Goal: Task Accomplishment & Management: Complete application form

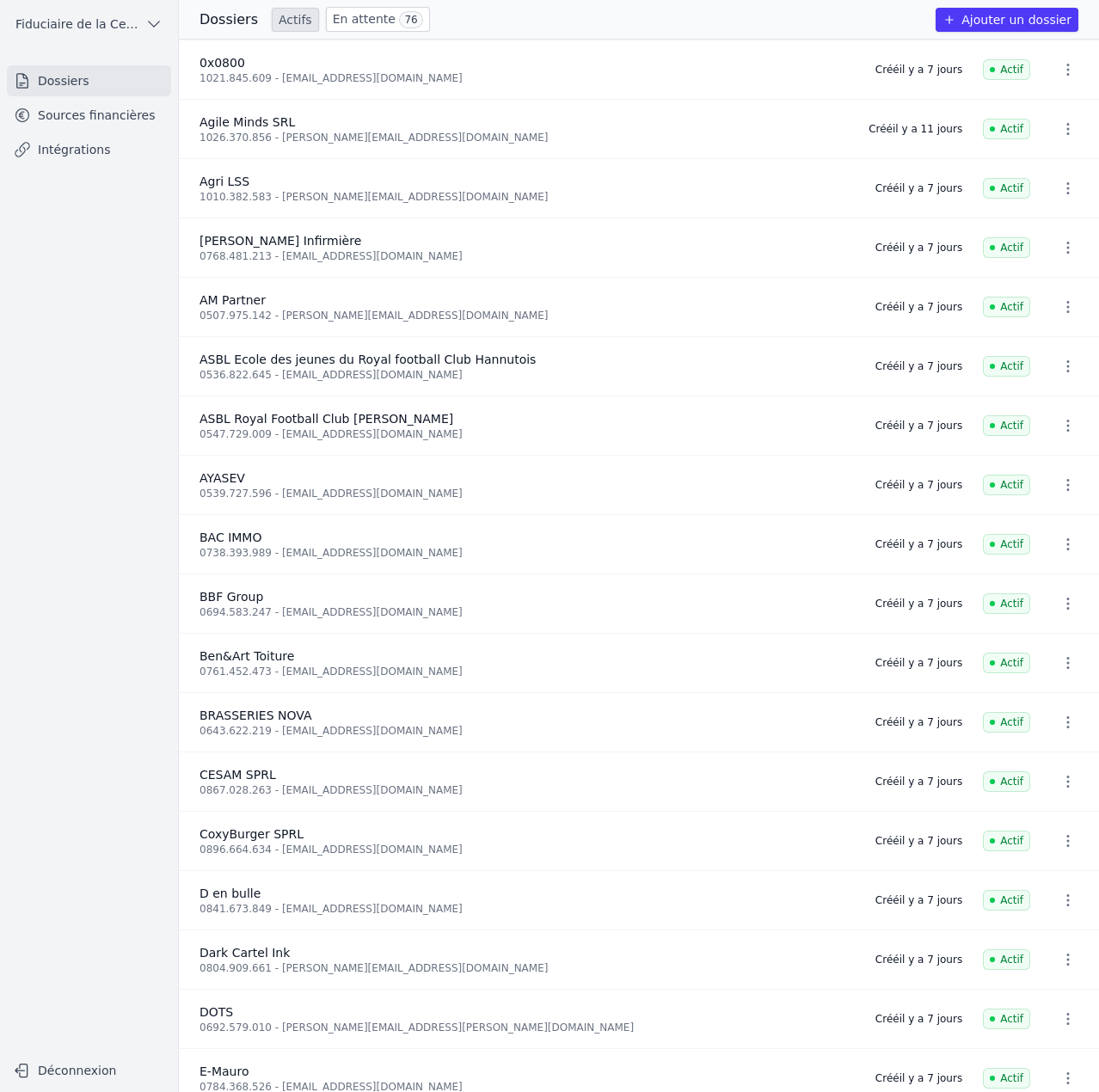
click at [347, 14] on link "En attente 76" at bounding box center [378, 19] width 104 height 25
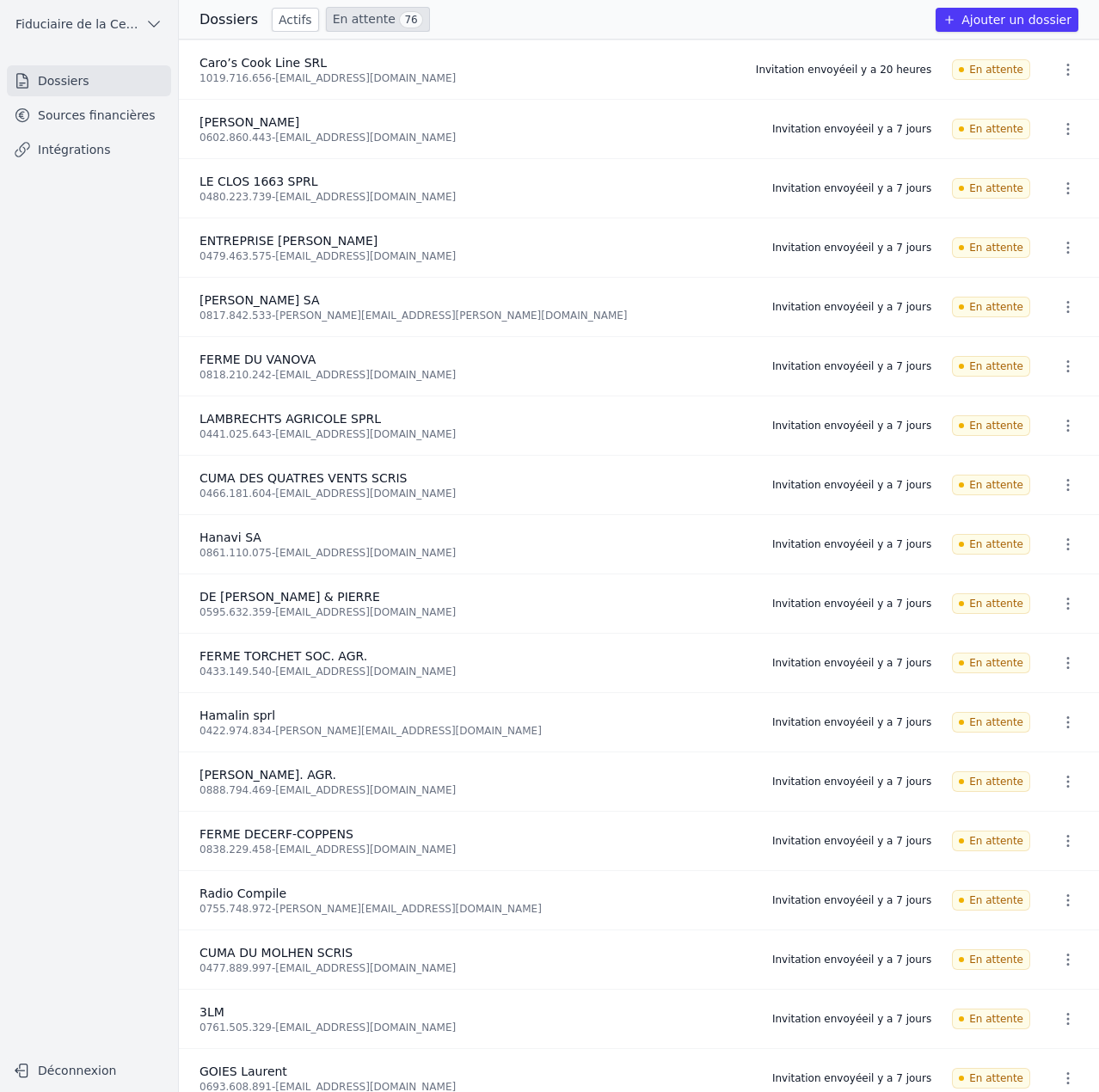
click at [1072, 64] on button "button" at bounding box center [1068, 70] width 34 height 27
drag, startPoint x: 879, startPoint y: 12, endPoint x: 896, endPoint y: 25, distance: 21.4
click at [879, 12] on div at bounding box center [550, 546] width 1099 height 1092
click at [1064, 127] on icon "button" at bounding box center [1068, 130] width 18 height 18
click at [1038, 173] on button "Ré-inviter" at bounding box center [1035, 167] width 108 height 35
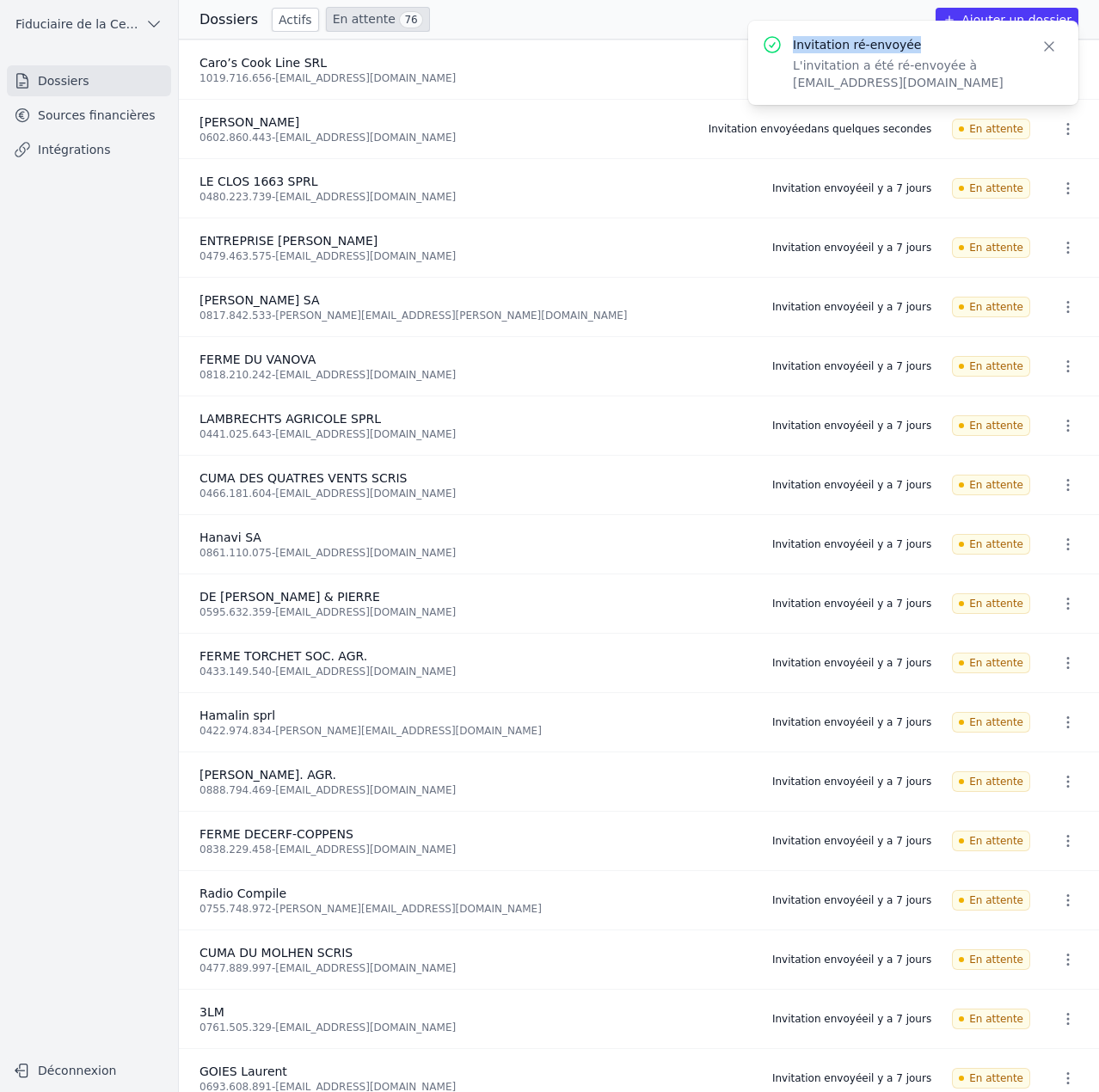
copy p "Invitation ré-envoyée"
drag, startPoint x: 1046, startPoint y: 53, endPoint x: 791, endPoint y: 48, distance: 255.0
click at [791, 48] on div "Invitation ré-envoyée L'invitation a été ré-envoyée à vonava@skynet.be Close" at bounding box center [913, 63] width 302 height 57
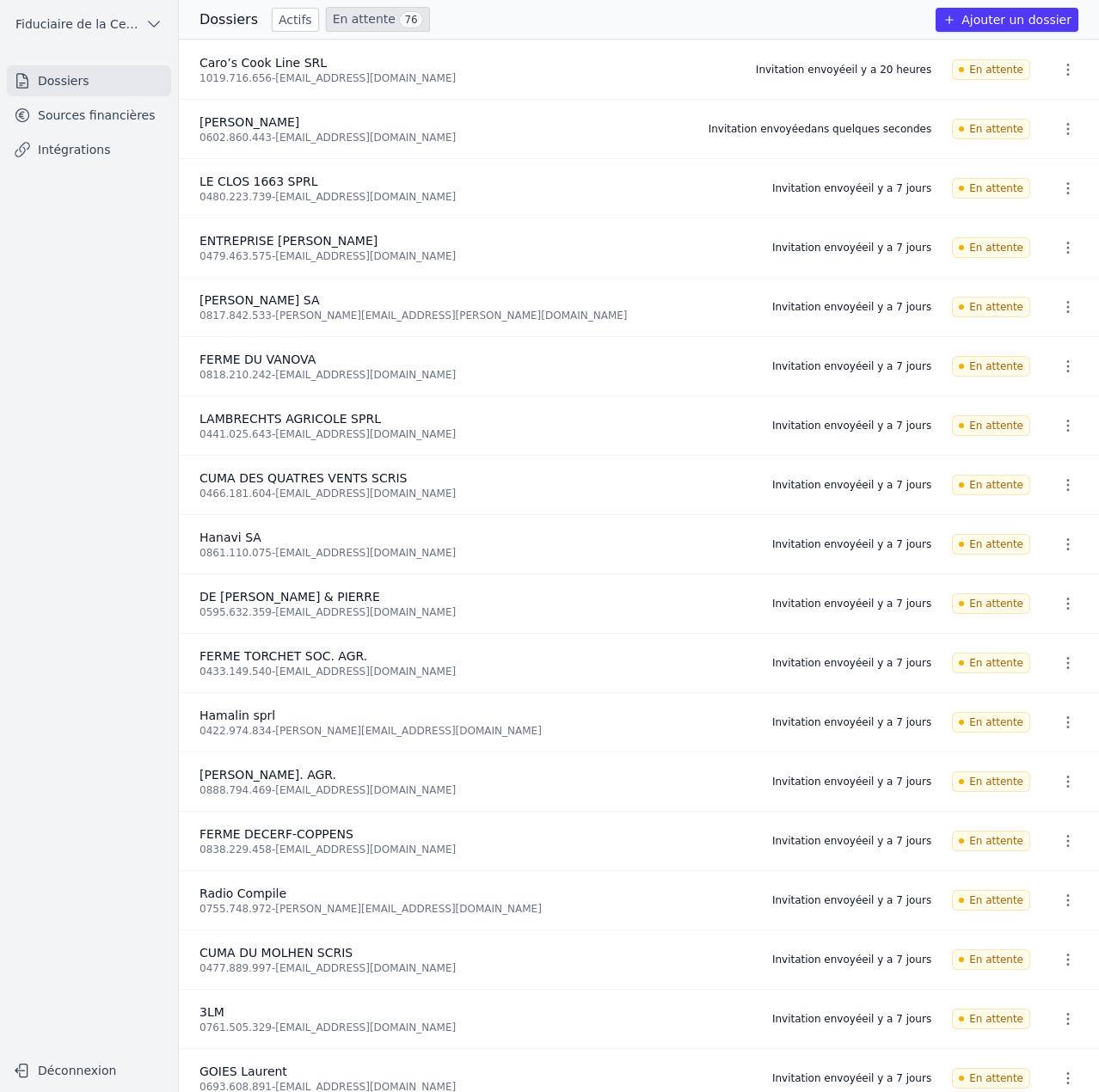
click at [1067, 128] on icon "button" at bounding box center [1068, 129] width 3 height 12
click at [782, 26] on div at bounding box center [550, 546] width 1099 height 1092
click at [158, 339] on nav "Dossiers Sources financières Intégrations" at bounding box center [88, 552] width 150 height 974
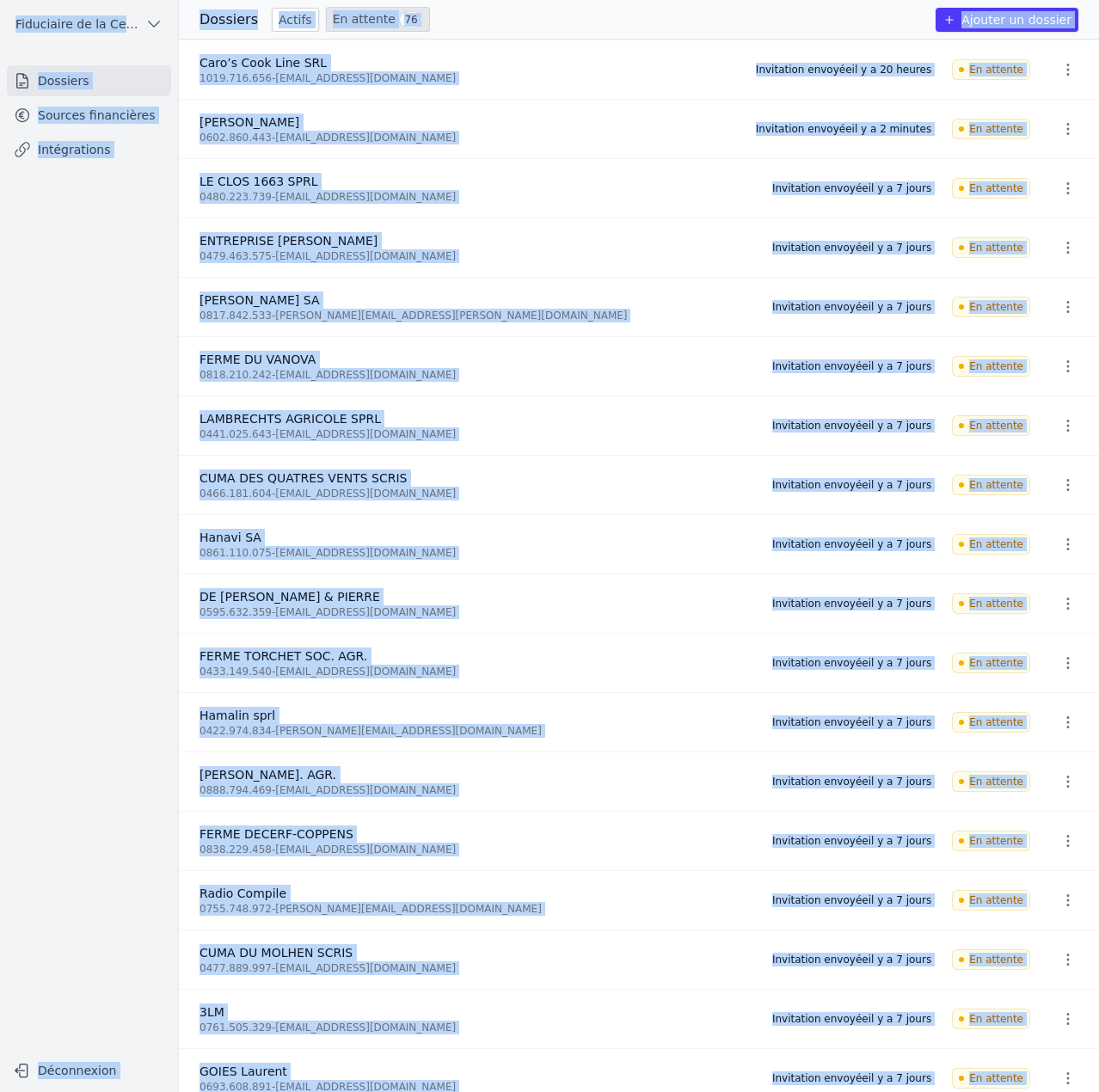
copy body "Open sidebar Fiduciaire de la Cense & Associés Fiduciaire de la Cense & Associé…"
click at [153, 337] on nav "Dossiers Sources financières Intégrations" at bounding box center [88, 552] width 150 height 974
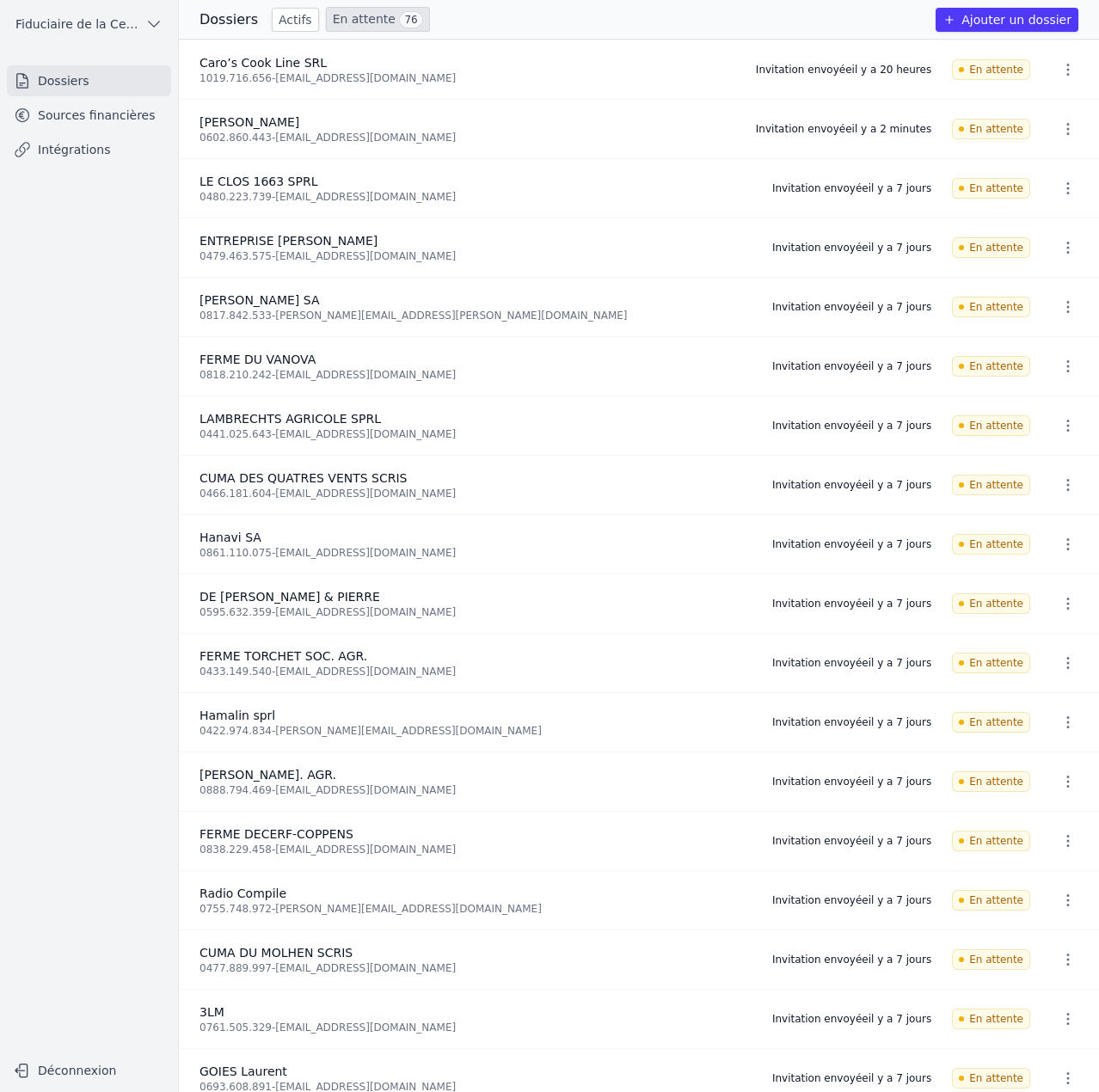
click at [1070, 132] on button "button" at bounding box center [1068, 129] width 34 height 27
click at [112, 255] on nav "Dossiers Sources financières Intégrations" at bounding box center [88, 552] width 150 height 974
click at [1070, 72] on button "button" at bounding box center [1068, 70] width 34 height 27
click at [872, 18] on div at bounding box center [550, 546] width 1099 height 1092
click at [1067, 129] on icon "button" at bounding box center [1068, 129] width 3 height 12
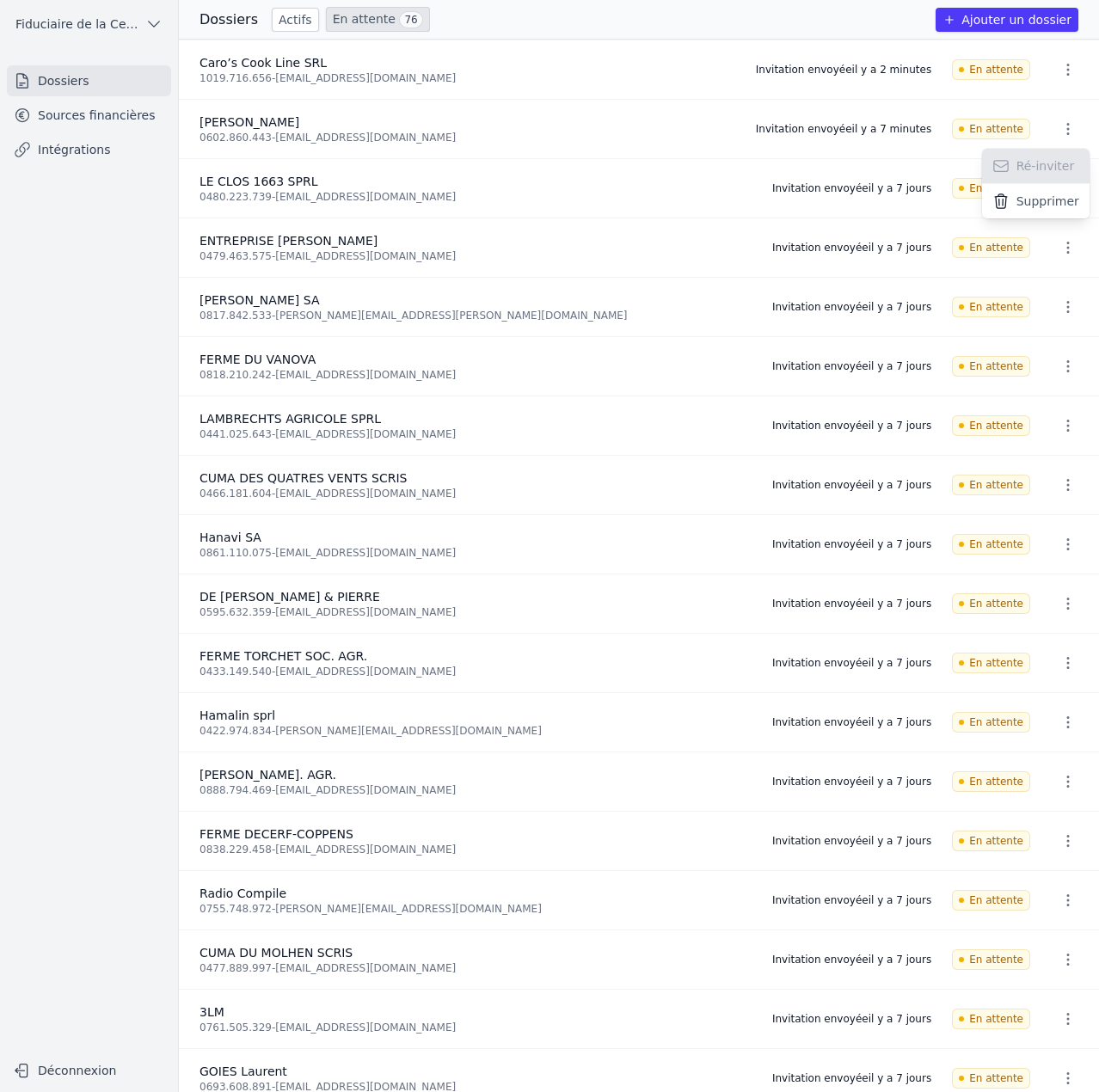
click at [903, 32] on div at bounding box center [550, 546] width 1099 height 1092
drag, startPoint x: 786, startPoint y: 183, endPoint x: 930, endPoint y: 189, distance: 144.1
click at [930, 189] on li "LE CLOS 1663 SPRL 0480.223.739 - vinlekeux@gmail.com Invitation envoyée il y a …" at bounding box center [638, 188] width 919 height 59
copy div "Invitation envoyée il y a 7 jours"
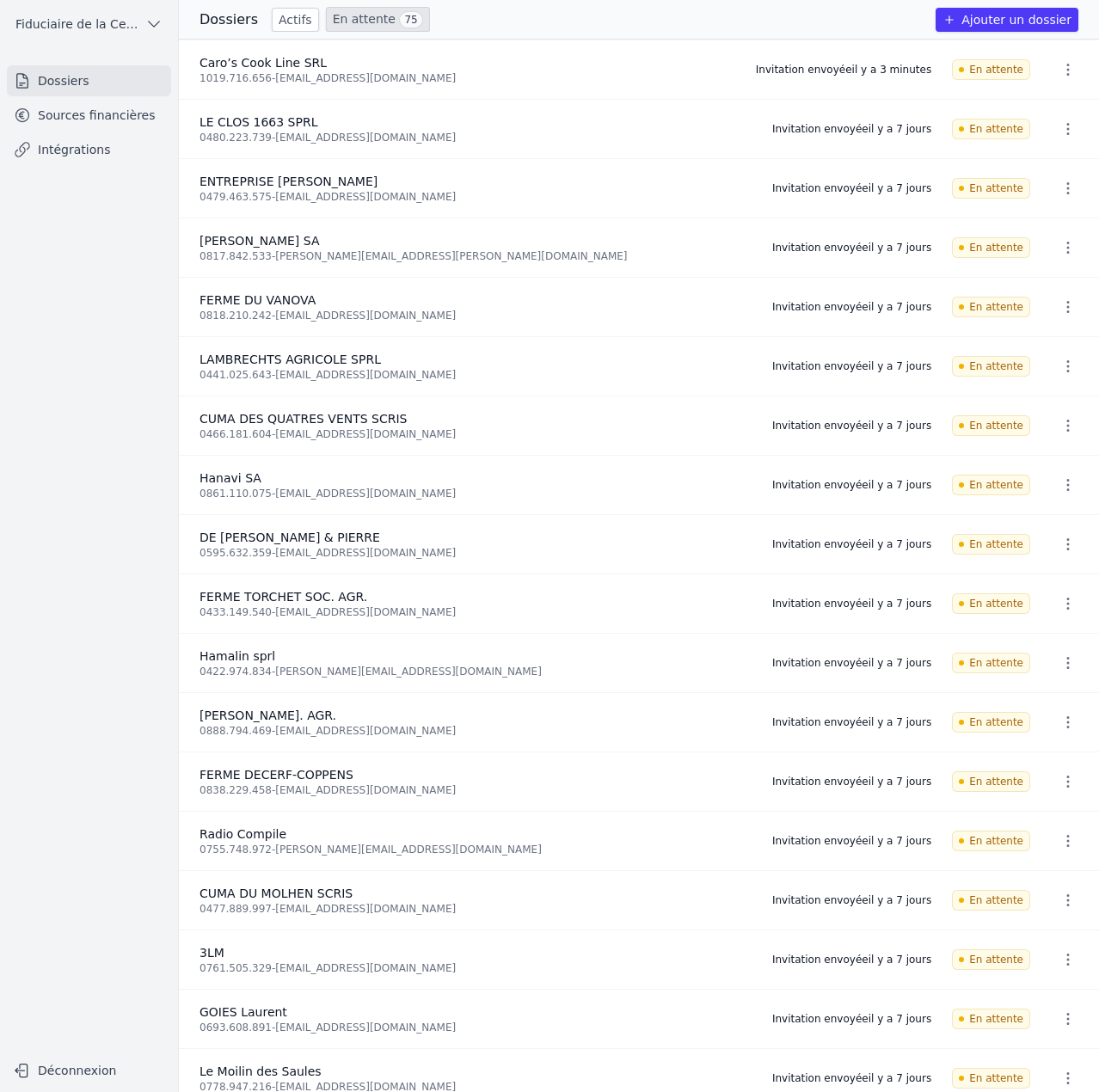
drag, startPoint x: 199, startPoint y: 239, endPoint x: 347, endPoint y: 236, distance: 148.0
click at [347, 236] on div "[PERSON_NAME] SA" at bounding box center [475, 241] width 551 height 18
copy span "[PERSON_NAME] SA"
drag, startPoint x: 788, startPoint y: 126, endPoint x: 936, endPoint y: 132, distance: 148.1
click at [936, 132] on li "LE CLOS 1663 SPRL 0480.223.739 - [EMAIL_ADDRESS][DOMAIN_NAME] Invitation envoyé…" at bounding box center [638, 130] width 919 height 59
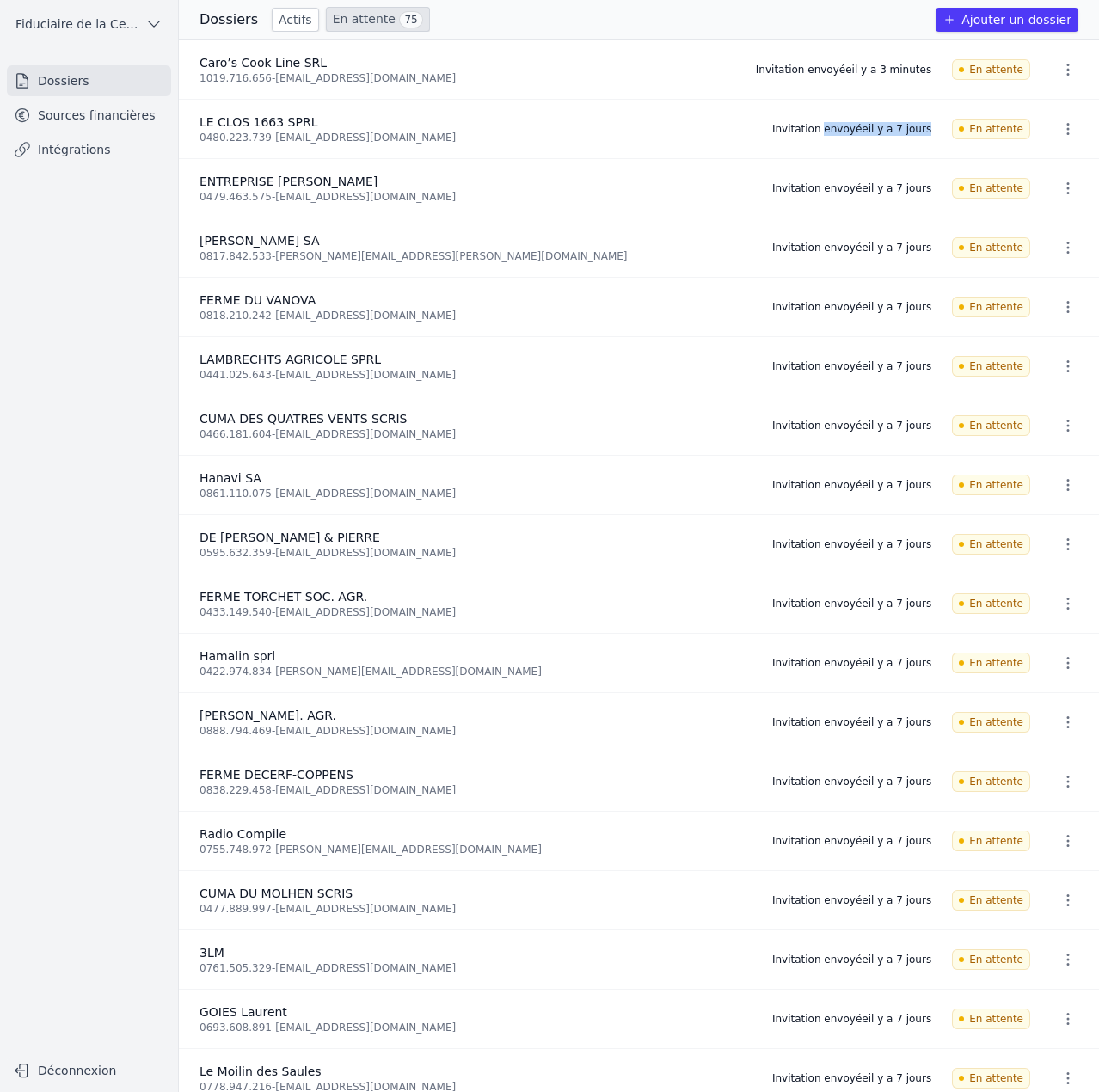
copy div "Invitation envoyée il y a 7 jours"
click at [1059, 129] on icon "button" at bounding box center [1068, 130] width 18 height 18
click at [810, 26] on div at bounding box center [550, 546] width 1099 height 1092
click at [1075, 125] on button "button" at bounding box center [1068, 129] width 34 height 27
click at [166, 269] on div at bounding box center [550, 546] width 1099 height 1092
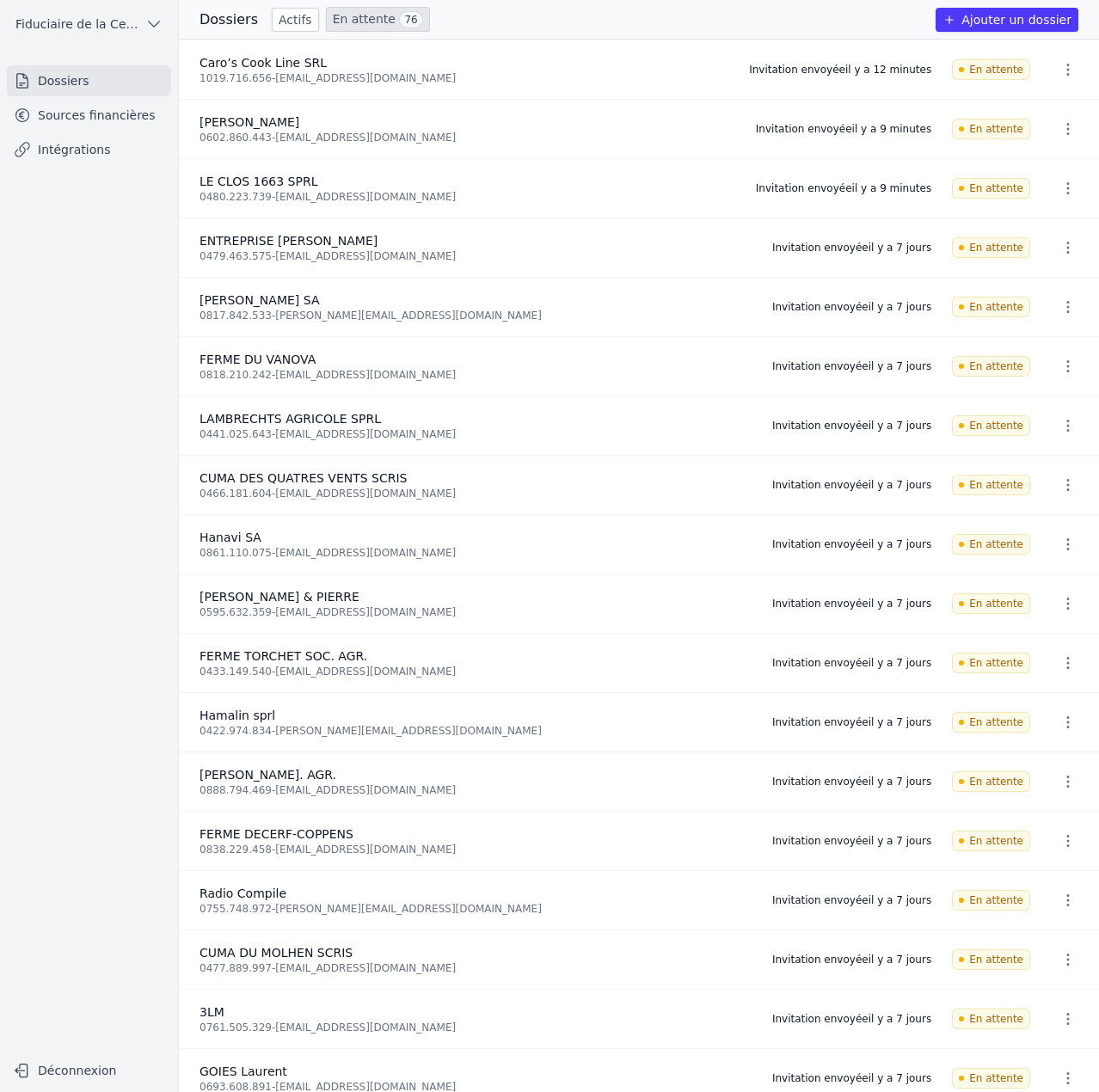
click at [312, 15] on div "Actifs En attente 76" at bounding box center [350, 19] width 158 height 25
click at [326, 18] on link "En attente 76" at bounding box center [378, 19] width 104 height 25
click at [1065, 253] on icon "button" at bounding box center [1068, 248] width 18 height 18
click at [1043, 288] on button "Ré-inviter" at bounding box center [1035, 285] width 108 height 35
click at [1059, 308] on icon "button" at bounding box center [1068, 307] width 18 height 18
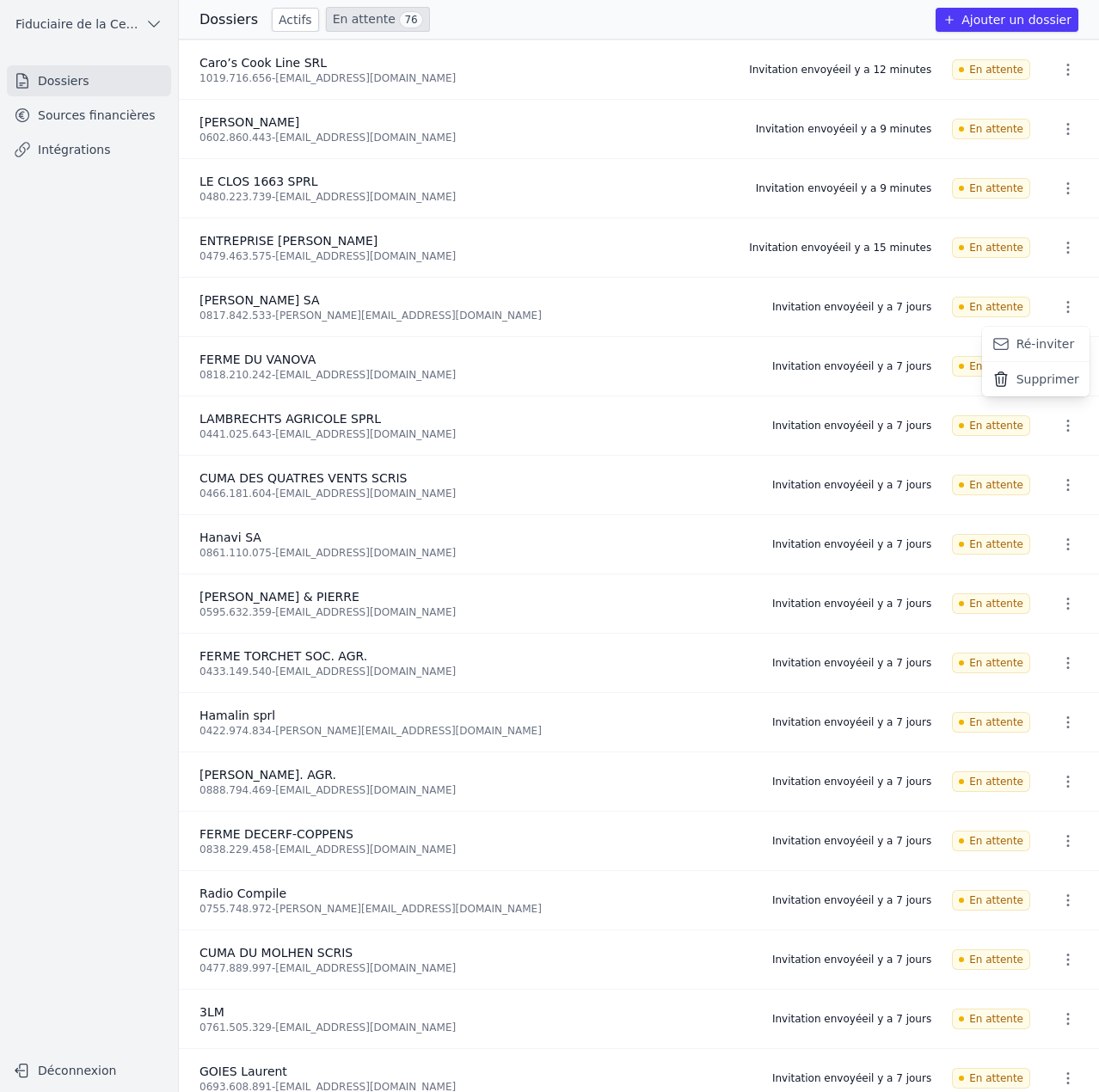
click at [1043, 338] on button "Ré-inviter" at bounding box center [1035, 344] width 108 height 35
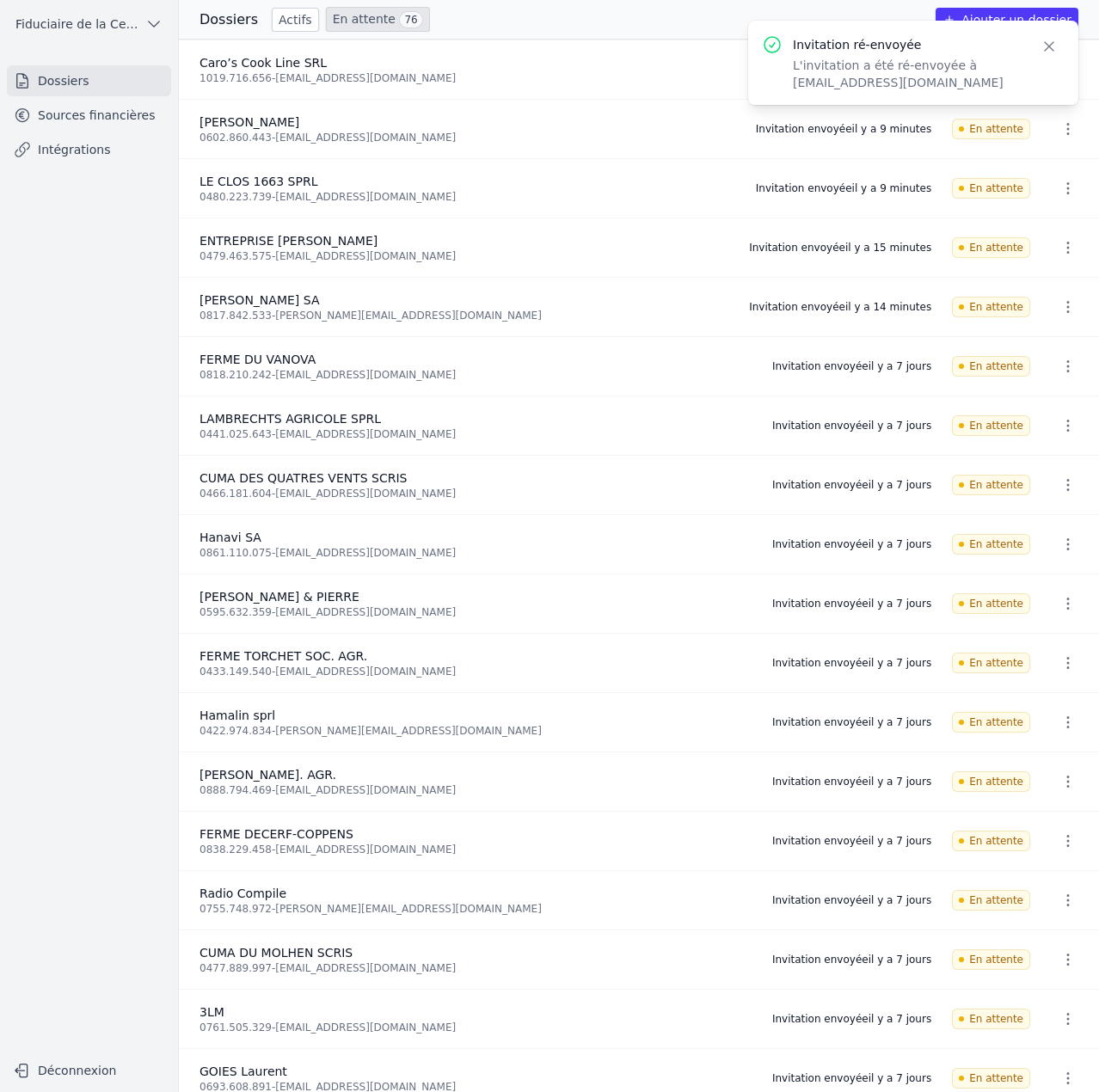
click at [1059, 366] on icon "button" at bounding box center [1068, 366] width 18 height 18
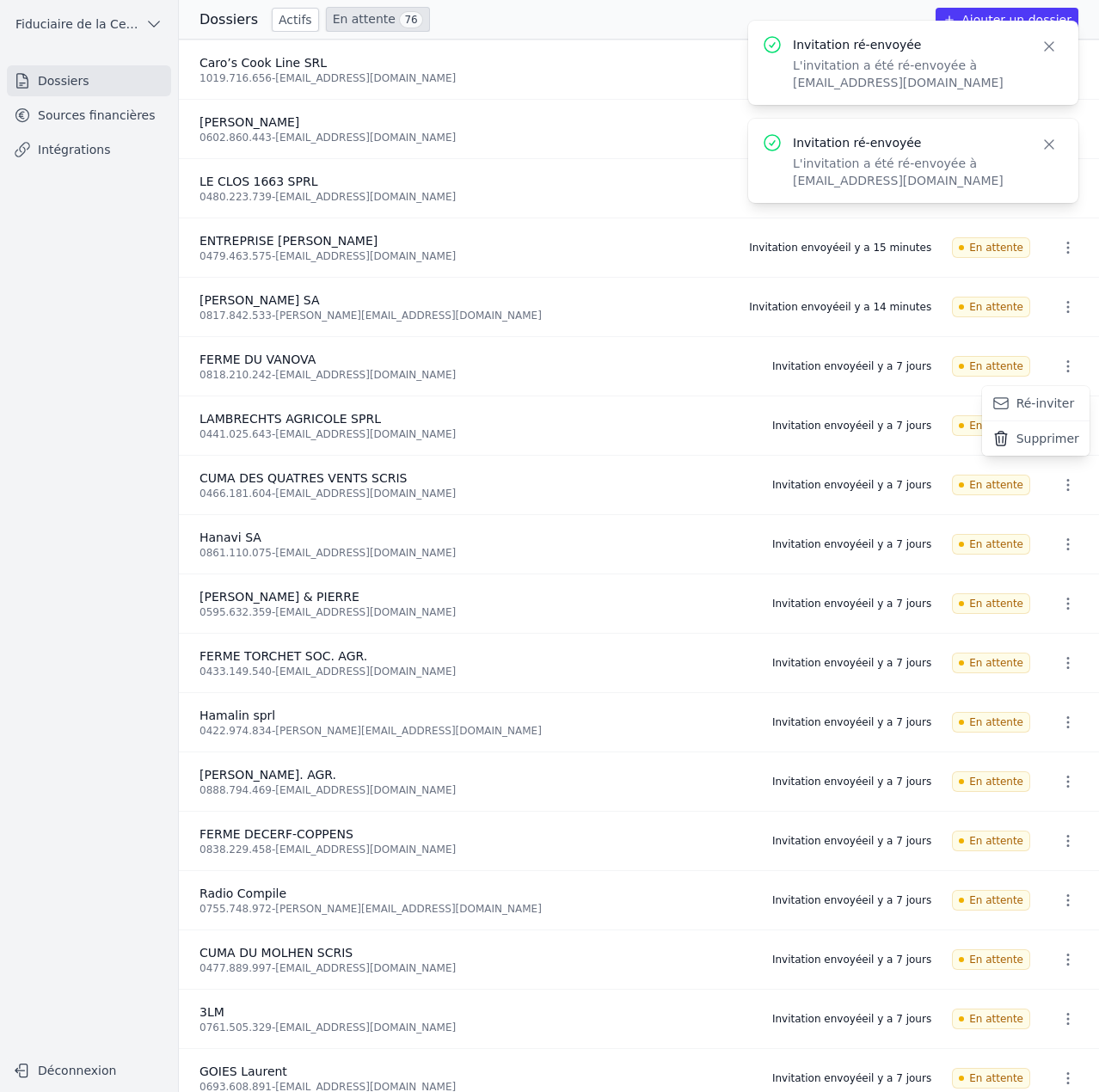
click at [1036, 398] on button "Ré-inviter" at bounding box center [1035, 403] width 108 height 35
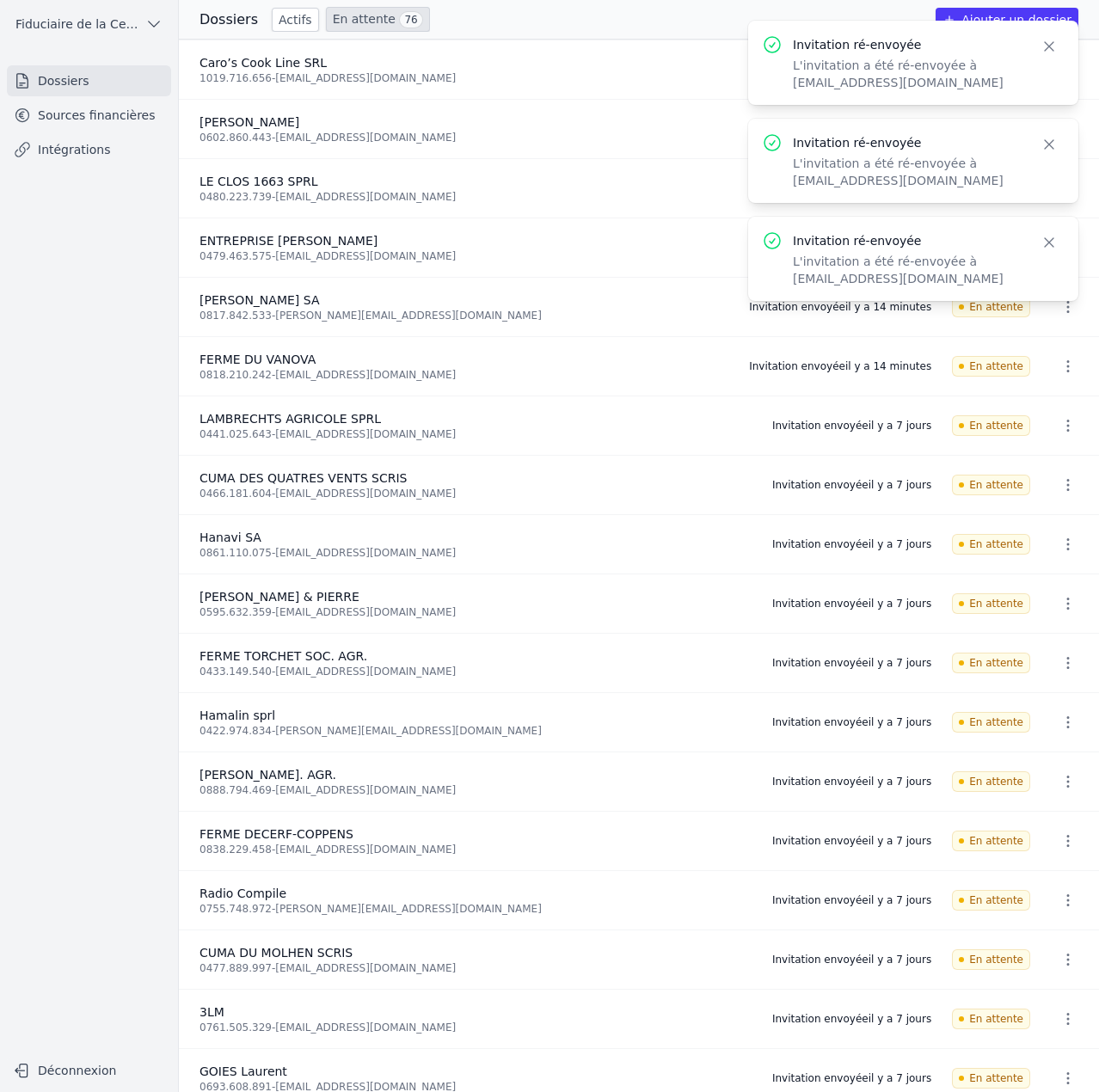
click at [1062, 427] on icon "button" at bounding box center [1068, 426] width 18 height 18
click at [1045, 458] on button "Ré-inviter" at bounding box center [1035, 463] width 108 height 35
click at [1059, 488] on icon "button" at bounding box center [1068, 485] width 18 height 18
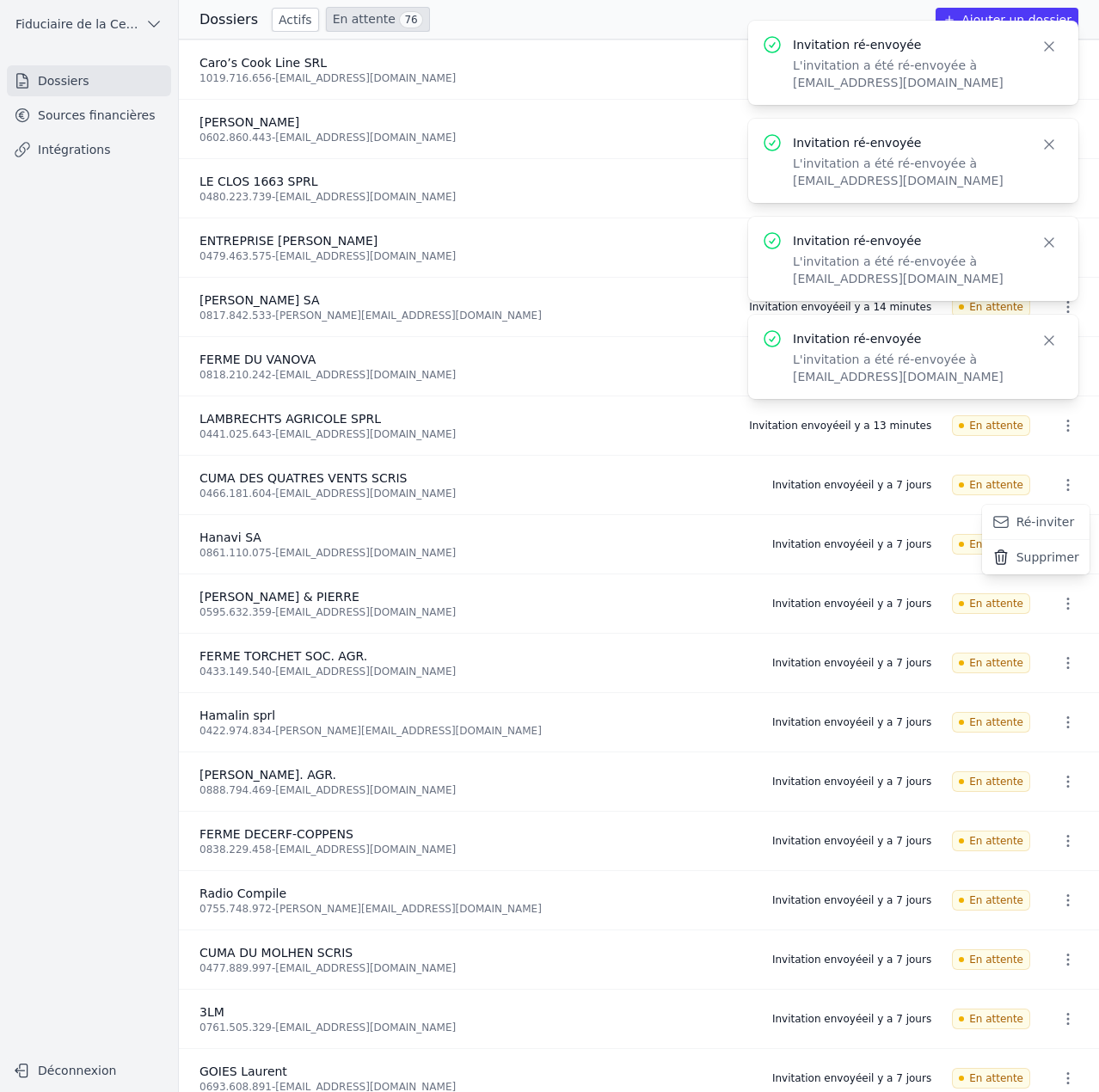
click at [1037, 514] on button "Ré-inviter" at bounding box center [1035, 522] width 108 height 35
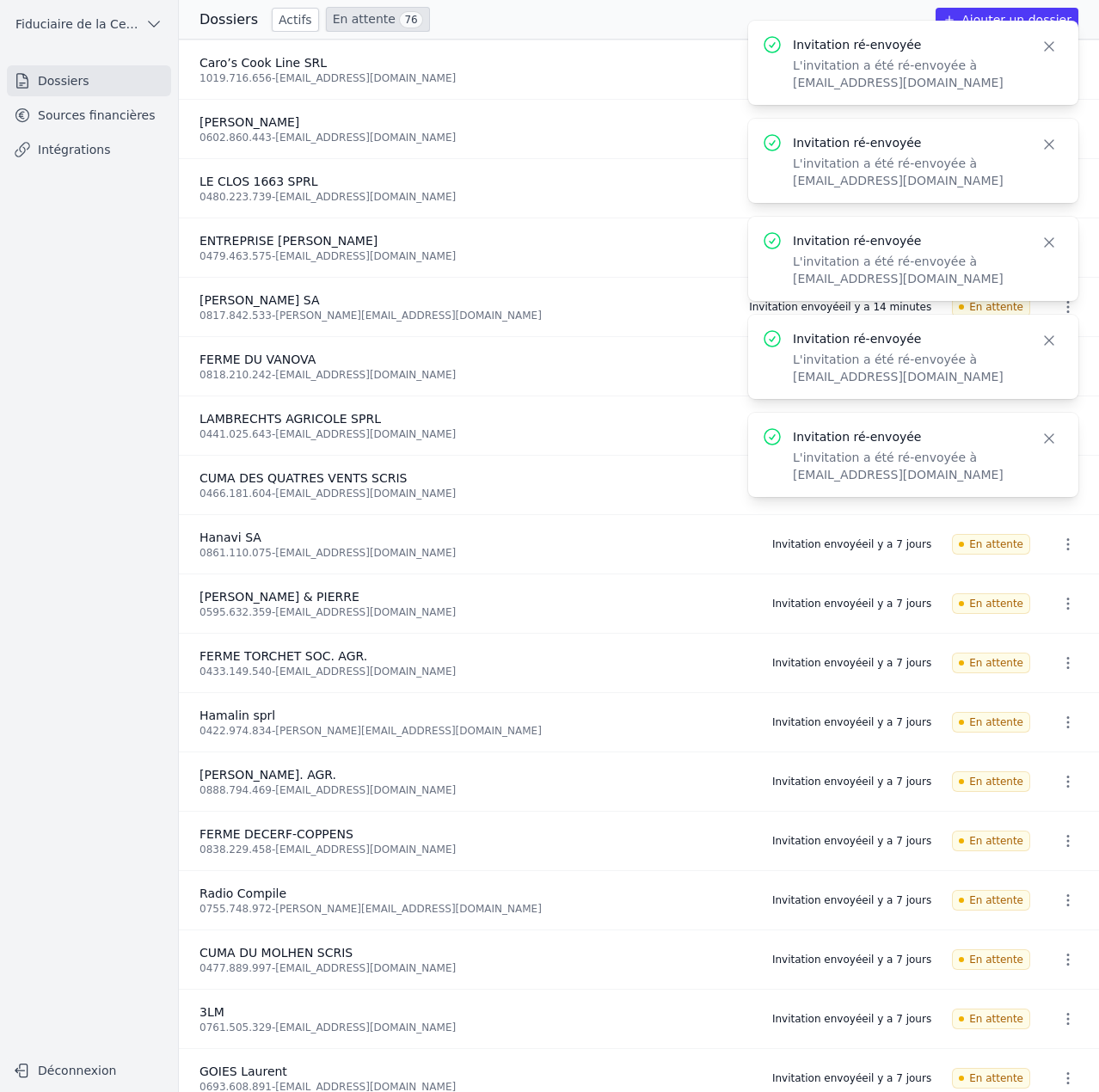
click at [1067, 545] on icon "button" at bounding box center [1068, 544] width 3 height 12
click at [1046, 587] on button "Ré-inviter" at bounding box center [1035, 582] width 108 height 35
click at [1059, 606] on icon "button" at bounding box center [1068, 603] width 18 height 18
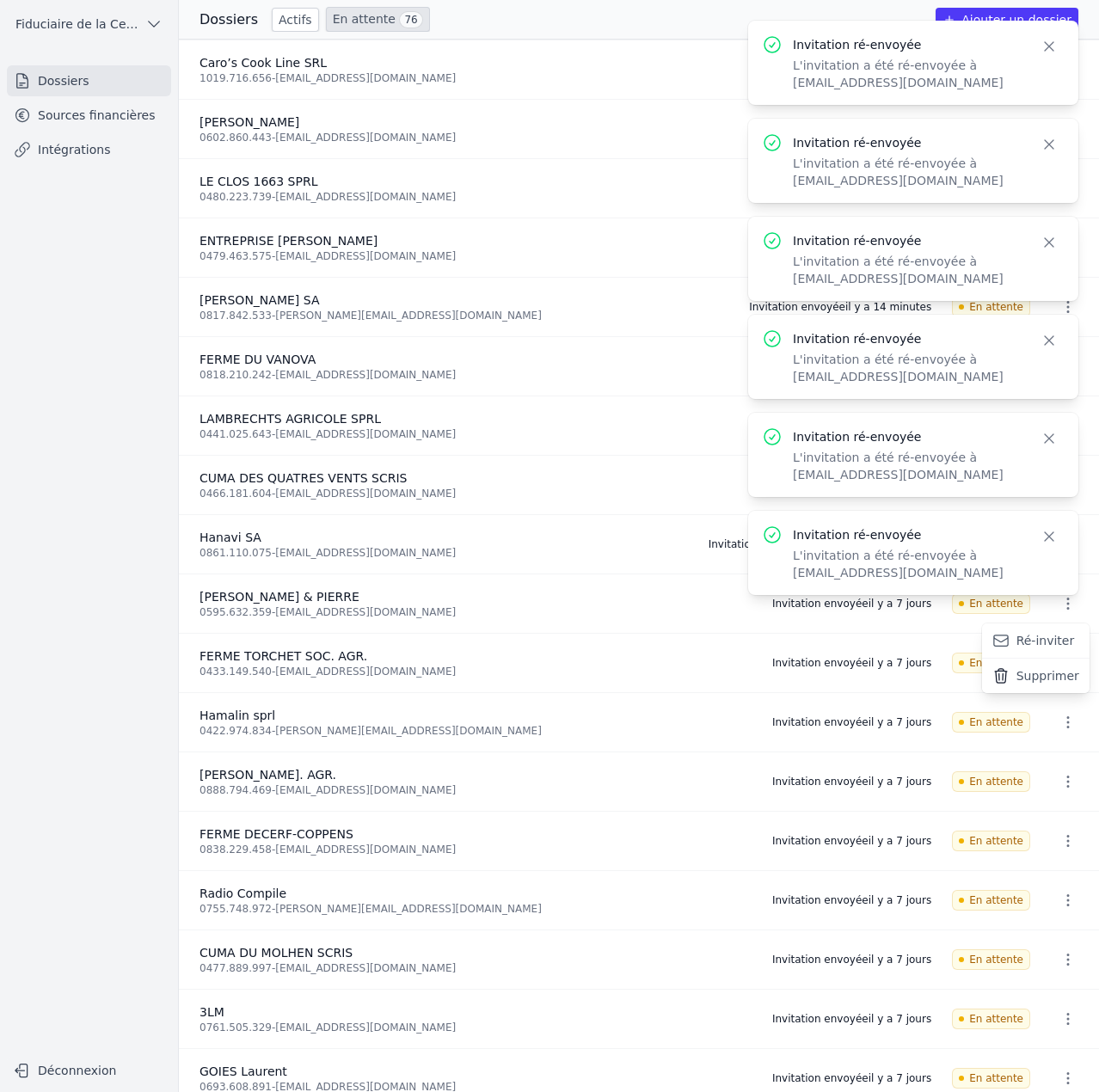
click at [1045, 645] on button "Ré-inviter" at bounding box center [1035, 641] width 108 height 35
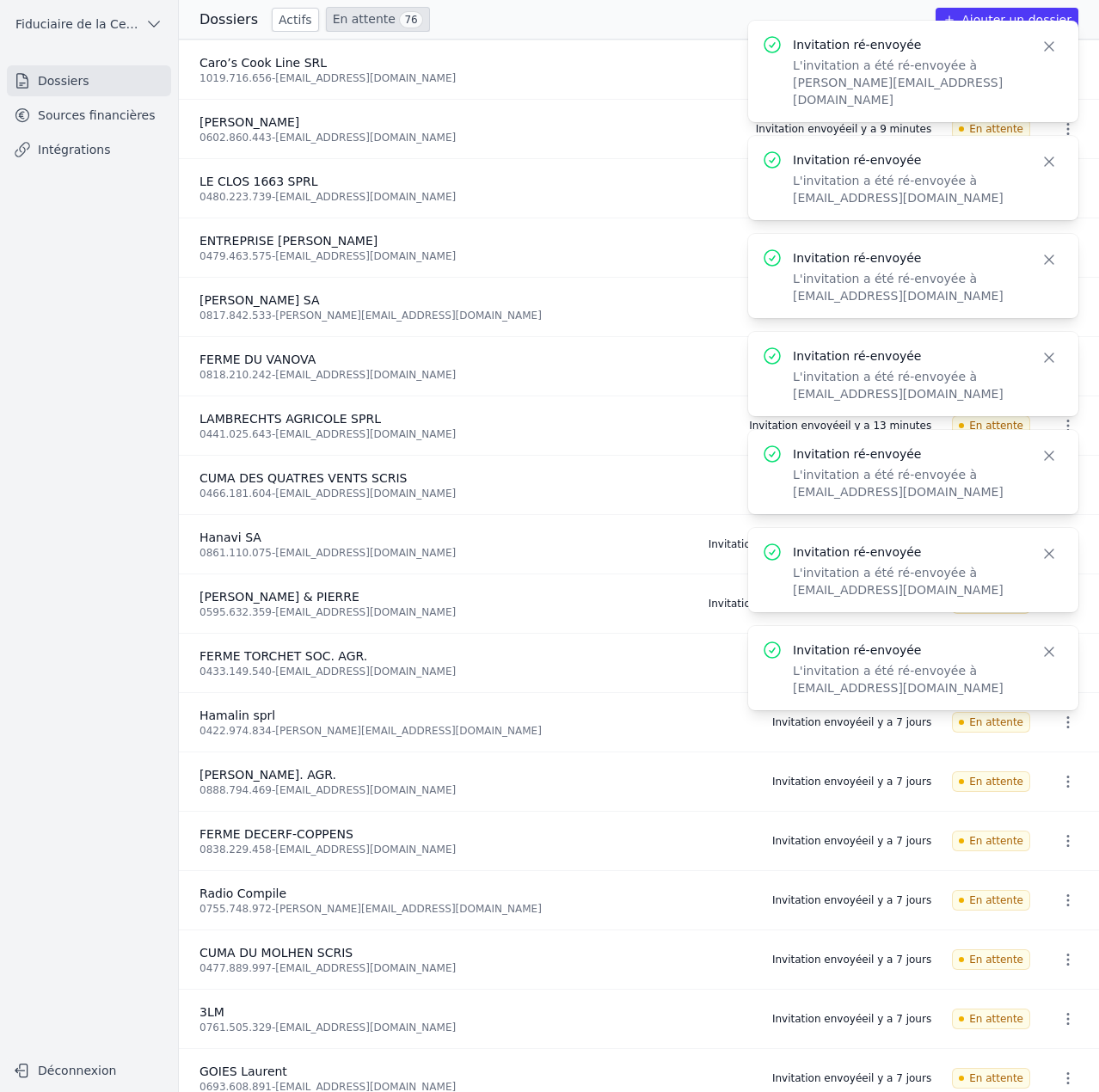
click at [1057, 662] on body "Invitation ré-envoyée L'invitation a été ré-envoyée à pierredemarneffe@hotmail.…" at bounding box center [550, 546] width 1099 height 1092
click at [1053, 51] on icon "button" at bounding box center [1048, 46] width 9 height 9
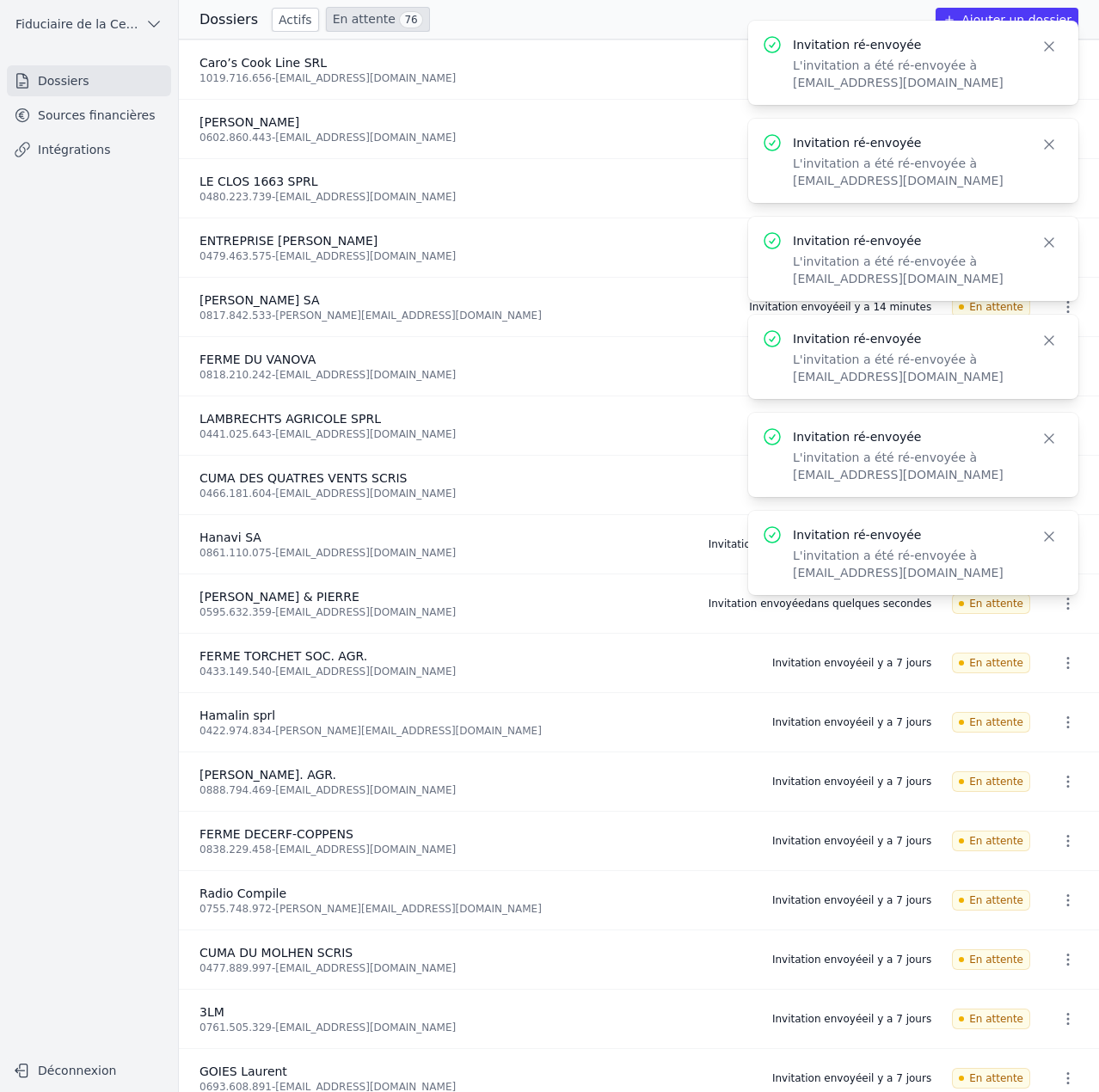
click at [1053, 51] on icon "button" at bounding box center [1048, 46] width 9 height 9
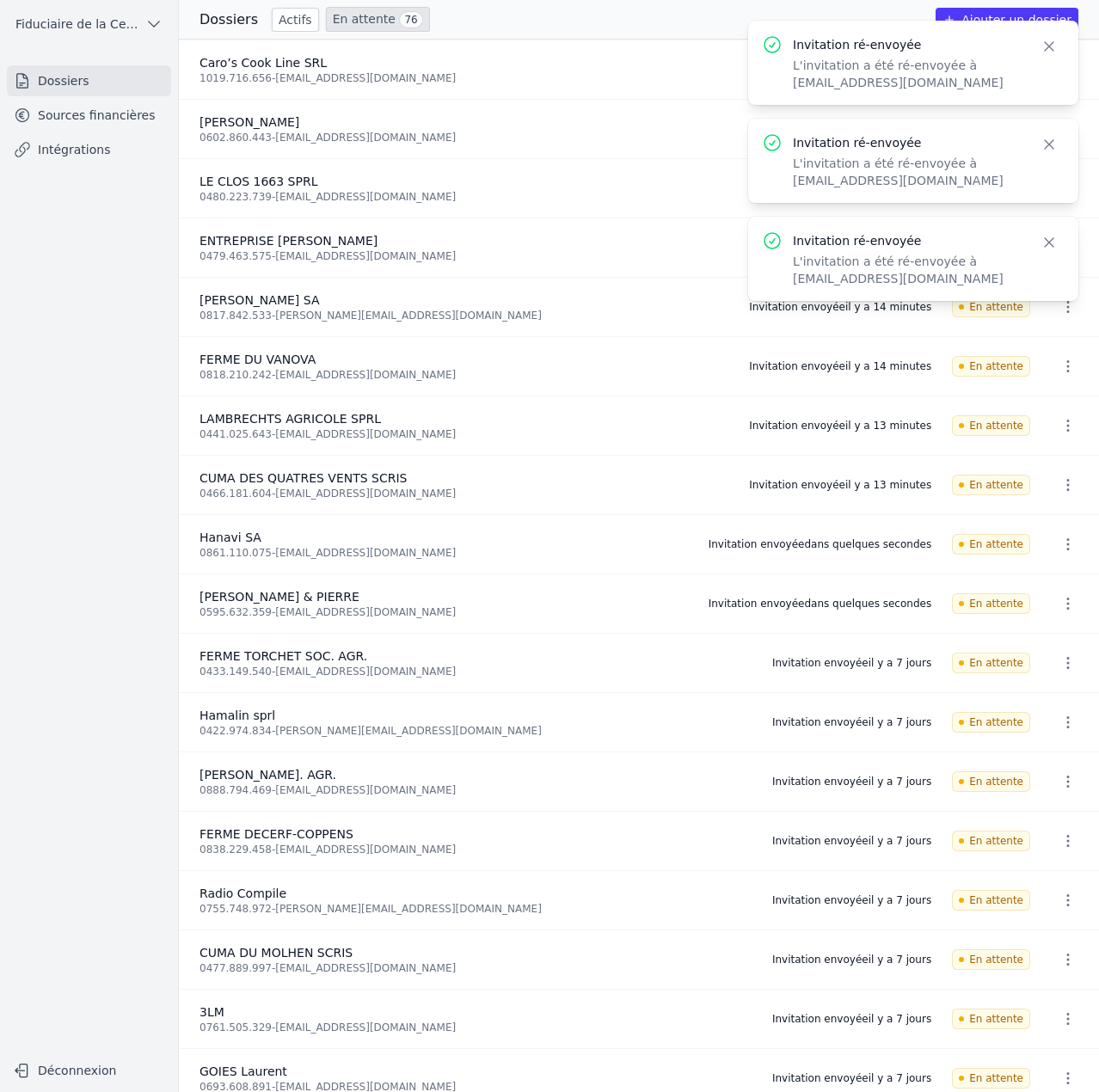
click at [1053, 51] on icon "button" at bounding box center [1048, 46] width 9 height 9
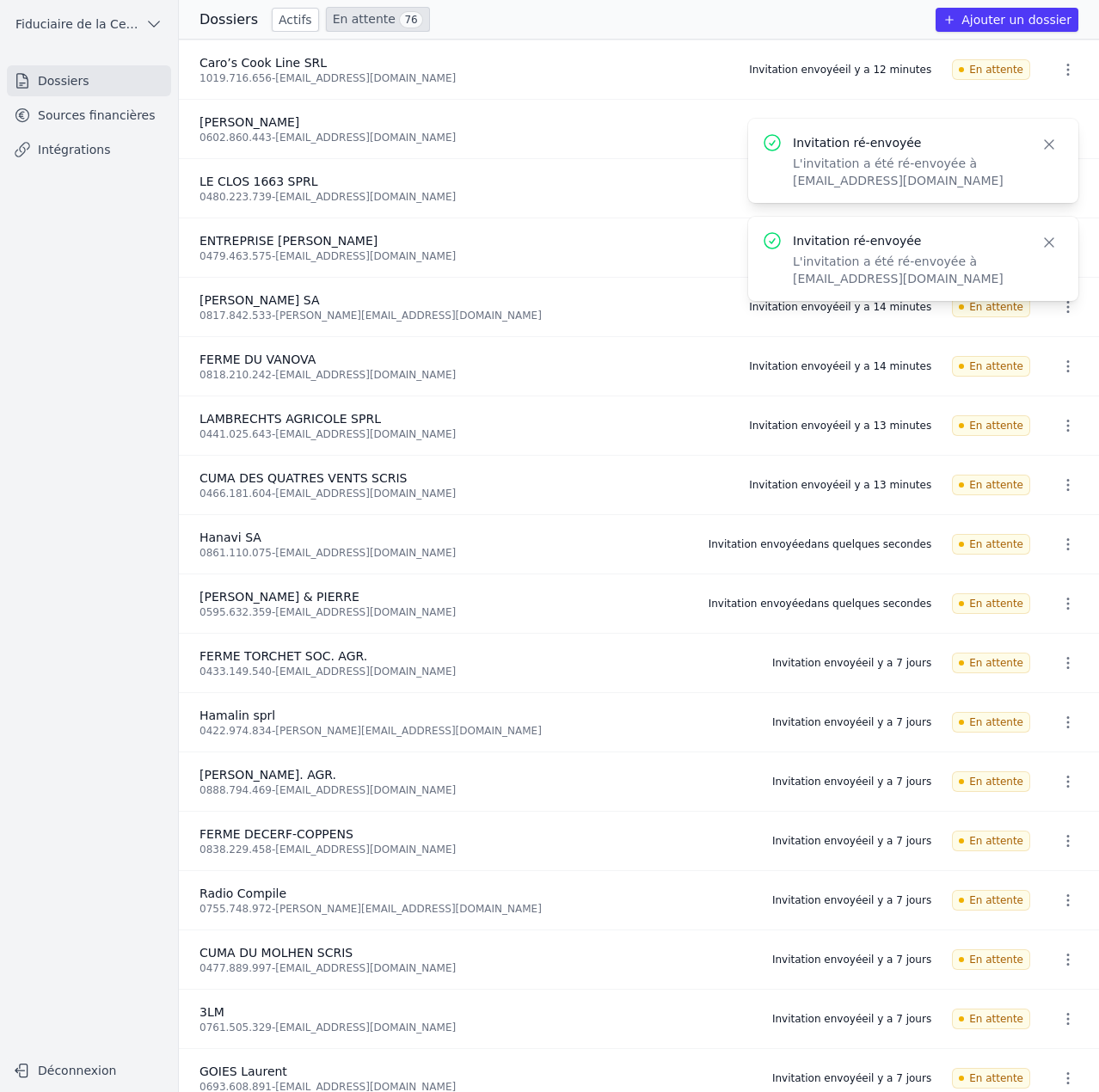
click at [1053, 140] on icon "button" at bounding box center [1048, 144] width 9 height 9
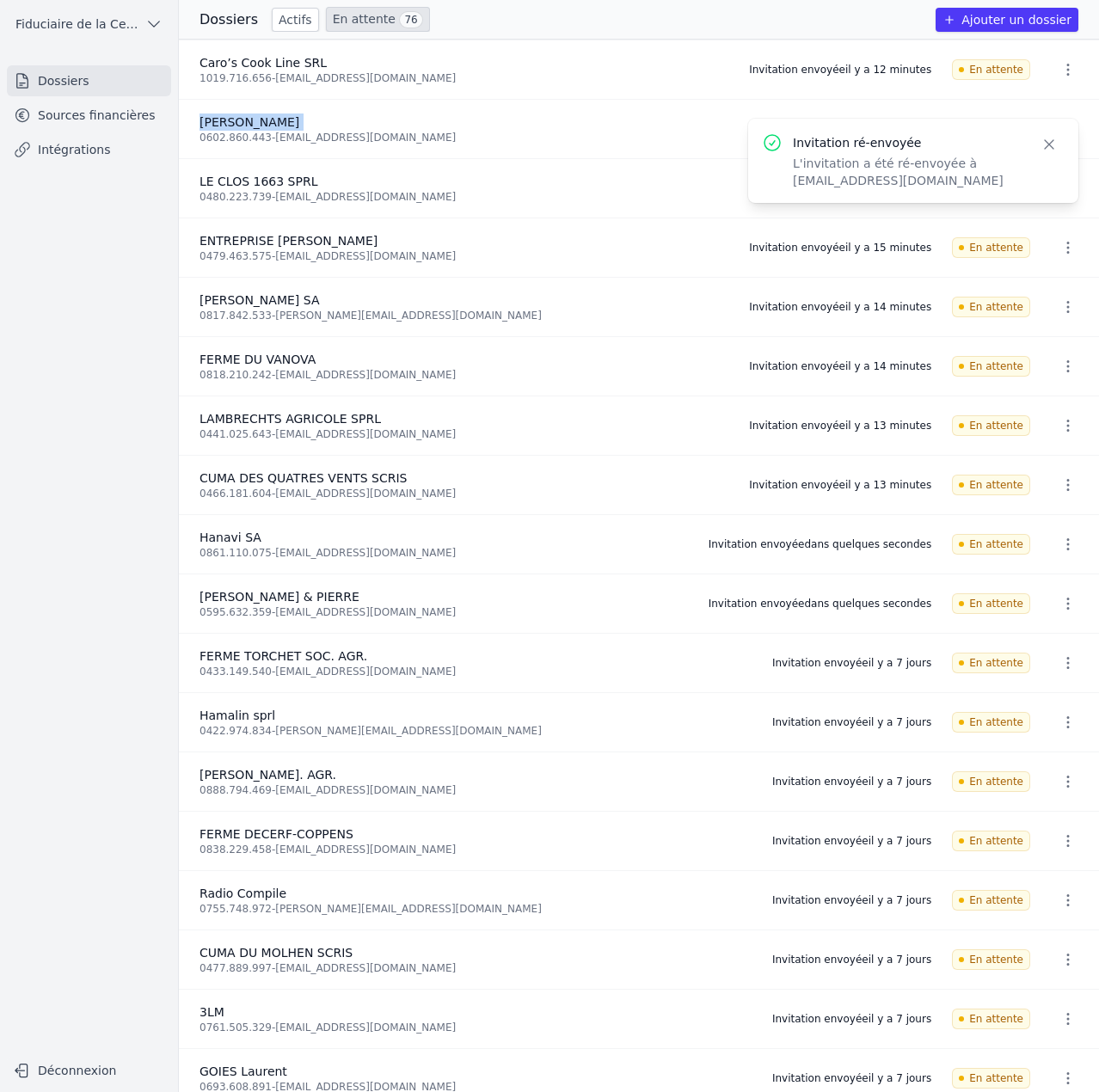
click at [1053, 51] on li "Caro’s Cook Line SRL 1019.716.656 - carcor2409@gmail.com Invitation envoyée il …" at bounding box center [638, 70] width 919 height 59
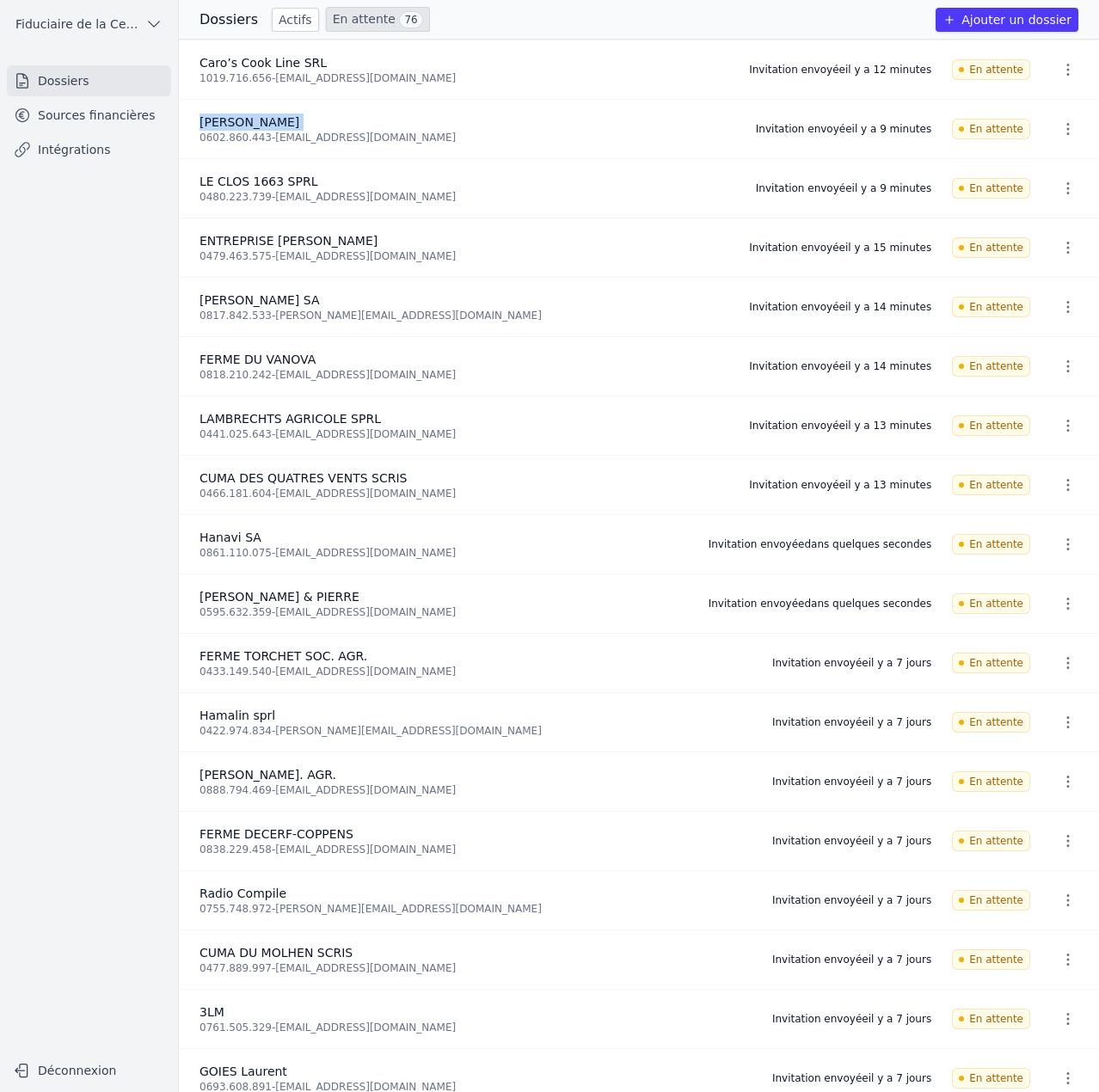
click at [1067, 655] on icon "button" at bounding box center [1068, 663] width 18 height 18
click at [1045, 699] on button "Ré-inviter" at bounding box center [1035, 701] width 108 height 35
click at [1059, 727] on icon "button" at bounding box center [1068, 722] width 18 height 18
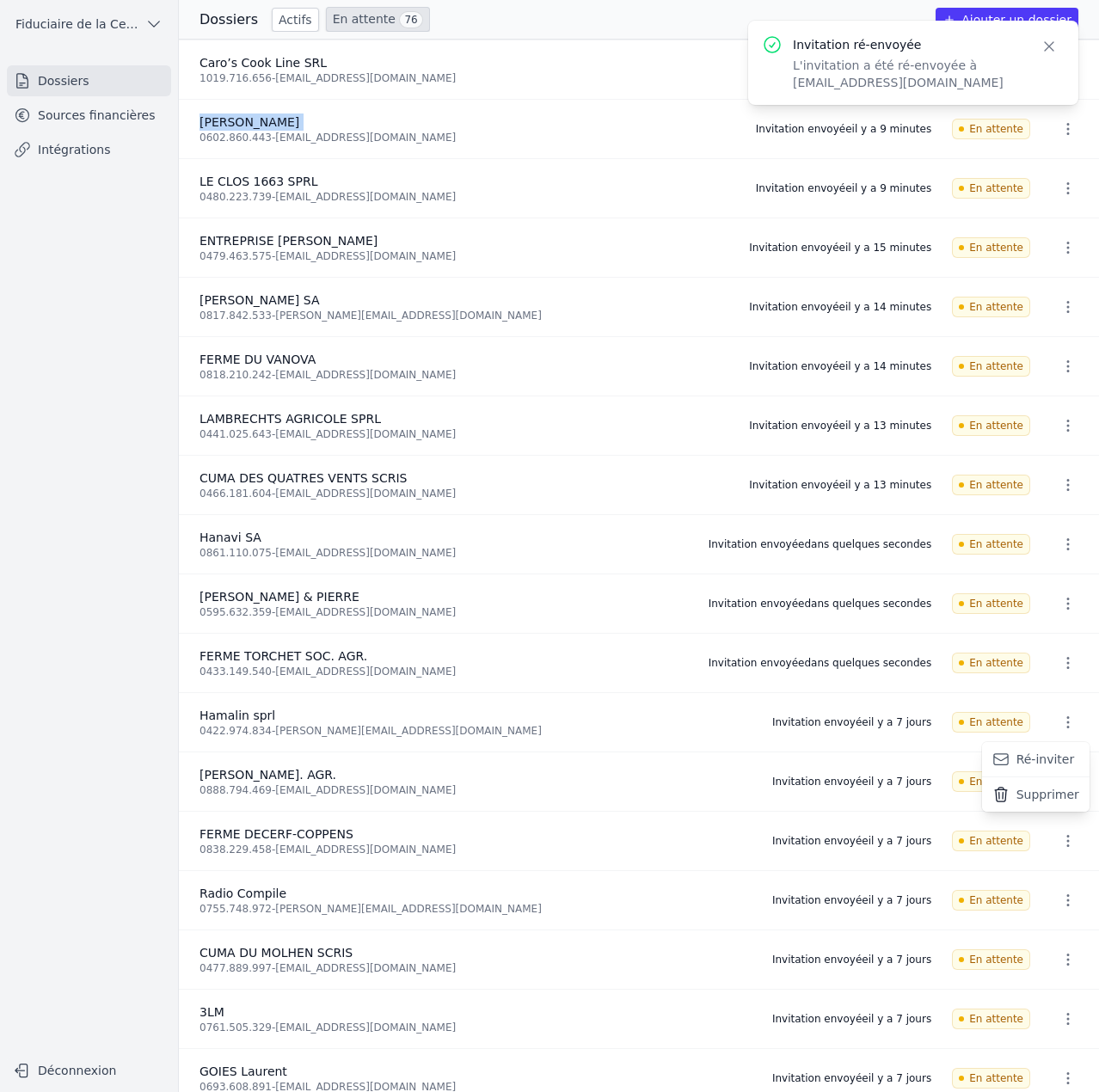
click at [1044, 755] on button "Ré-inviter" at bounding box center [1035, 759] width 108 height 35
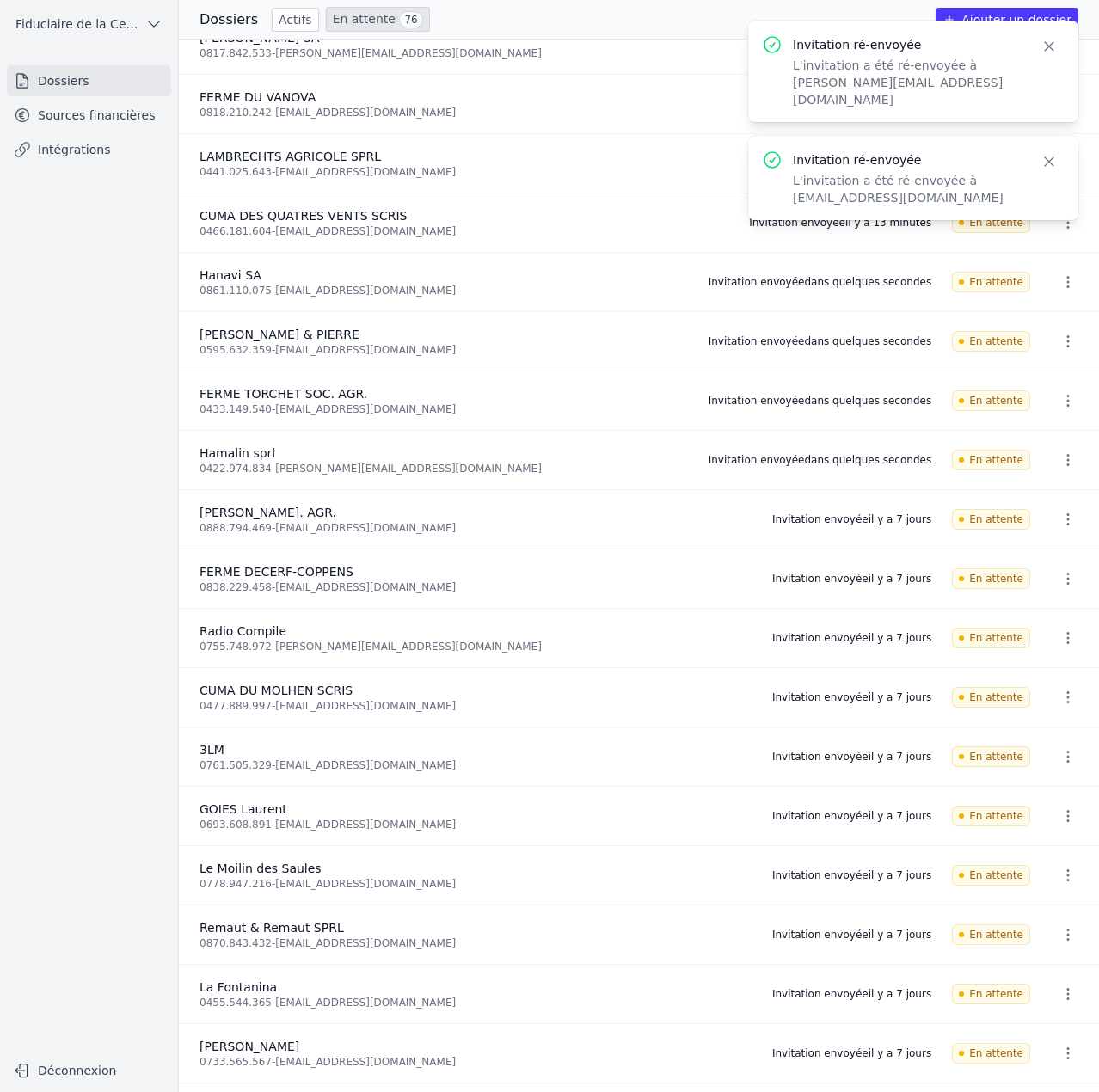
scroll to position [258, 0]
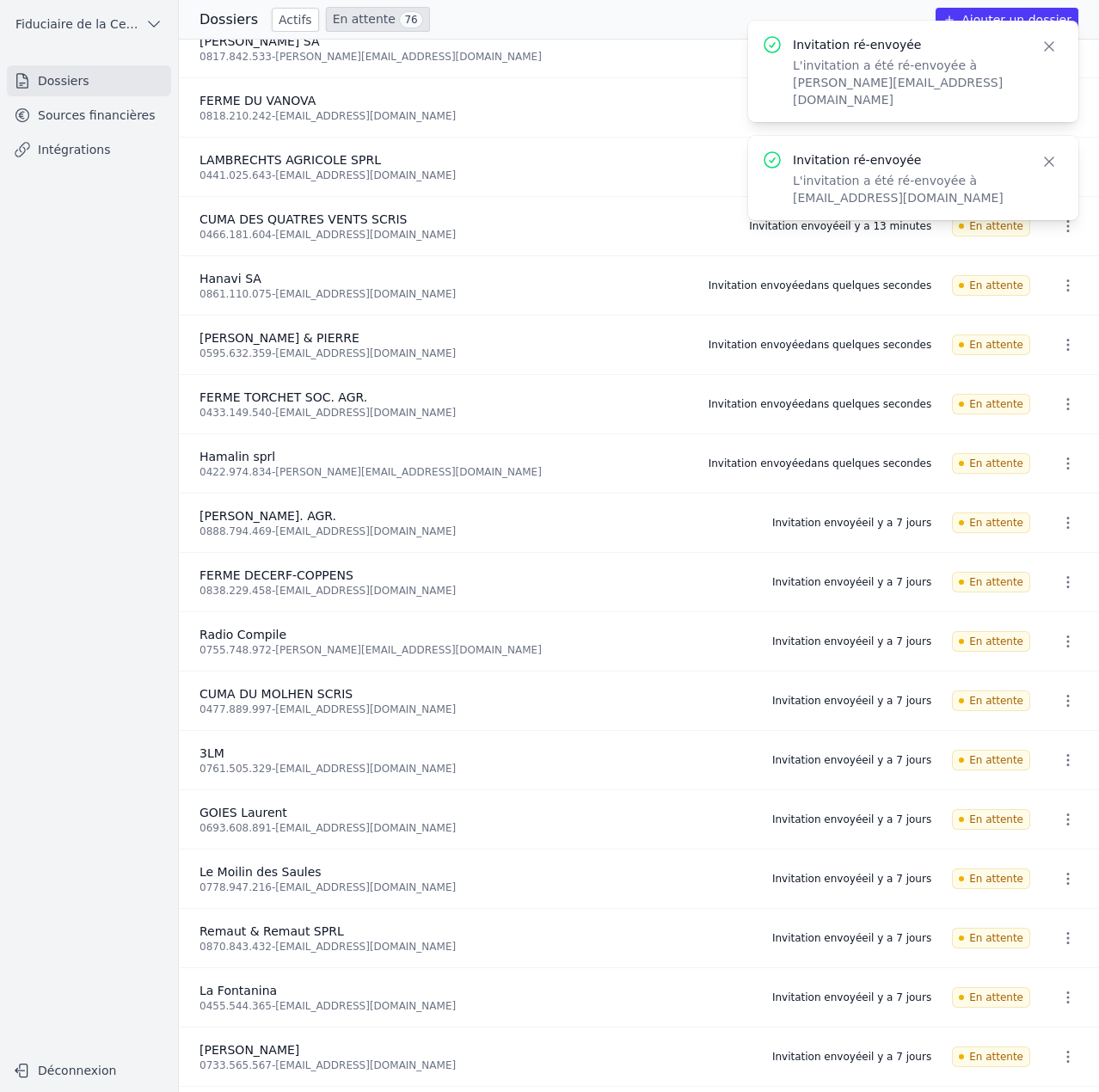
click at [1067, 517] on icon "button" at bounding box center [1068, 523] width 18 height 18
click at [1043, 554] on button "Ré-inviter" at bounding box center [1035, 560] width 108 height 35
click at [1059, 579] on icon "button" at bounding box center [1068, 582] width 18 height 18
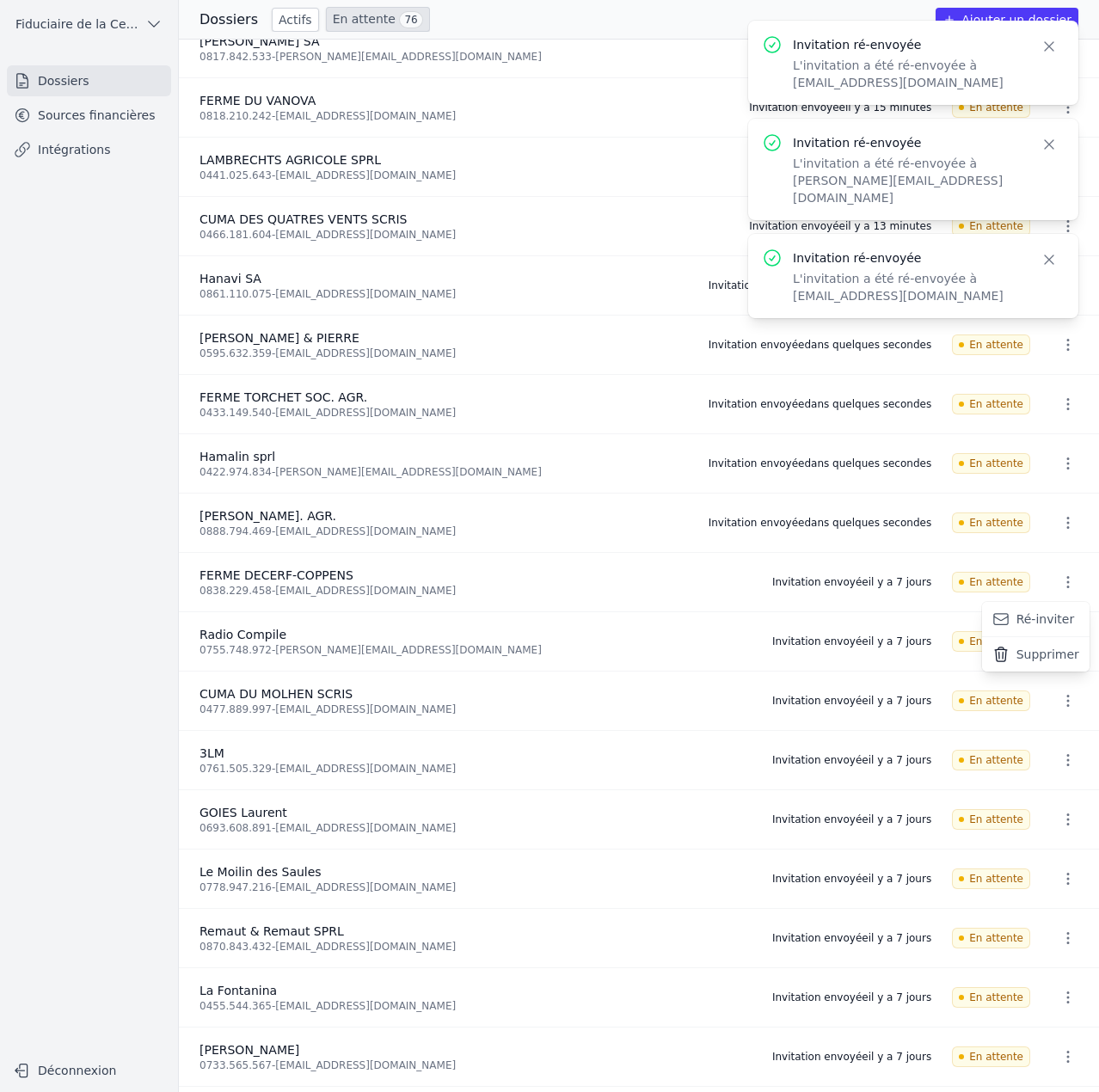
click at [1055, 590] on div at bounding box center [550, 546] width 1099 height 1092
click at [1054, 612] on li "Radio Compile 0755.748.972 - nicolas.braeckman@radiocompile.net Invitation envo…" at bounding box center [638, 642] width 919 height 59
click at [1059, 586] on icon "button" at bounding box center [1068, 582] width 18 height 18
click at [1055, 613] on button "Ré-inviter" at bounding box center [1035, 619] width 108 height 35
click at [1060, 649] on icon "button" at bounding box center [1068, 642] width 18 height 18
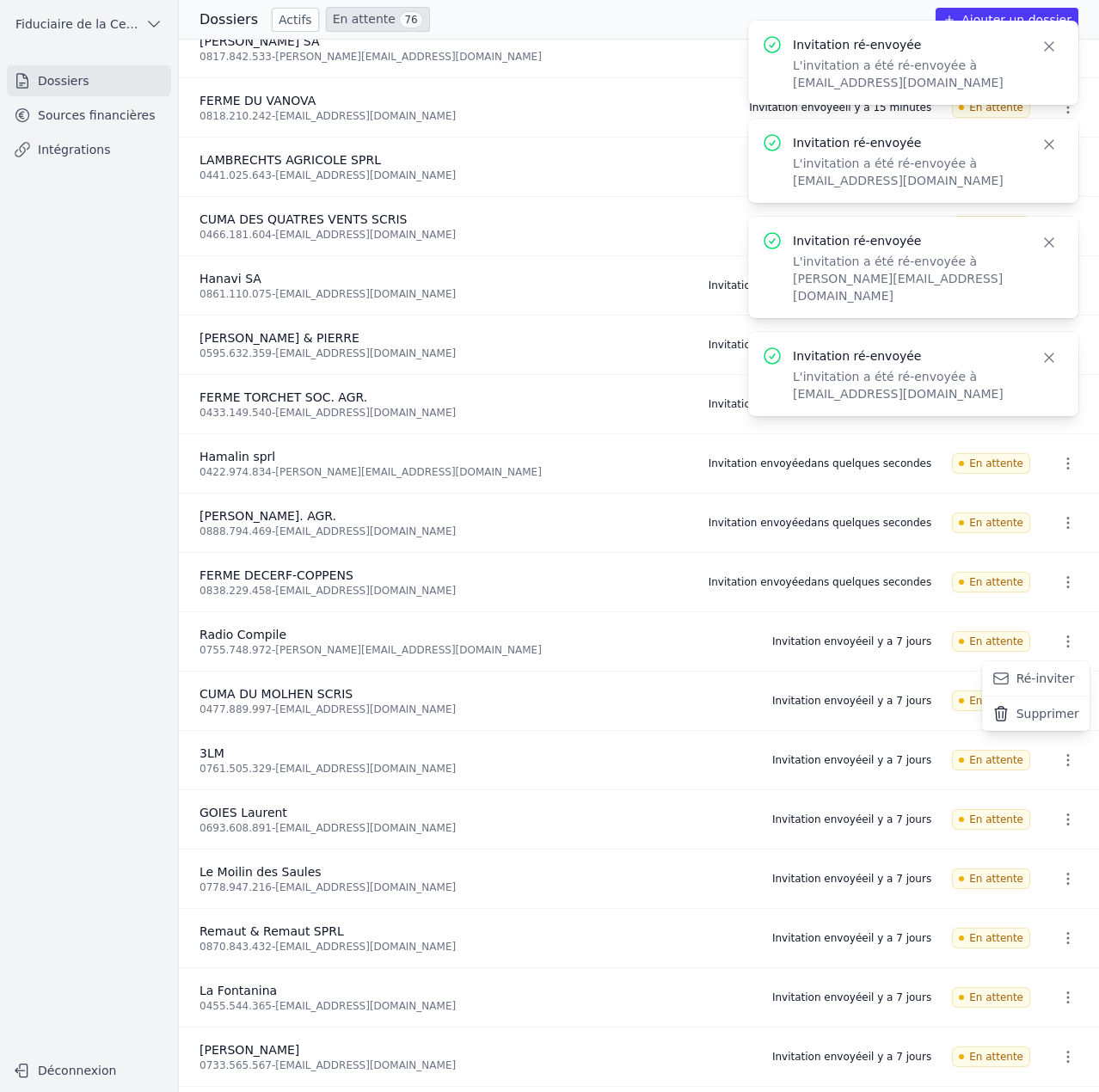
click at [1051, 672] on button "Ré-inviter" at bounding box center [1035, 679] width 108 height 35
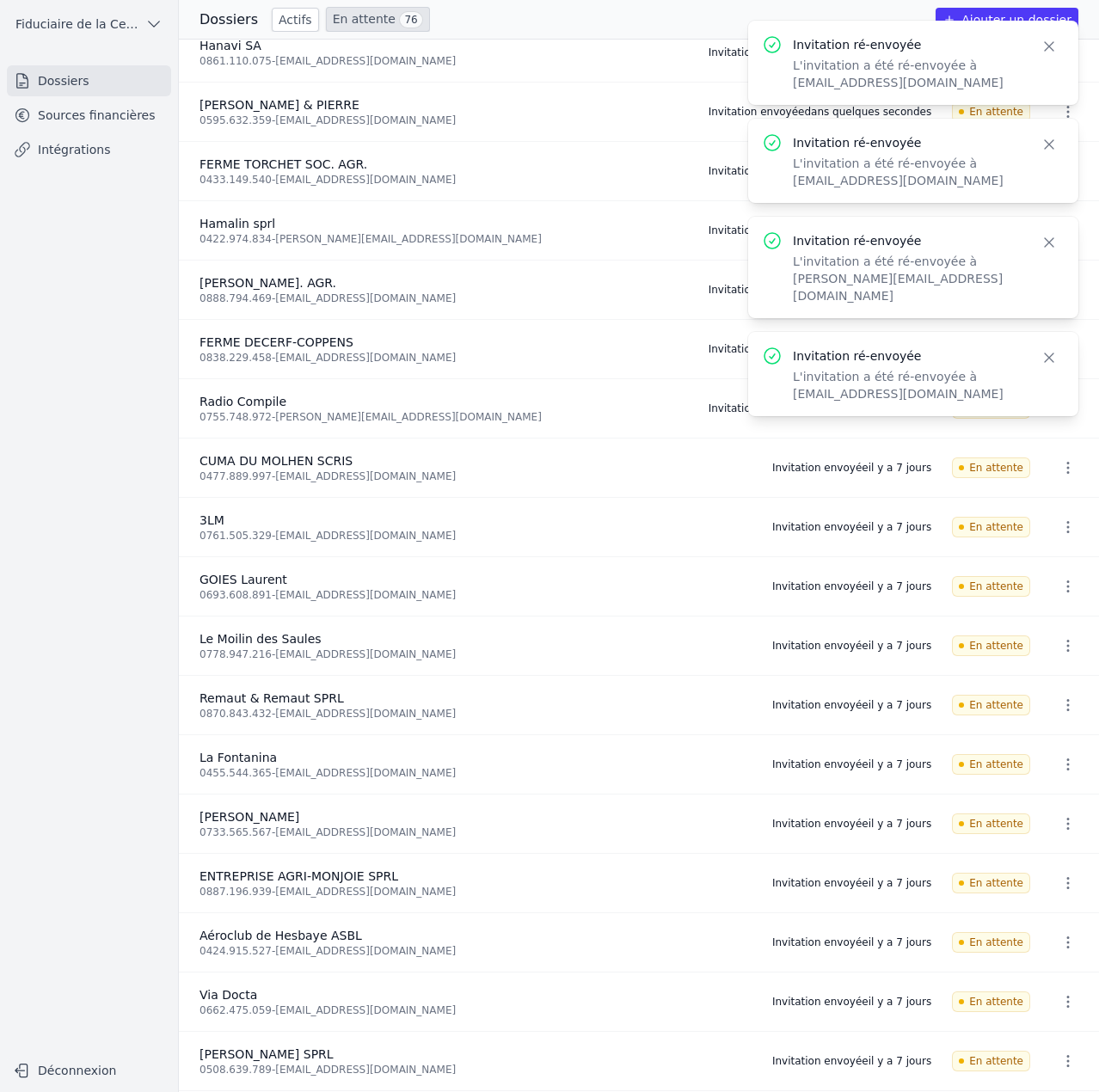
scroll to position [516, 0]
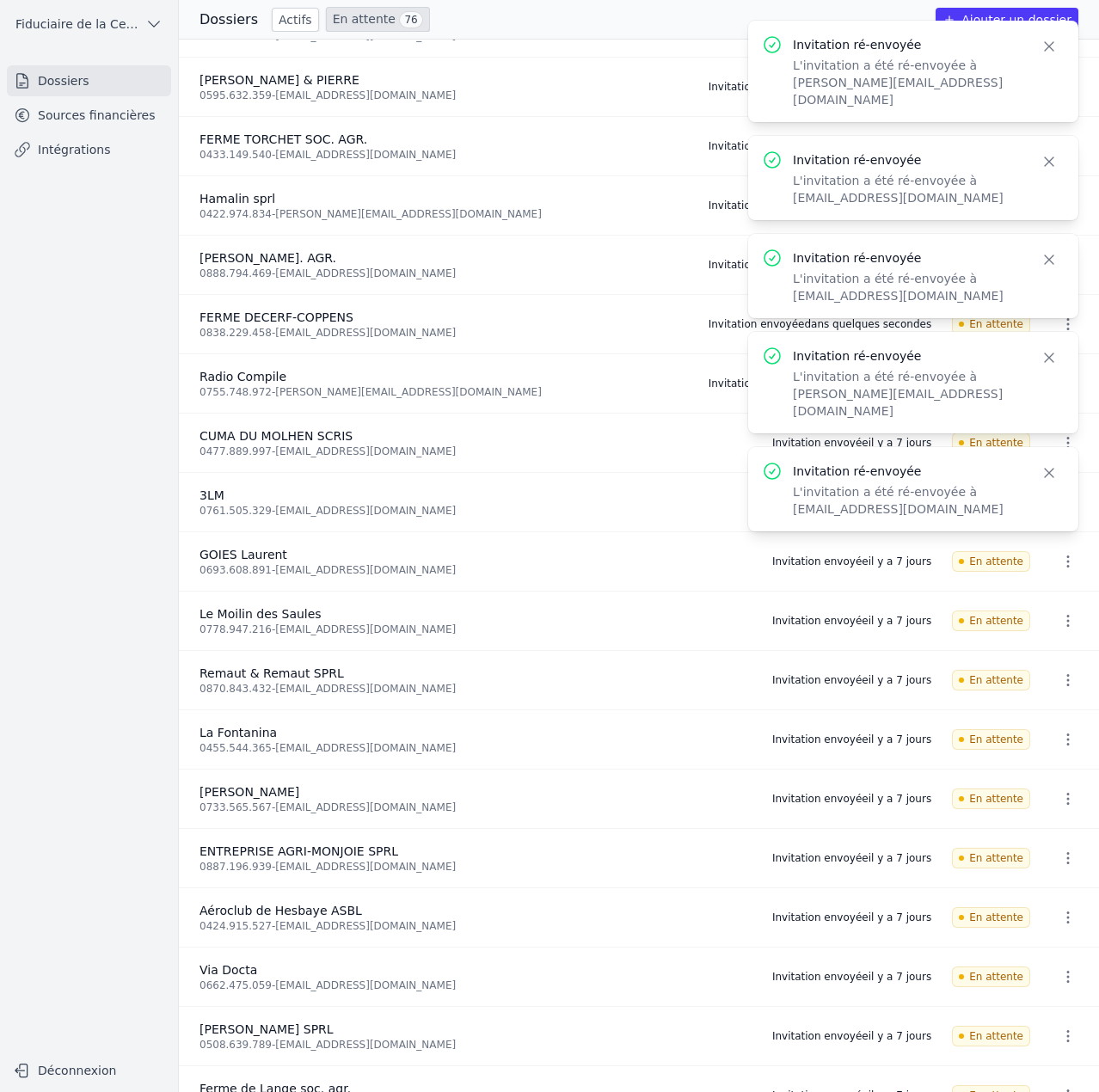
click at [1063, 738] on icon "button" at bounding box center [1068, 740] width 18 height 18
click at [1041, 769] on button "Ré-inviter" at bounding box center [1035, 777] width 108 height 35
click at [1064, 686] on icon "button" at bounding box center [1068, 680] width 18 height 18
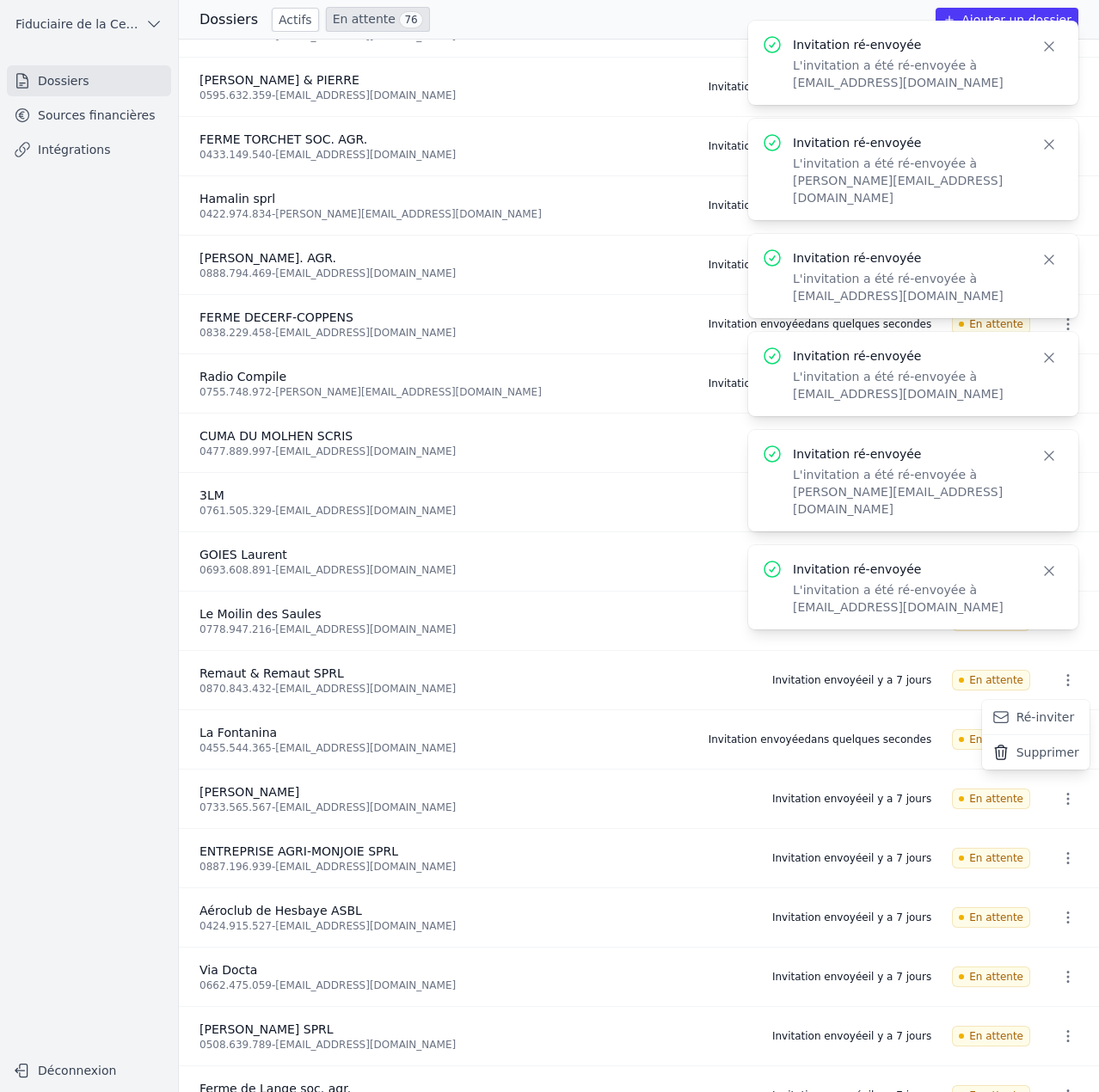
click at [1051, 708] on button "Ré-inviter" at bounding box center [1035, 717] width 108 height 35
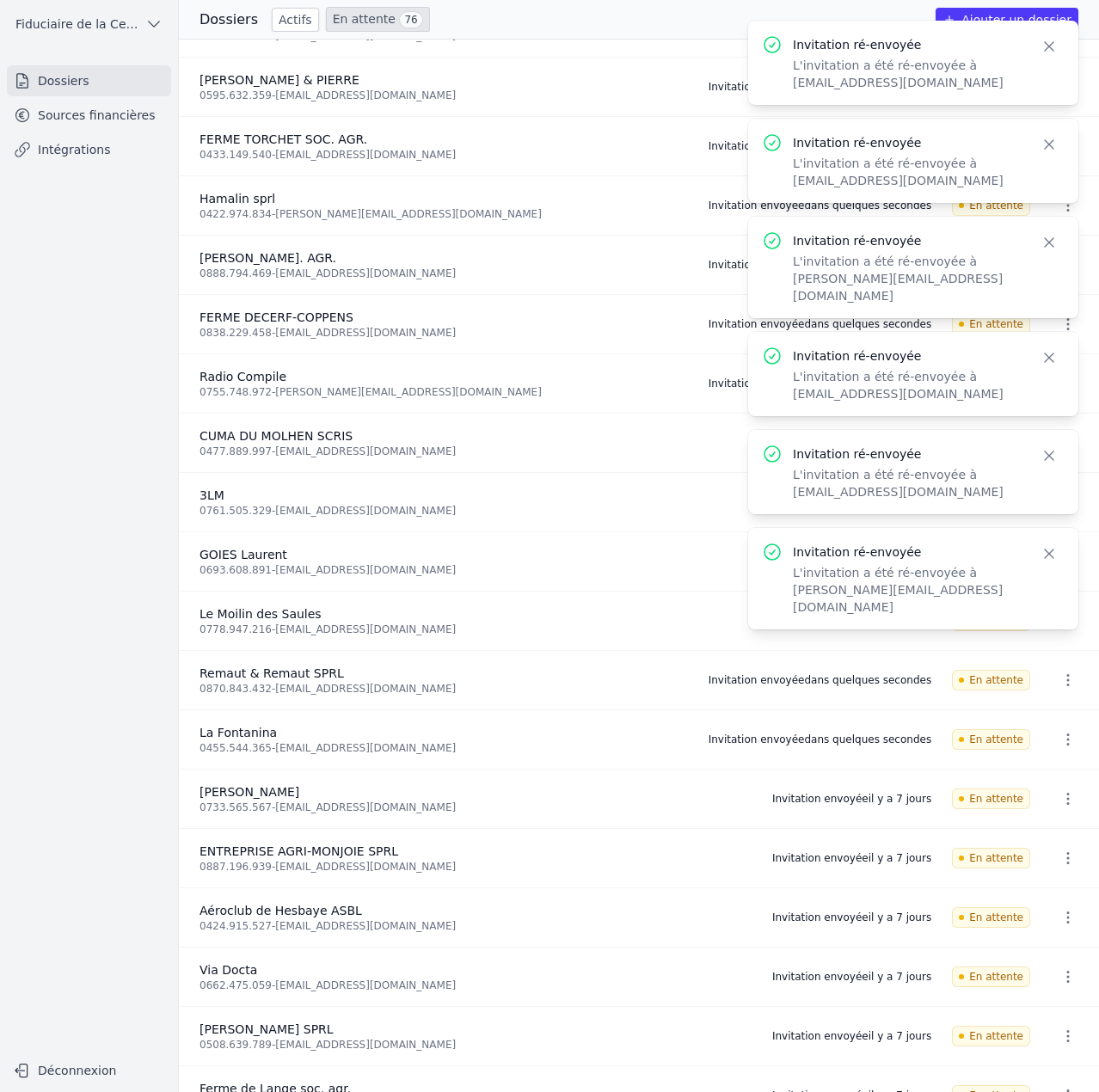
click at [1061, 627] on icon "button" at bounding box center [1068, 621] width 18 height 18
click at [1049, 655] on button "Ré-inviter" at bounding box center [1035, 658] width 108 height 35
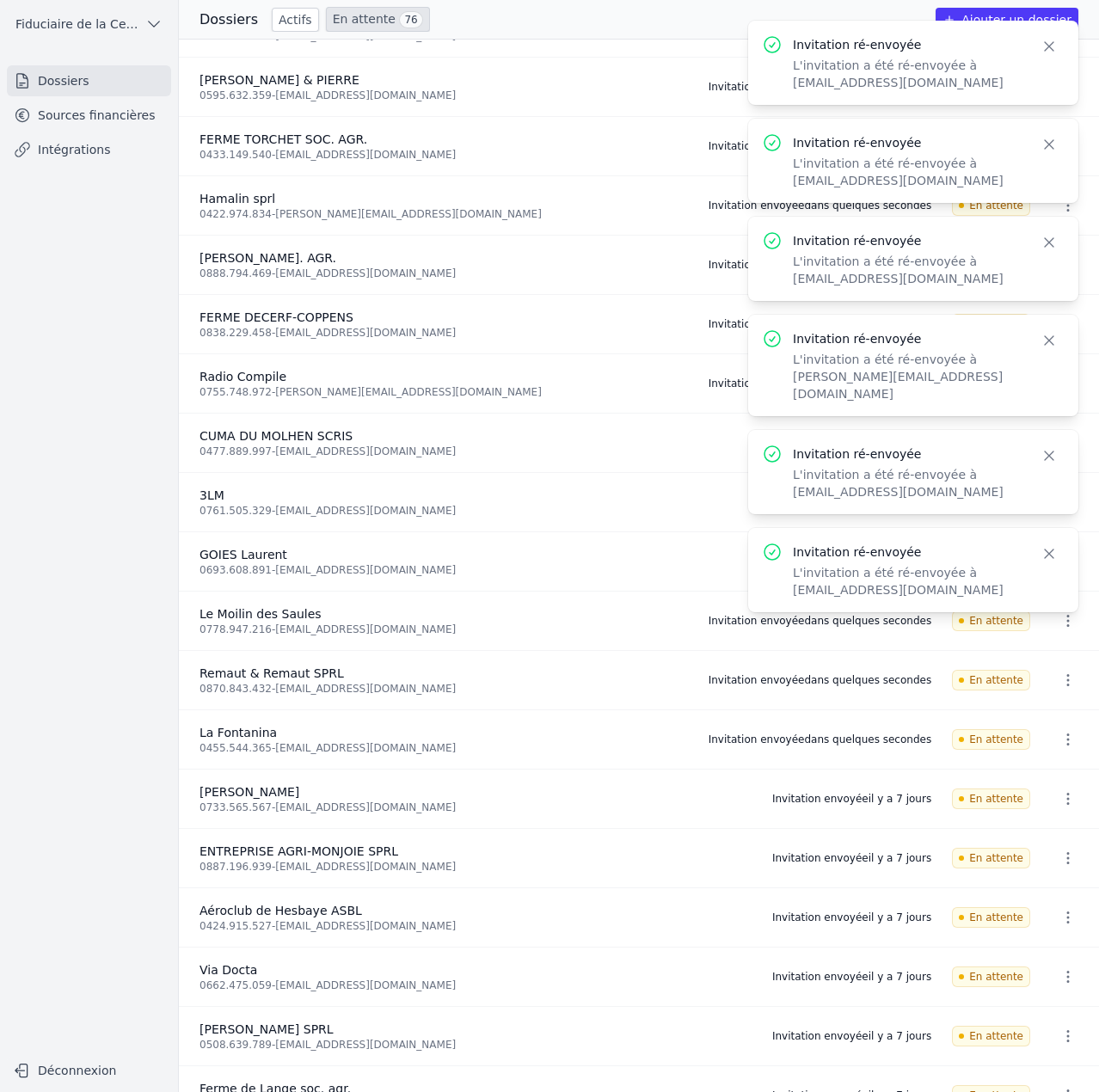
click at [1047, 54] on icon "button" at bounding box center [1049, 47] width 18 height 18
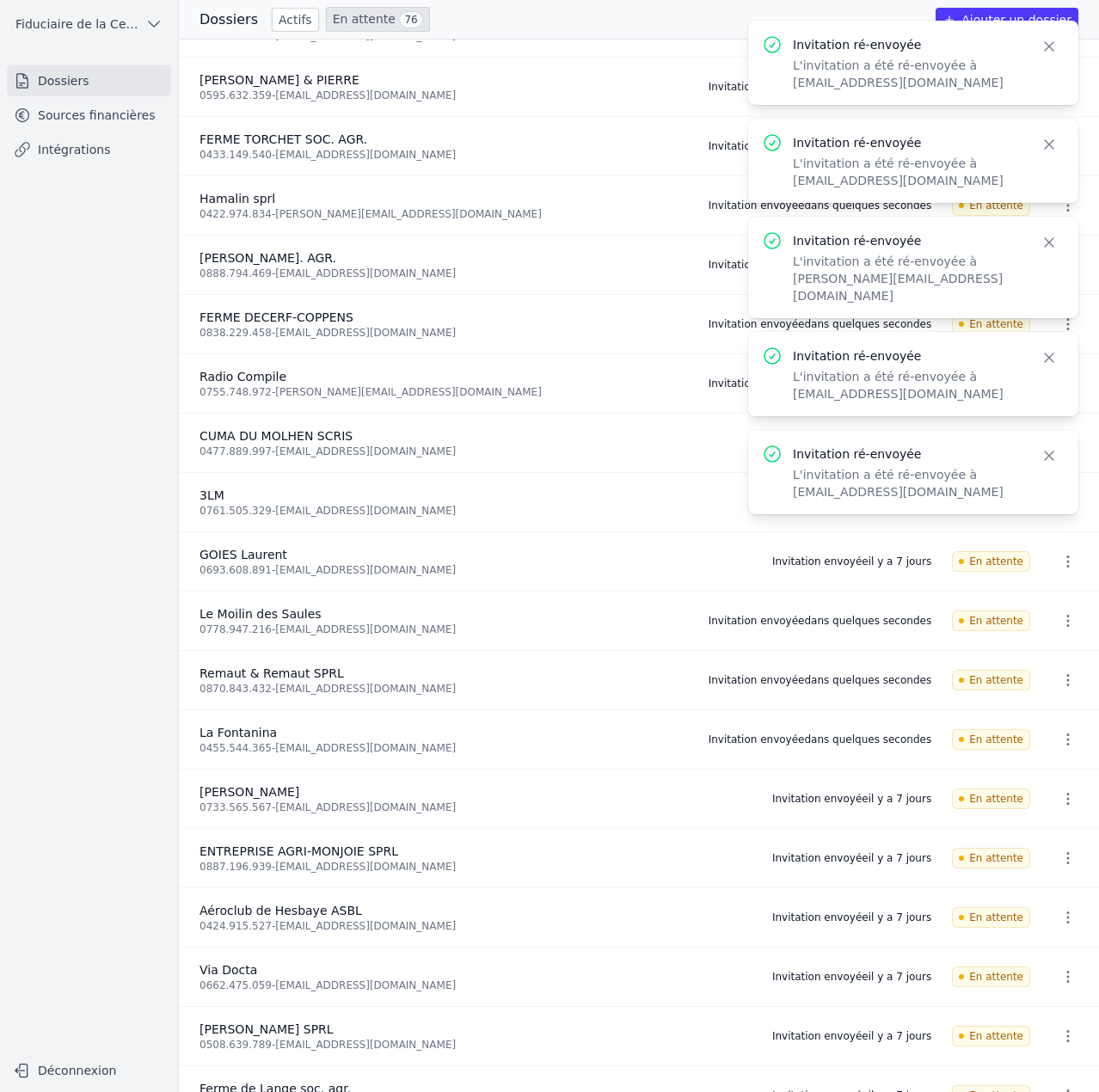
click at [1047, 54] on icon "button" at bounding box center [1049, 47] width 18 height 18
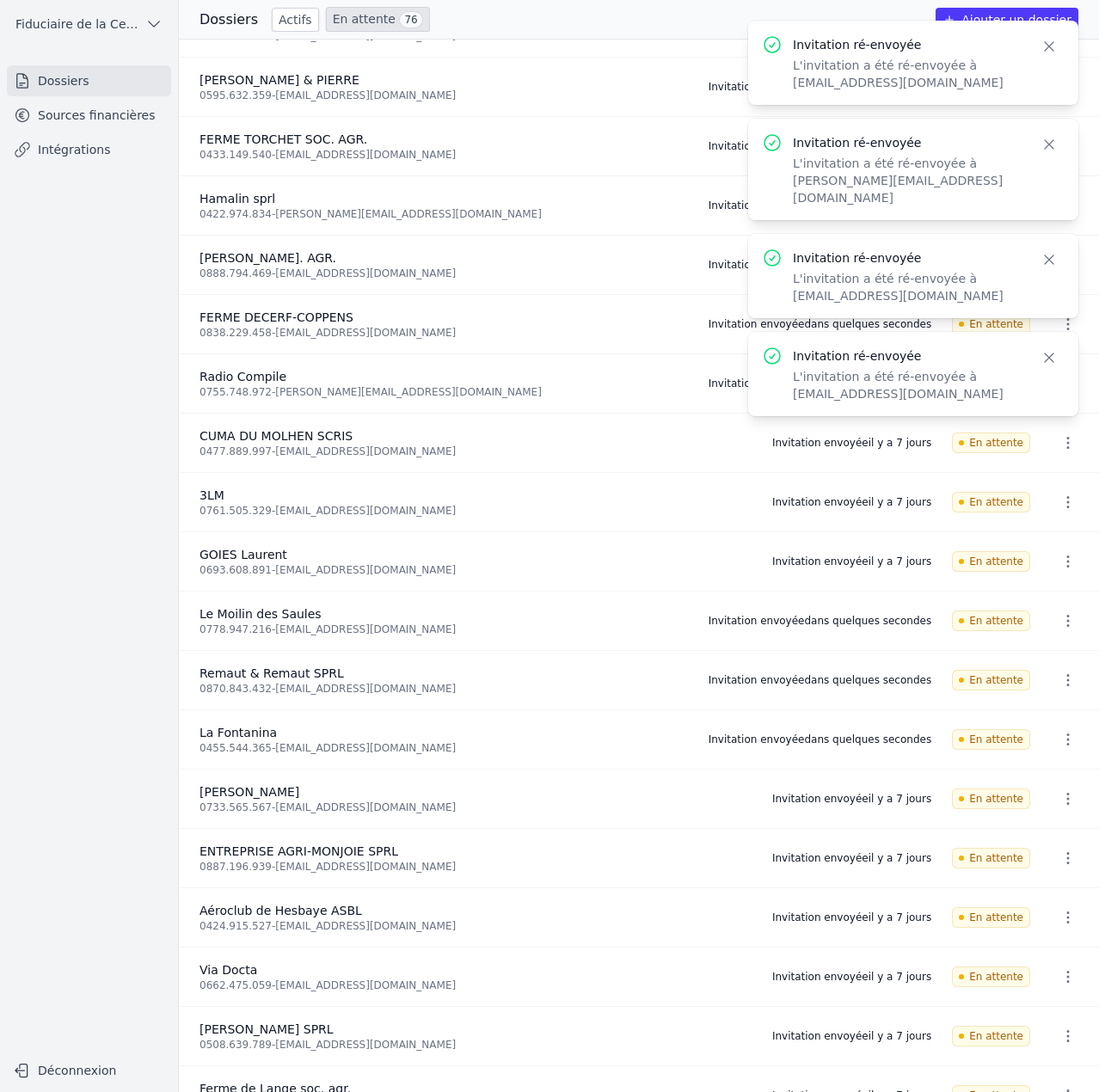
click at [1047, 54] on icon "button" at bounding box center [1049, 47] width 18 height 18
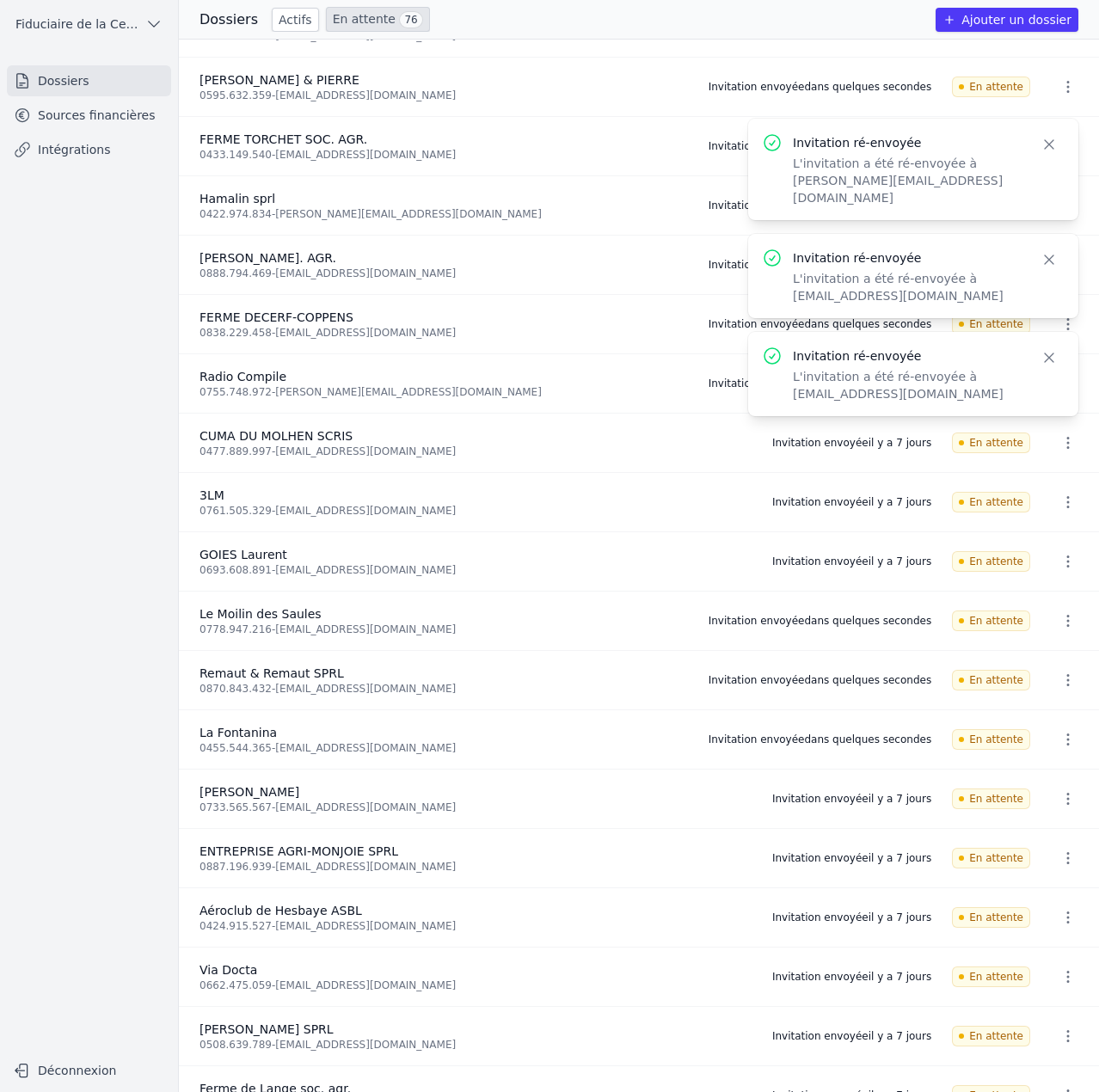
click at [1047, 54] on icon "button" at bounding box center [1049, 47] width 18 height 18
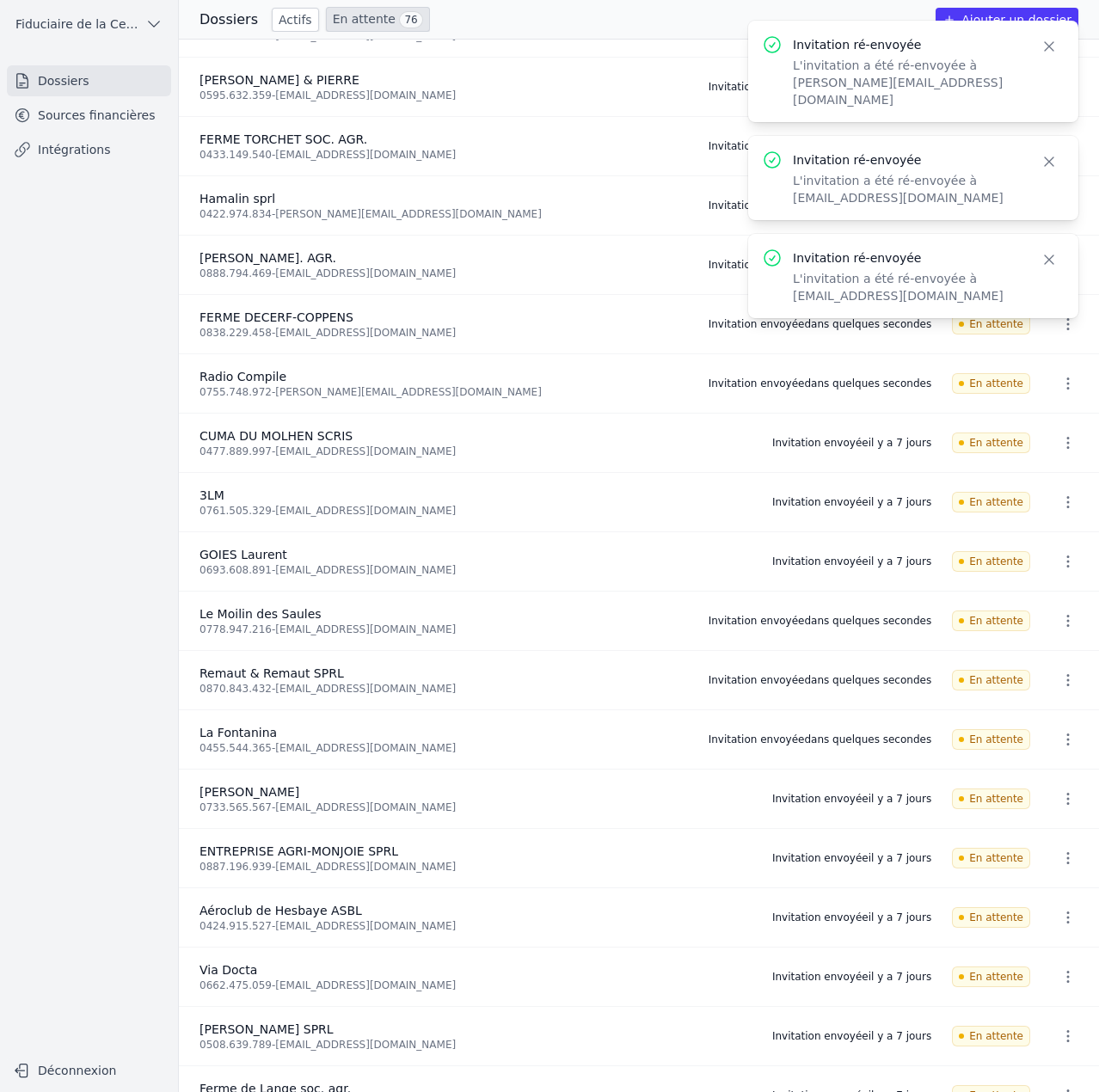
click at [1047, 54] on icon "button" at bounding box center [1049, 47] width 18 height 18
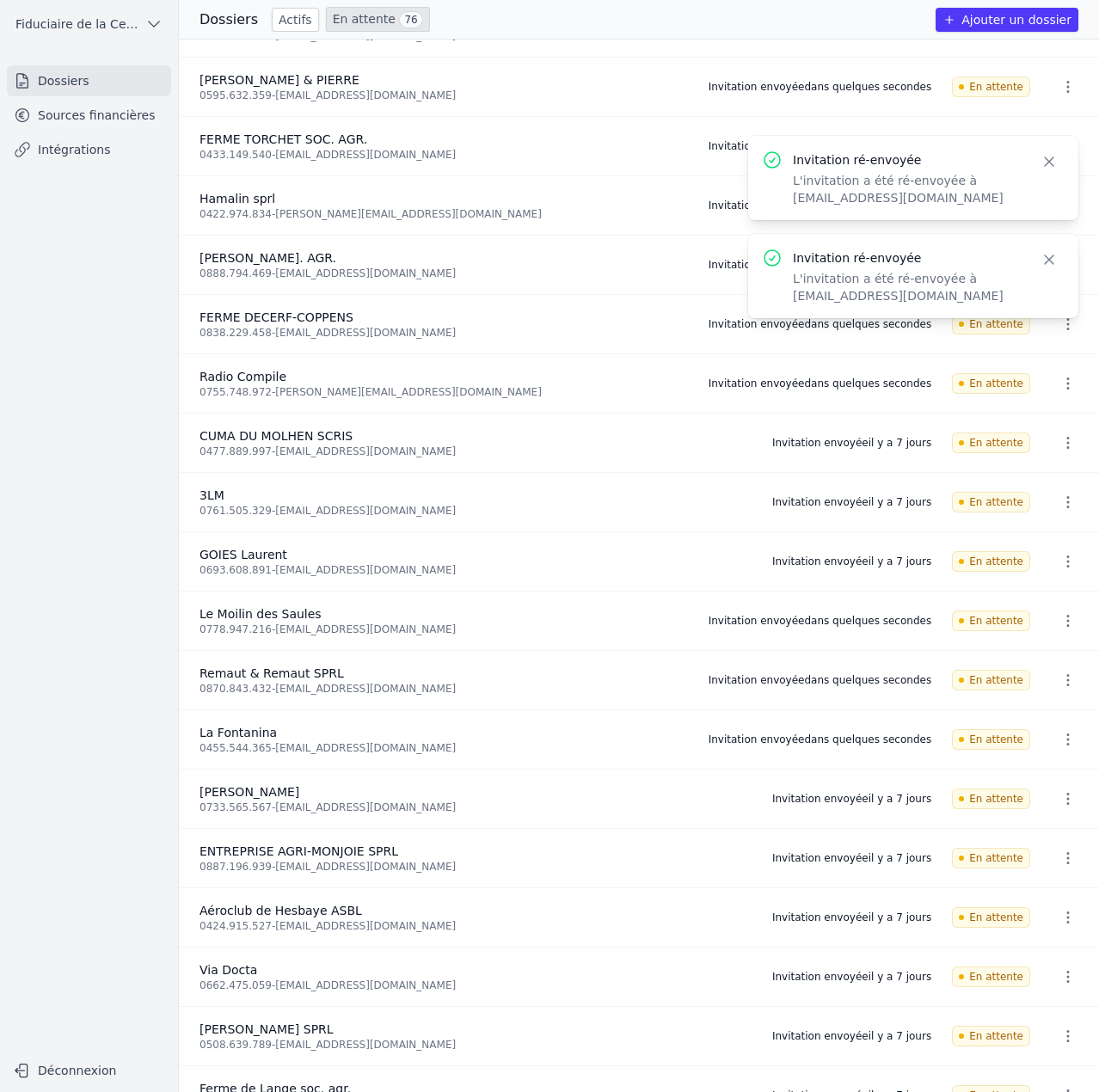
click at [1047, 153] on icon "button" at bounding box center [1049, 162] width 18 height 18
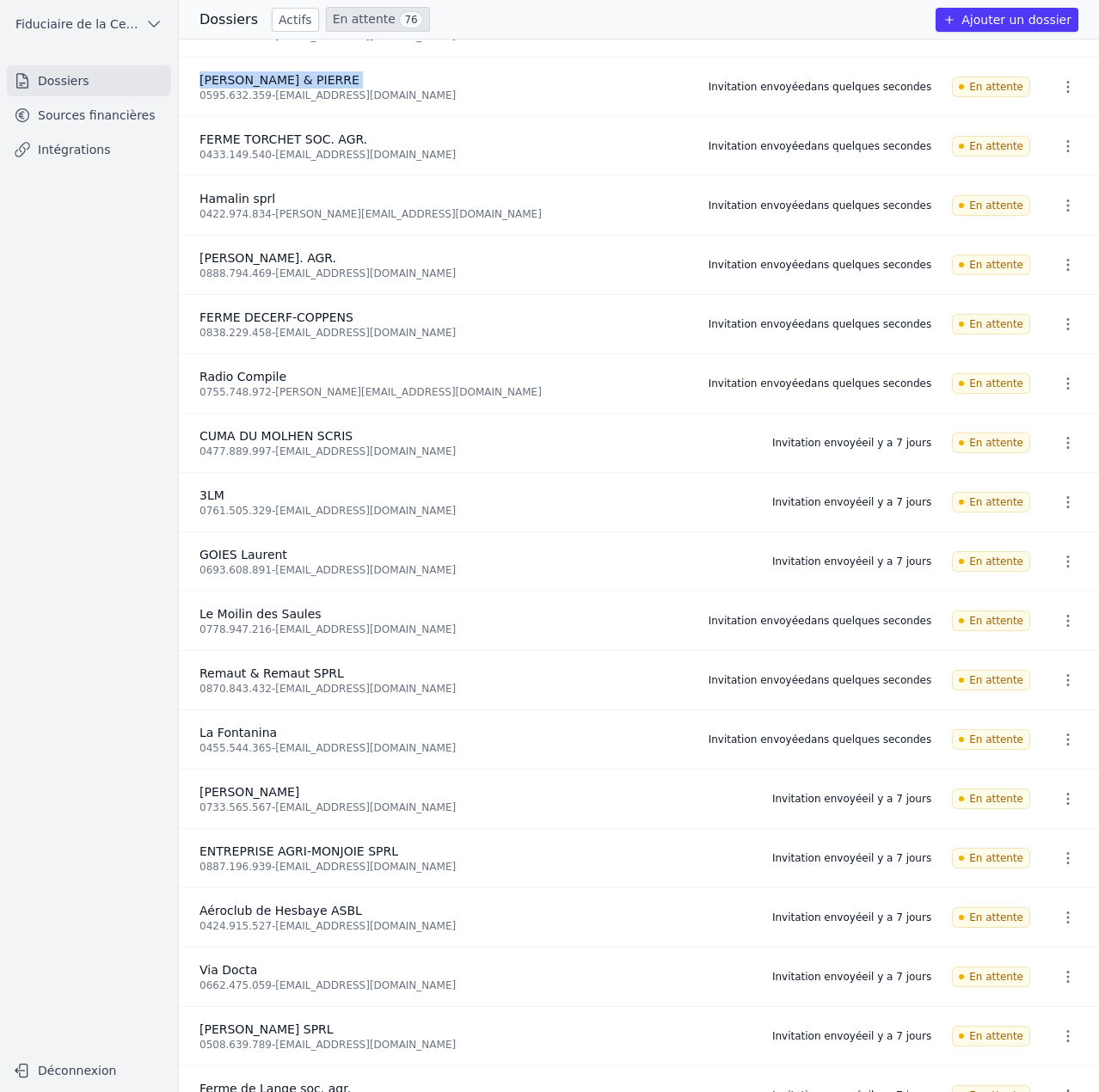
click at [1047, 54] on li "Hanavi SA 0861.110.075 - s.a_hanavi@hotmail.com Invitation envoyée dans quelque…" at bounding box center [638, 27] width 919 height 59
click at [1064, 566] on icon "button" at bounding box center [1068, 561] width 18 height 18
click at [1045, 615] on button "Ré-inviter" at bounding box center [1035, 598] width 108 height 35
click at [1059, 509] on icon "button" at bounding box center [1068, 502] width 18 height 18
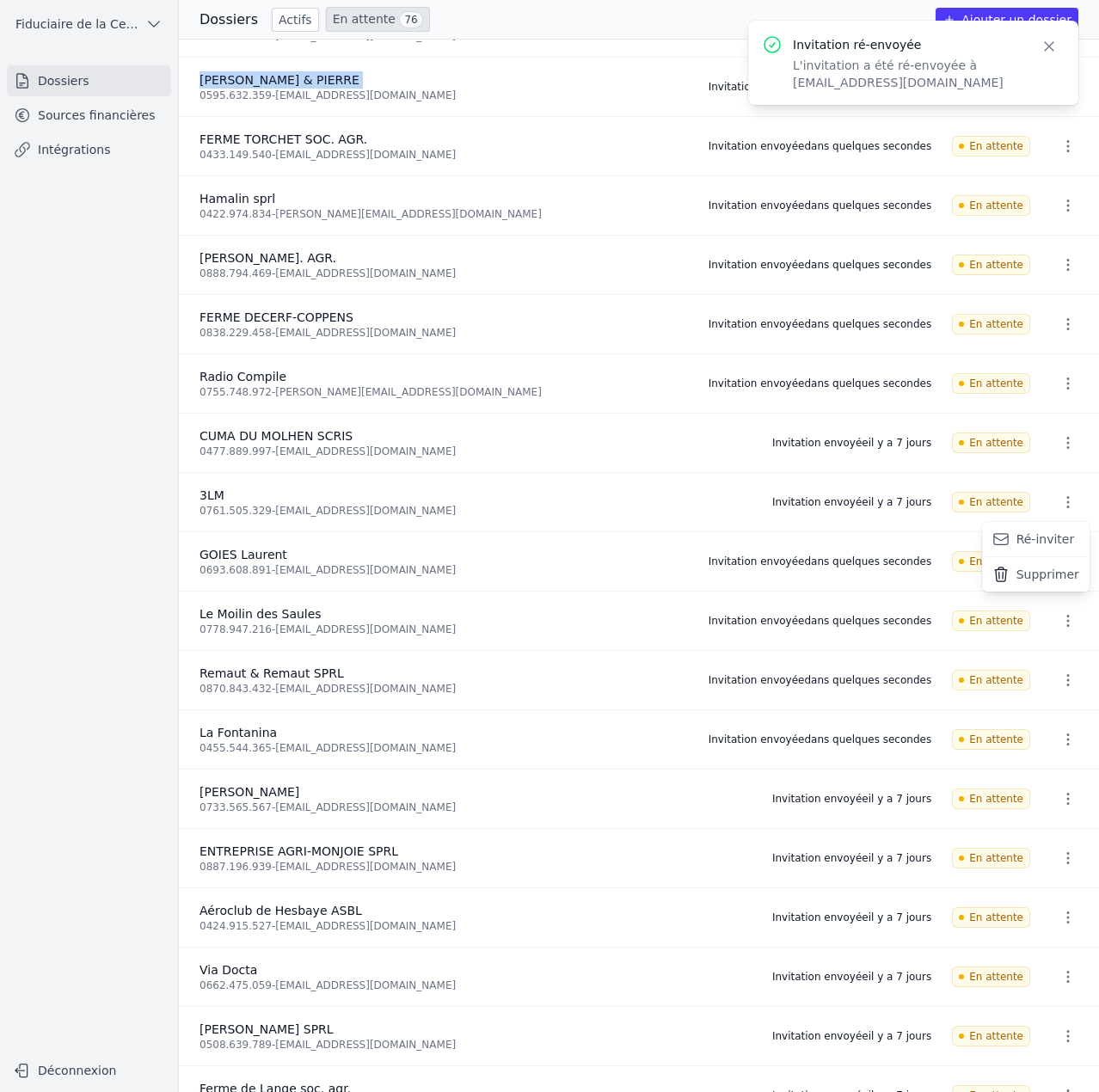
click at [1043, 547] on button "Ré-inviter" at bounding box center [1035, 540] width 108 height 35
click at [1067, 445] on icon "button" at bounding box center [1068, 442] width 18 height 18
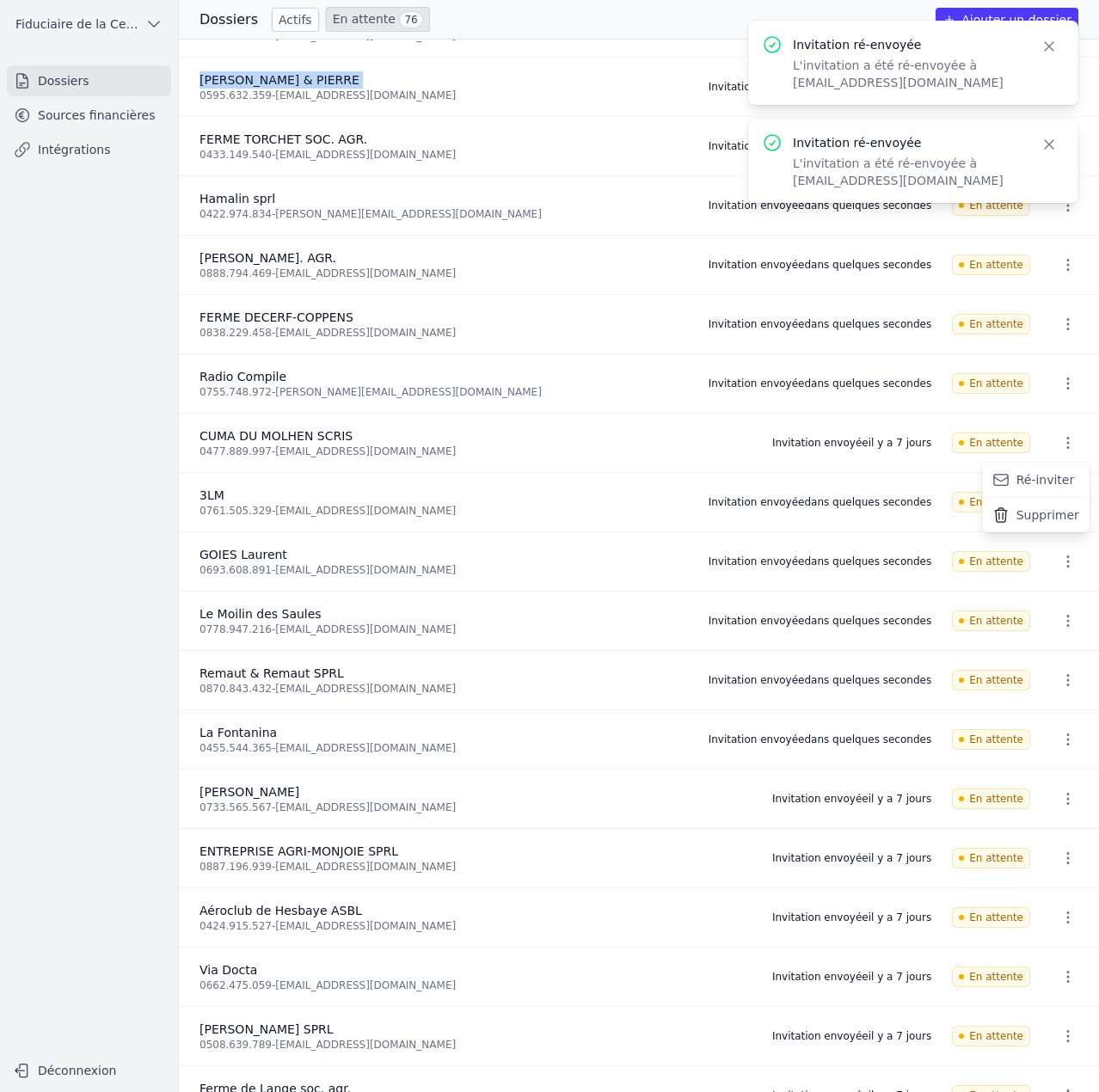
click at [1050, 476] on button "Ré-inviter" at bounding box center [1035, 480] width 108 height 35
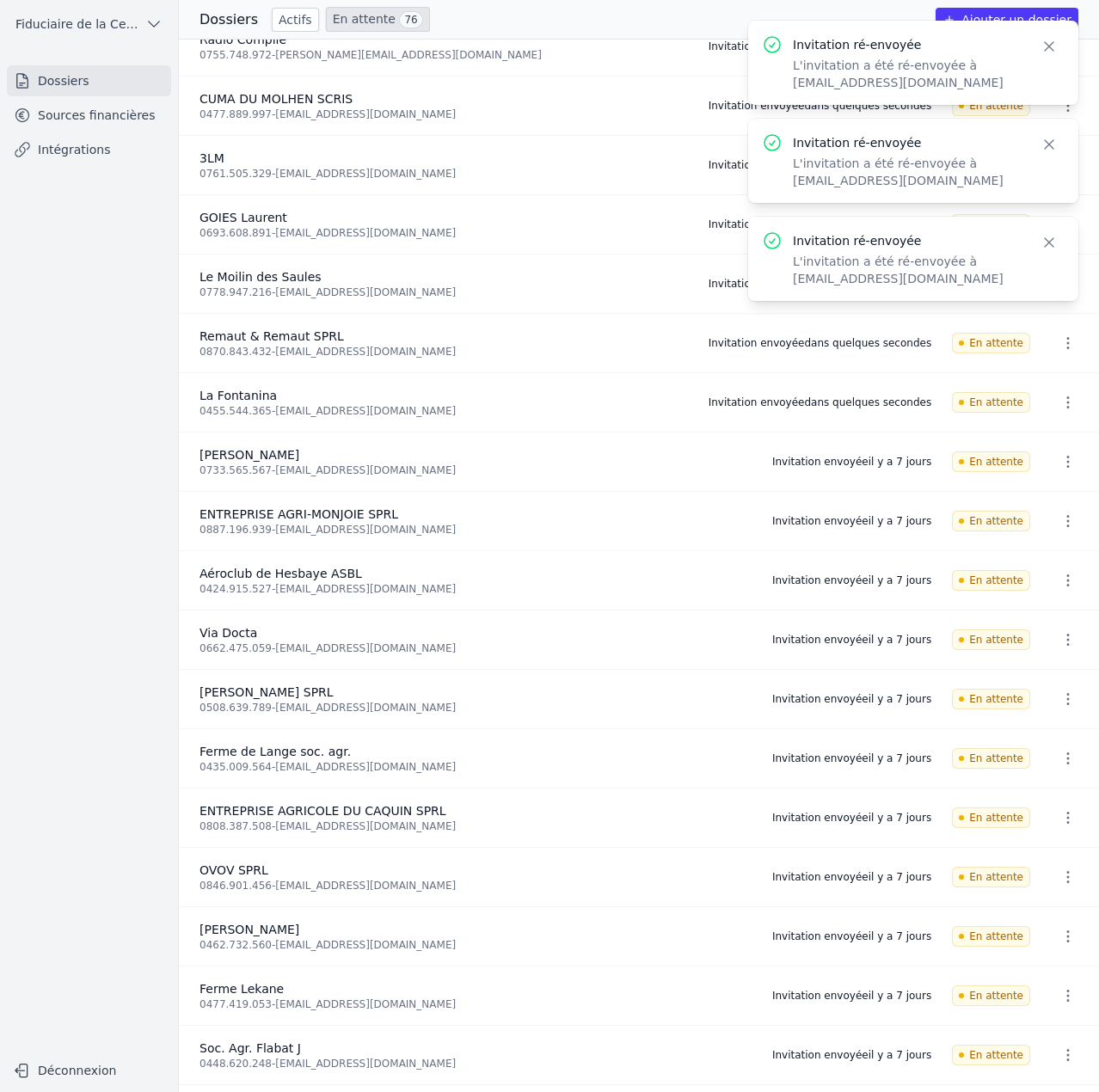
scroll to position [859, 0]
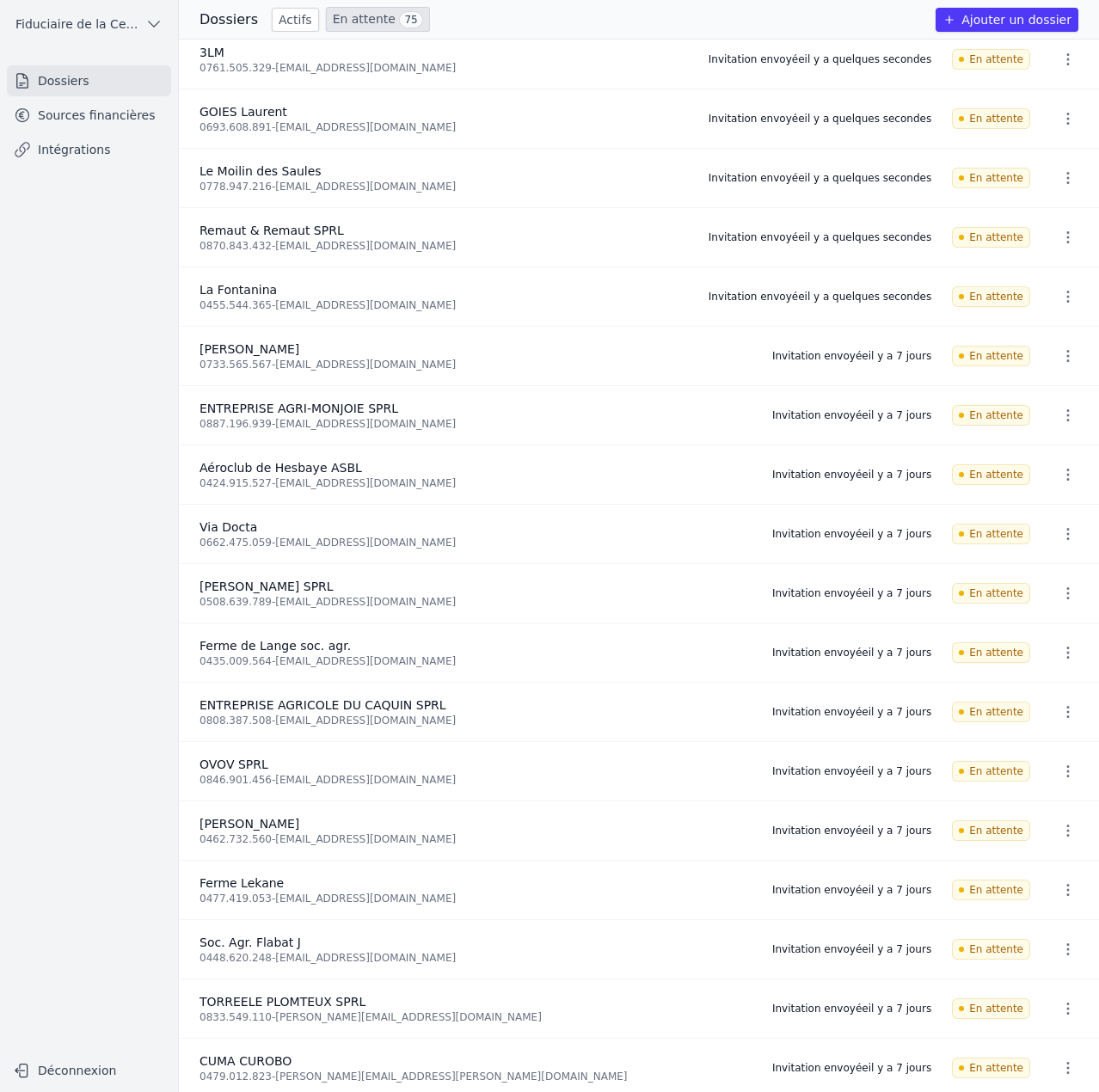
scroll to position [946, 0]
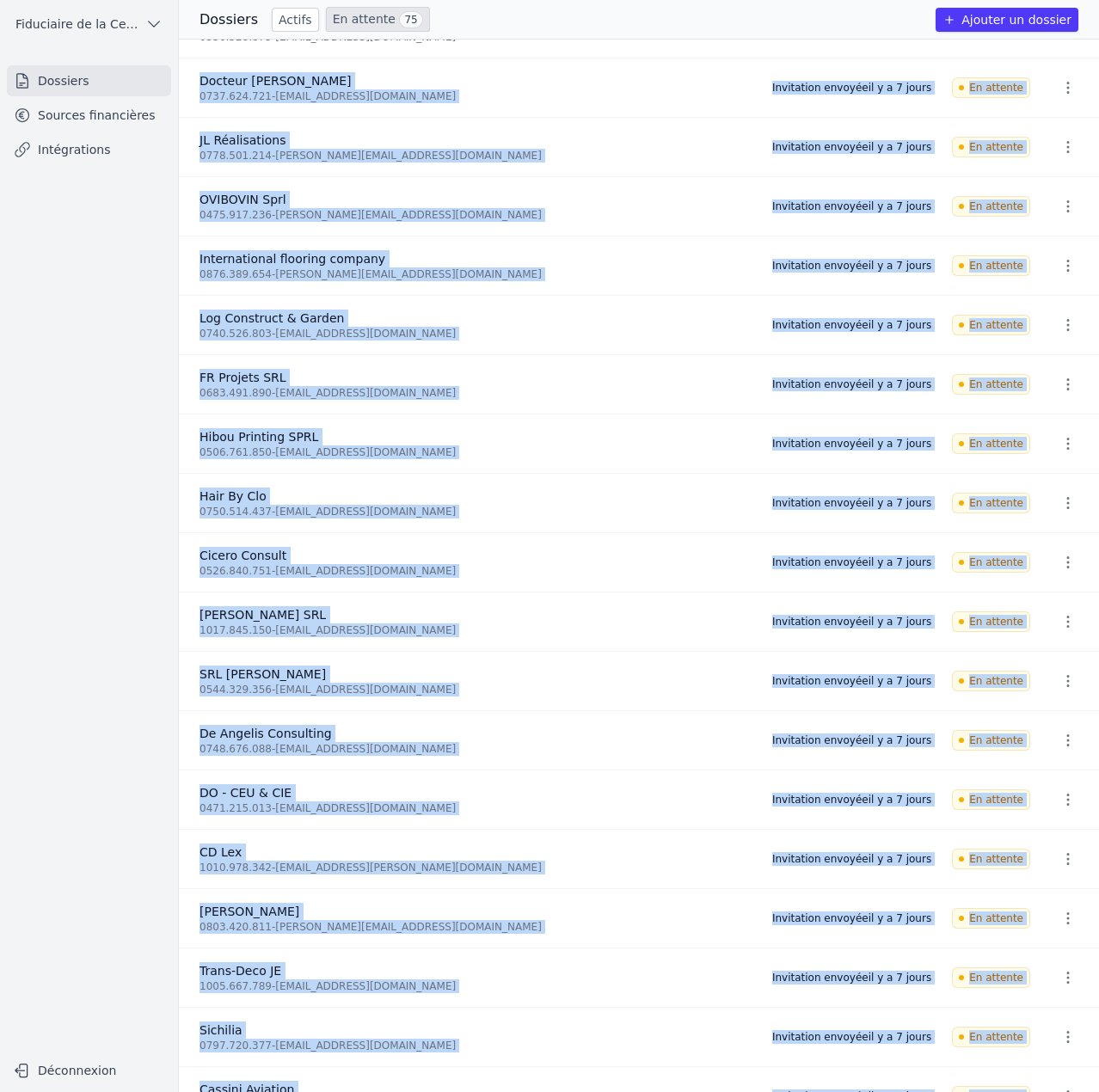
drag, startPoint x: 195, startPoint y: 303, endPoint x: 1071, endPoint y: 1100, distance: 1184.3
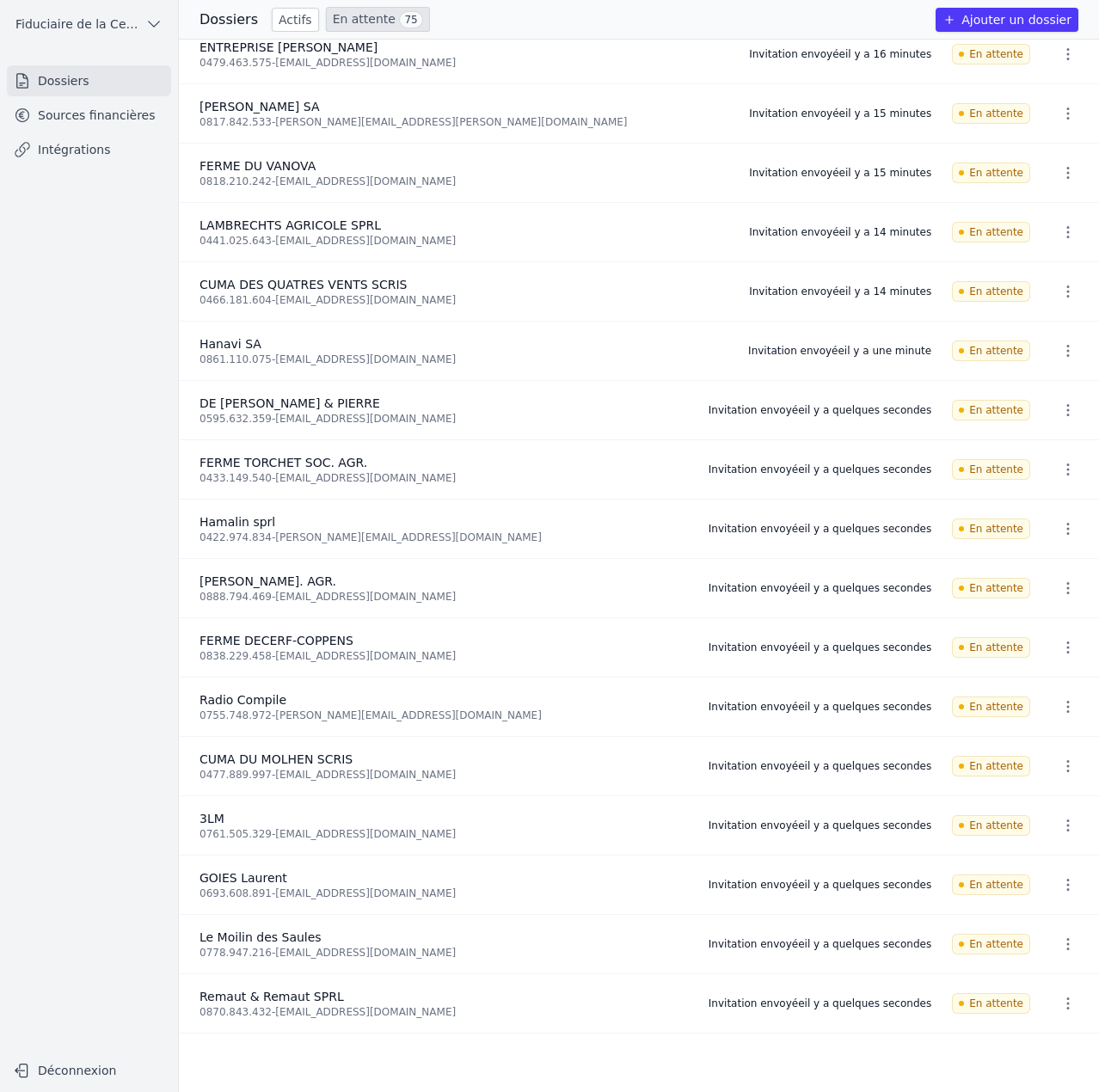
scroll to position [0, 0]
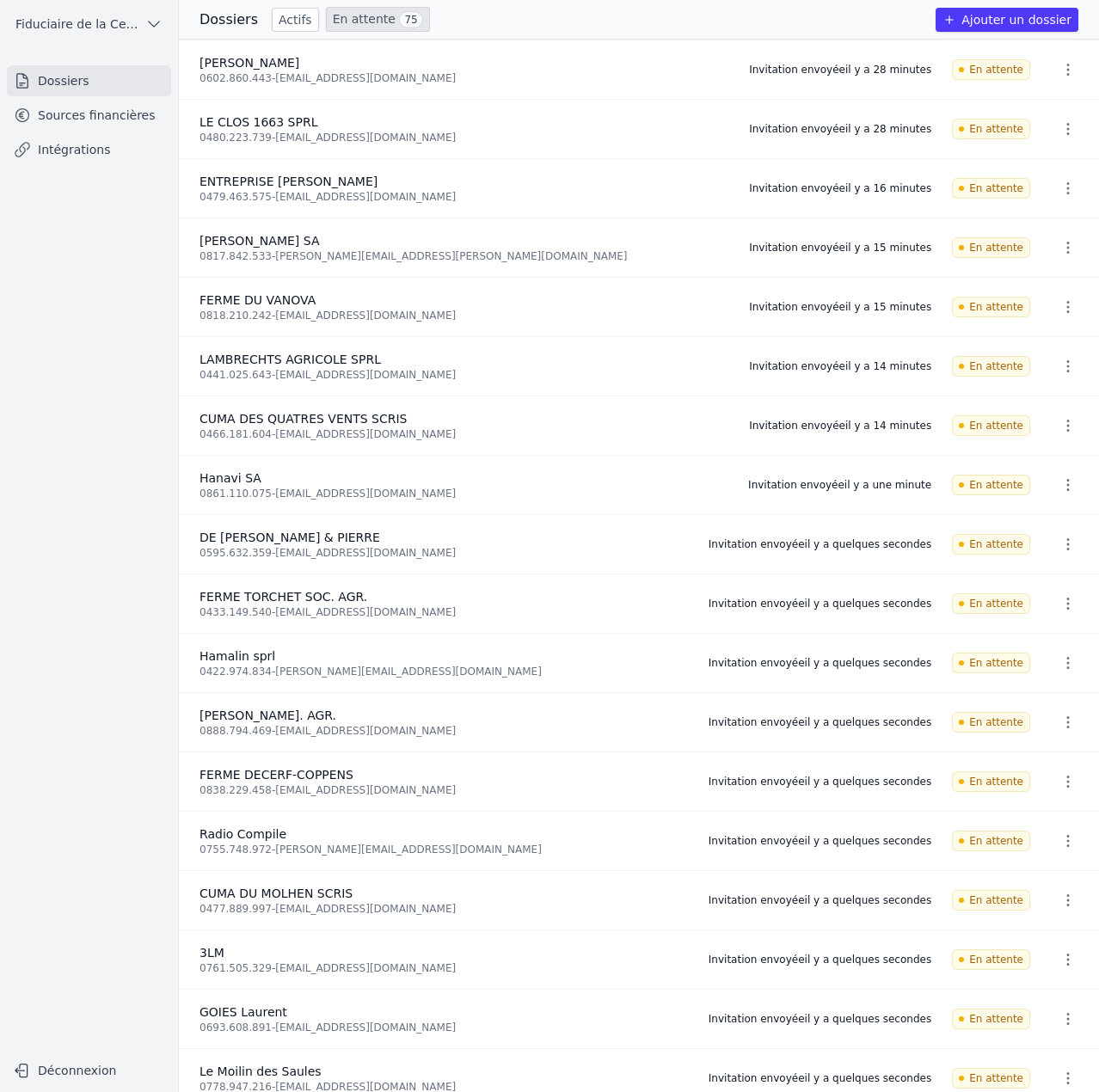
click at [385, 79] on div "0602.860.443 - [EMAIL_ADDRESS][DOMAIN_NAME]" at bounding box center [463, 78] width 529 height 14
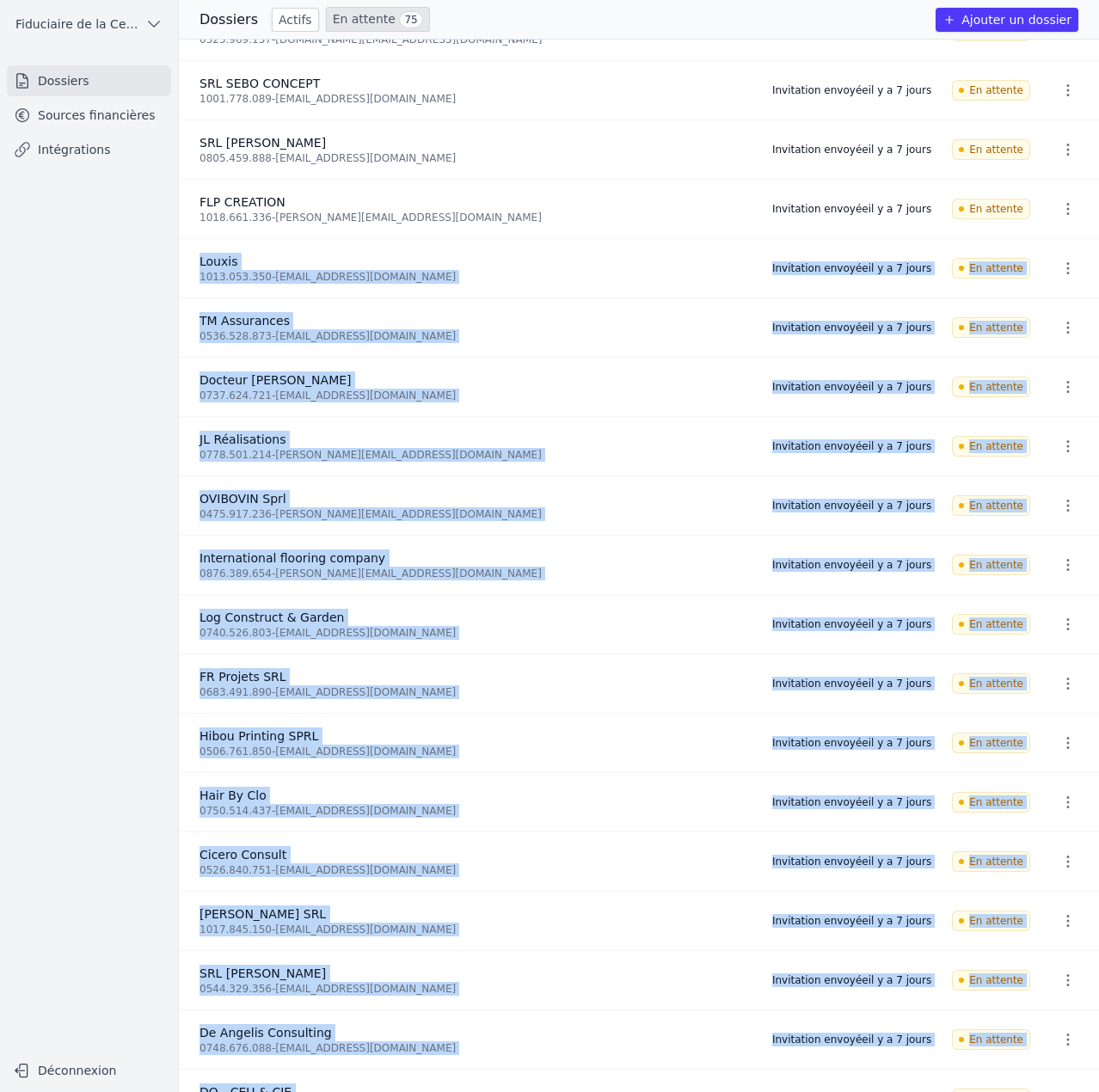
scroll to position [3402, 0]
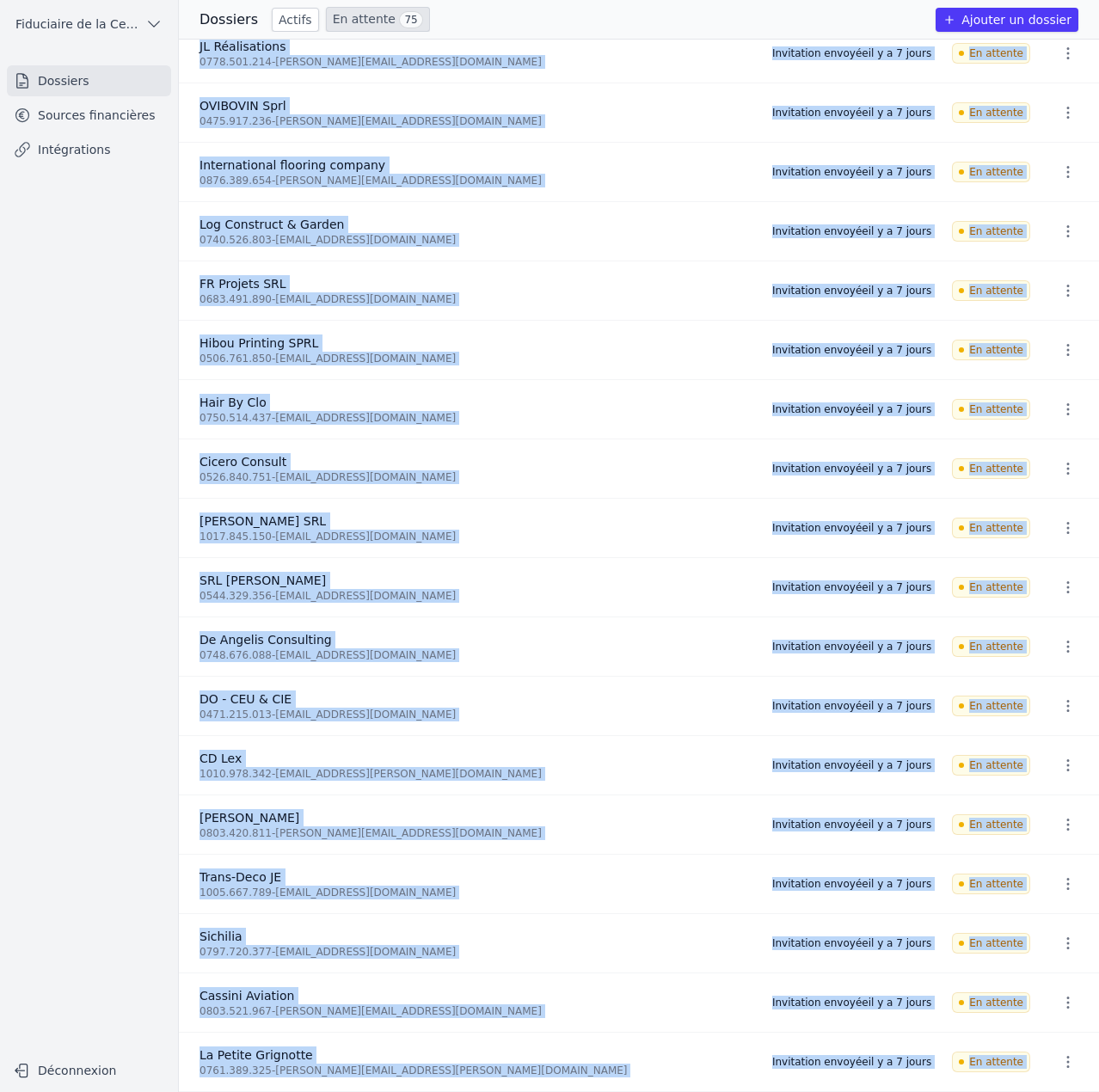
drag, startPoint x: 196, startPoint y: 56, endPoint x: 1093, endPoint y: 1047, distance: 1336.7
copy ul "Loremi 7415.496.662 - dolors.ametco.8978@adipi.eli Seddoeiusm tempori ut l e 3 …"
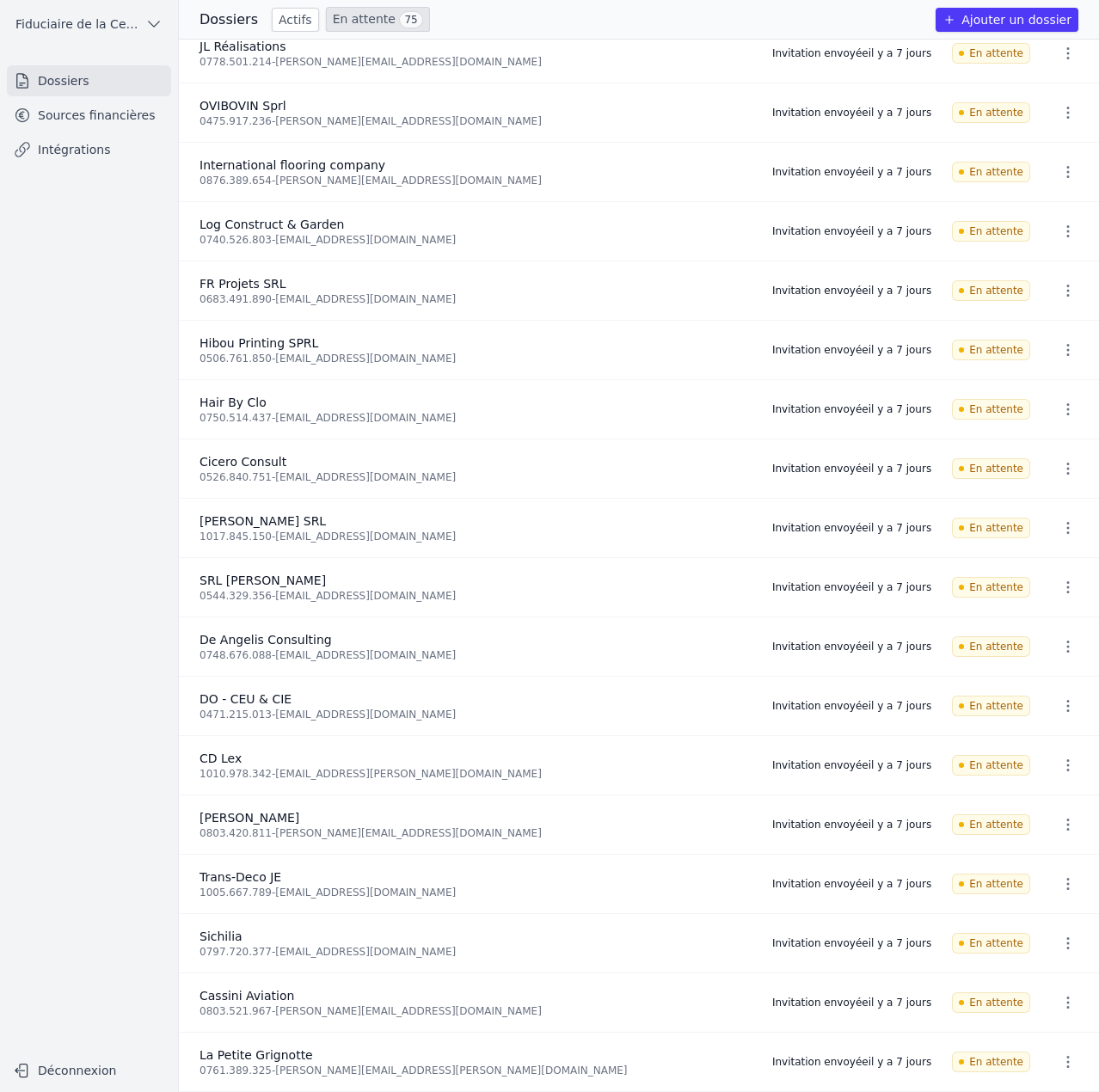
click at [141, 380] on nav "Dossiers Sources financières Intégrations" at bounding box center [88, 552] width 150 height 974
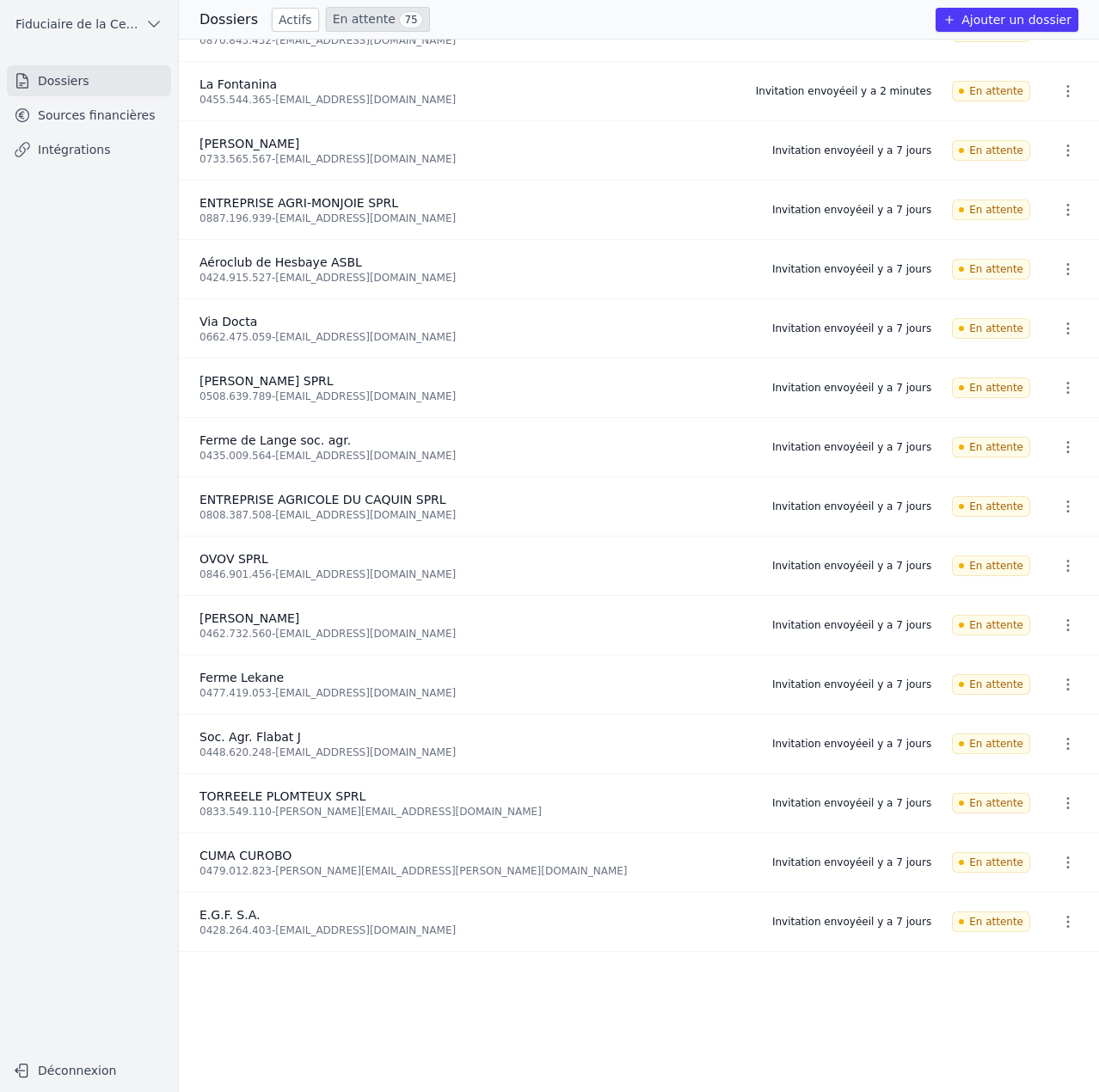
scroll to position [823, 0]
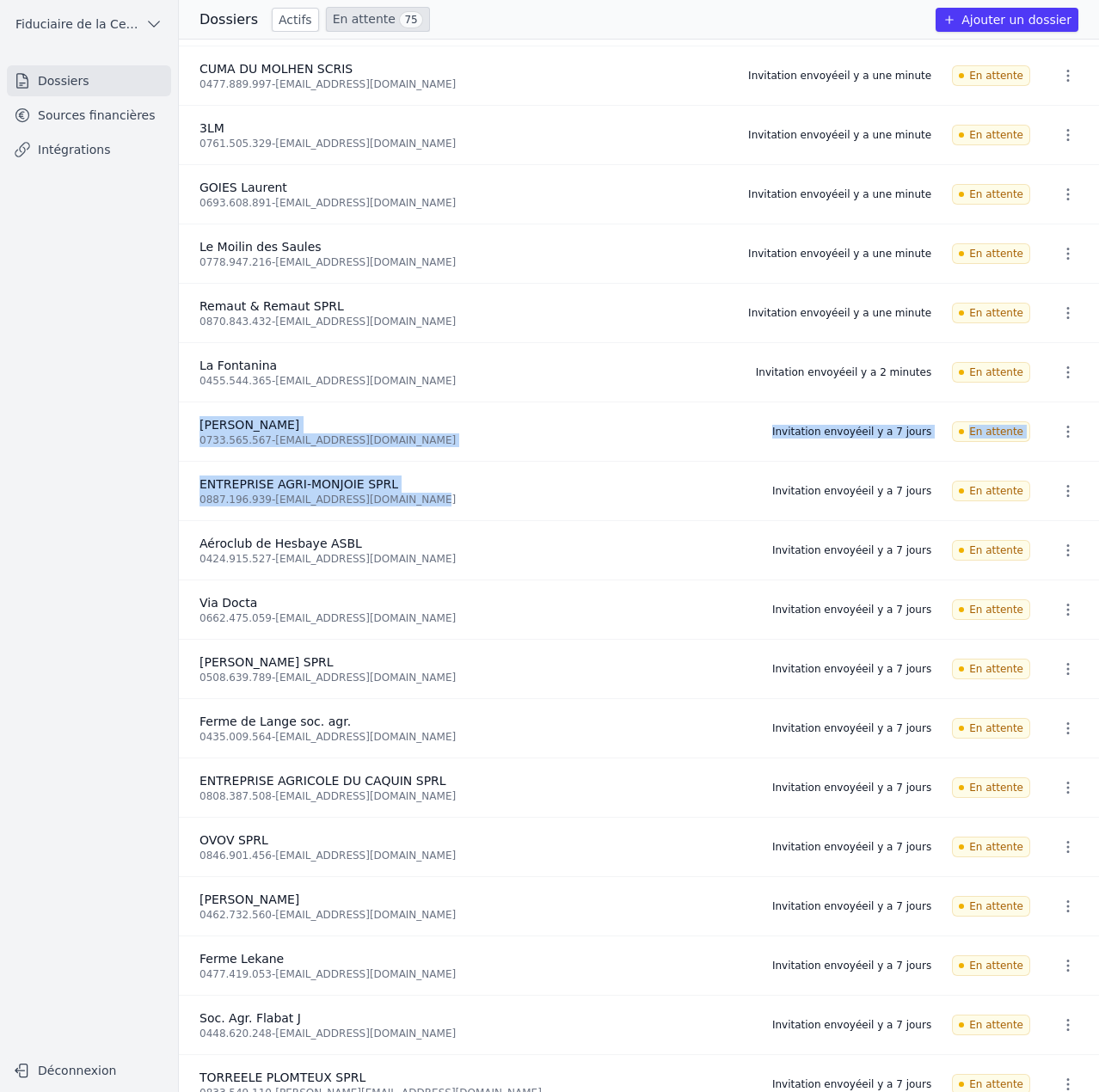
drag, startPoint x: 198, startPoint y: 427, endPoint x: 445, endPoint y: 501, distance: 257.8
click at [445, 501] on ul "And 13 items before Radio Compile 0755.748.972 - nicolas.braeckman@radiocompile…" at bounding box center [638, 565] width 919 height 1052
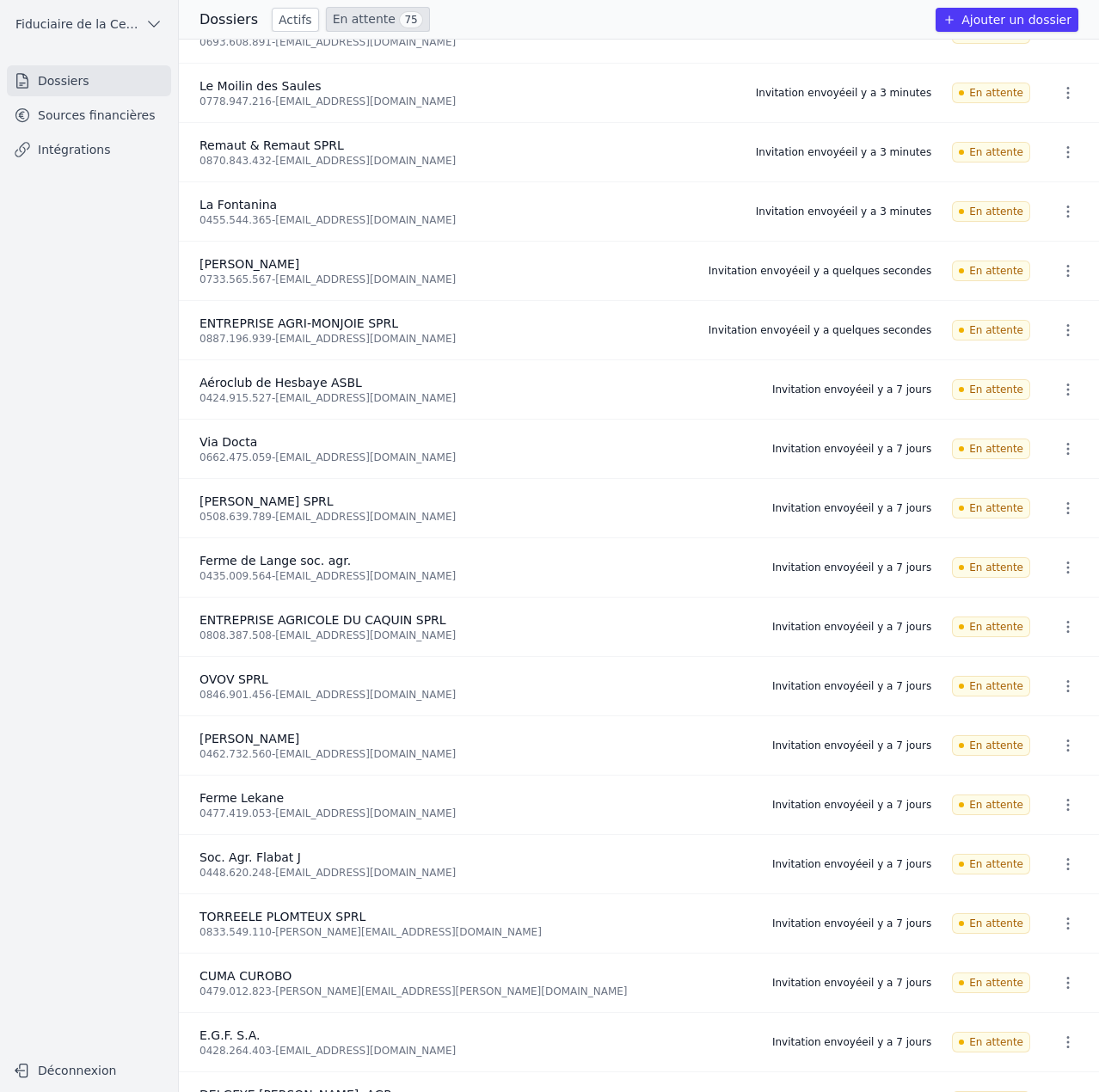
scroll to position [1031, 0]
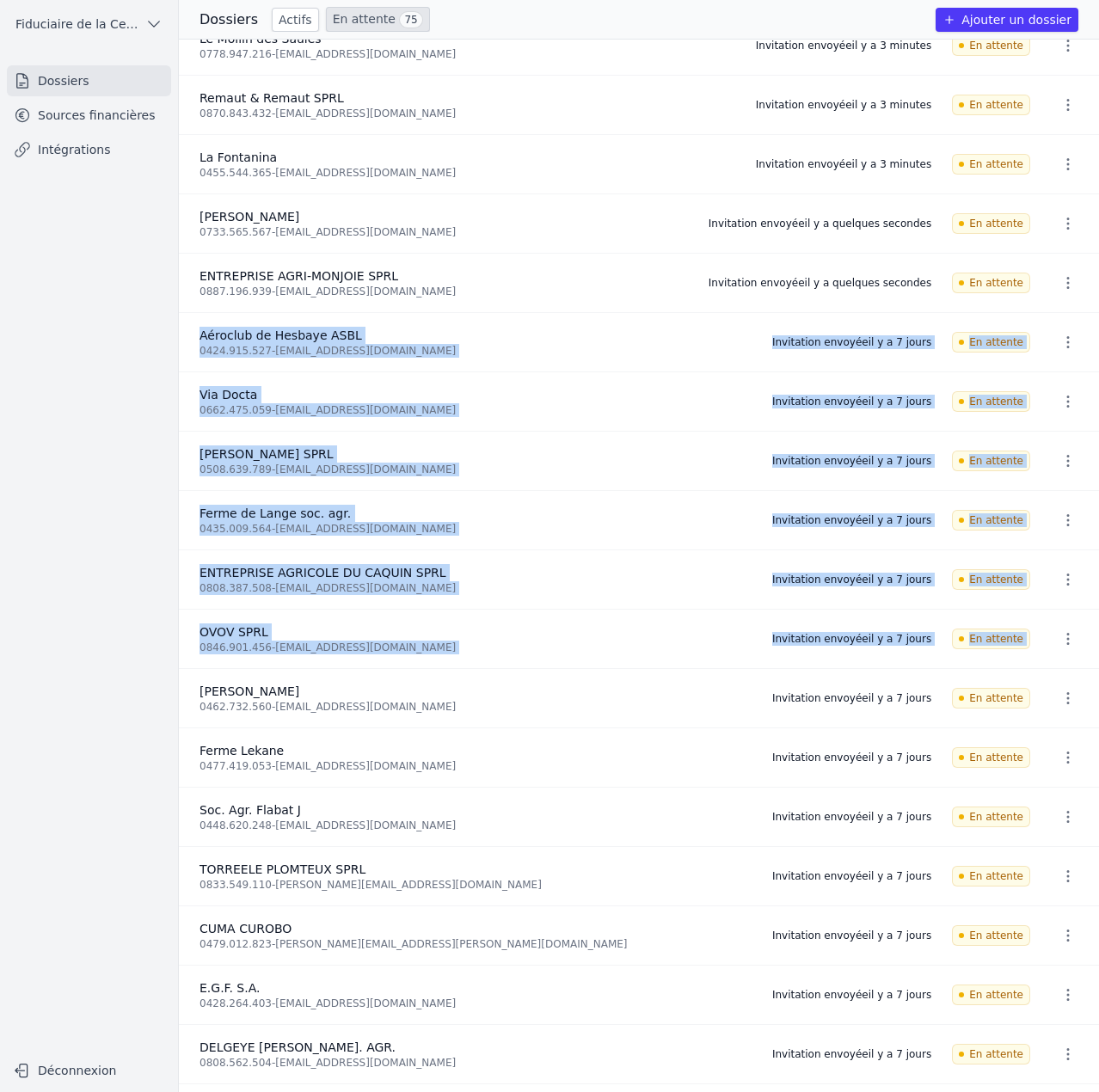
drag, startPoint x: 203, startPoint y: 332, endPoint x: 1077, endPoint y: 638, distance: 926.0
click at [1077, 638] on ul "And 16 items before GOIES Laurent 0693.608.891 - [EMAIL_ADDRESS][DOMAIN_NAME] I…" at bounding box center [638, 565] width 919 height 1052
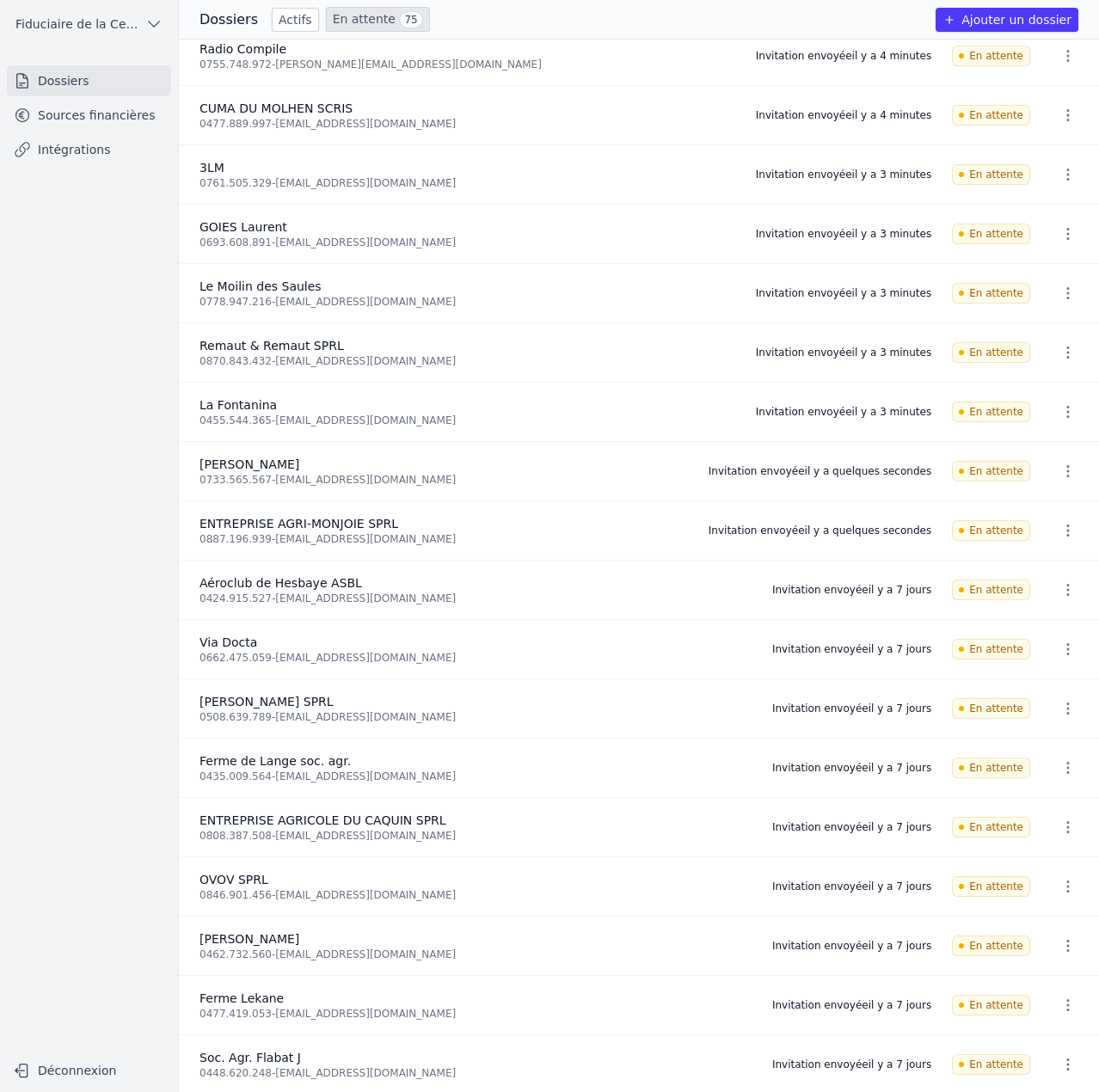
scroll to position [859, 0]
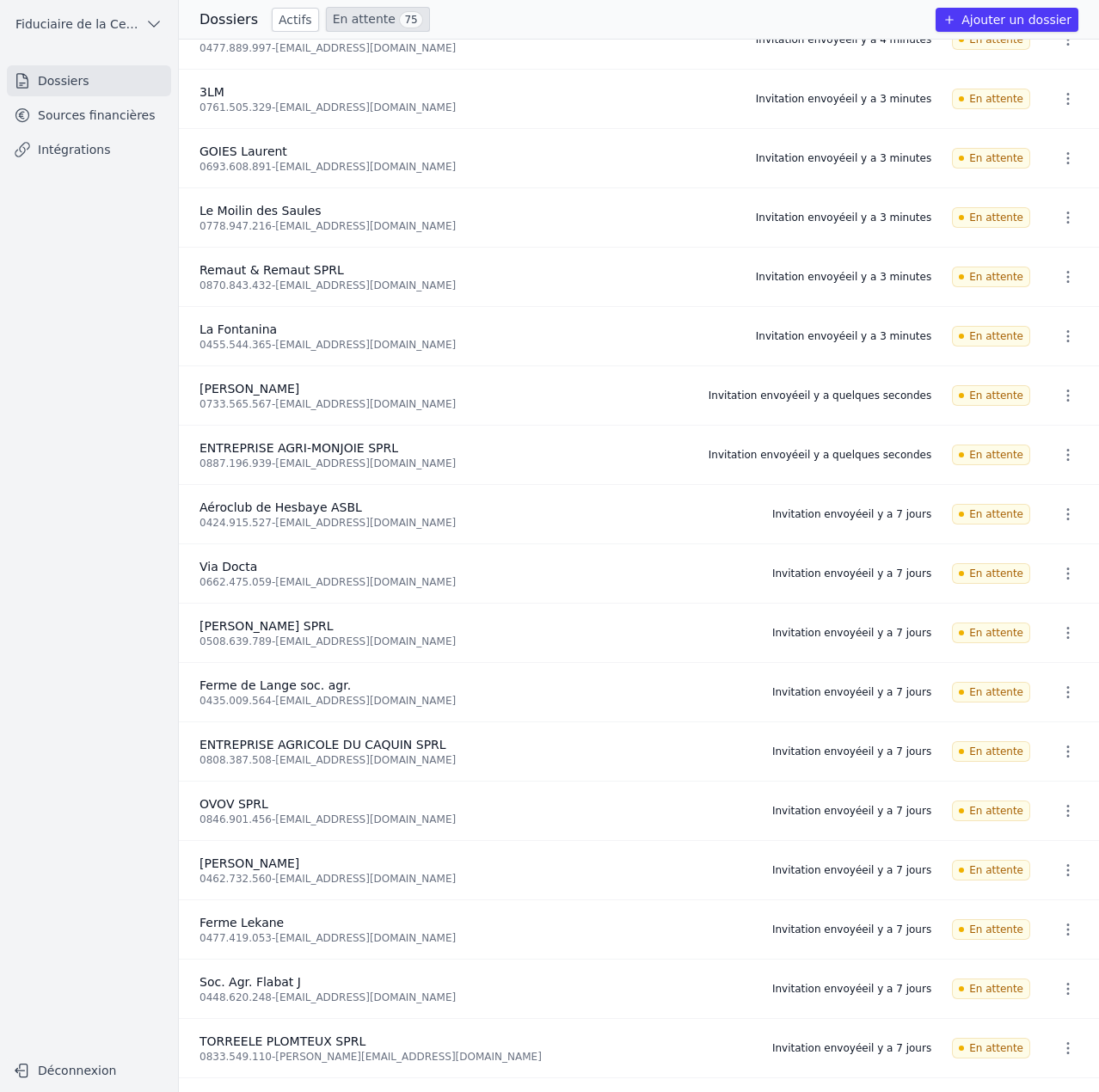
click at [183, 563] on li "Via Docta 0662.475.059 - [EMAIL_ADDRESS][DOMAIN_NAME] Invitation envoyée il y a…" at bounding box center [638, 574] width 919 height 59
click at [168, 579] on div "Fiduciaire de la Cense & Associés Dossiers Sources financières Intégrations Déc…" at bounding box center [89, 546] width 179 height 1092
click at [372, 17] on link "En attente 75" at bounding box center [378, 19] width 104 height 25
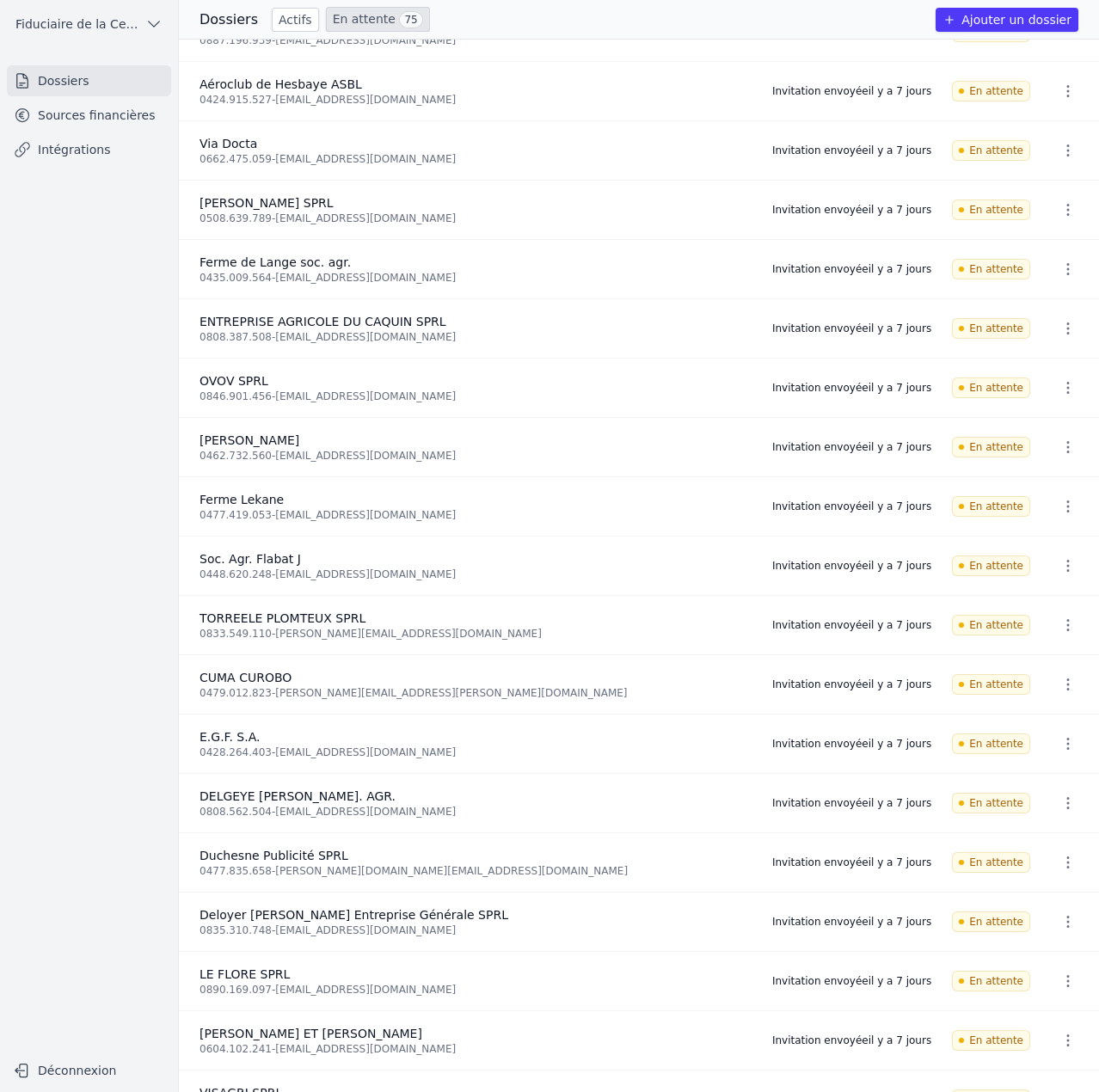
scroll to position [1289, 0]
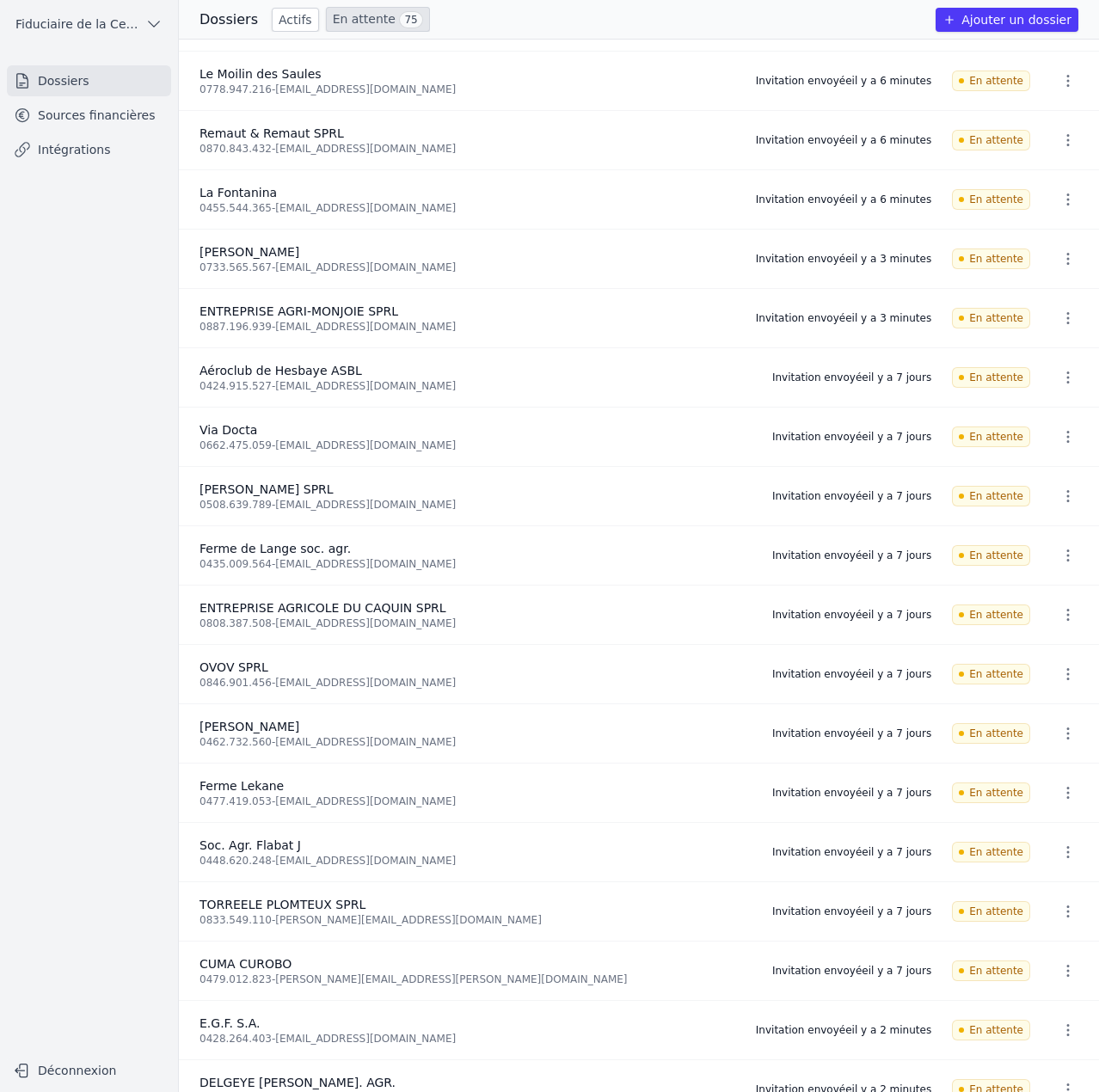
scroll to position [946, 0]
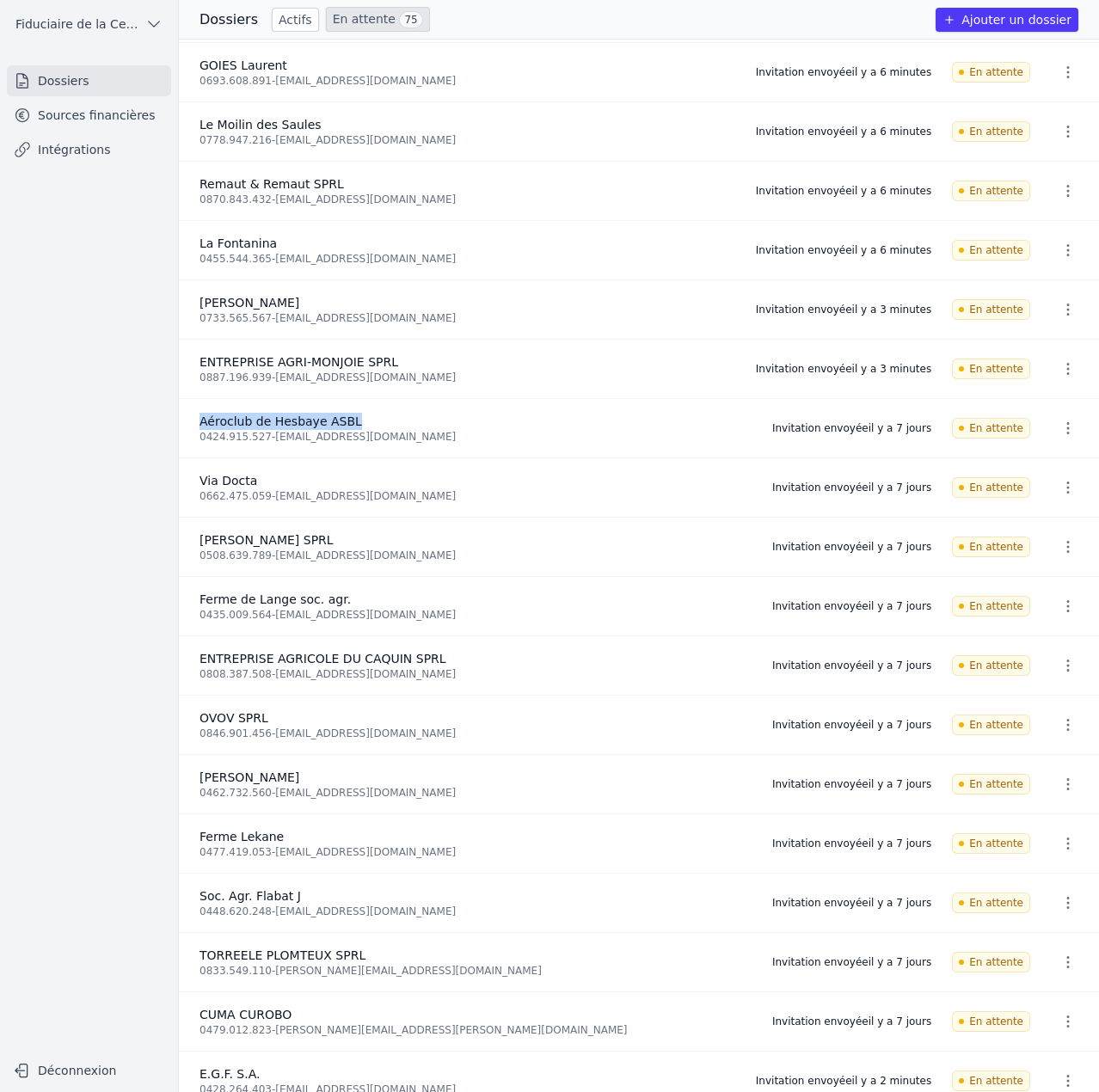
drag, startPoint x: 200, startPoint y: 420, endPoint x: 368, endPoint y: 419, distance: 168.0
click at [368, 419] on div "Aéroclub de Hesbaye ASBL" at bounding box center [475, 421] width 551 height 18
copy span "Aéroclub de Hesbaye ASBL"
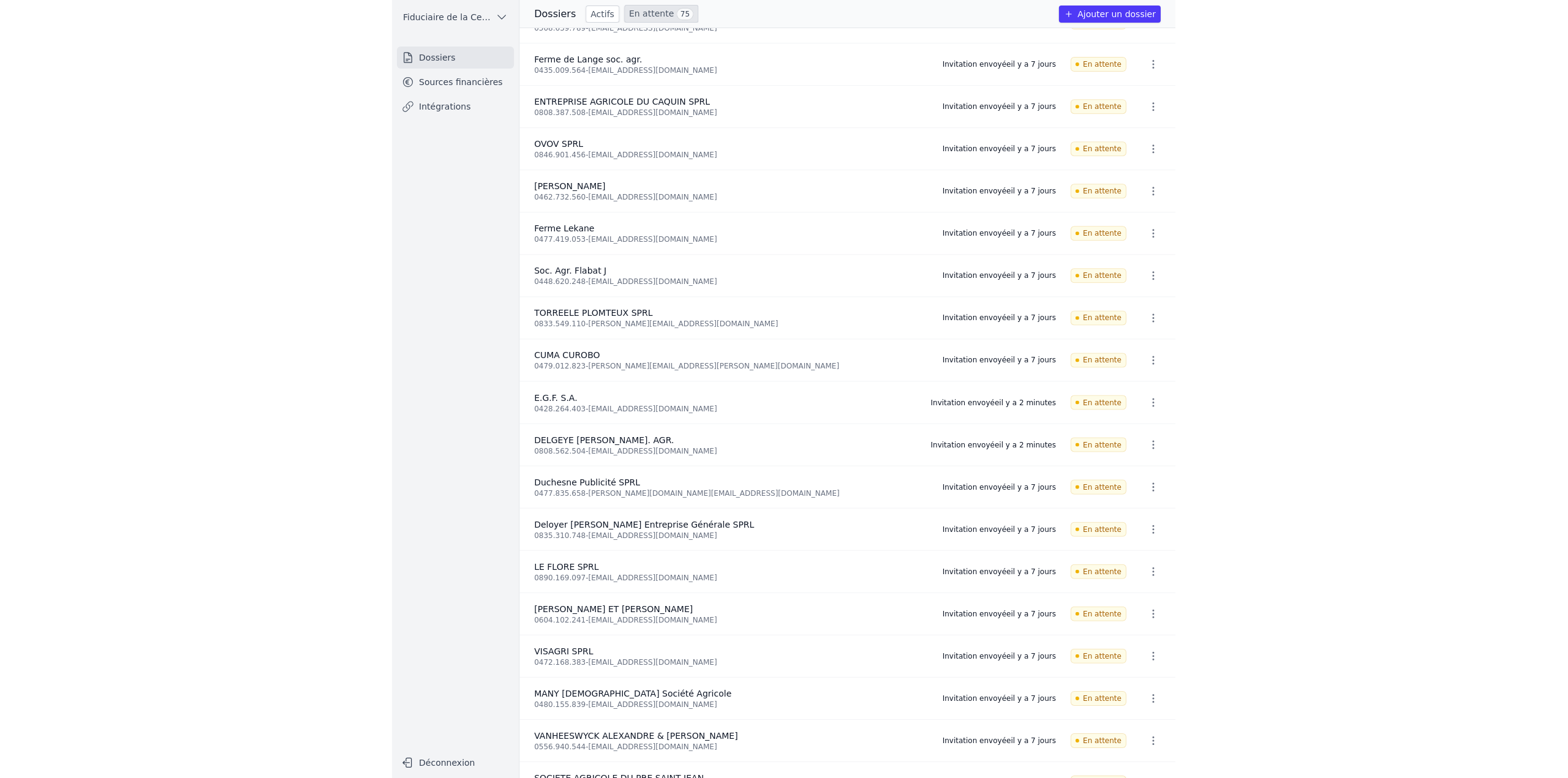
scroll to position [1102, 0]
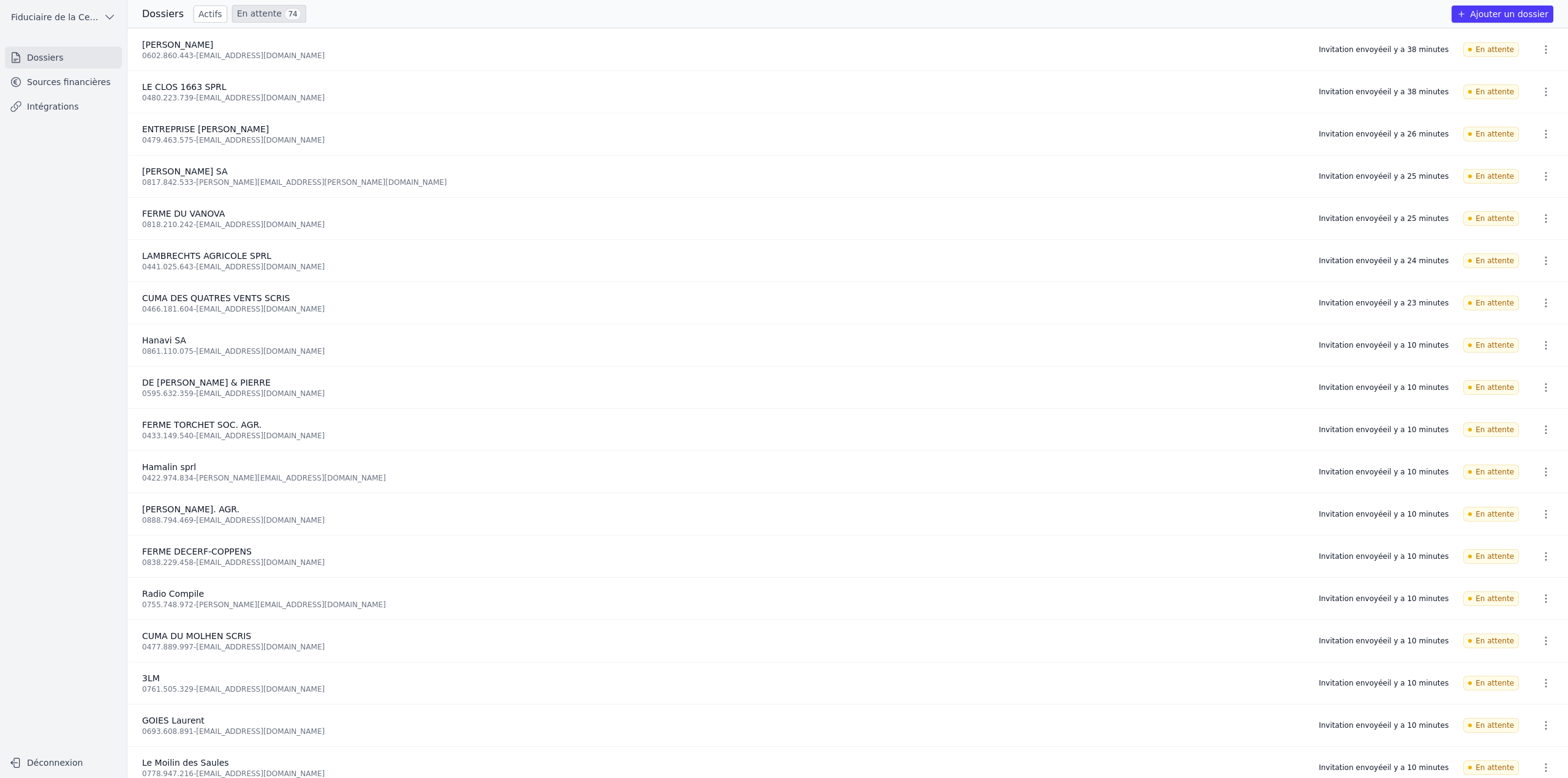
drag, startPoint x: 0, startPoint y: 0, endPoint x: 236, endPoint y: 16, distance: 236.5
click at [236, 16] on link "En attente 74" at bounding box center [269, 13] width 74 height 17
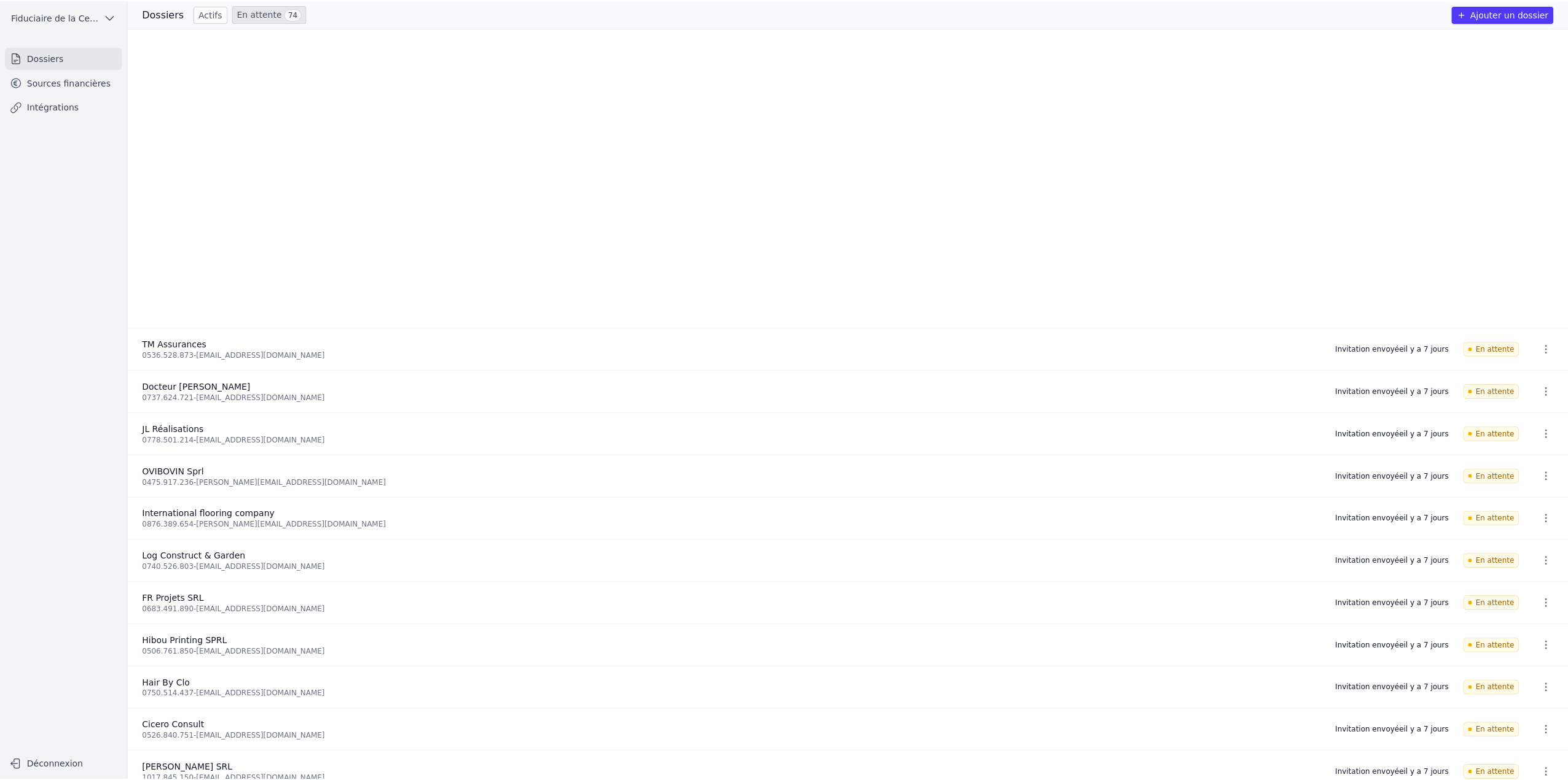
scroll to position [2387, 0]
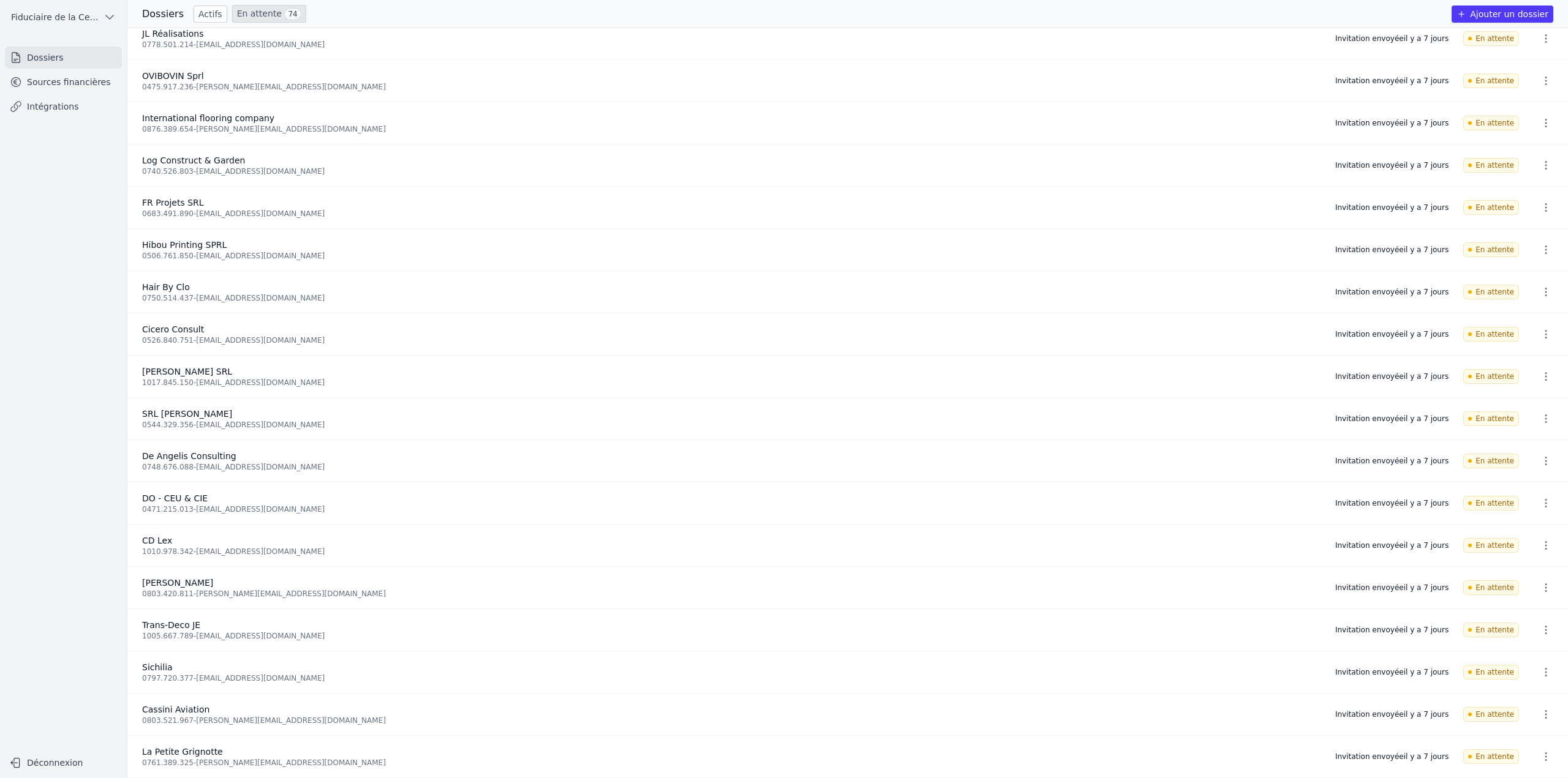
click at [1548, 751] on button "button" at bounding box center [1546, 757] width 24 height 20
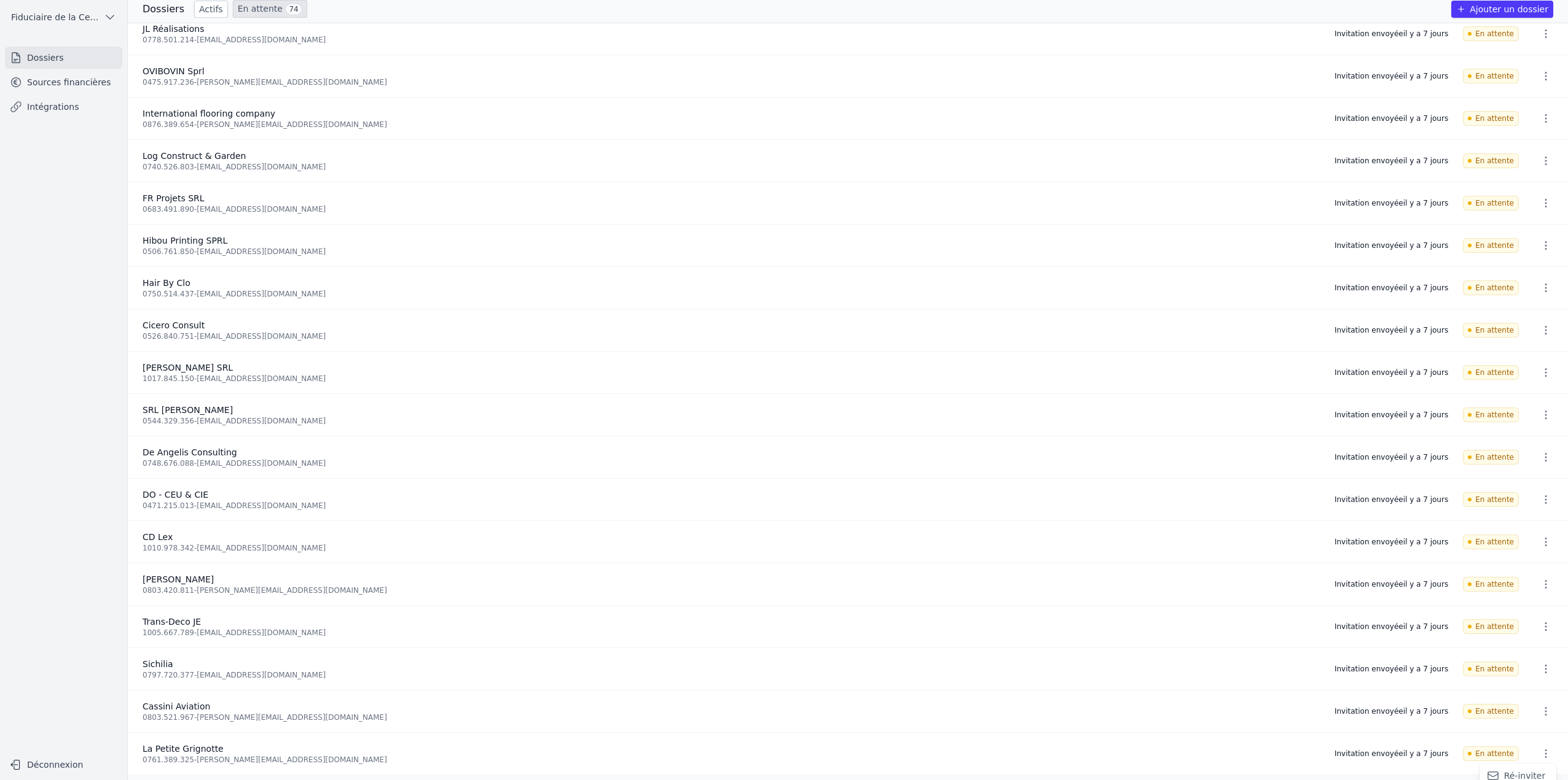
click at [1529, 772] on button "Ré-inviter" at bounding box center [1518, 776] width 77 height 25
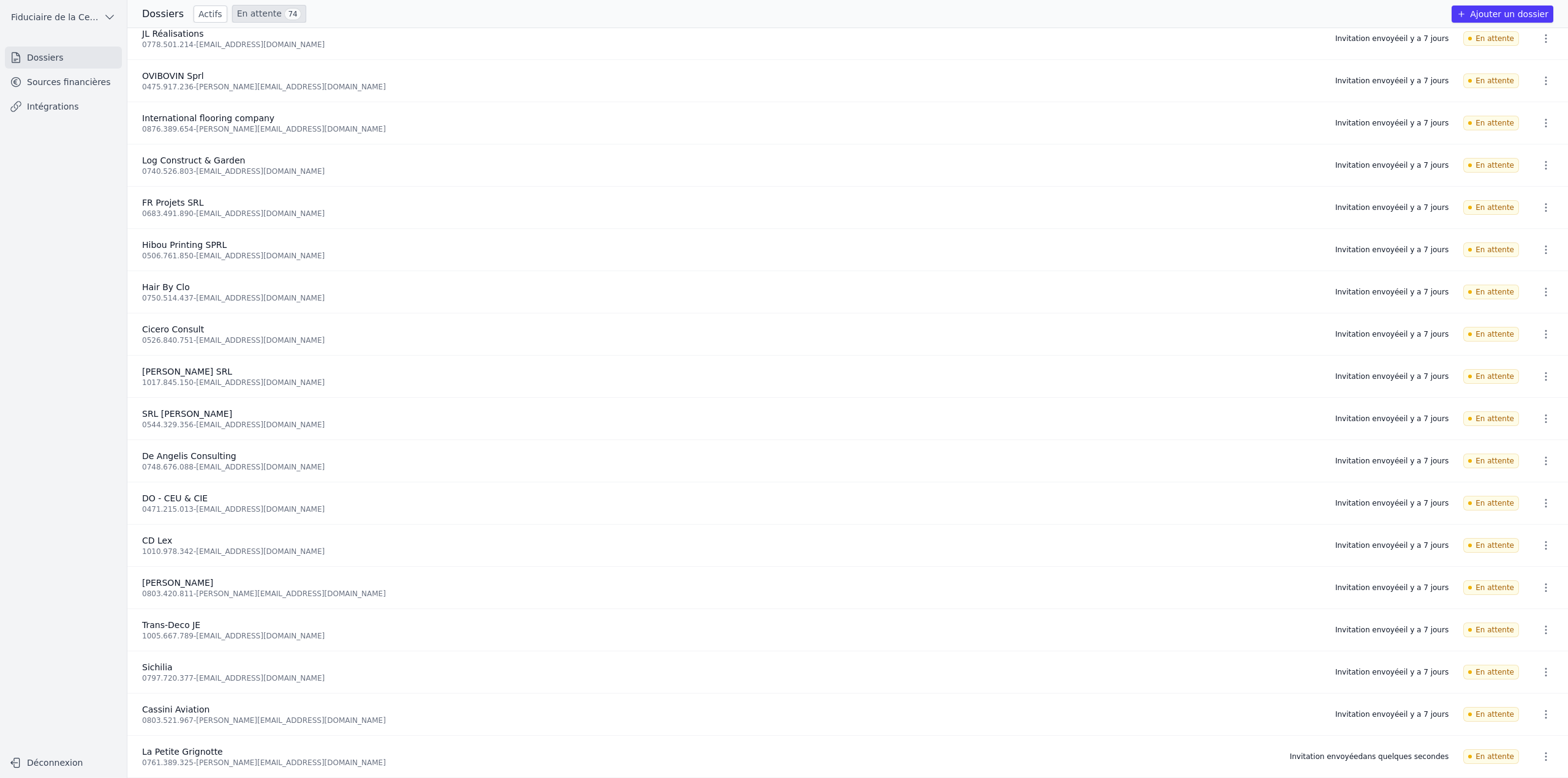
click at [1539, 712] on icon "button" at bounding box center [1546, 715] width 13 height 13
click at [1525, 730] on button "Ré-inviter" at bounding box center [1523, 737] width 77 height 25
click at [1542, 671] on icon "button" at bounding box center [1546, 672] width 13 height 13
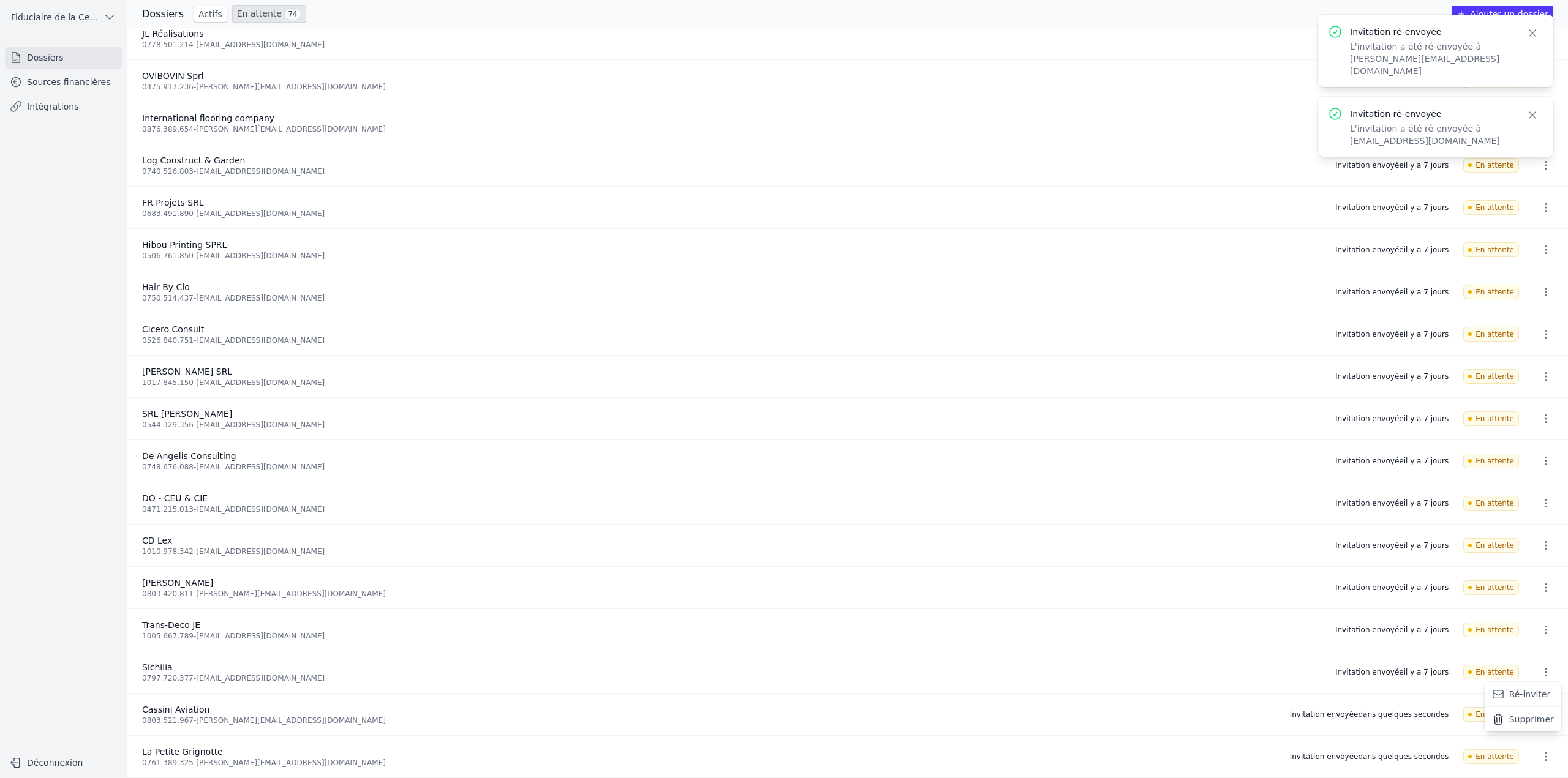
click at [1530, 691] on button "Ré-inviter" at bounding box center [1523, 695] width 77 height 25
click at [1544, 626] on icon "button" at bounding box center [1546, 631] width 13 height 13
click at [1527, 647] on button "Ré-inviter" at bounding box center [1523, 652] width 77 height 25
click at [1541, 585] on icon "button" at bounding box center [1546, 588] width 13 height 13
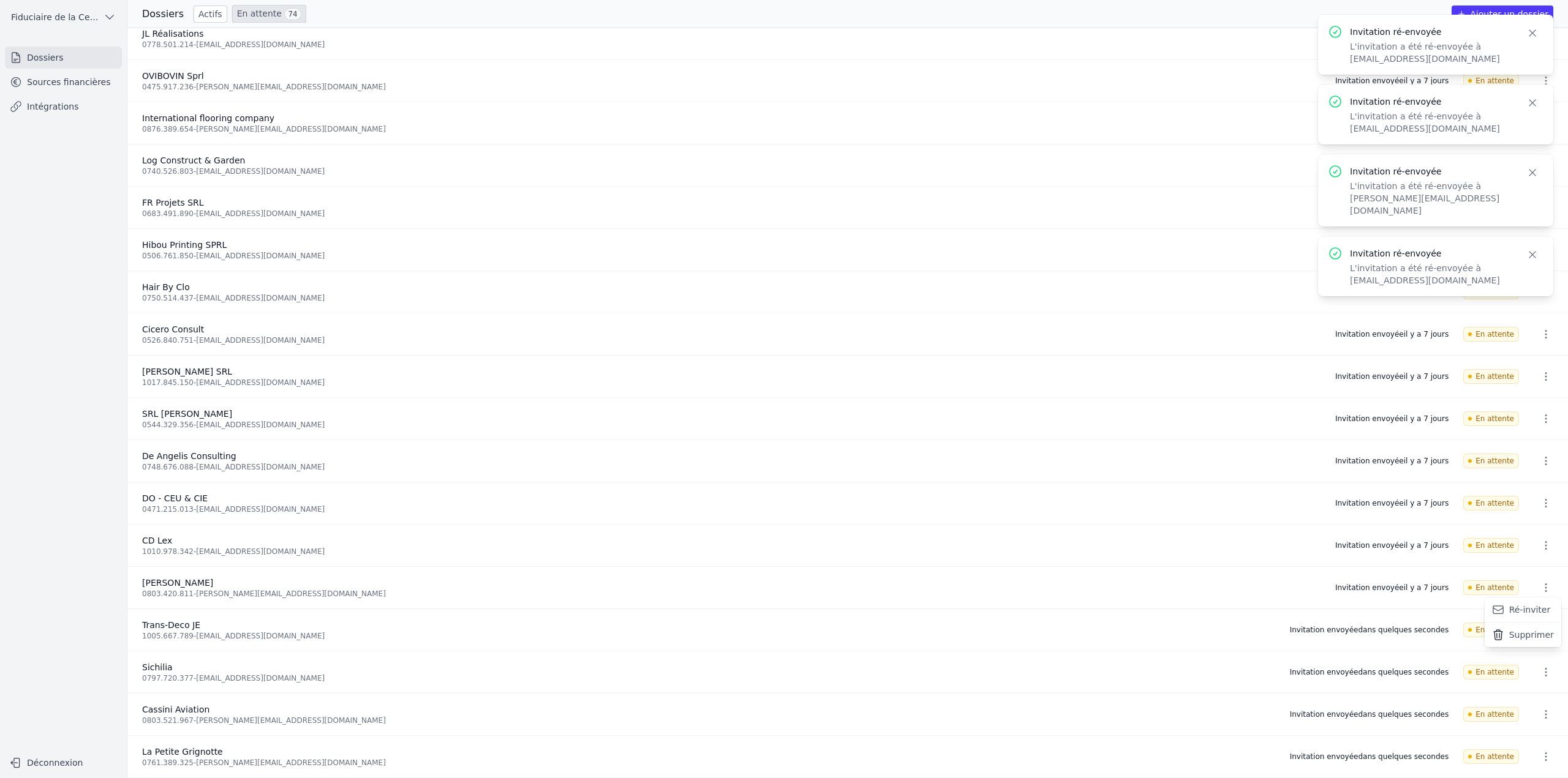
click at [1529, 607] on button "Ré-inviter" at bounding box center [1523, 610] width 77 height 25
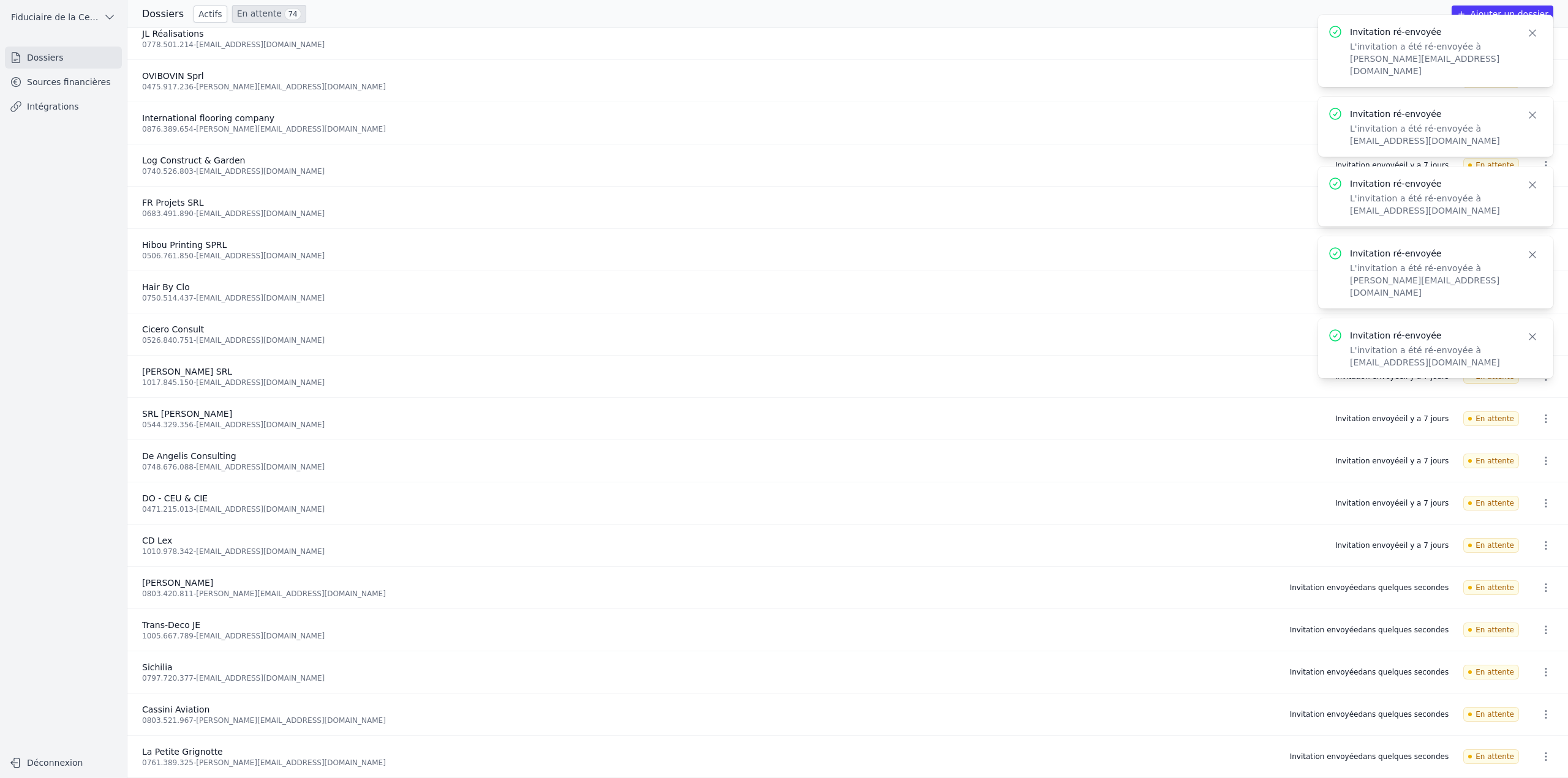
click at [1541, 373] on icon "button" at bounding box center [1546, 377] width 13 height 13
click at [1528, 398] on button "Ré-inviter" at bounding box center [1523, 399] width 77 height 25
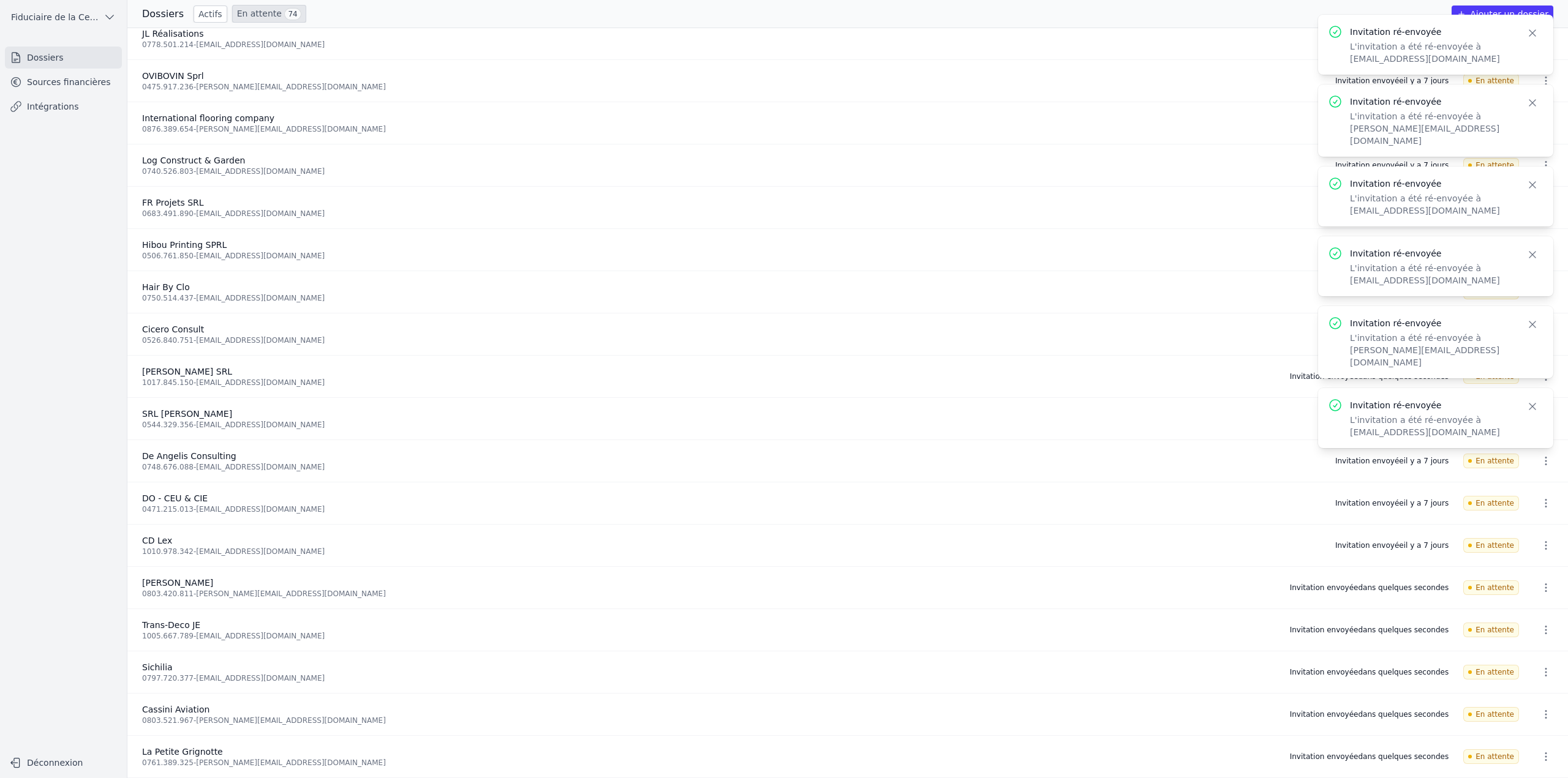
click at [1538, 417] on div "Invitation ré-envoyée L'invitation a été ré-envoyée à anne.gaudry@hotmail.com C…" at bounding box center [1435, 418] width 235 height 60
click at [1539, 461] on icon "button" at bounding box center [1546, 461] width 13 height 13
click at [1523, 493] on button "Ré-inviter" at bounding box center [1523, 484] width 77 height 25
click at [1539, 497] on icon "button" at bounding box center [1546, 503] width 13 height 13
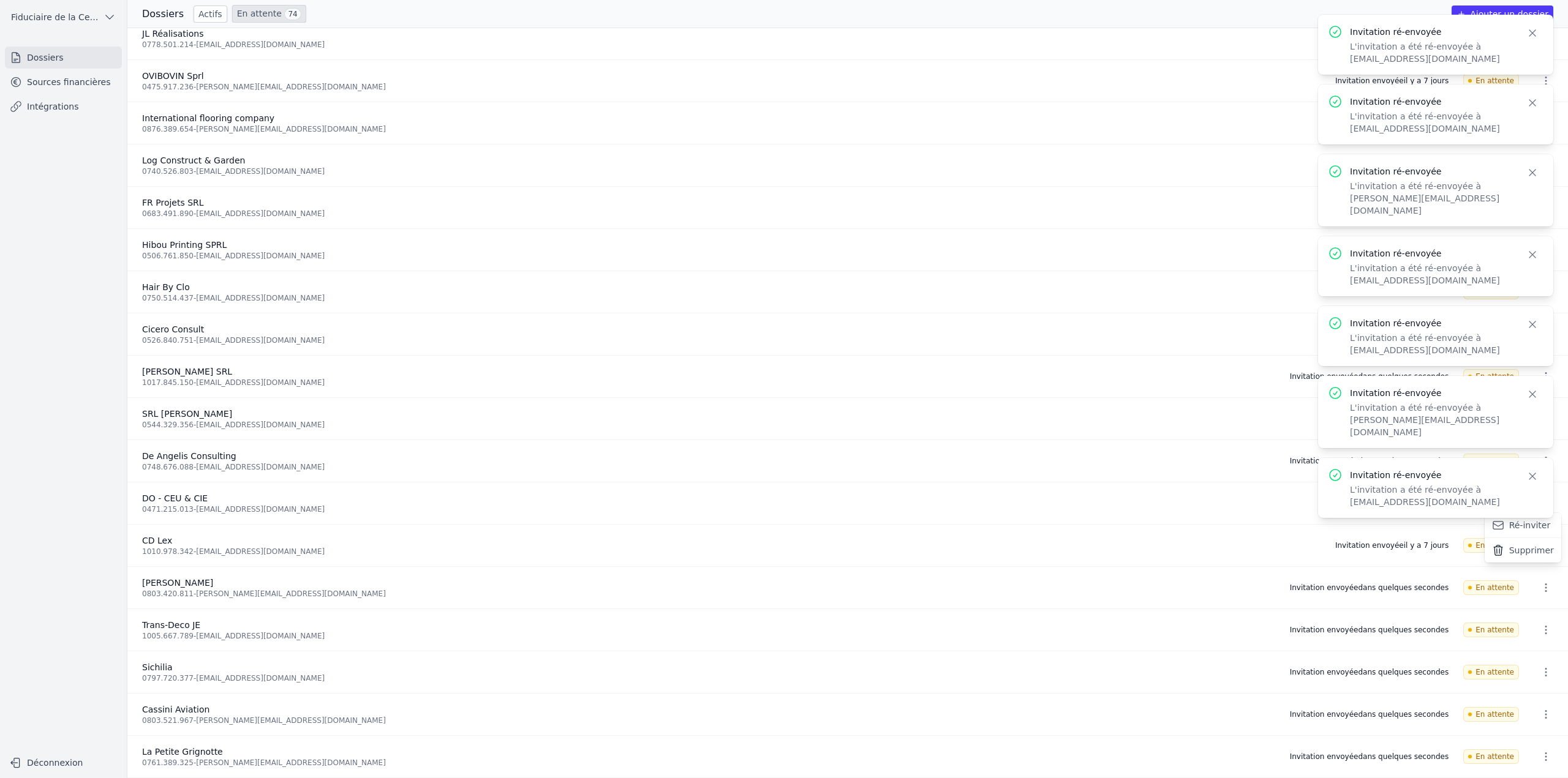
click at [1525, 521] on button "Ré-inviter" at bounding box center [1523, 526] width 77 height 25
click at [1546, 540] on icon "button" at bounding box center [1546, 546] width 13 height 13
click at [1521, 568] on button "Ré-inviter" at bounding box center [1523, 568] width 77 height 25
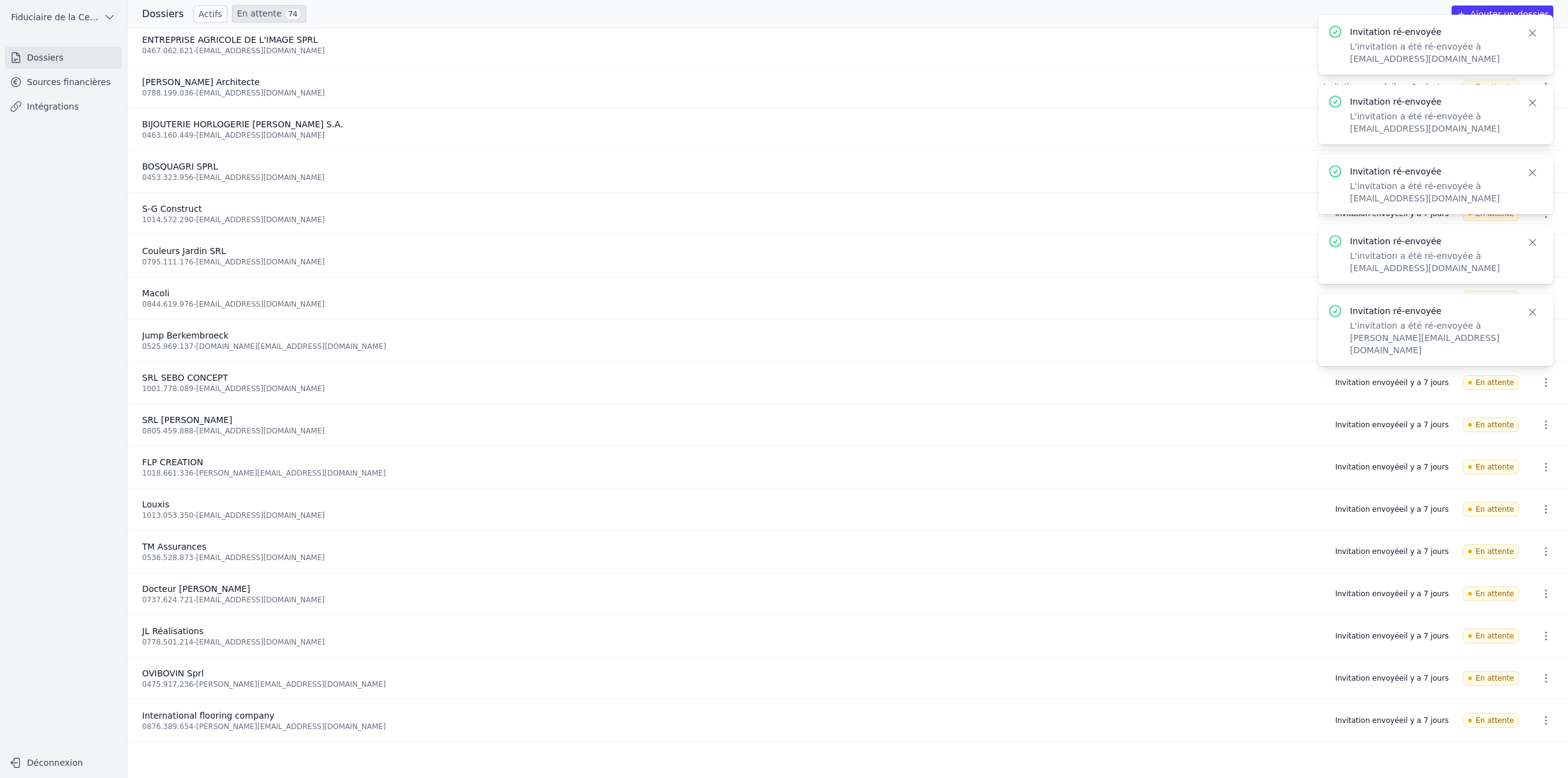
scroll to position [1646, 0]
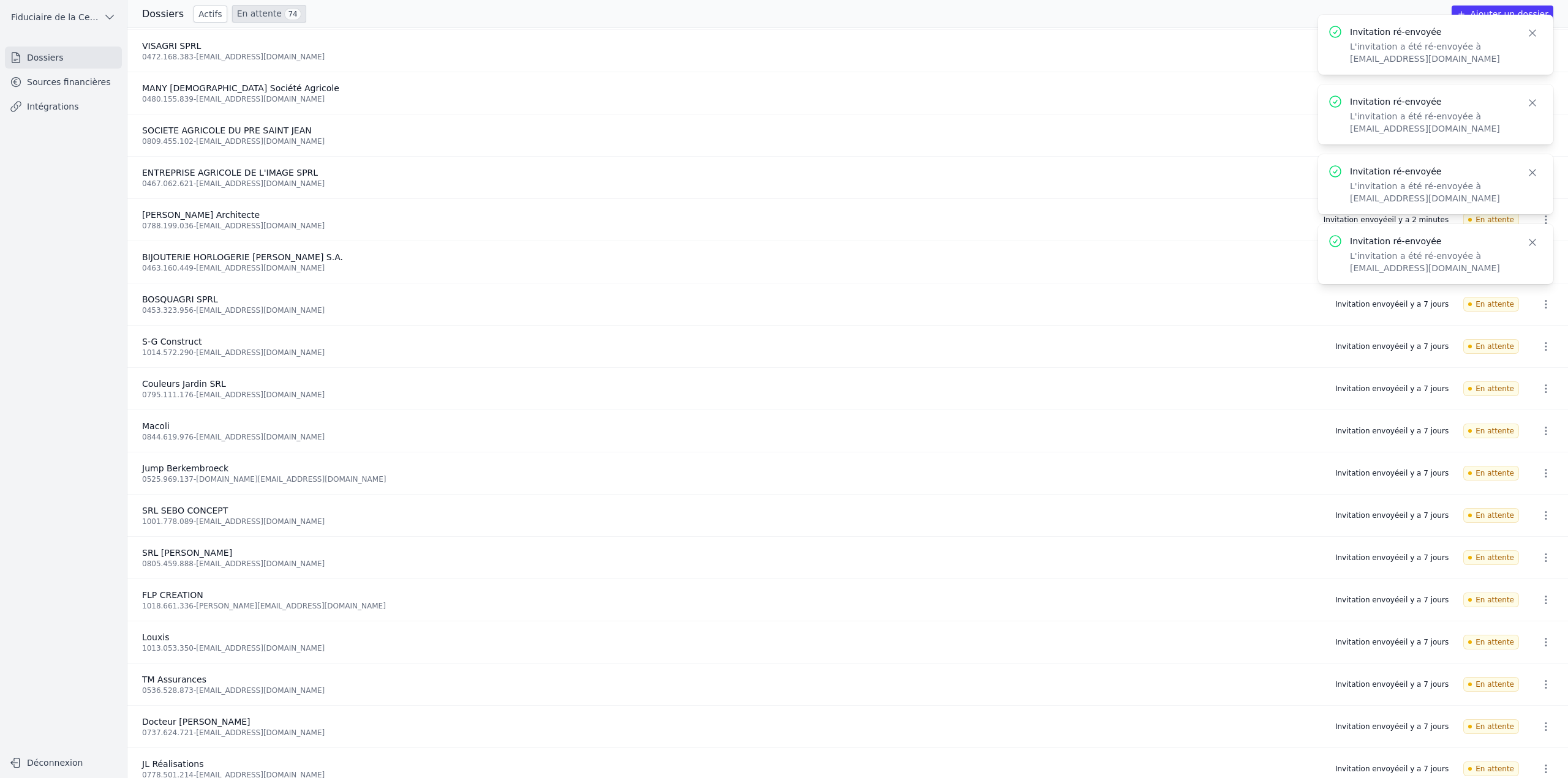
click at [1544, 392] on icon "button" at bounding box center [1546, 389] width 13 height 13
click at [1532, 419] on button "Ré-inviter" at bounding box center [1523, 415] width 77 height 25
click at [1539, 433] on icon "button" at bounding box center [1546, 431] width 13 height 13
click at [1534, 454] on button "Ré-inviter" at bounding box center [1523, 458] width 77 height 25
click at [1539, 473] on icon "button" at bounding box center [1546, 473] width 13 height 13
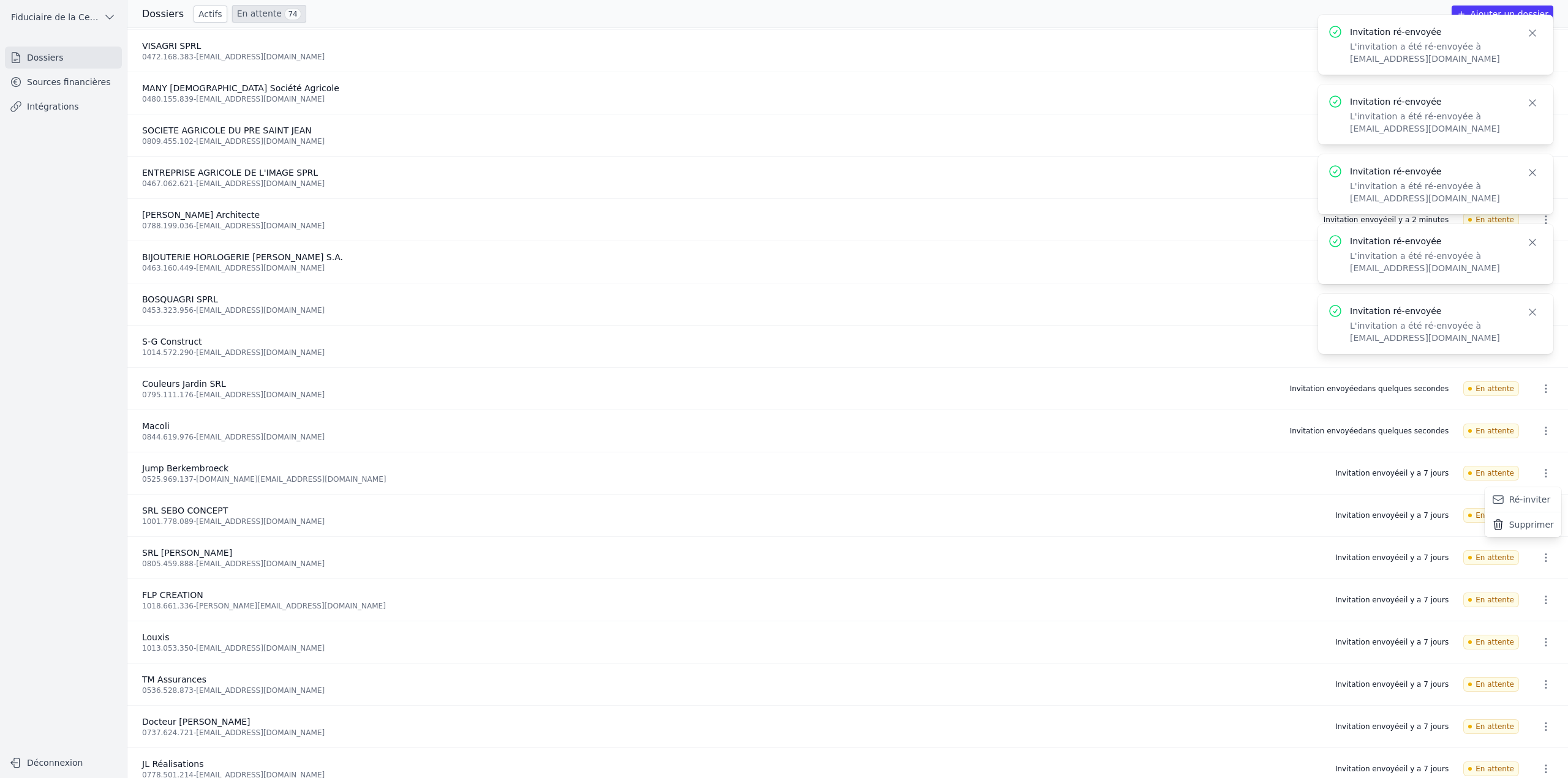
click at [1534, 495] on button "Ré-inviter" at bounding box center [1523, 500] width 77 height 25
click at [1539, 517] on icon "button" at bounding box center [1546, 516] width 13 height 13
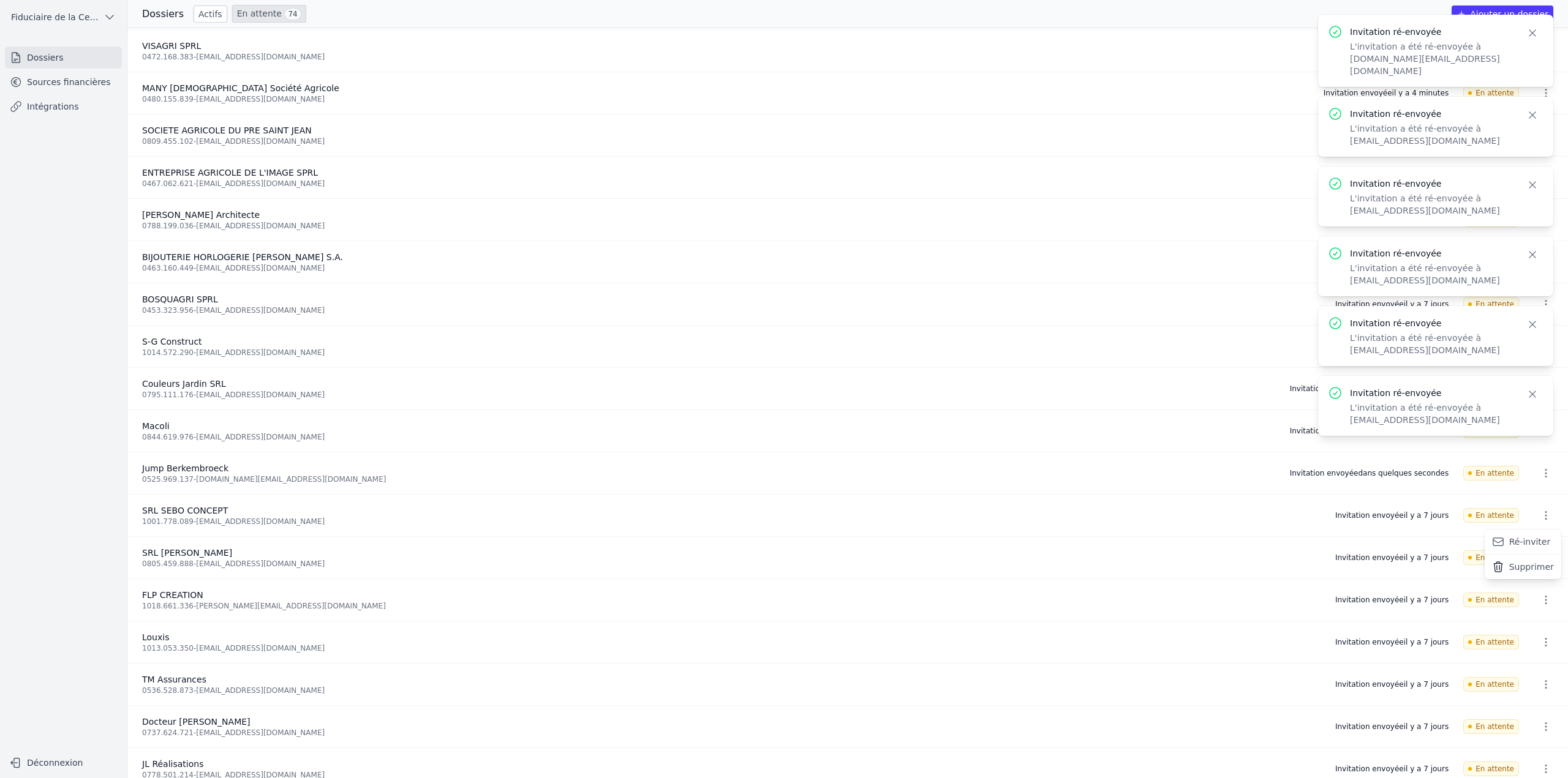
click at [1529, 539] on button "Ré-inviter" at bounding box center [1523, 542] width 77 height 25
click at [1536, 563] on button "button" at bounding box center [1546, 558] width 24 height 20
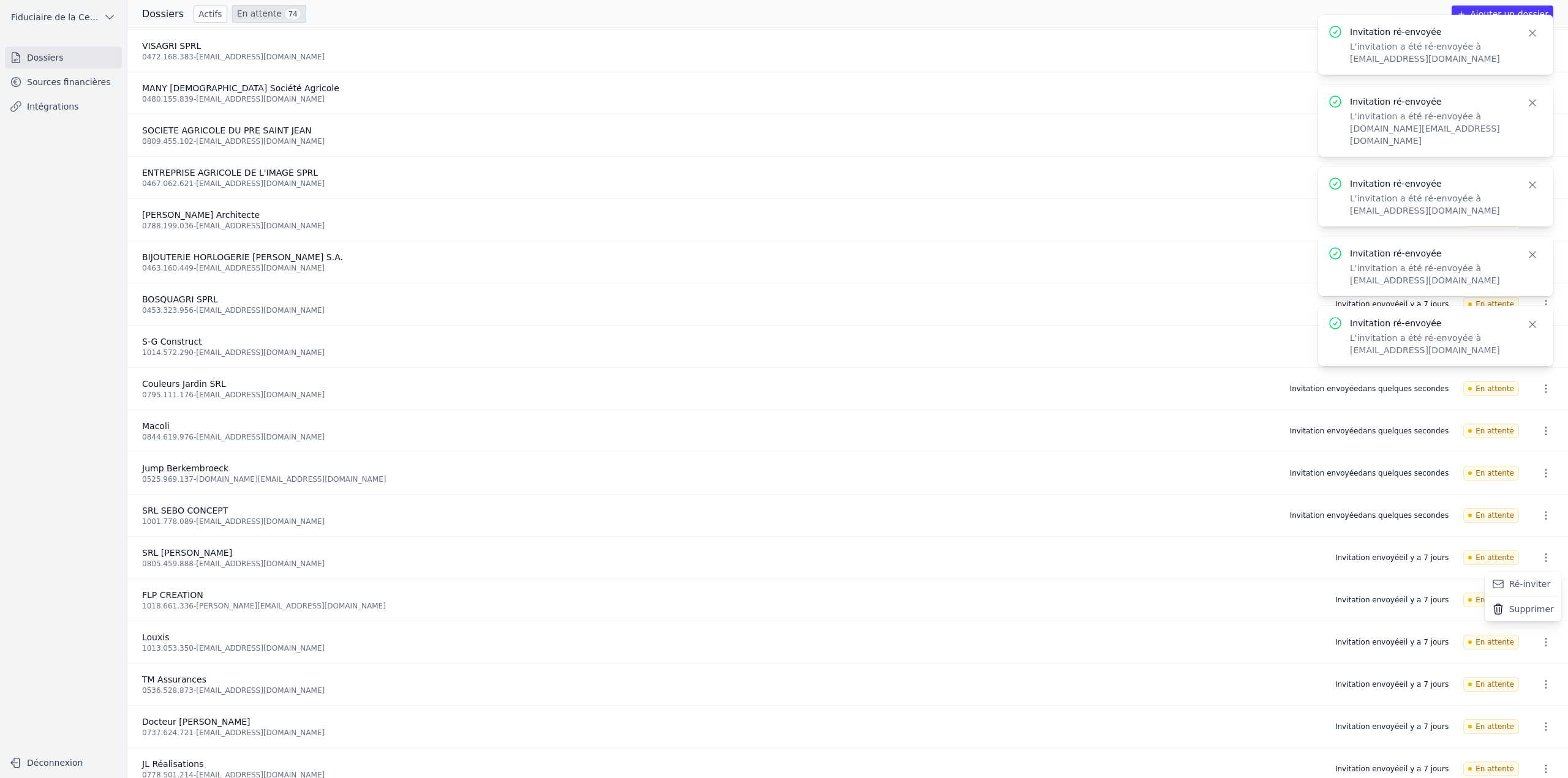
click at [1531, 588] on button "Ré-inviter" at bounding box center [1523, 584] width 77 height 25
click at [1544, 604] on icon "button" at bounding box center [1546, 600] width 13 height 13
click at [1534, 626] on button "Ré-inviter" at bounding box center [1523, 627] width 77 height 25
click at [1540, 643] on icon "button" at bounding box center [1546, 642] width 13 height 13
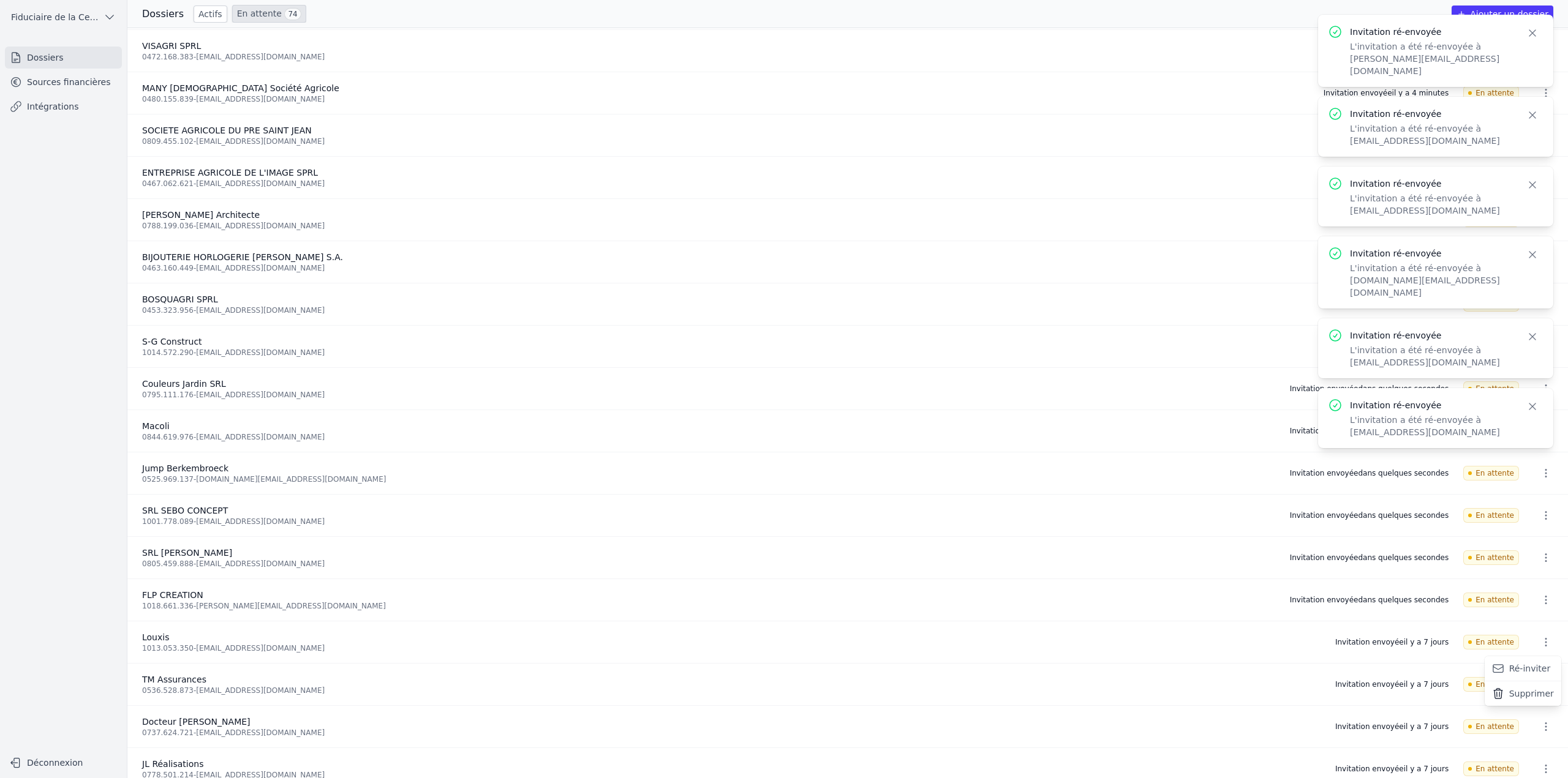
click at [1520, 675] on button "Ré-inviter" at bounding box center [1523, 669] width 77 height 25
click at [1541, 686] on icon "button" at bounding box center [1546, 685] width 13 height 13
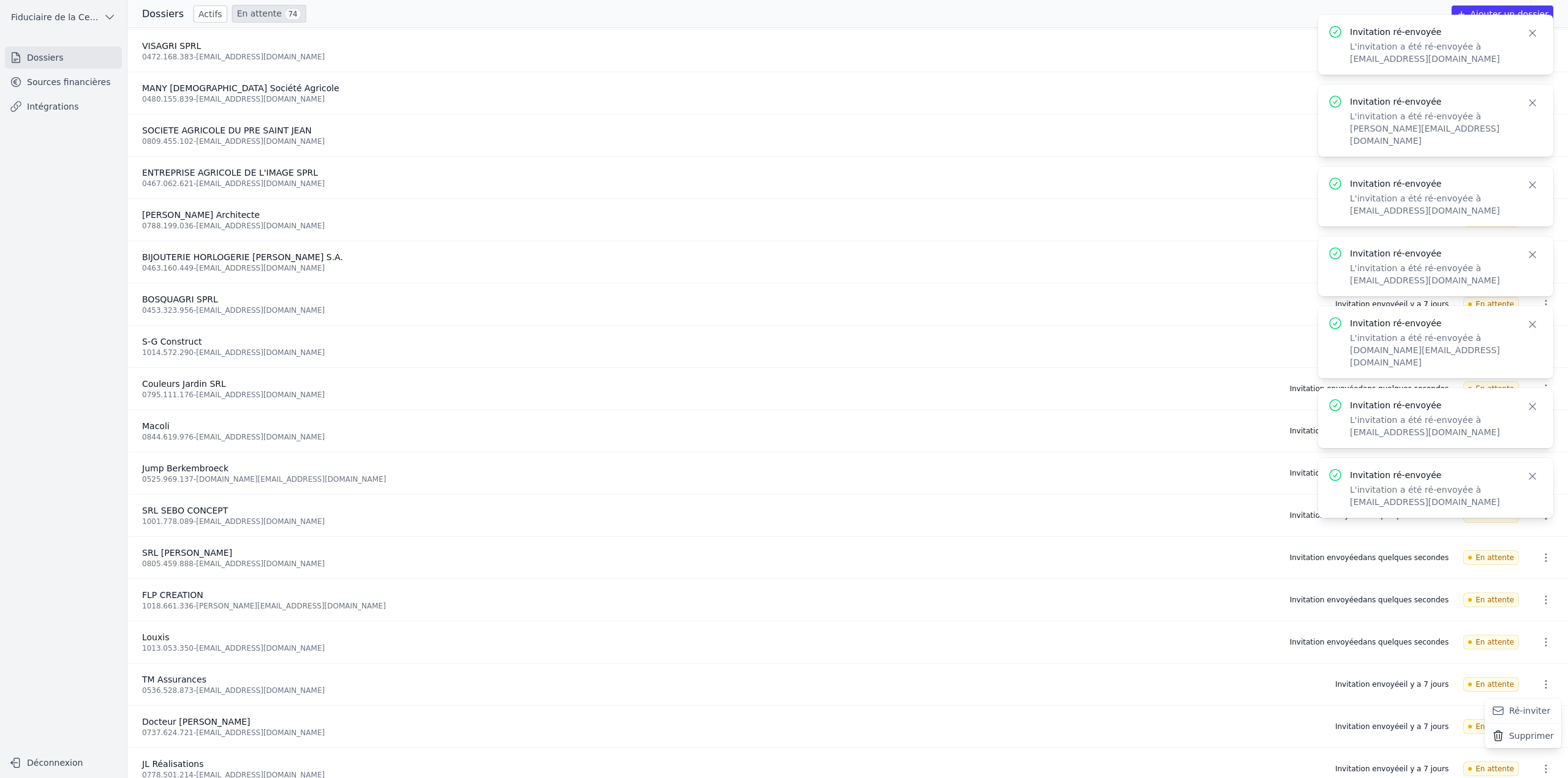
click at [1527, 705] on button "Ré-inviter" at bounding box center [1523, 712] width 77 height 25
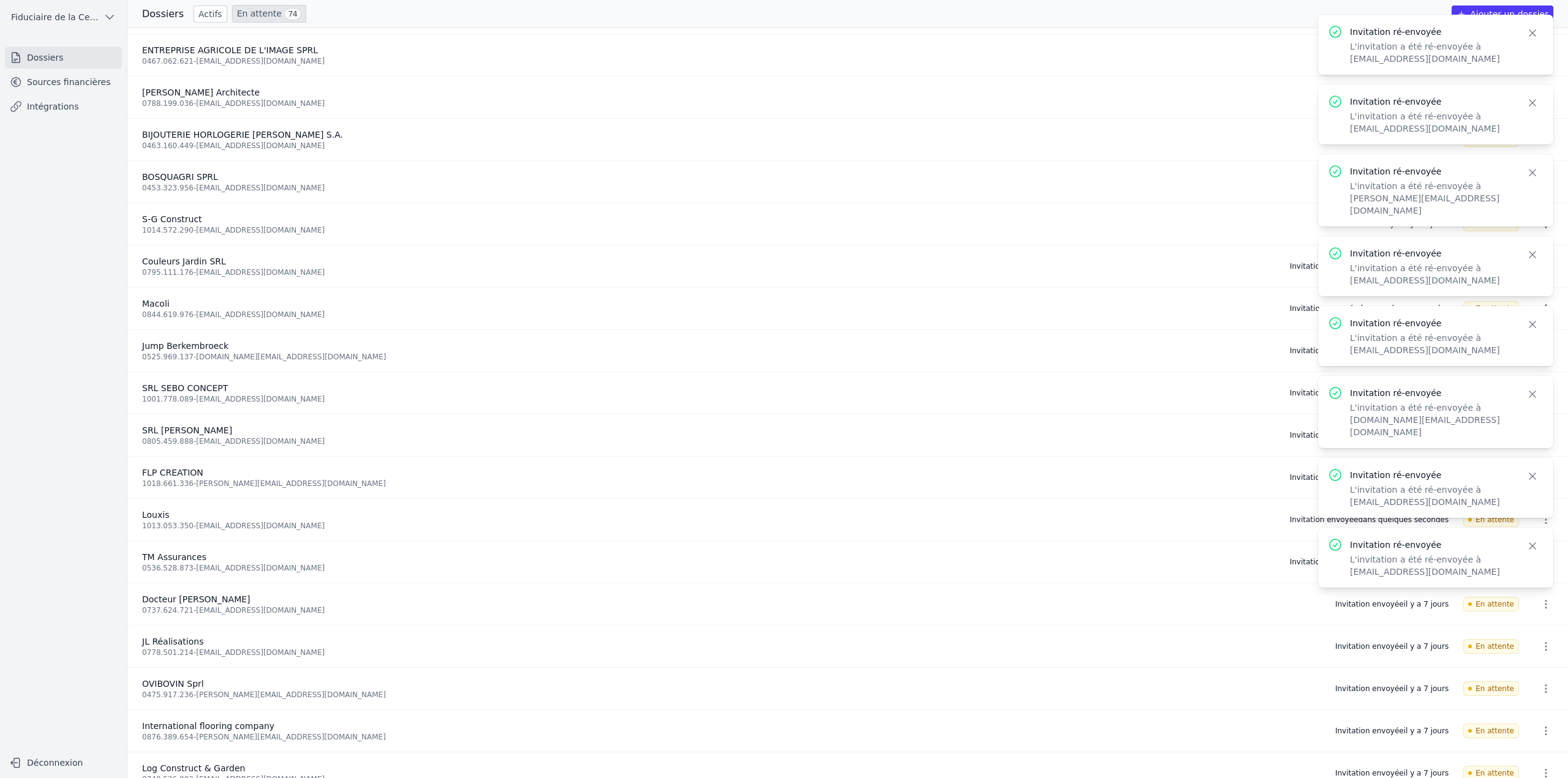
scroll to position [1707, 0]
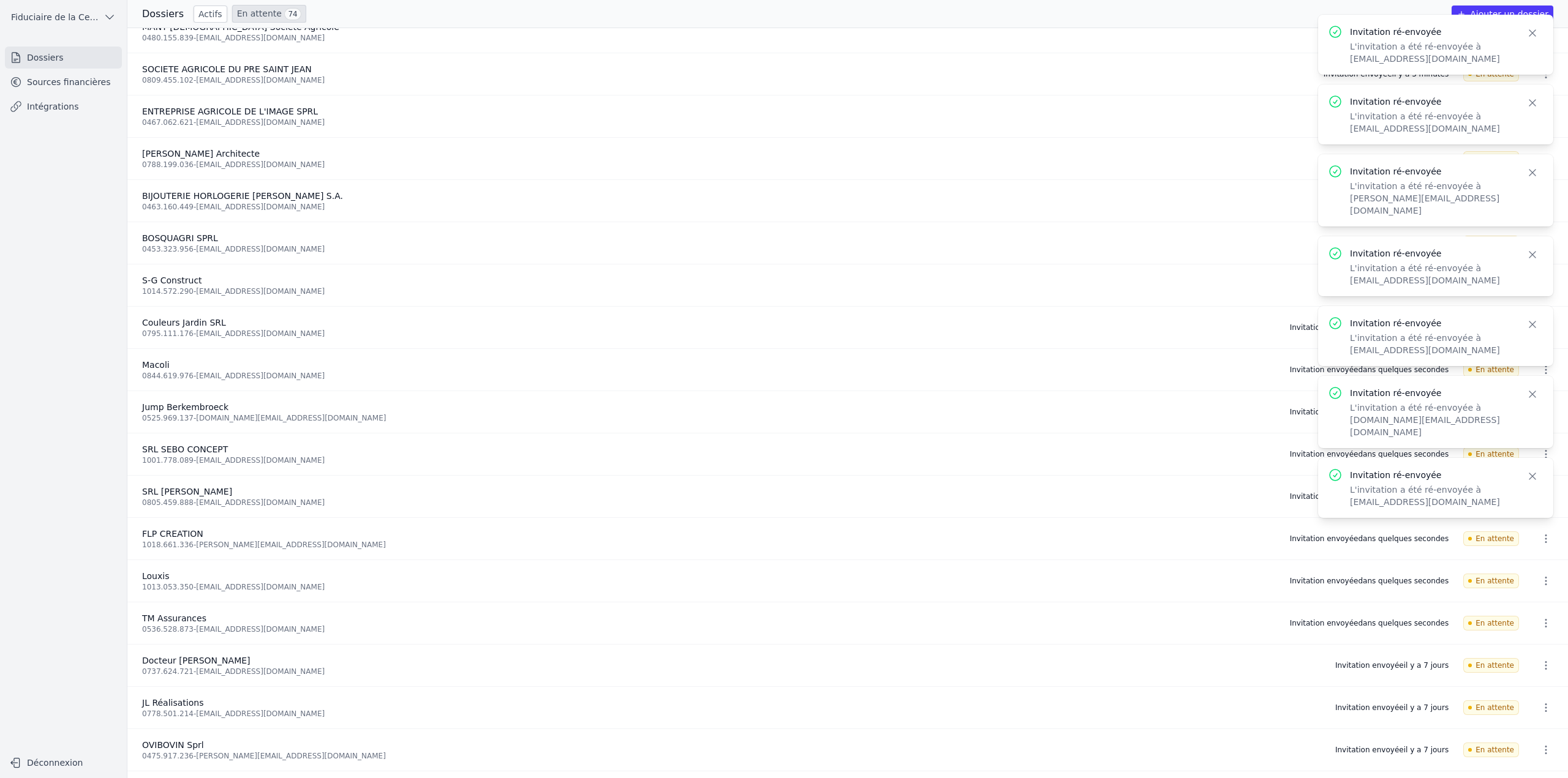
click at [1539, 659] on icon "button" at bounding box center [1546, 665] width 13 height 13
click at [1534, 684] on button "Ré-inviter" at bounding box center [1523, 692] width 77 height 25
click at [1545, 705] on icon "button" at bounding box center [1546, 708] width 13 height 13
click at [1521, 736] on button "Ré-inviter" at bounding box center [1523, 735] width 77 height 25
click at [1545, 750] on icon "button" at bounding box center [1546, 750] width 2 height 8
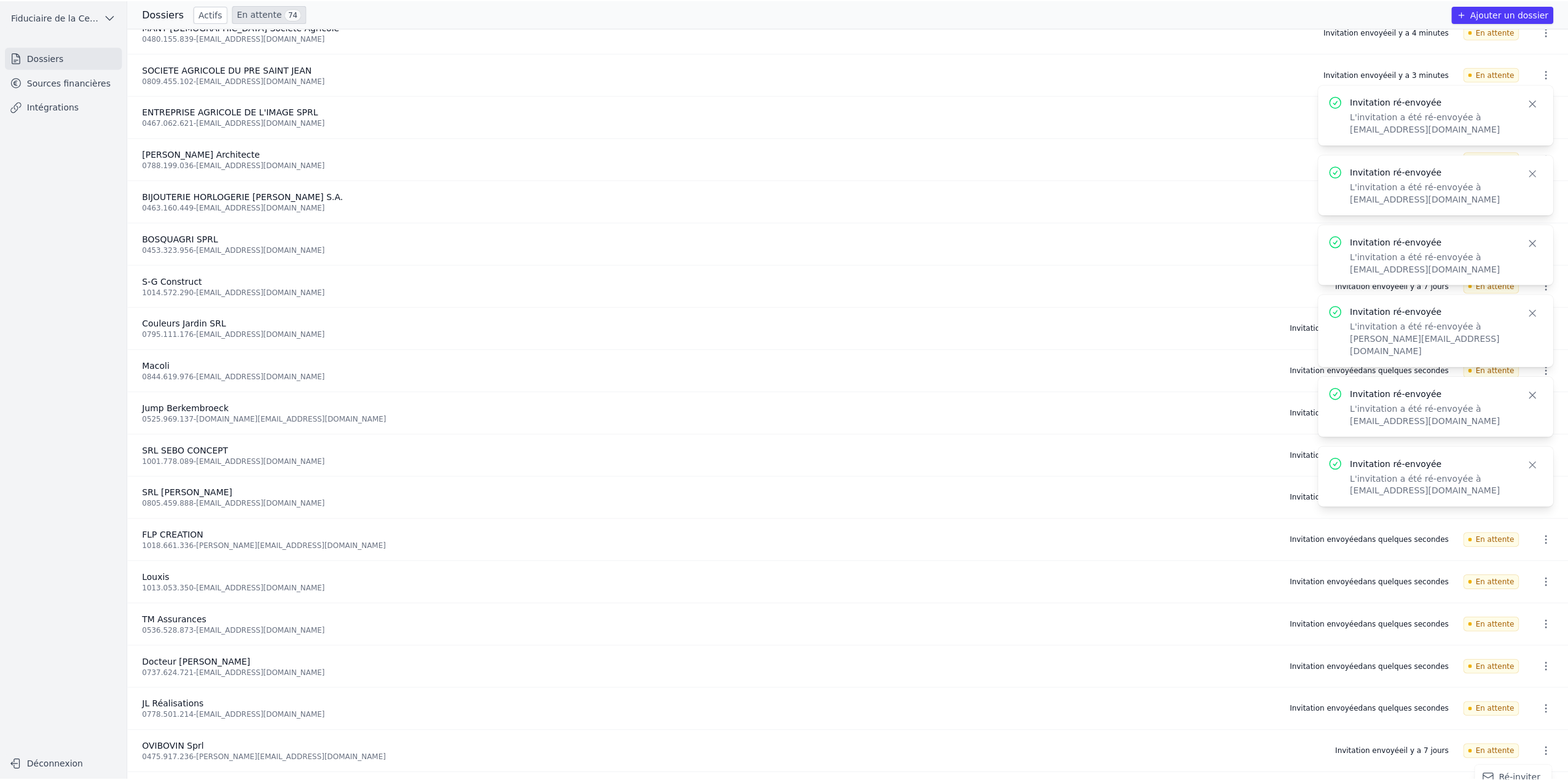
scroll to position [5, 0]
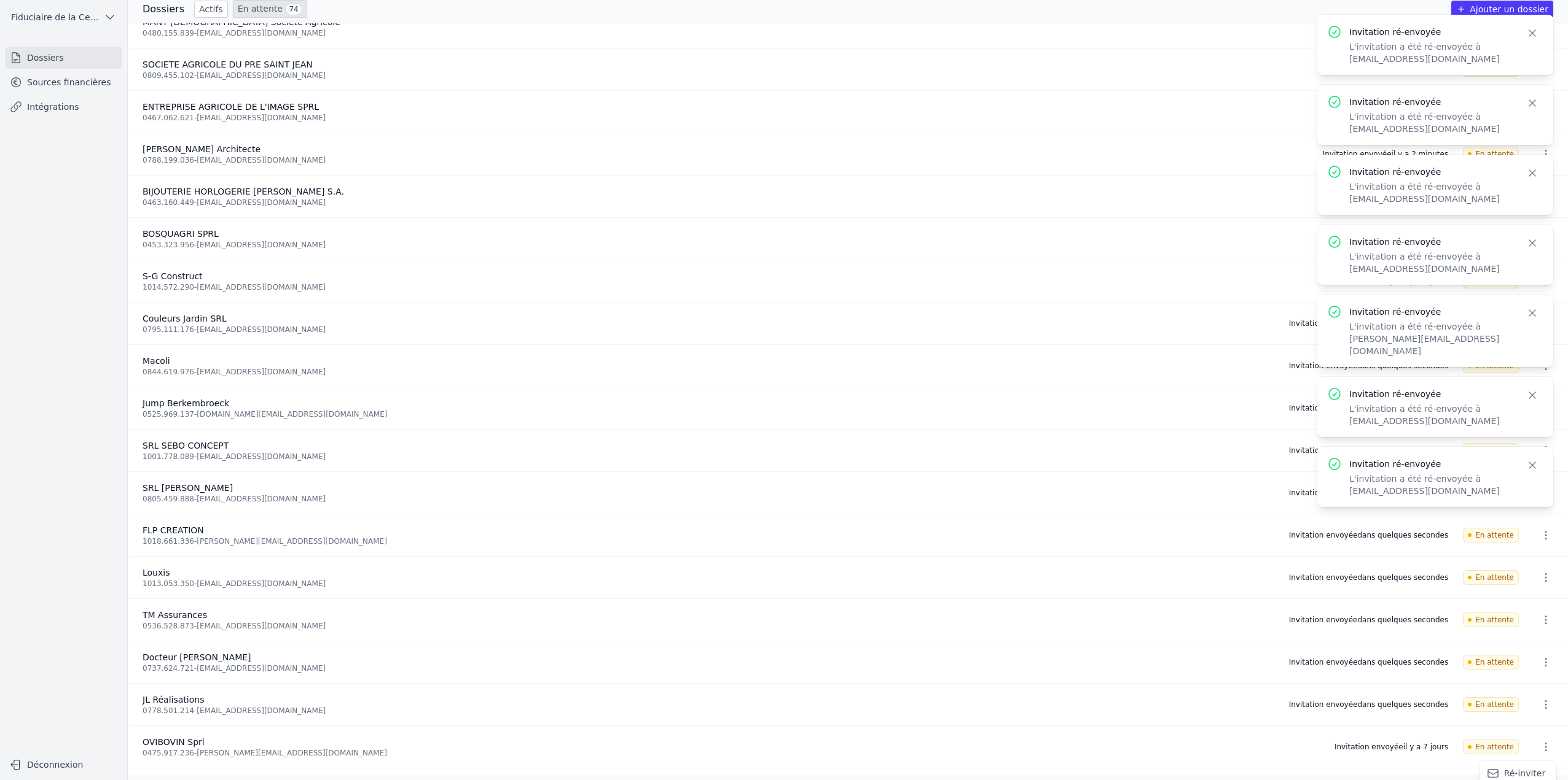
click at [1521, 769] on button "Ré-inviter" at bounding box center [1518, 774] width 77 height 25
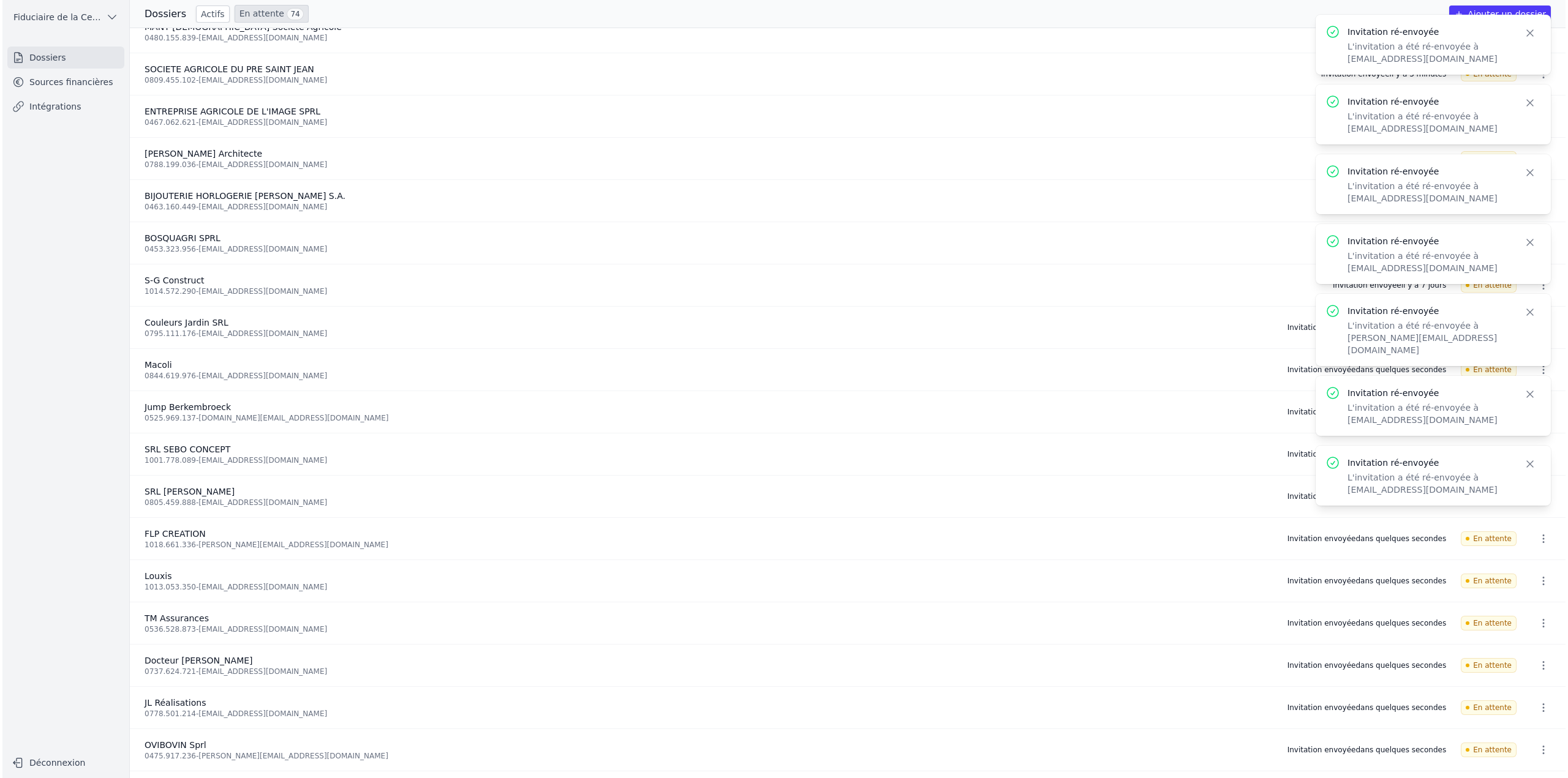
scroll to position [0, 0]
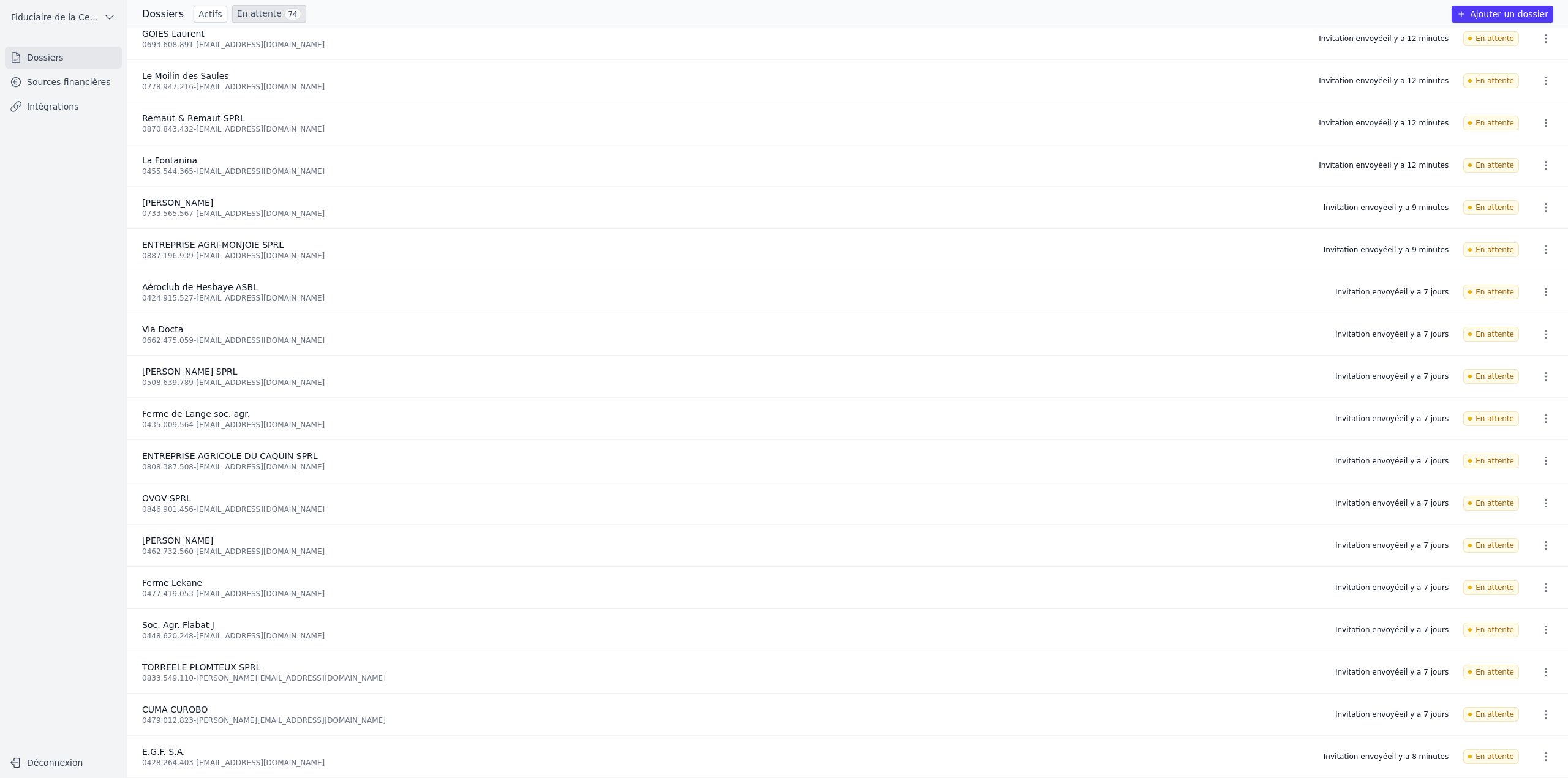
scroll to position [674, 0]
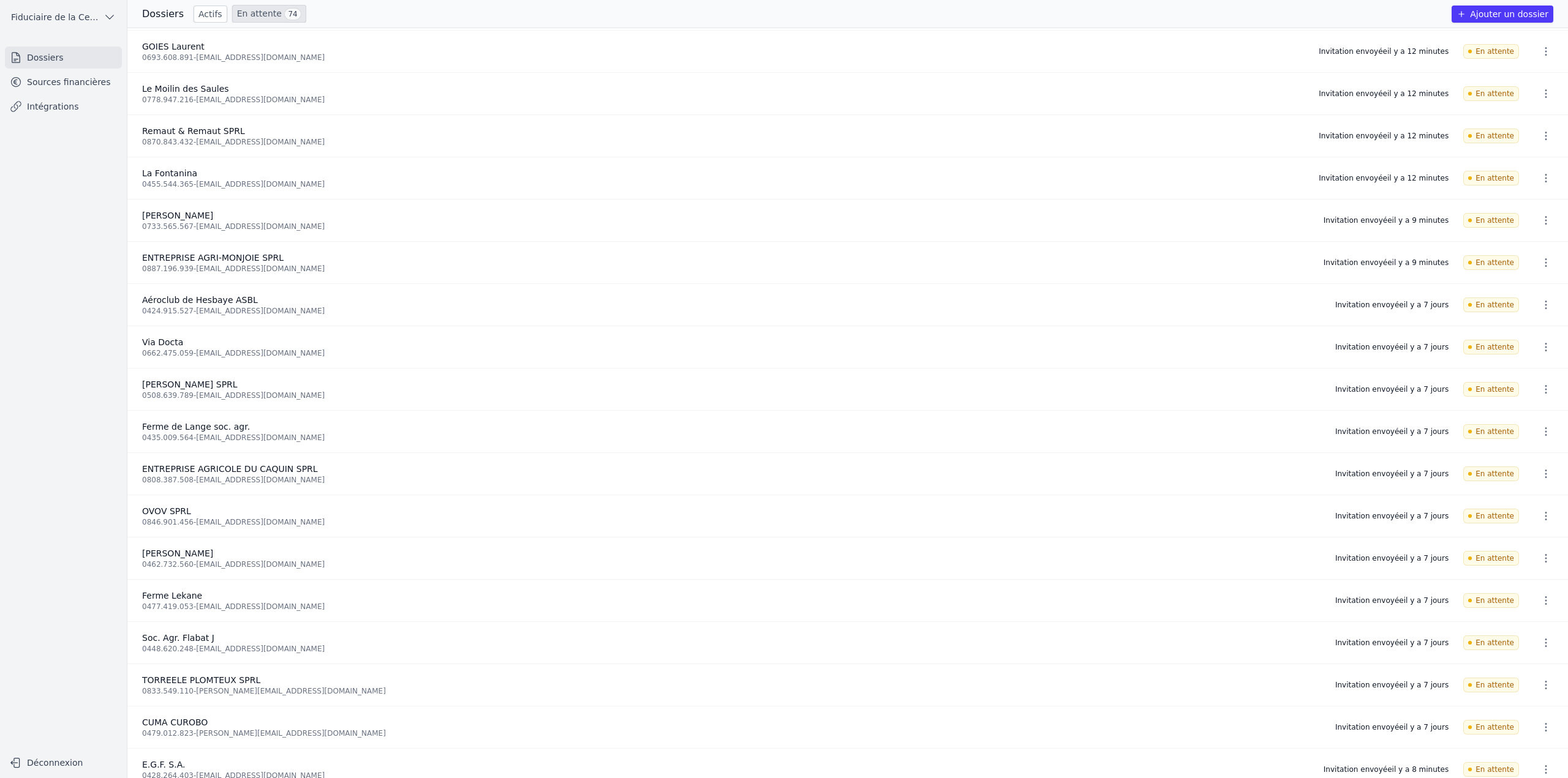
click at [1539, 308] on icon "button" at bounding box center [1546, 305] width 13 height 13
click at [1526, 333] on button "Ré-inviter" at bounding box center [1523, 331] width 77 height 25
click at [1545, 346] on icon "button" at bounding box center [1546, 347] width 2 height 8
click at [1531, 368] on button "Ré-inviter" at bounding box center [1523, 374] width 77 height 25
click at [1541, 389] on icon "button" at bounding box center [1546, 389] width 13 height 13
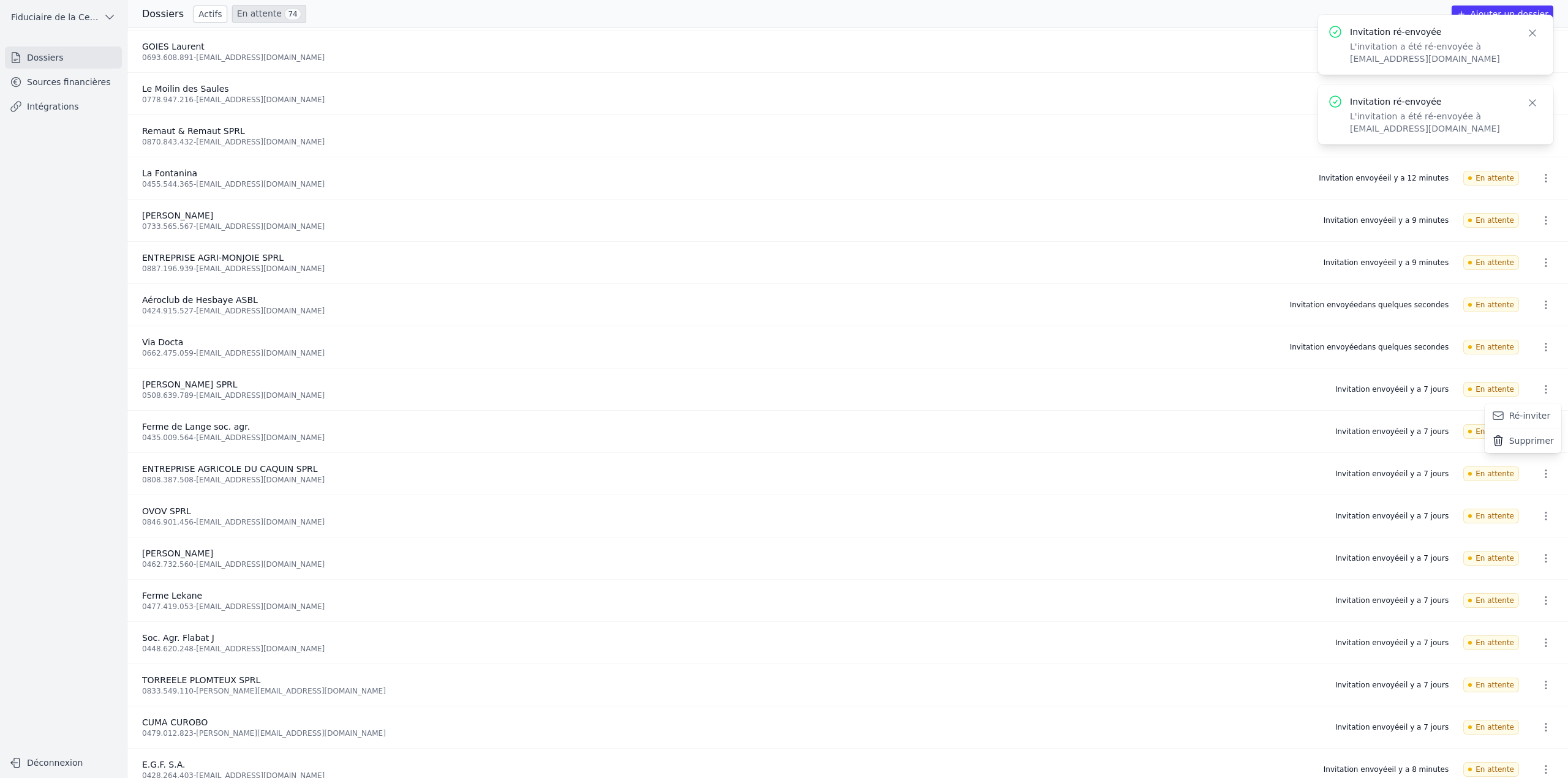
click at [1530, 422] on button "Ré-inviter" at bounding box center [1523, 416] width 77 height 25
click at [1540, 435] on icon "button" at bounding box center [1546, 432] width 13 height 13
click at [1527, 462] on button "Ré-inviter" at bounding box center [1523, 459] width 77 height 25
click at [1539, 476] on icon "button" at bounding box center [1546, 474] width 13 height 13
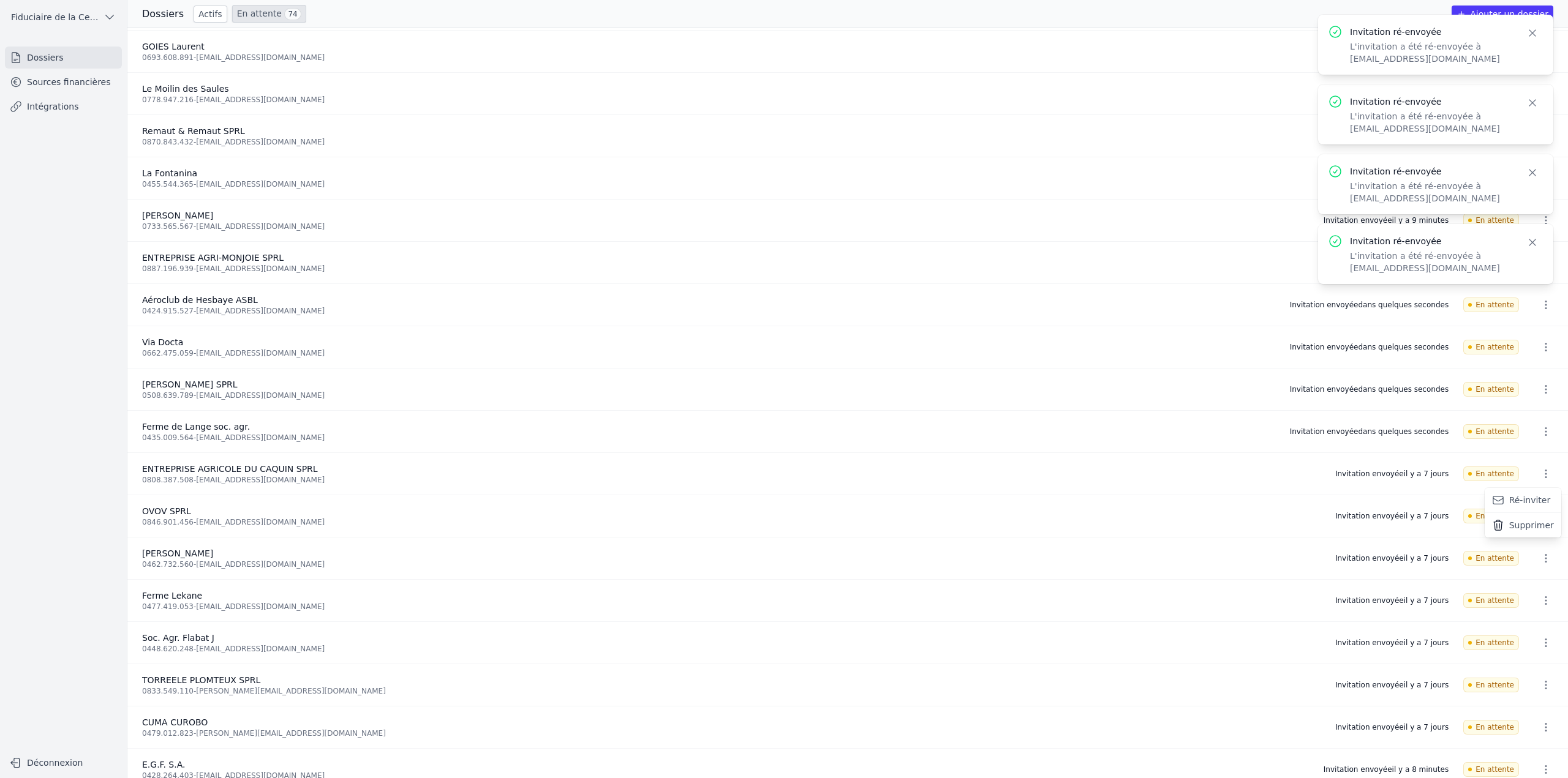
click at [1525, 501] on button "Ré-inviter" at bounding box center [1523, 500] width 77 height 25
click at [1539, 524] on button "button" at bounding box center [1546, 516] width 24 height 20
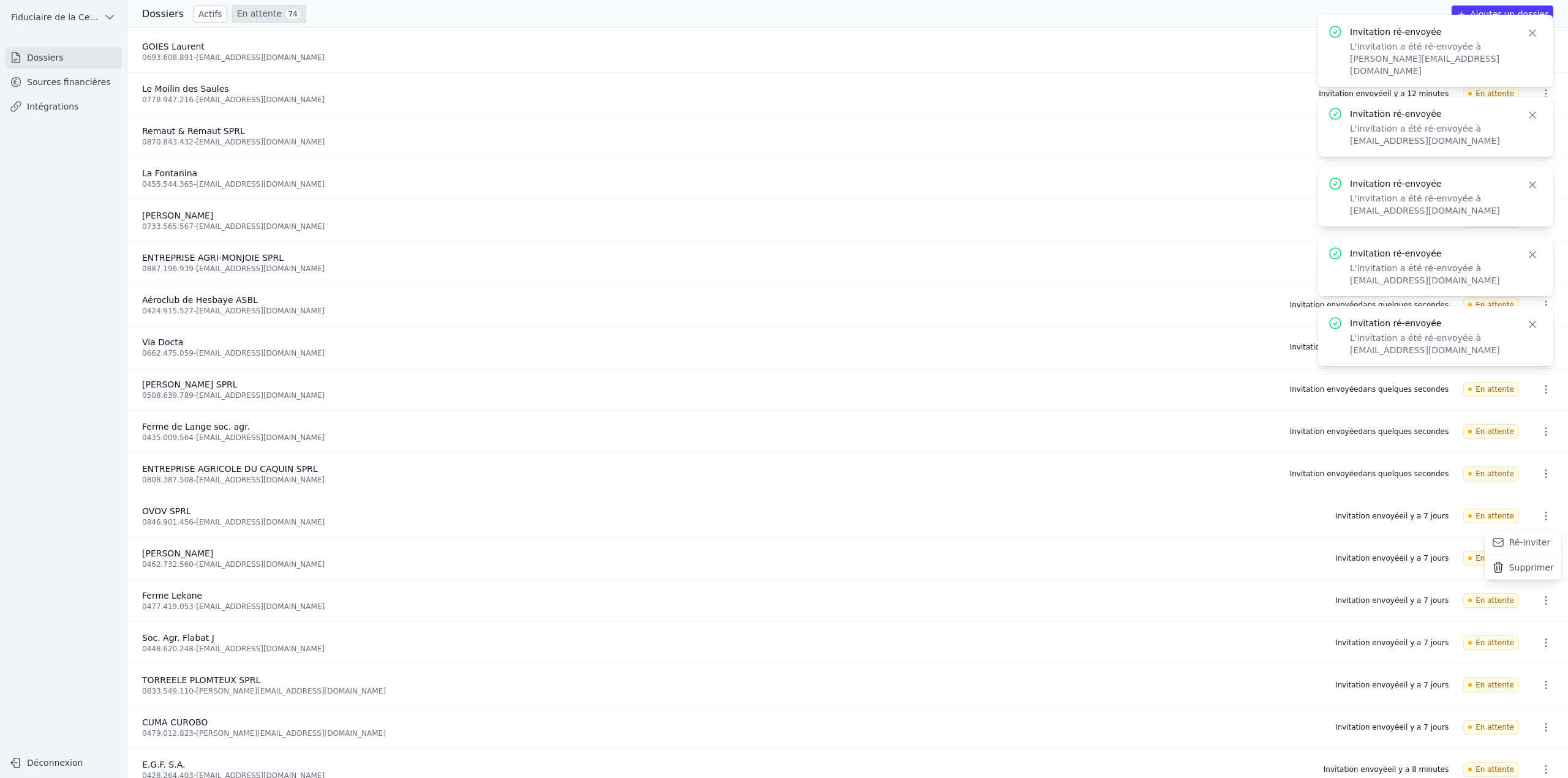
click at [1529, 538] on button "Ré-inviter" at bounding box center [1523, 543] width 77 height 25
click at [1544, 556] on icon "button" at bounding box center [1546, 559] width 13 height 13
click at [1529, 585] on button "Ré-inviter" at bounding box center [1523, 585] width 77 height 25
click at [1545, 600] on icon "button" at bounding box center [1546, 600] width 2 height 8
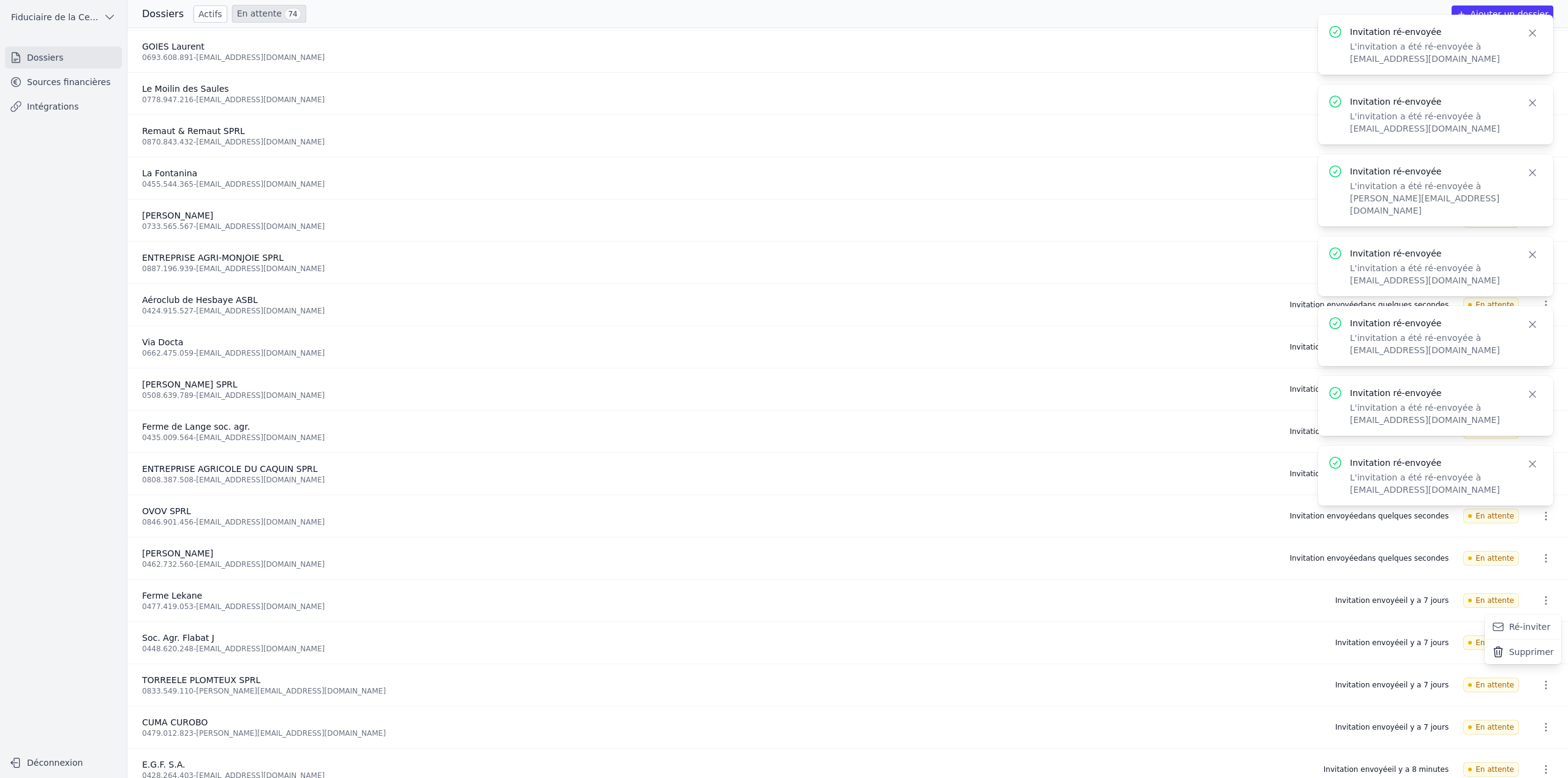
click at [1534, 623] on button "Ré-inviter" at bounding box center [1523, 628] width 77 height 25
click at [1543, 644] on icon "button" at bounding box center [1546, 643] width 13 height 13
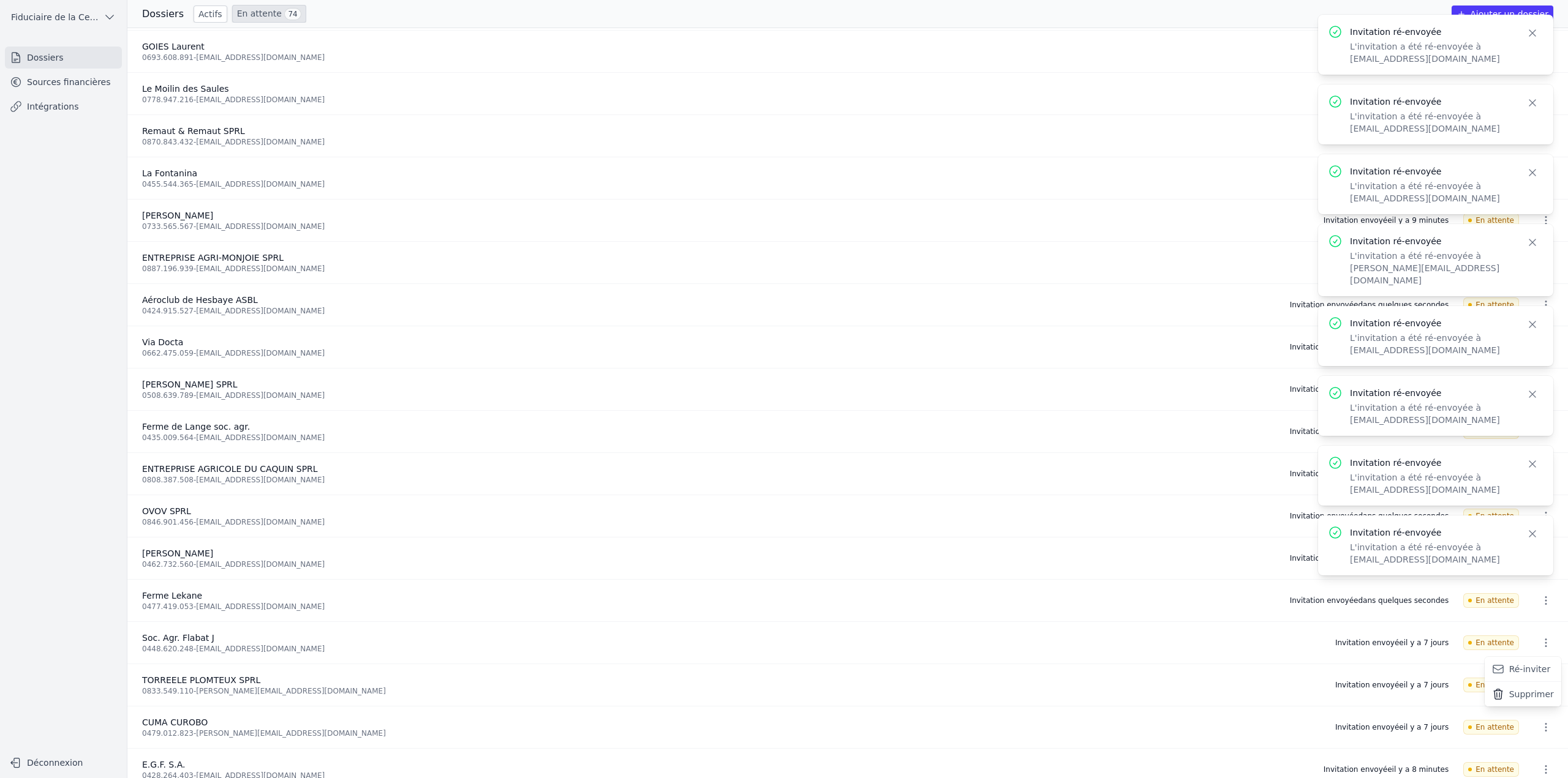
click at [1529, 665] on button "Ré-inviter" at bounding box center [1523, 670] width 77 height 25
click at [1539, 679] on icon "button" at bounding box center [1546, 686] width 13 height 13
click at [1518, 705] on button "Ré-inviter" at bounding box center [1523, 712] width 77 height 25
click at [1547, 726] on button "button" at bounding box center [1546, 728] width 24 height 20
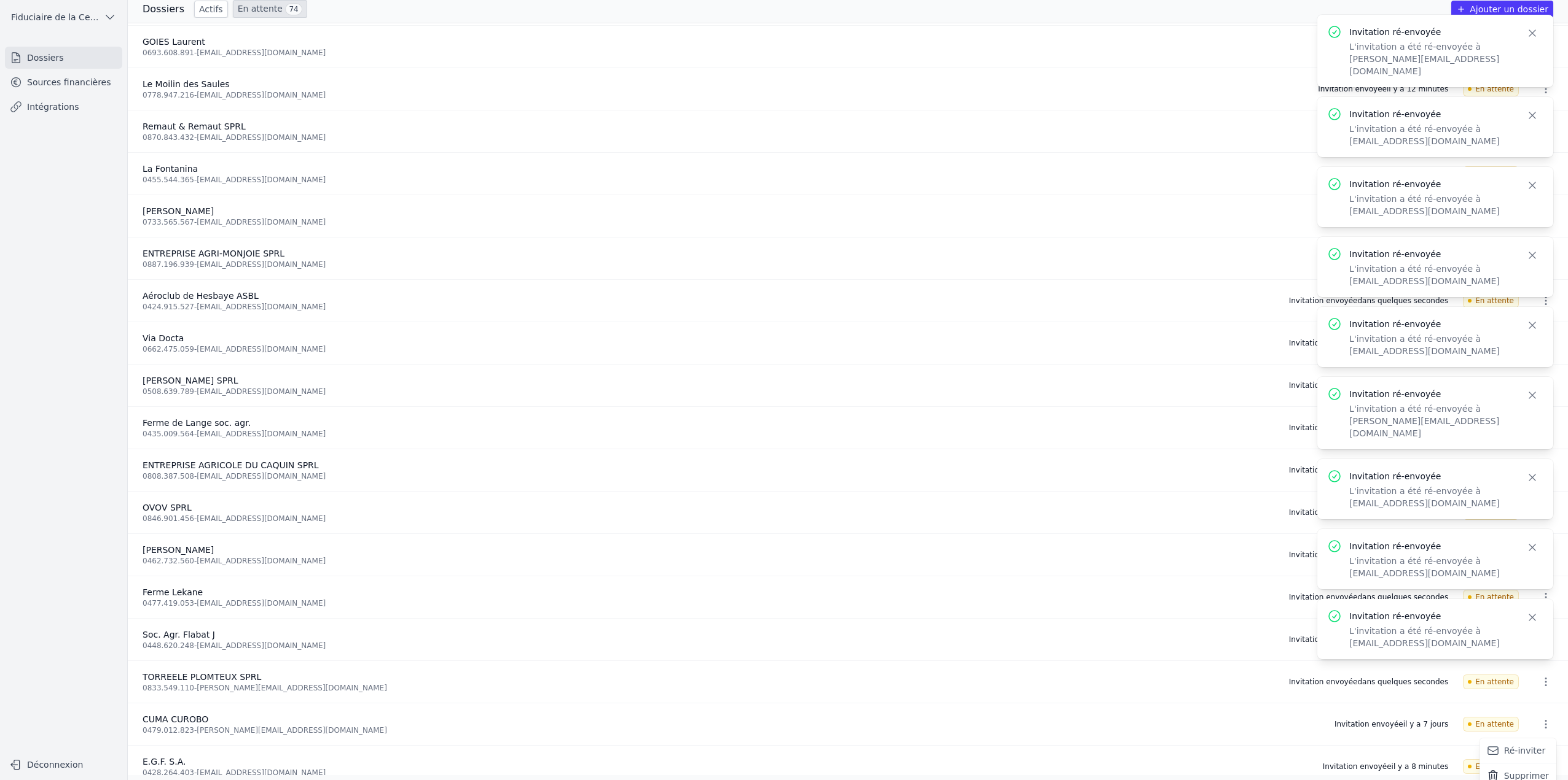
click at [1524, 742] on button "Ré-inviter" at bounding box center [1518, 751] width 77 height 25
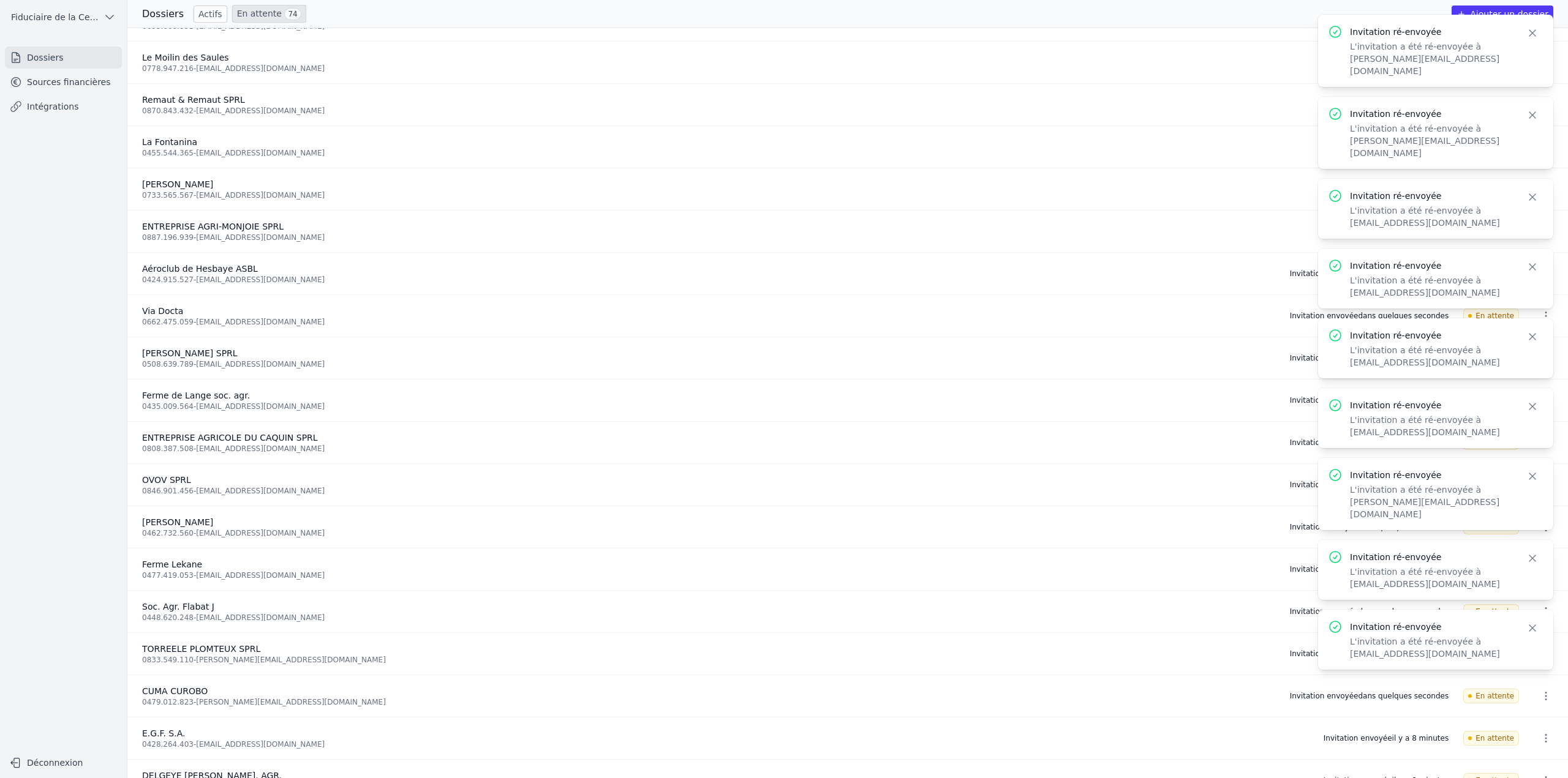
scroll to position [735, 0]
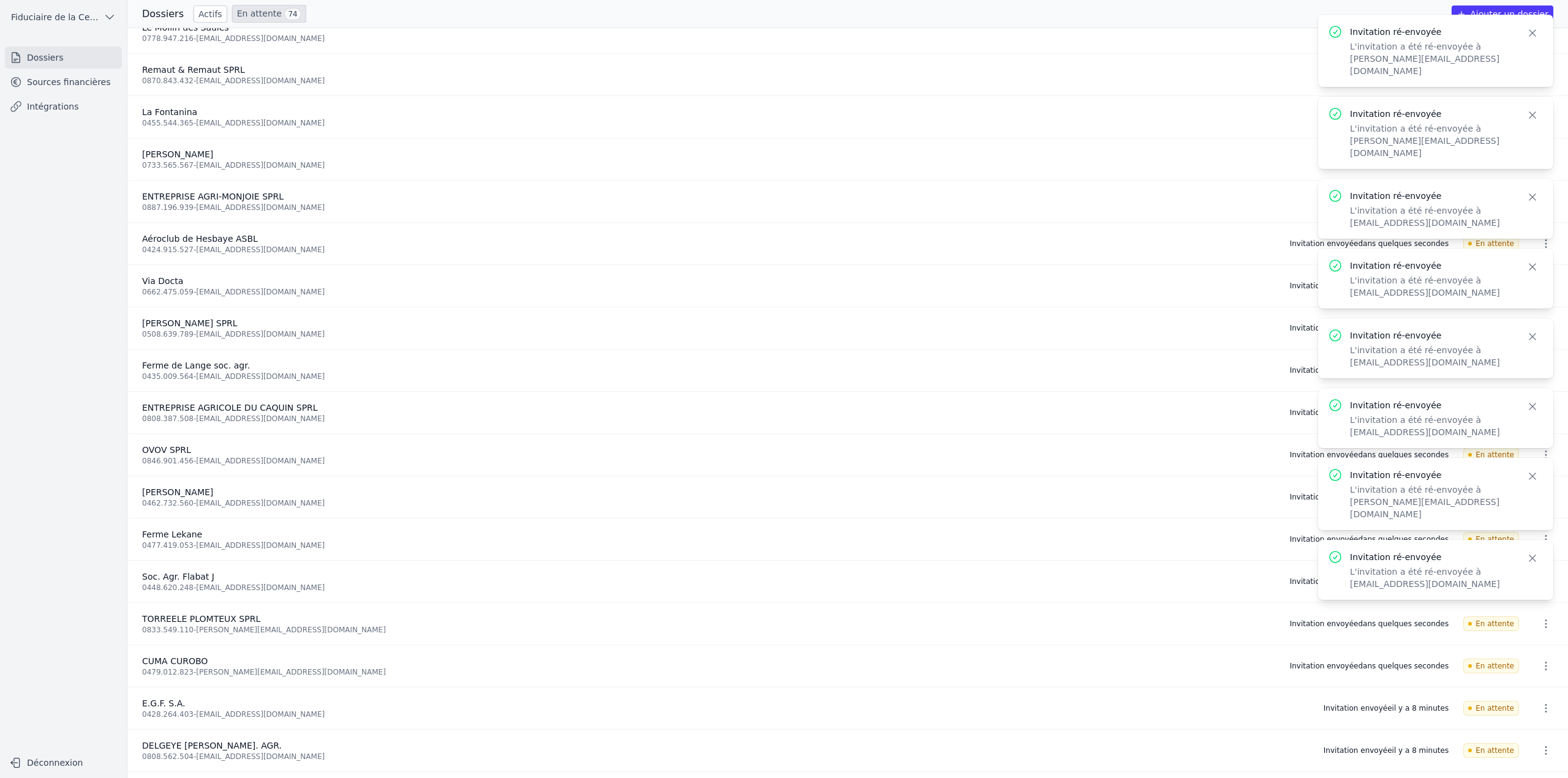
click at [1534, 34] on icon "button" at bounding box center [1532, 34] width 13 height 13
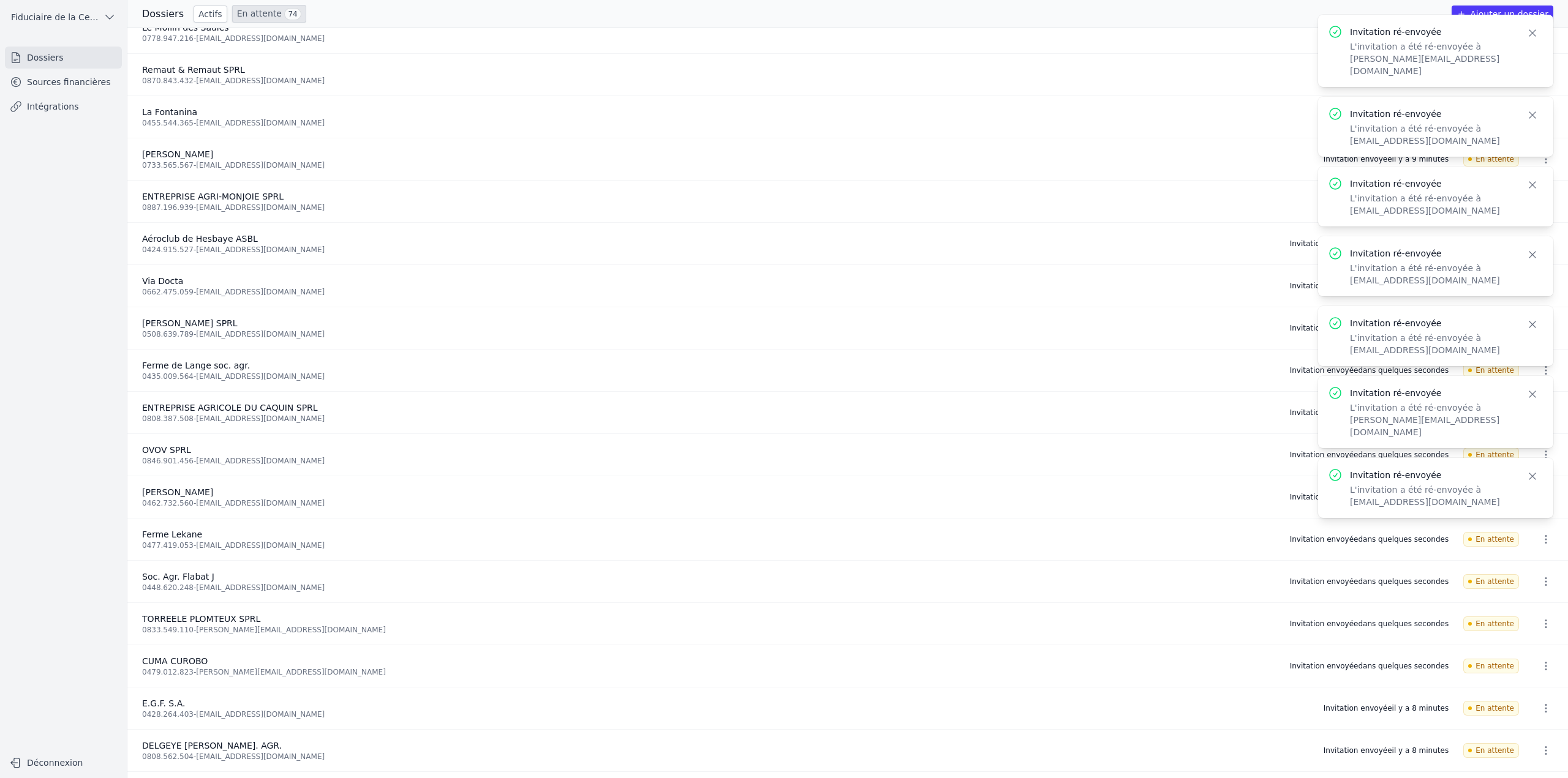
click at [1534, 34] on icon "button" at bounding box center [1532, 34] width 13 height 13
click at [1534, 109] on icon "button" at bounding box center [1532, 115] width 13 height 13
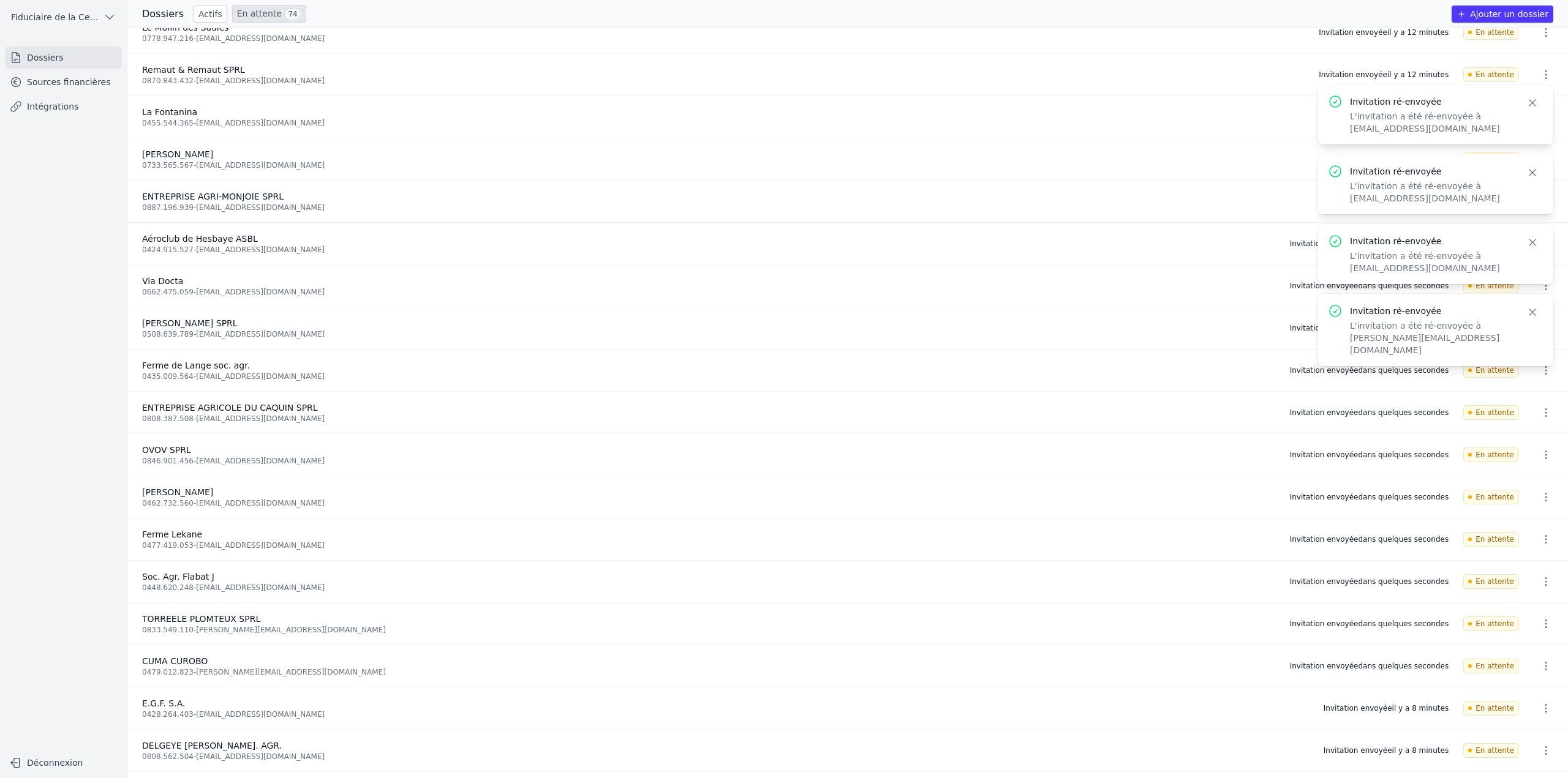
click at [1534, 96] on icon "button" at bounding box center [1532, 103] width 13 height 13
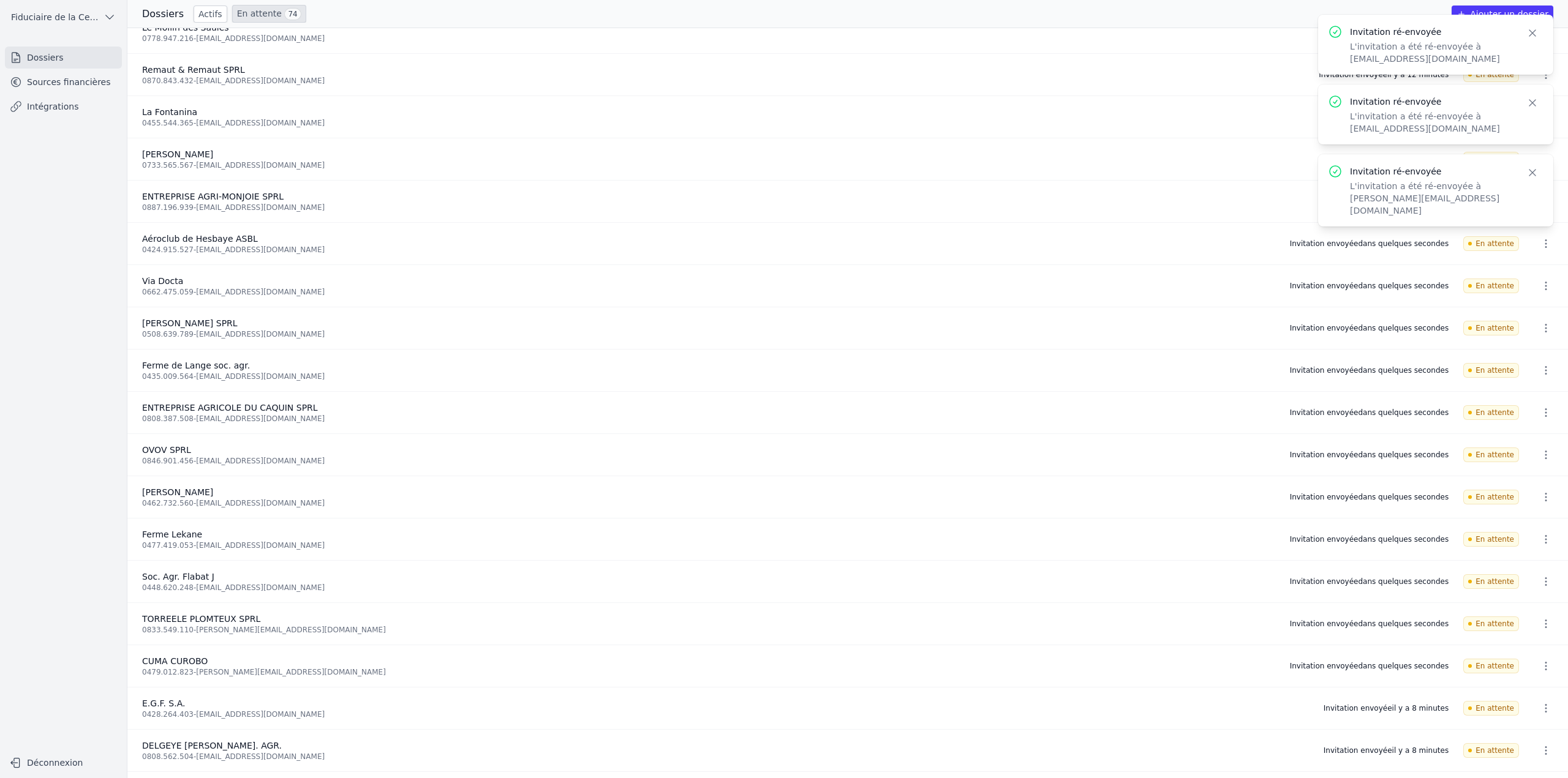
click at [1534, 34] on icon "button" at bounding box center [1532, 34] width 13 height 13
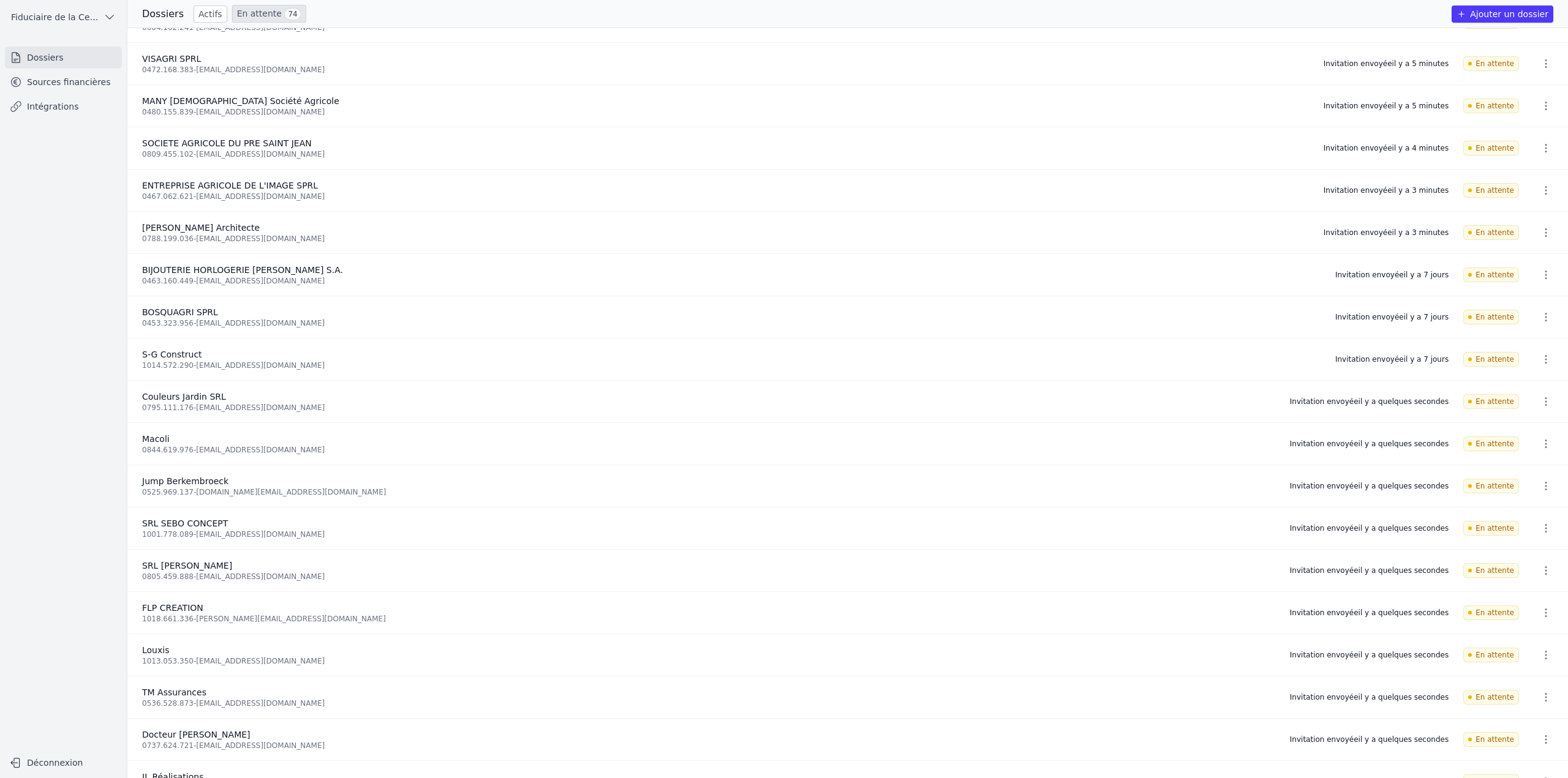
scroll to position [1653, 0]
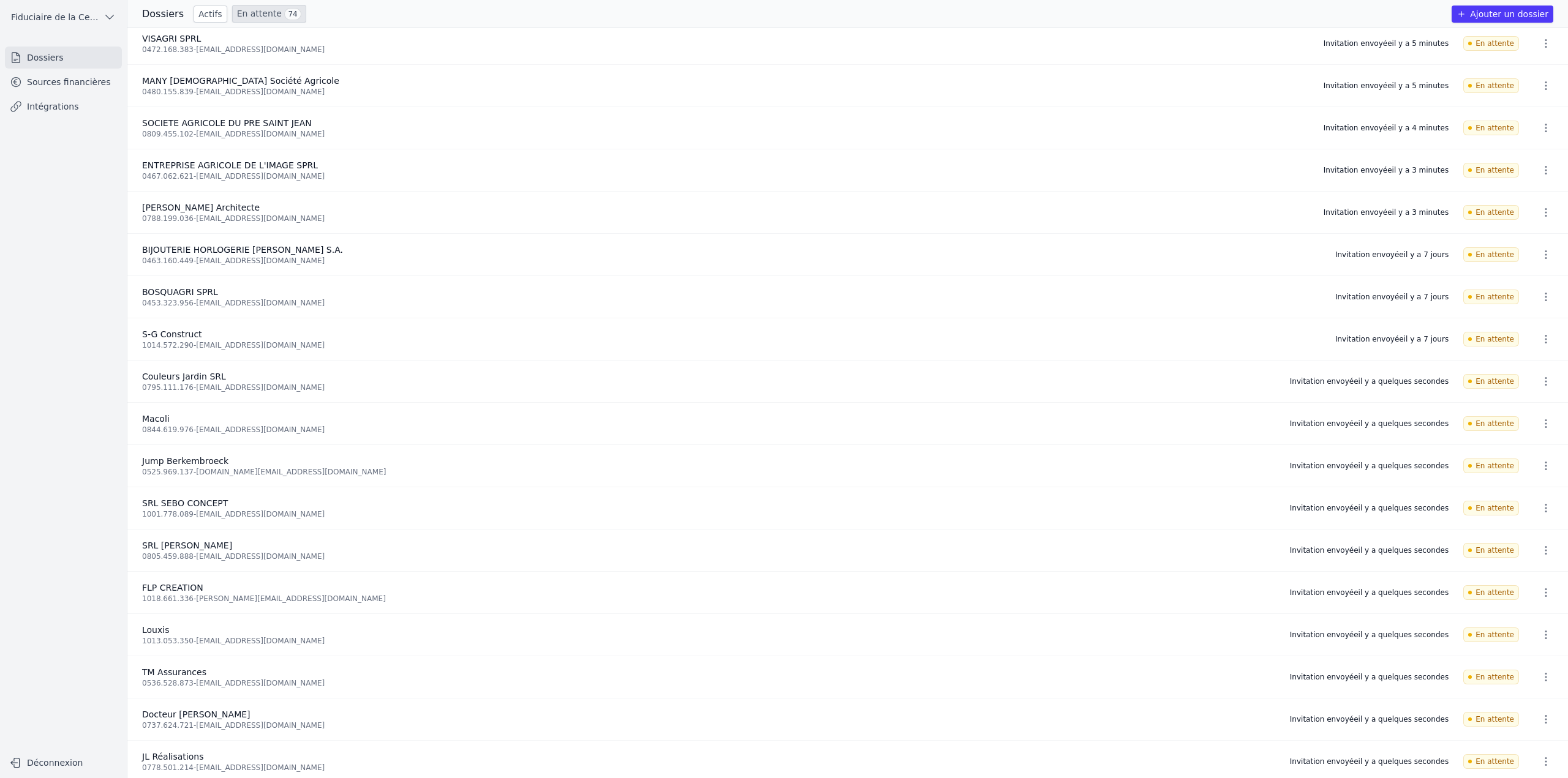
click at [1545, 252] on icon "button" at bounding box center [1546, 254] width 2 height 8
click at [1537, 289] on button "Ré-inviter" at bounding box center [1523, 282] width 77 height 25
click at [1545, 296] on icon "button" at bounding box center [1546, 297] width 2 height 8
click at [1534, 322] on button "Ré-inviter" at bounding box center [1523, 324] width 77 height 25
click at [1534, 336] on button "button" at bounding box center [1546, 339] width 24 height 20
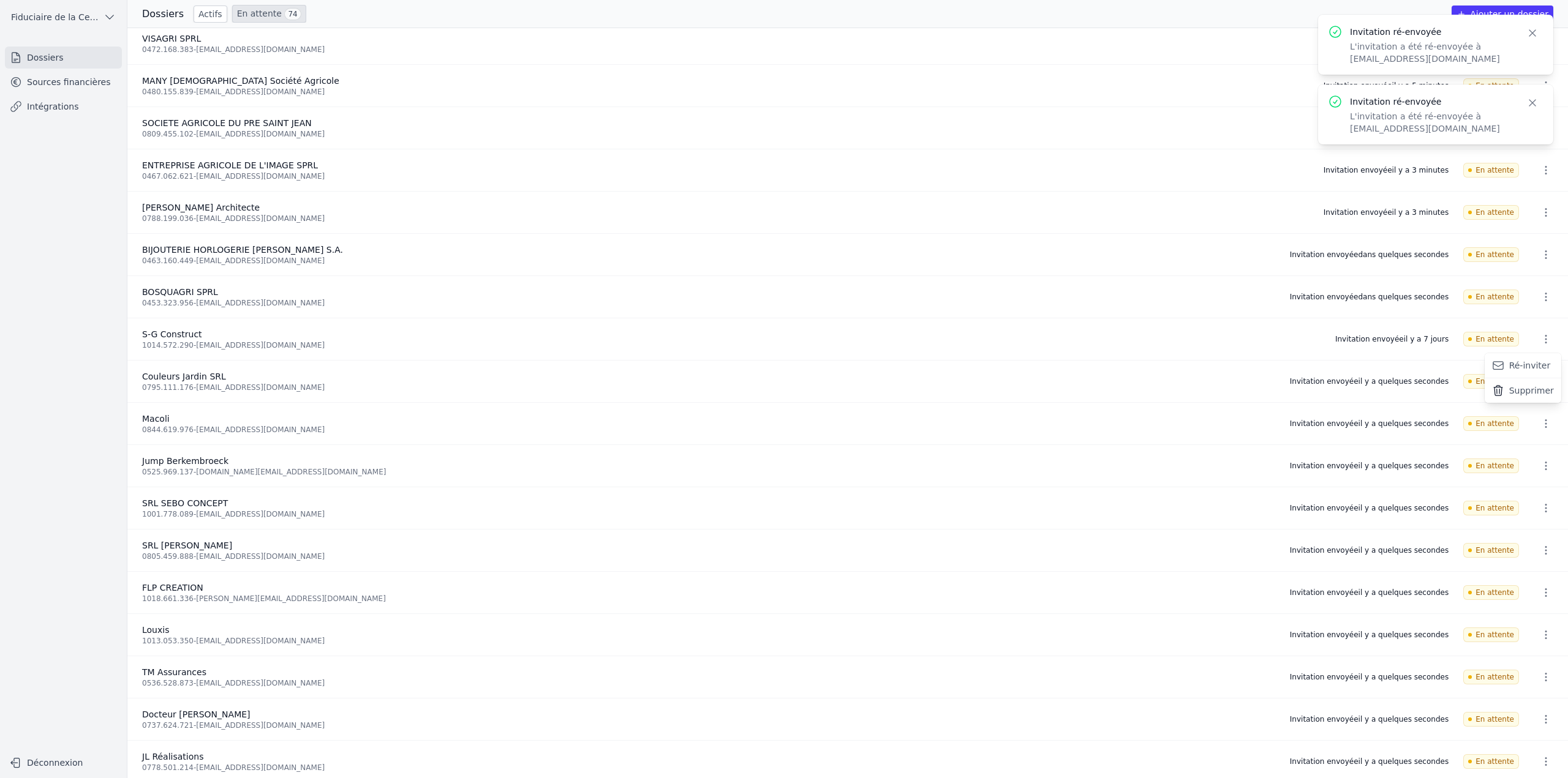
click at [1530, 365] on button "Ré-inviter" at bounding box center [1523, 366] width 77 height 25
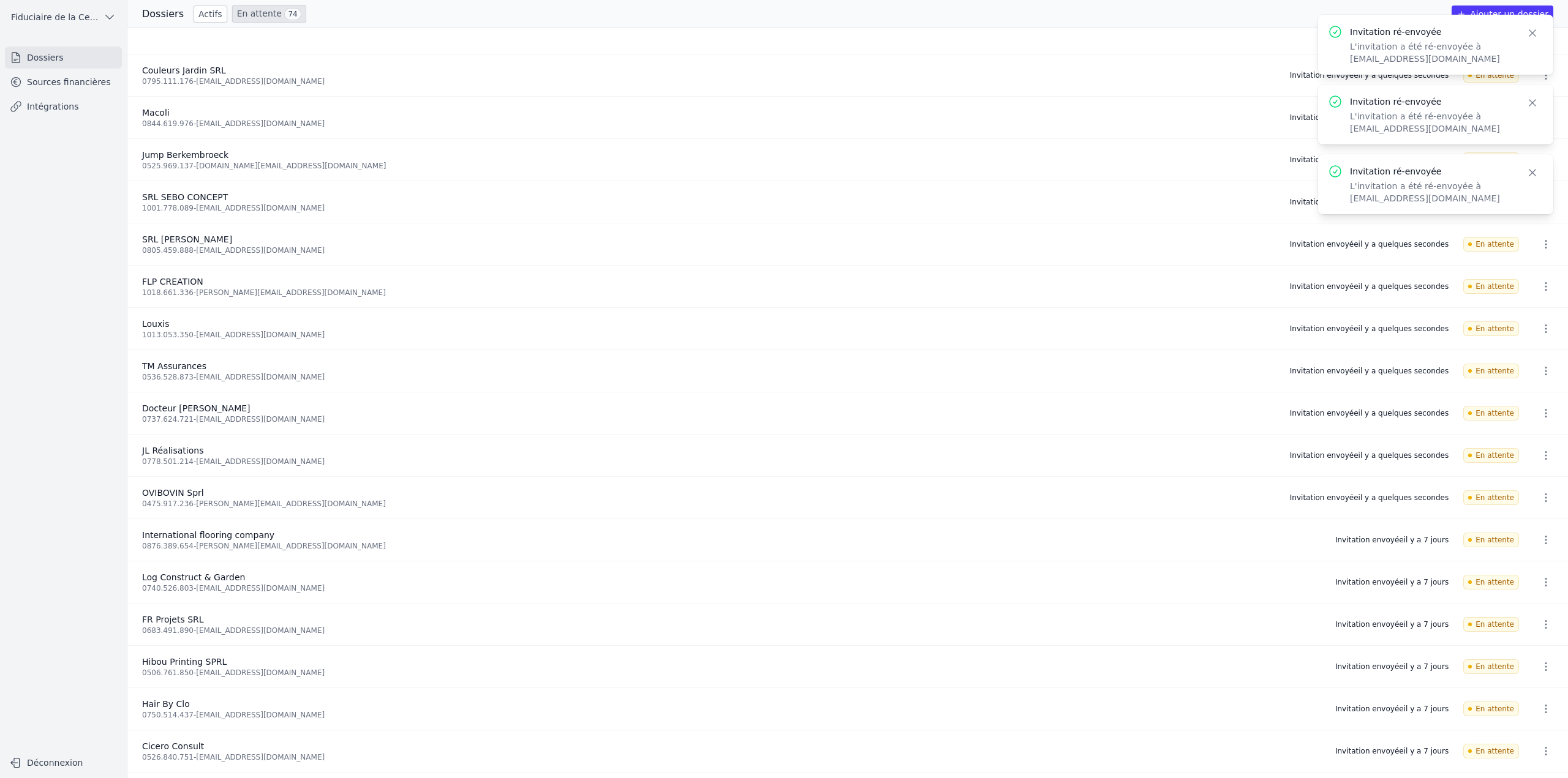
scroll to position [2143, 0]
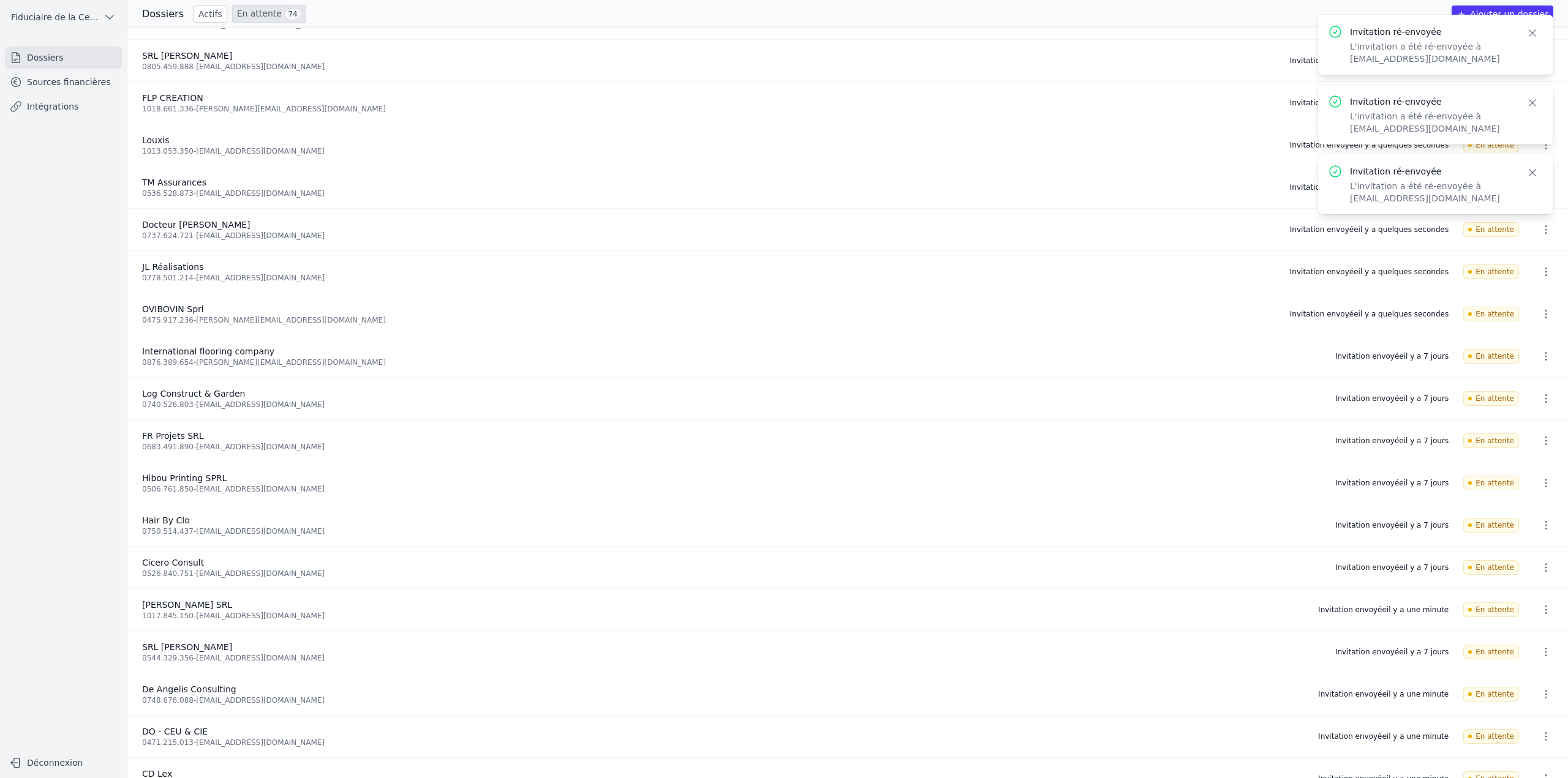
click at [1539, 353] on icon "button" at bounding box center [1546, 356] width 13 height 13
click at [1536, 378] on button "Ré-inviter" at bounding box center [1523, 383] width 77 height 25
click at [1542, 398] on icon "button" at bounding box center [1546, 399] width 13 height 13
click at [1531, 415] on button "Ré-inviter" at bounding box center [1523, 425] width 77 height 25
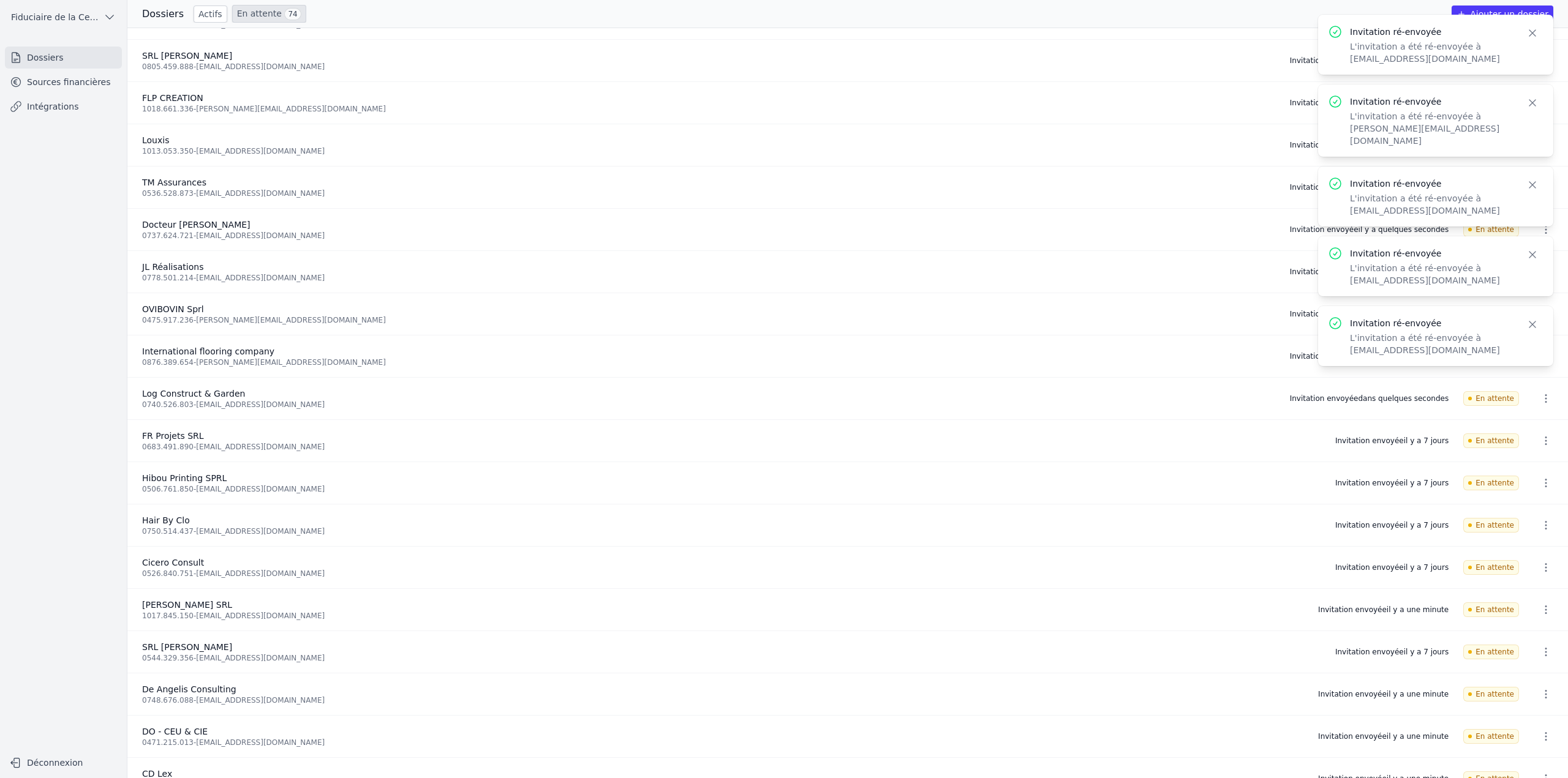
click at [1542, 443] on icon "button" at bounding box center [1546, 441] width 13 height 13
click at [1524, 470] on button "Ré-inviter" at bounding box center [1523, 468] width 77 height 25
click at [1539, 482] on icon "button" at bounding box center [1546, 483] width 13 height 13
click at [1527, 506] on button "Ré-inviter" at bounding box center [1523, 510] width 77 height 25
click at [1544, 528] on icon "button" at bounding box center [1546, 526] width 13 height 13
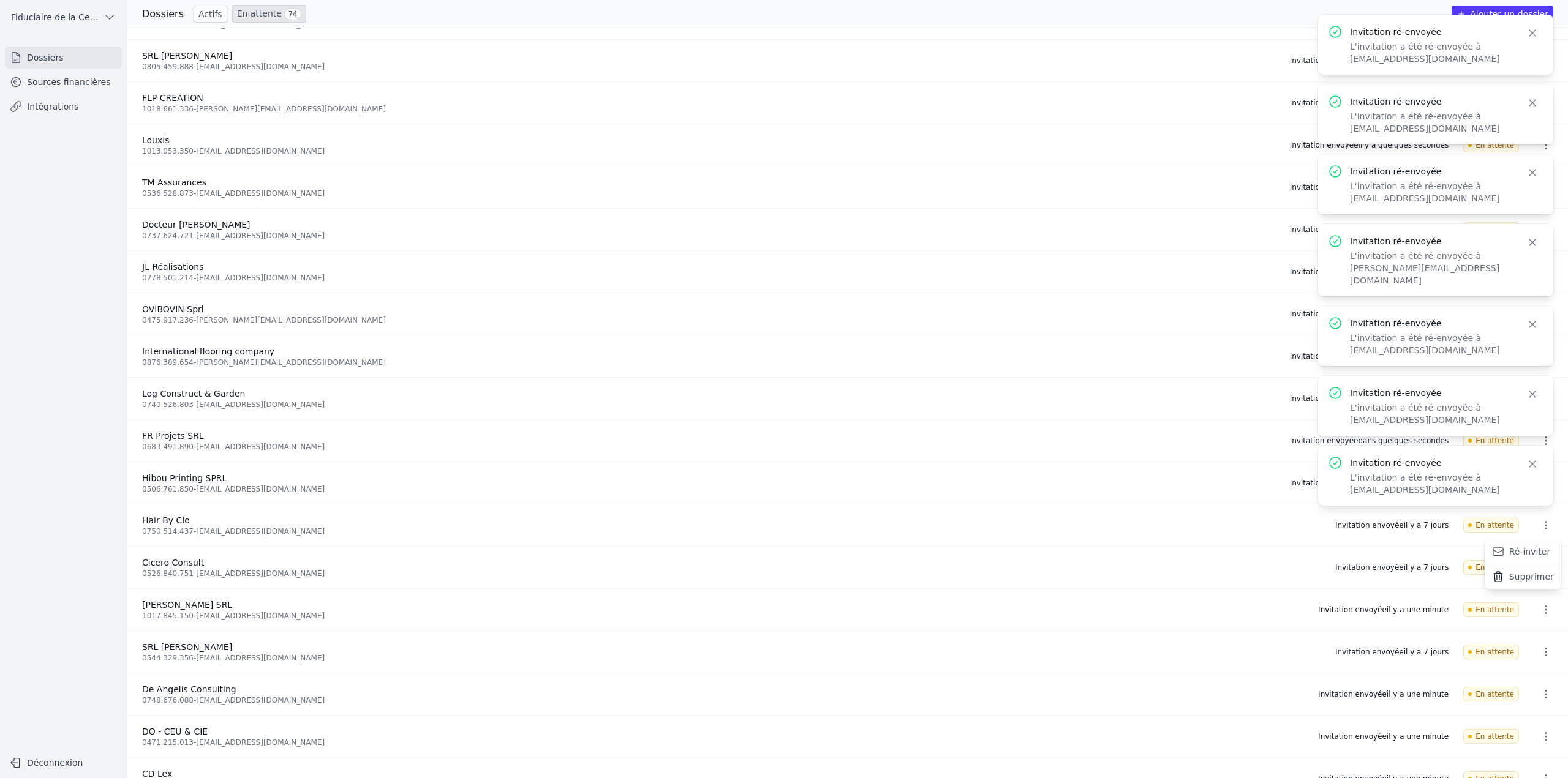
click at [1527, 551] on button "Ré-inviter" at bounding box center [1523, 552] width 77 height 25
click at [1539, 572] on icon "button" at bounding box center [1546, 568] width 13 height 13
click at [1529, 595] on button "Ré-inviter" at bounding box center [1523, 594] width 77 height 25
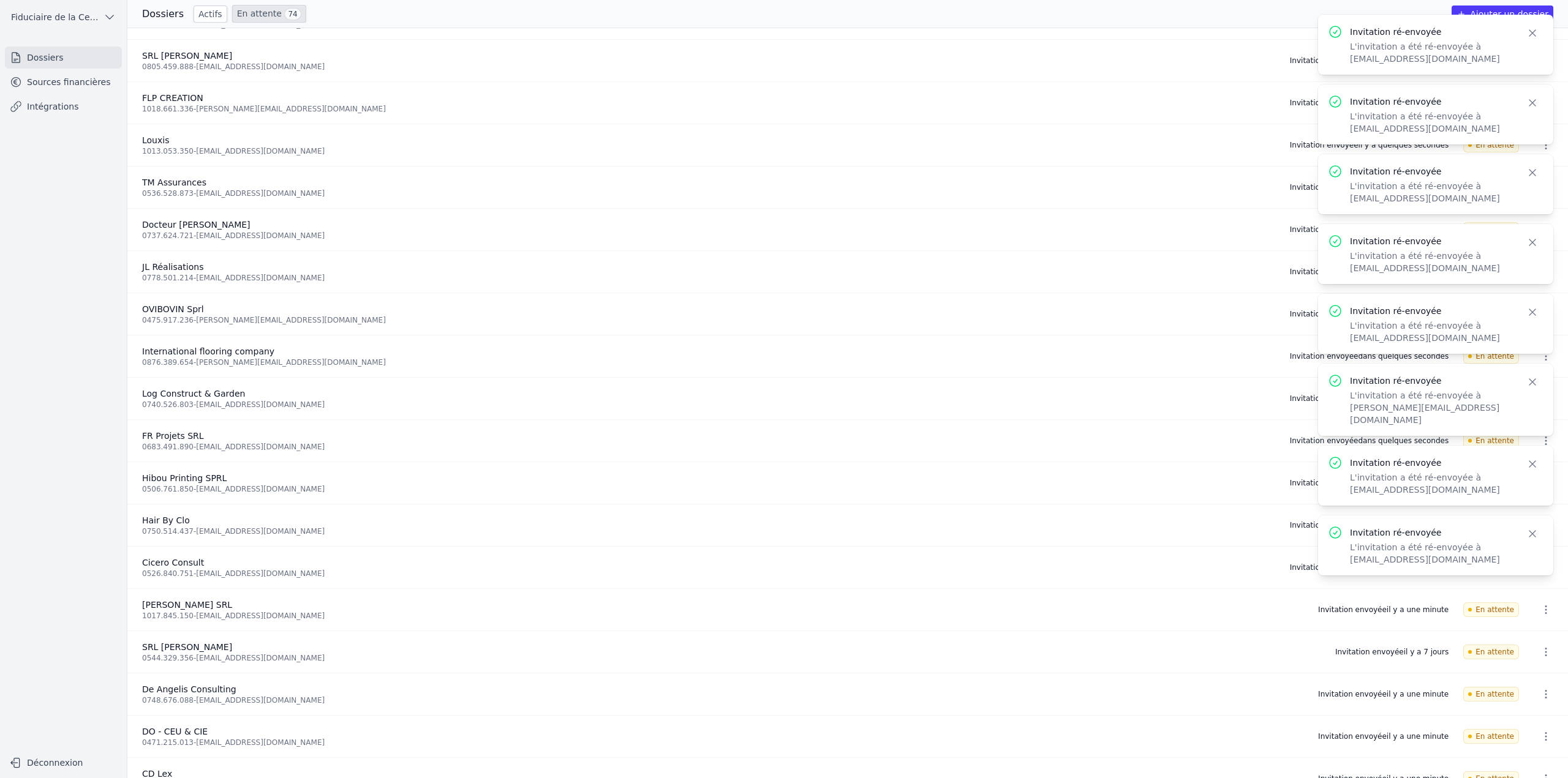
scroll to position [2205, 0]
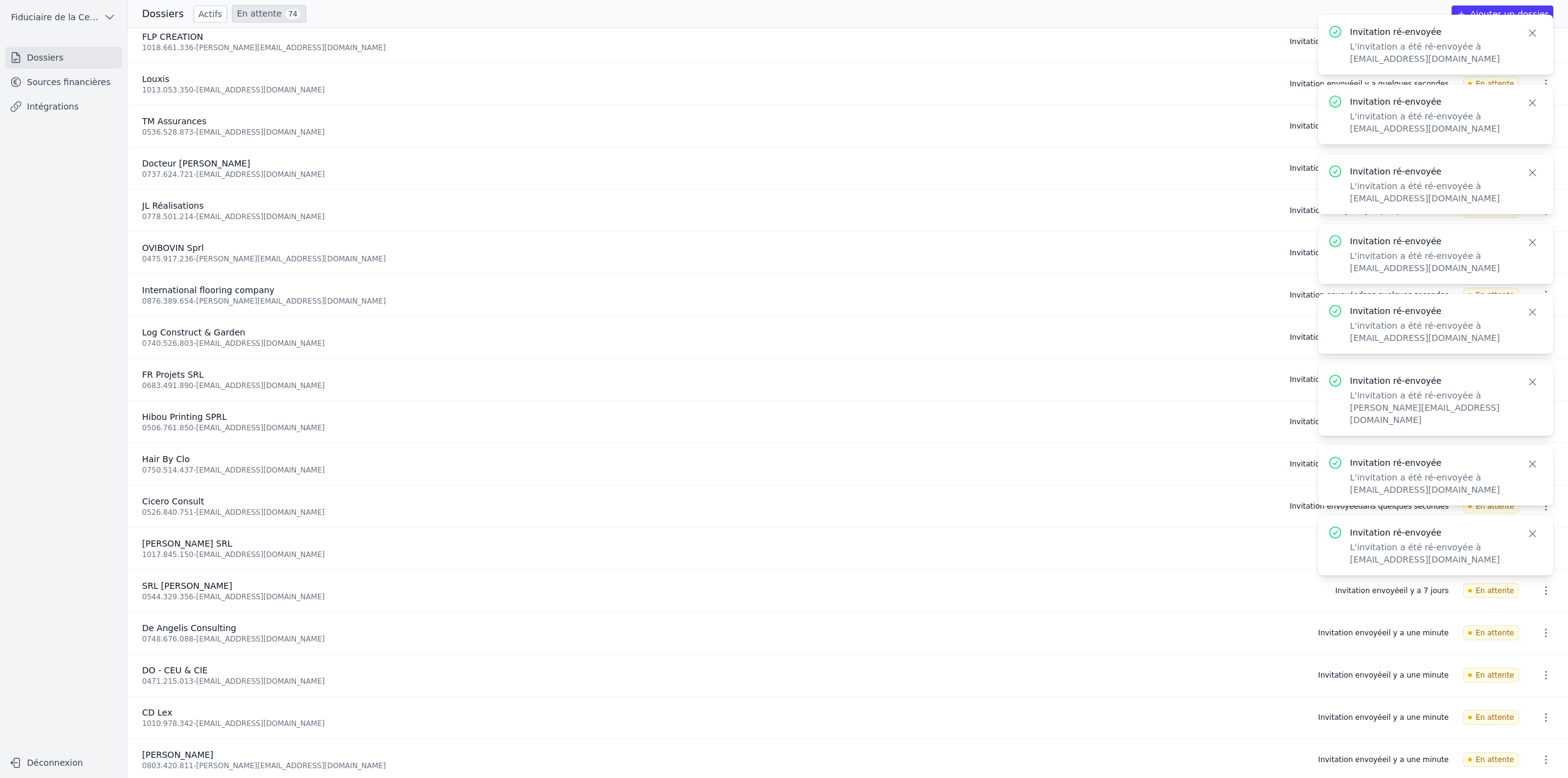
click at [1539, 584] on button "button" at bounding box center [1546, 591] width 24 height 20
click at [1524, 621] on button "Ré-inviter" at bounding box center [1523, 618] width 77 height 25
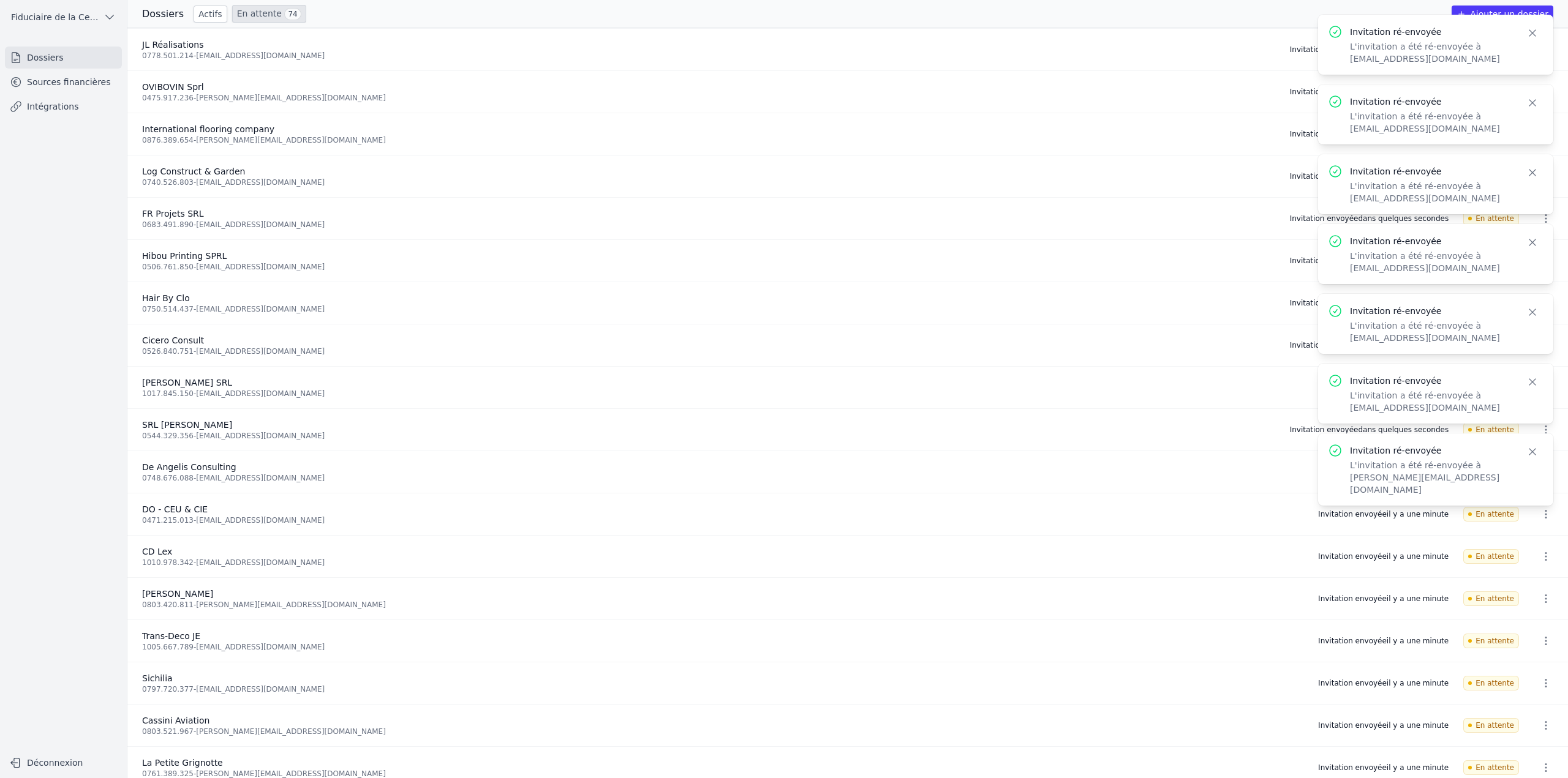
scroll to position [2381, 0]
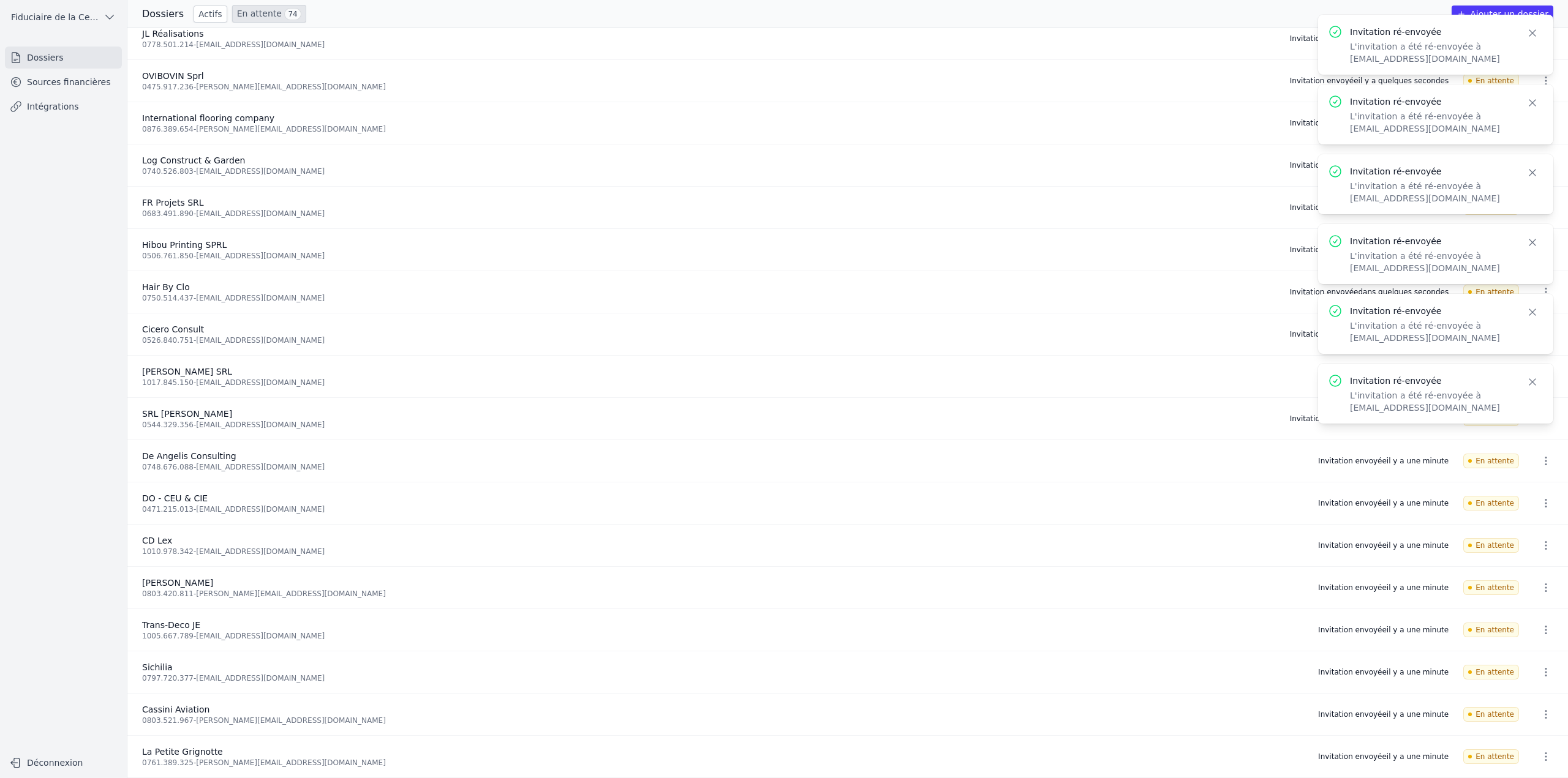
click at [1529, 34] on icon "button" at bounding box center [1532, 34] width 13 height 13
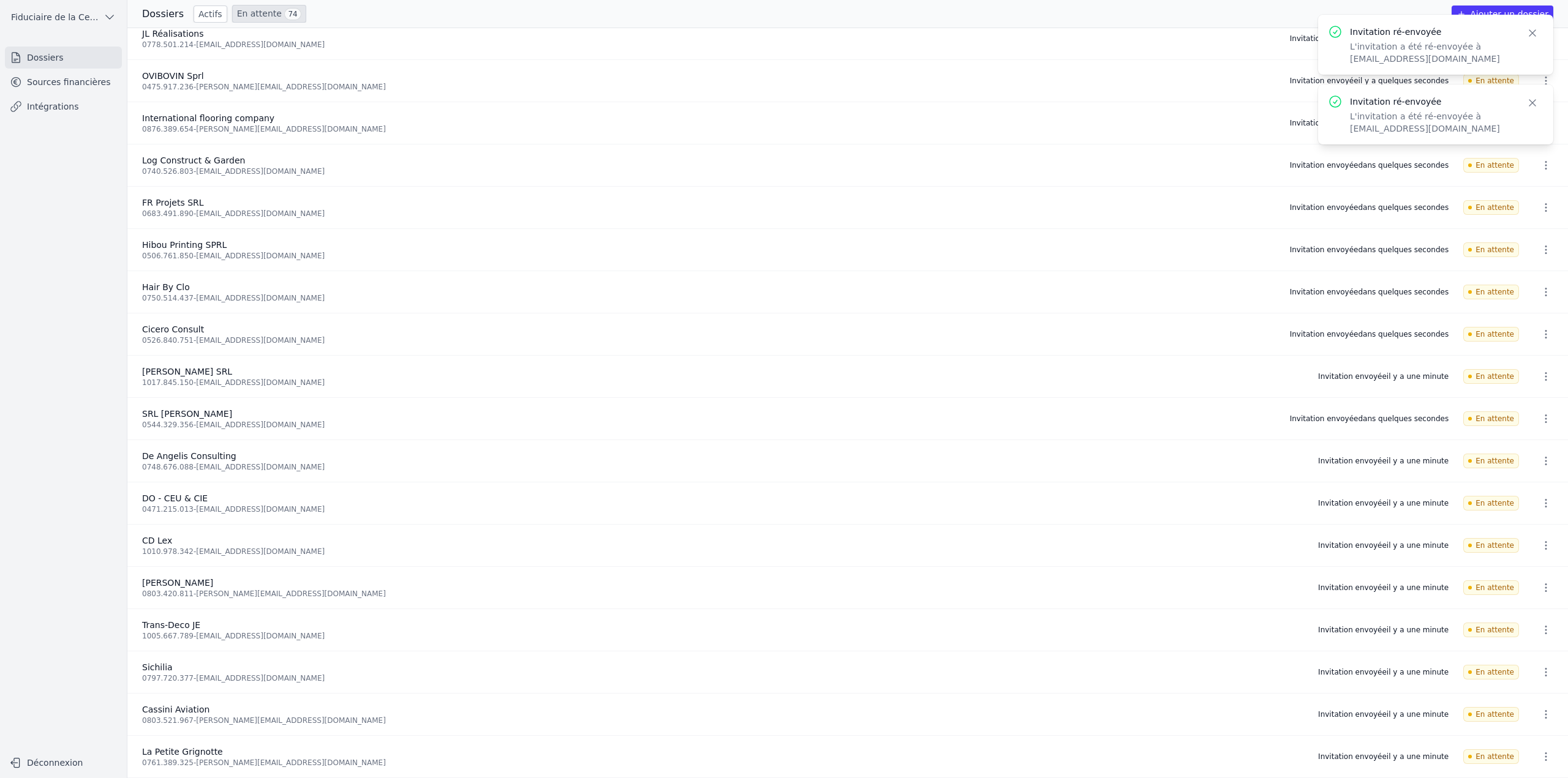
click at [1529, 34] on icon "button" at bounding box center [1532, 34] width 13 height 13
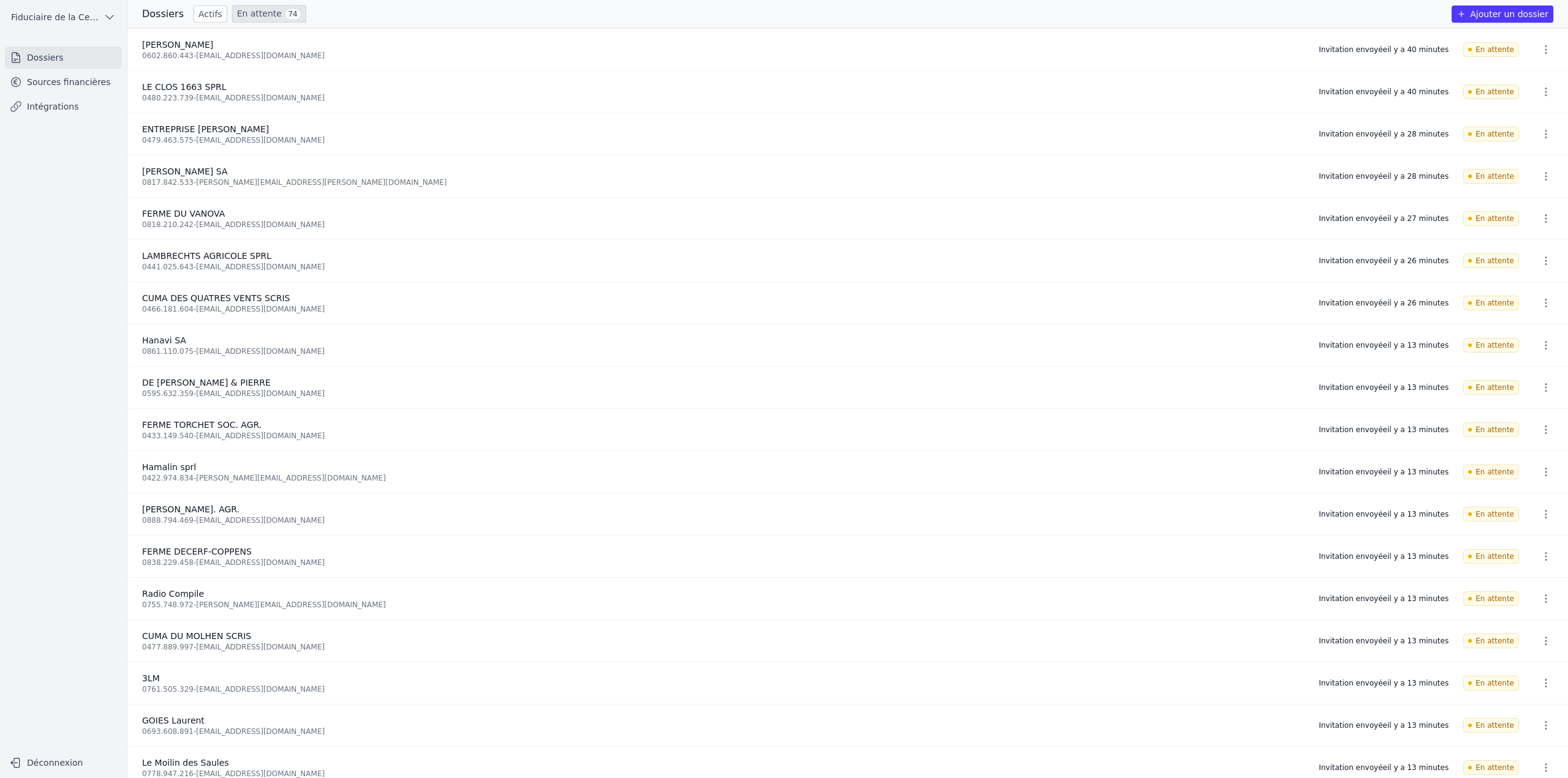
click at [271, 13] on link "En attente 74" at bounding box center [269, 13] width 74 height 17
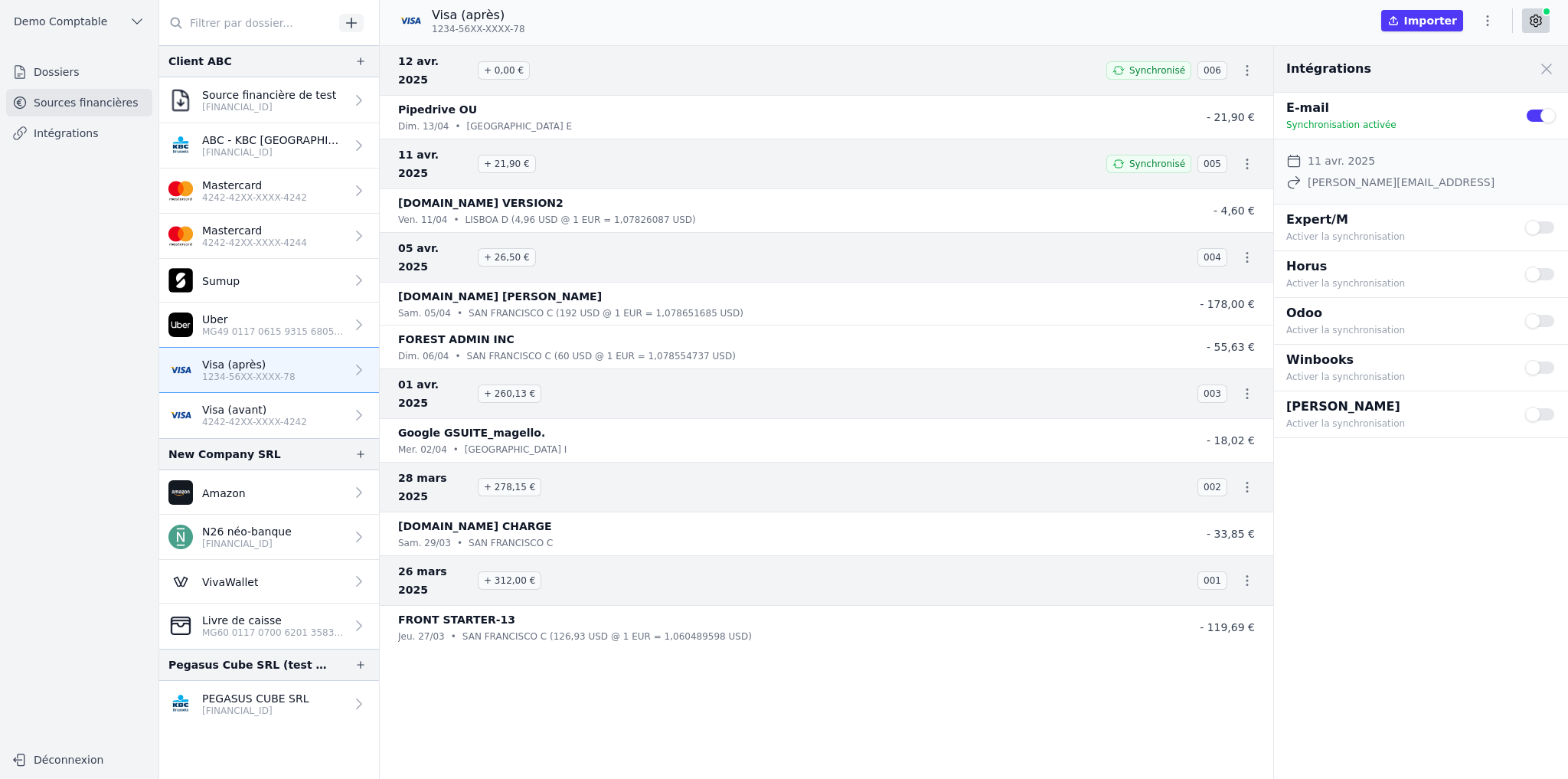
click at [101, 73] on link "Dossiers" at bounding box center [79, 73] width 146 height 28
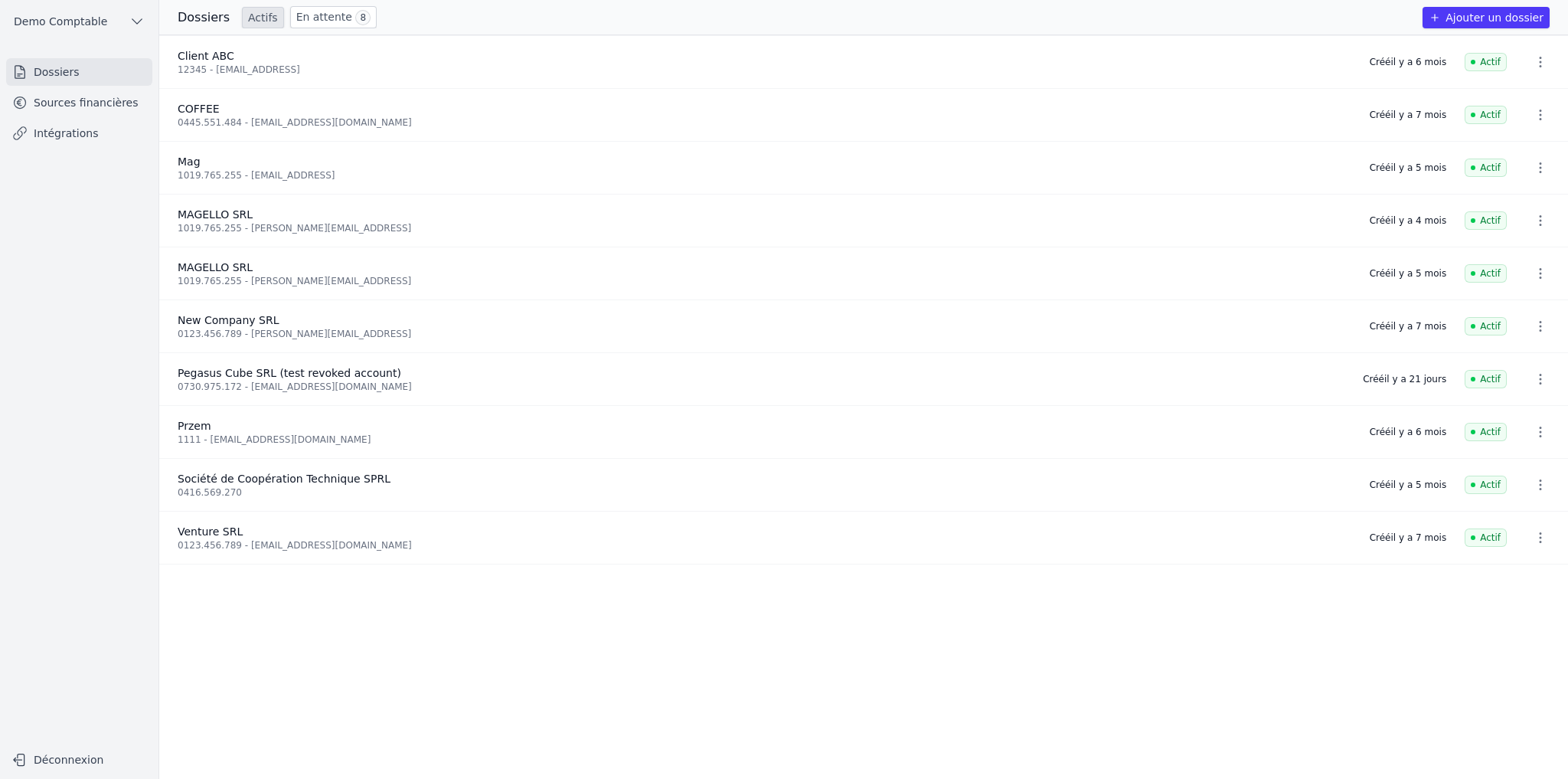
click at [1441, 17] on icon "button" at bounding box center [1435, 17] width 12 height 12
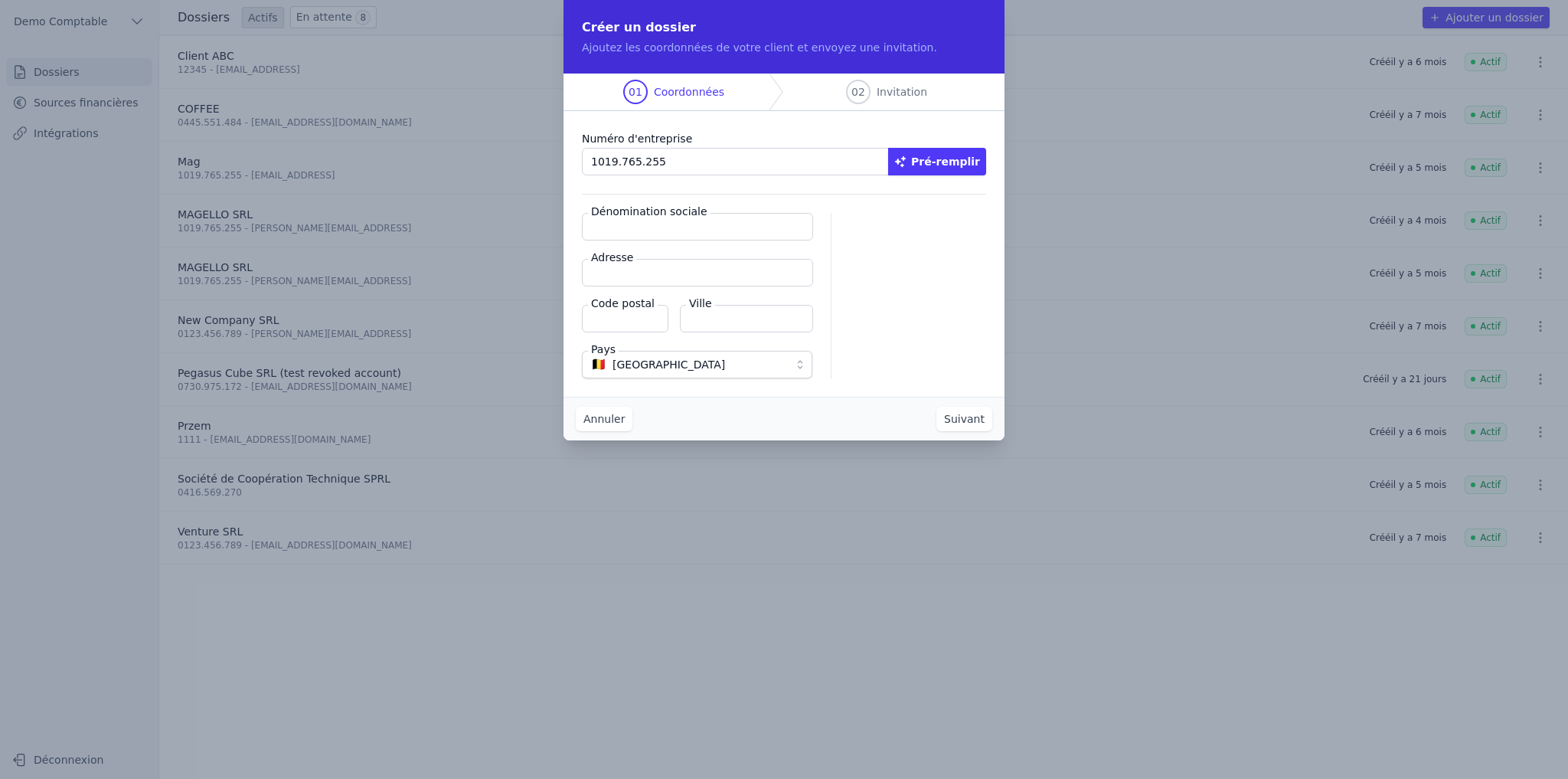
type input "1019.765.255"
click at [977, 167] on button "Pré-remplir" at bounding box center [937, 162] width 98 height 28
type input "MAGELLO SRL"
type input "Avenue du Derby 30/16"
type input "1050"
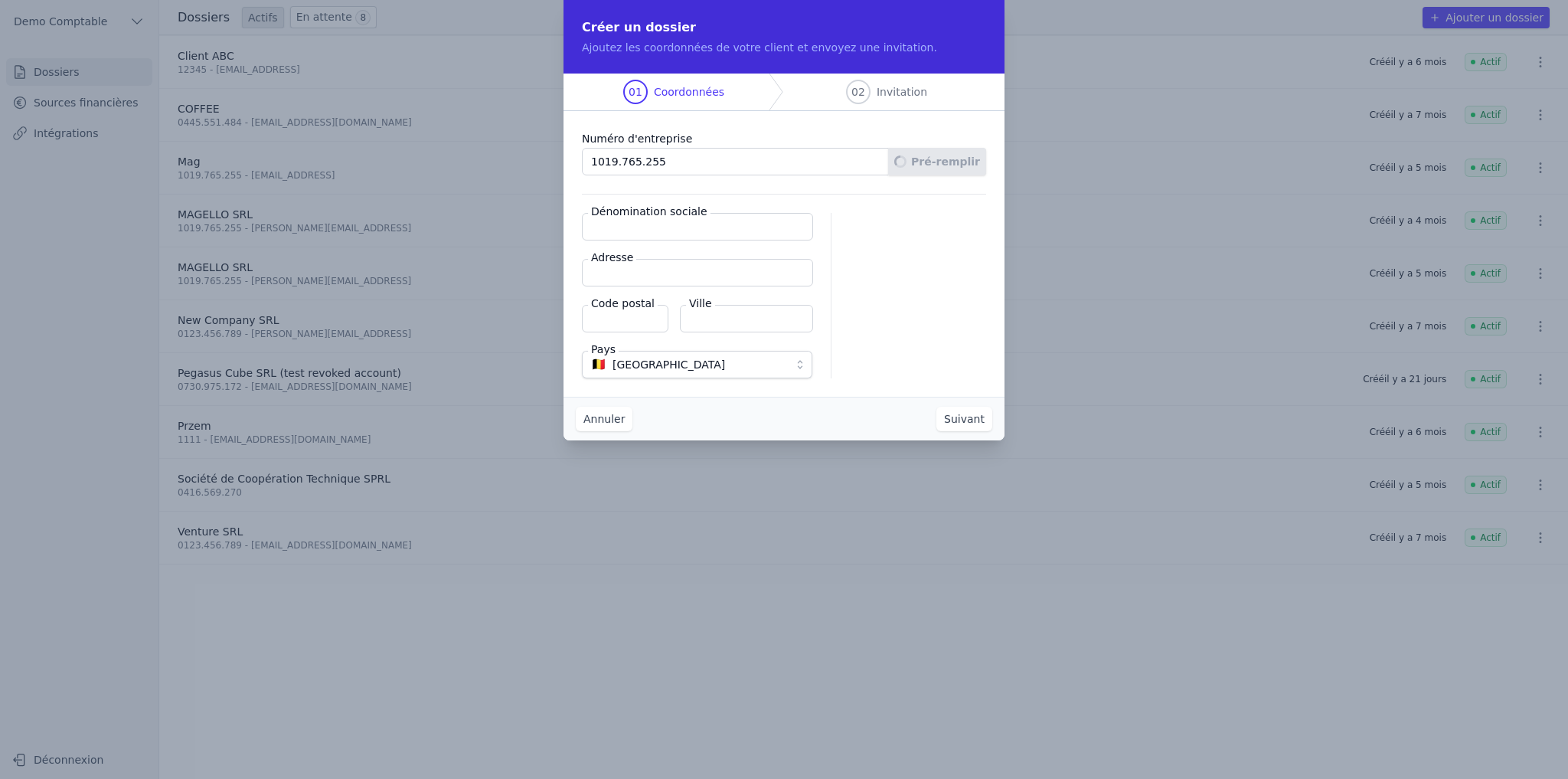
type input "Ixelles"
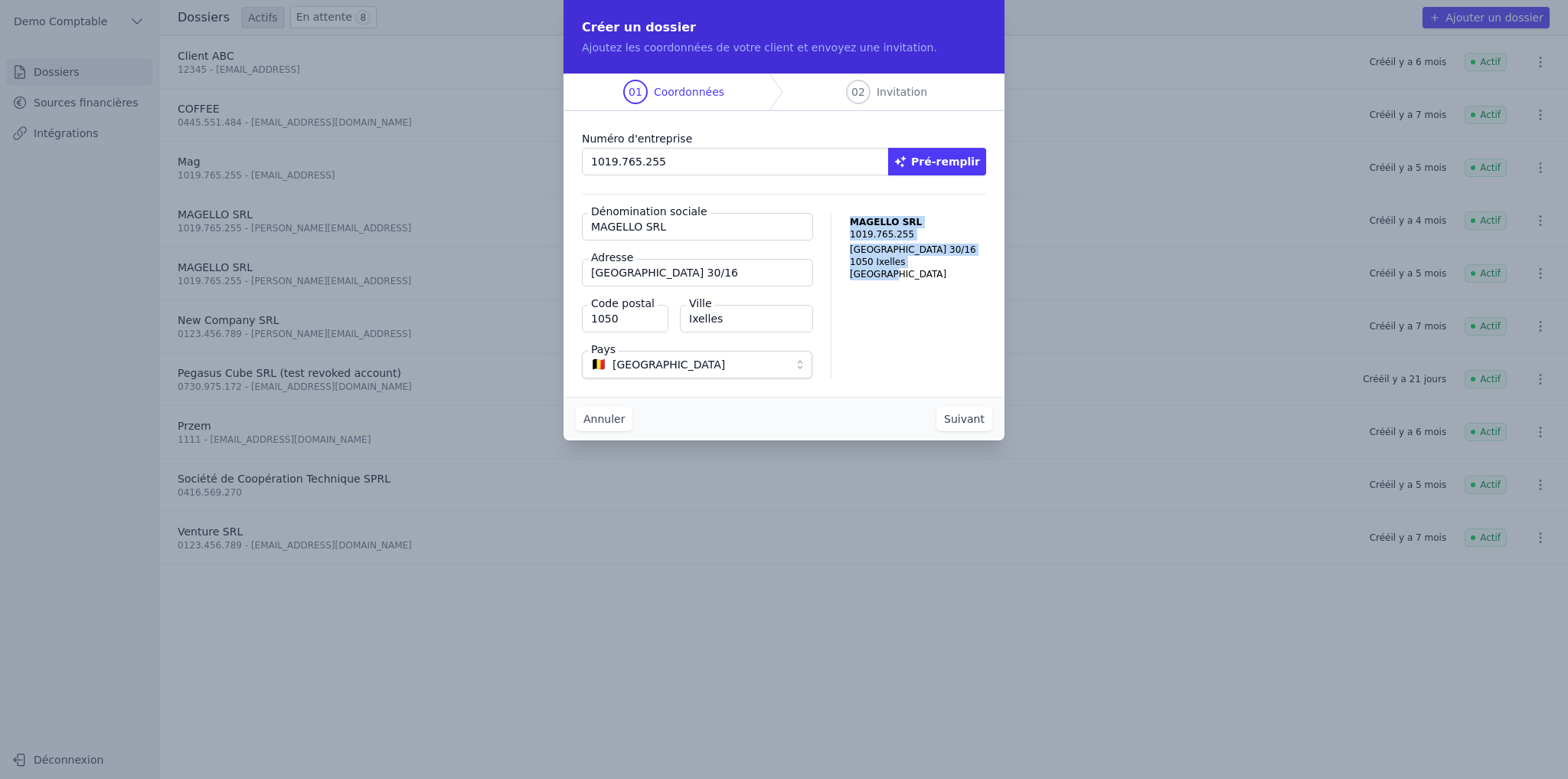
drag, startPoint x: 913, startPoint y: 288, endPoint x: 829, endPoint y: 208, distance: 116.0
click at [829, 208] on div "Numéro d'entreprise 1019.765.255 Pré-remplir Dénomination sociale MAGELLO SRL A…" at bounding box center [784, 254] width 441 height 286
click at [970, 421] on button "Suivant" at bounding box center [964, 419] width 56 height 24
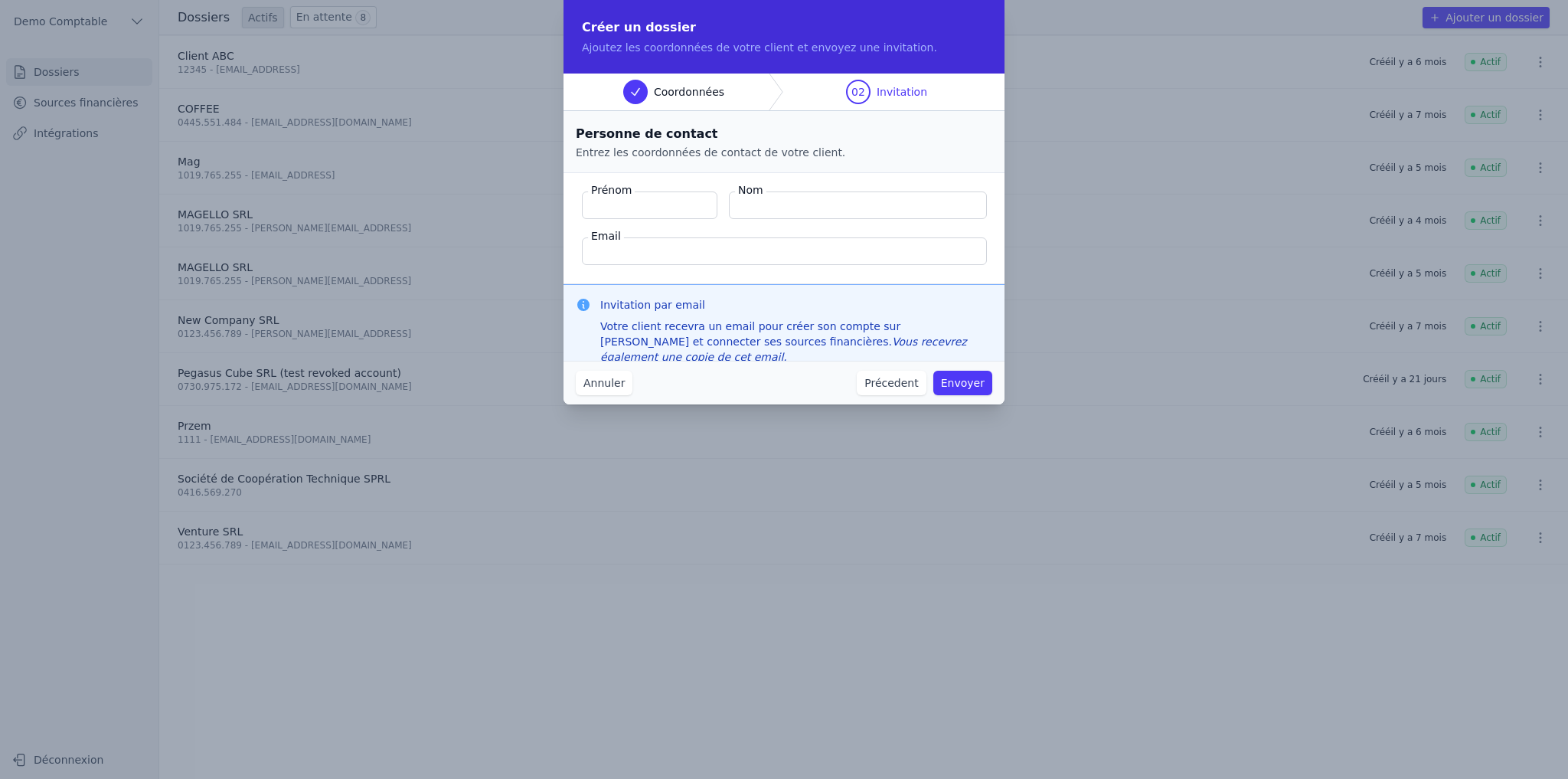
click at [578, 240] on fieldset "Prénom Nom Email" at bounding box center [784, 228] width 441 height 111
drag, startPoint x: 600, startPoint y: 188, endPoint x: 880, endPoint y: 242, distance: 285.2
click at [880, 242] on fieldset "Prénom Nom Email" at bounding box center [784, 228] width 441 height 111
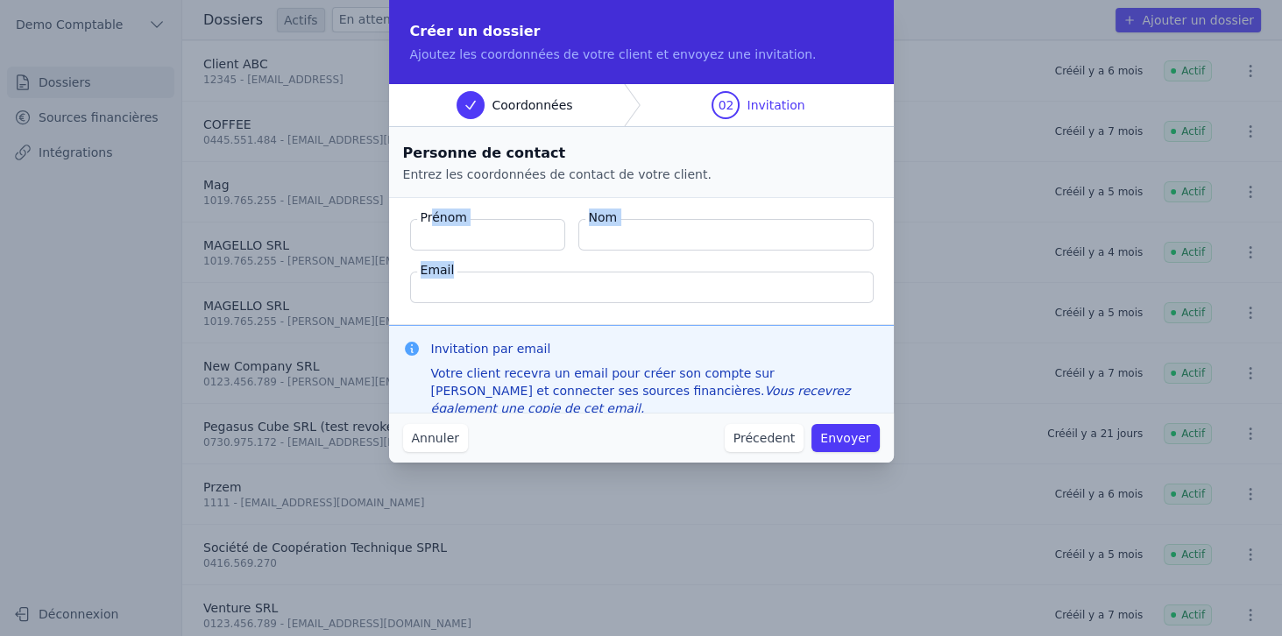
click at [445, 442] on button "Annuler" at bounding box center [435, 438] width 65 height 28
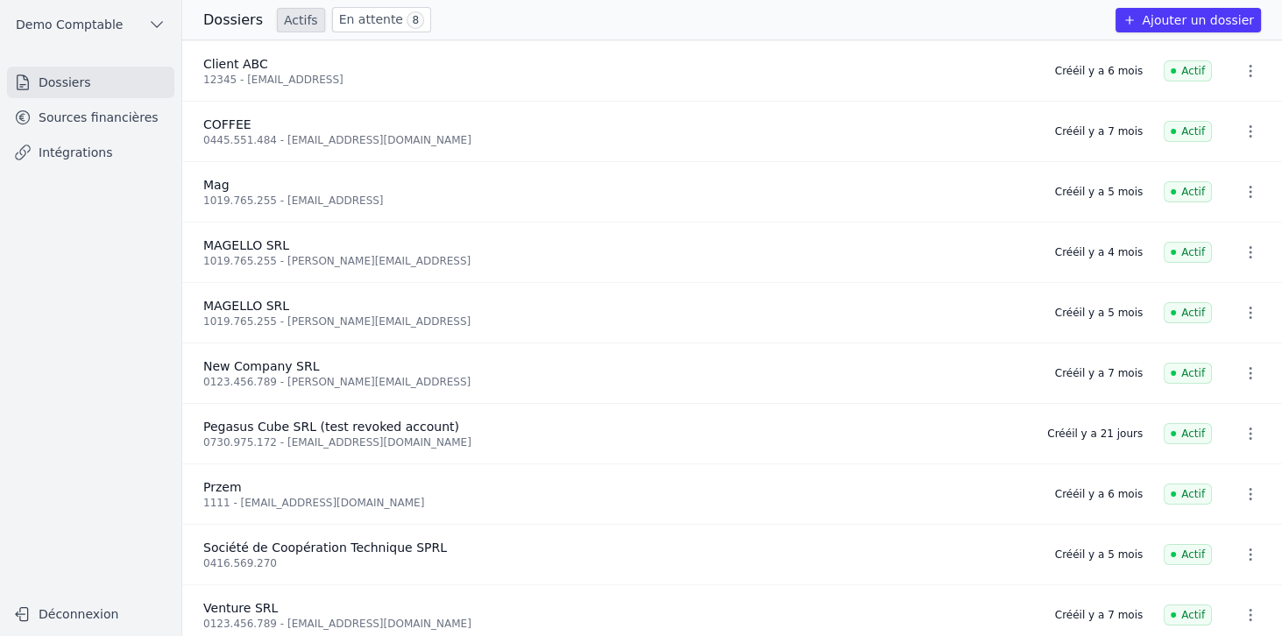
click at [107, 126] on link "Sources financières" at bounding box center [90, 118] width 167 height 32
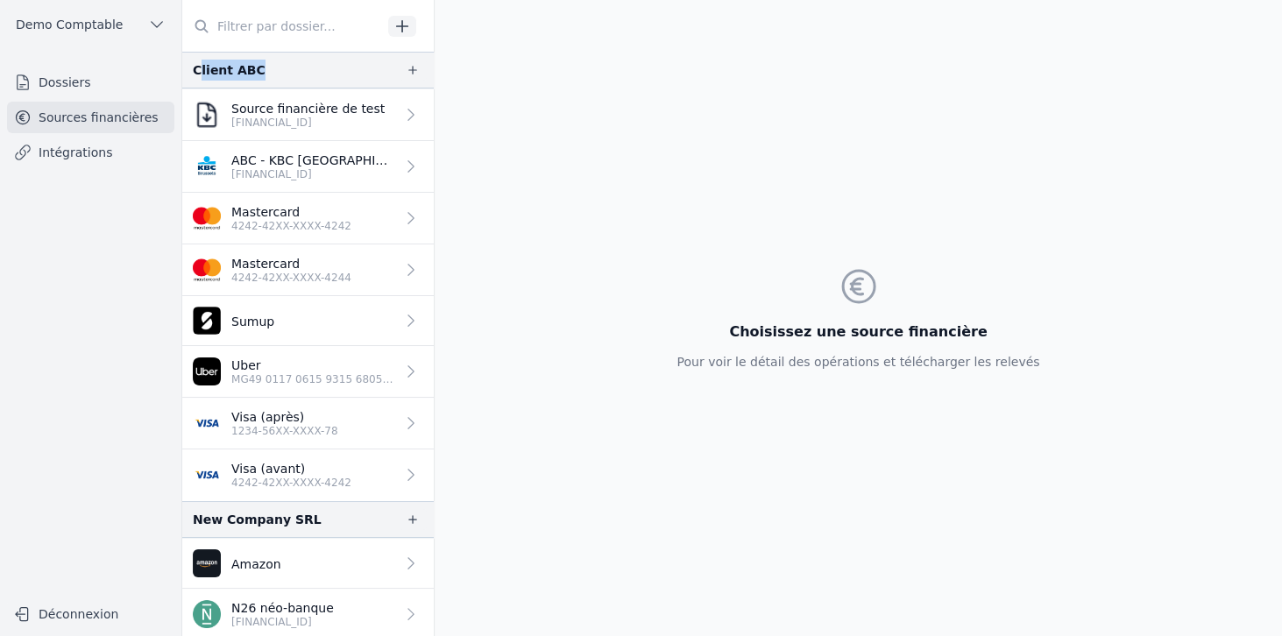
drag, startPoint x: 197, startPoint y: 67, endPoint x: 271, endPoint y: 72, distance: 73.7
click at [271, 72] on div "Client ABC" at bounding box center [307, 70] width 251 height 37
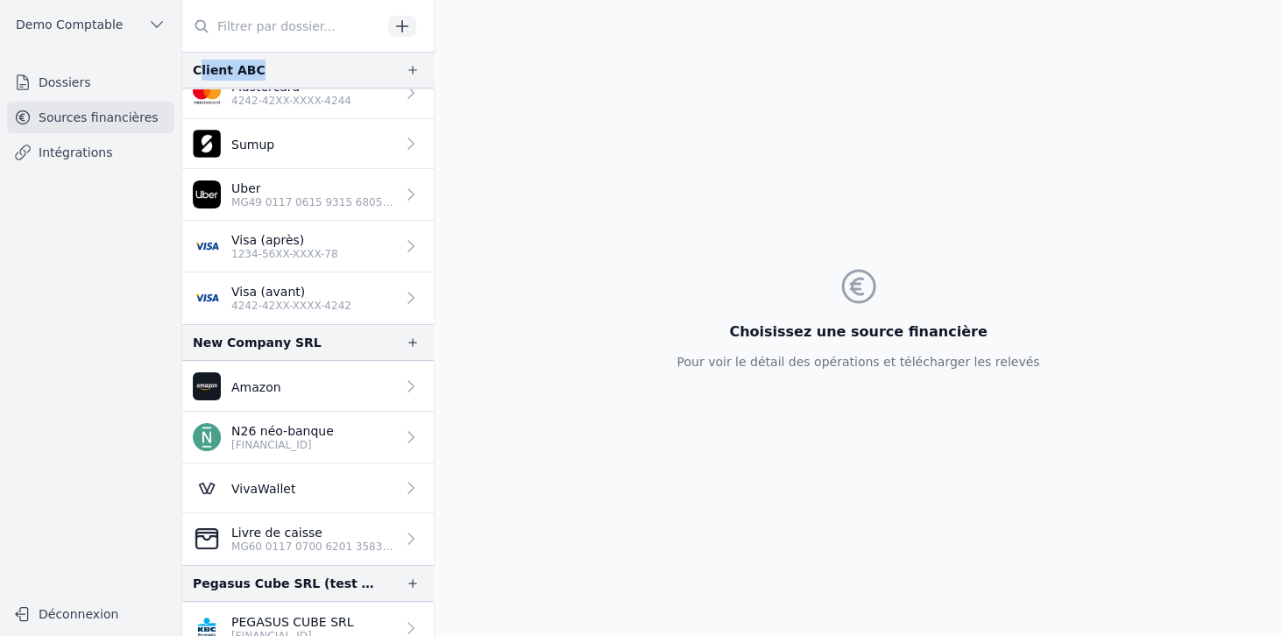
scroll to position [187, 0]
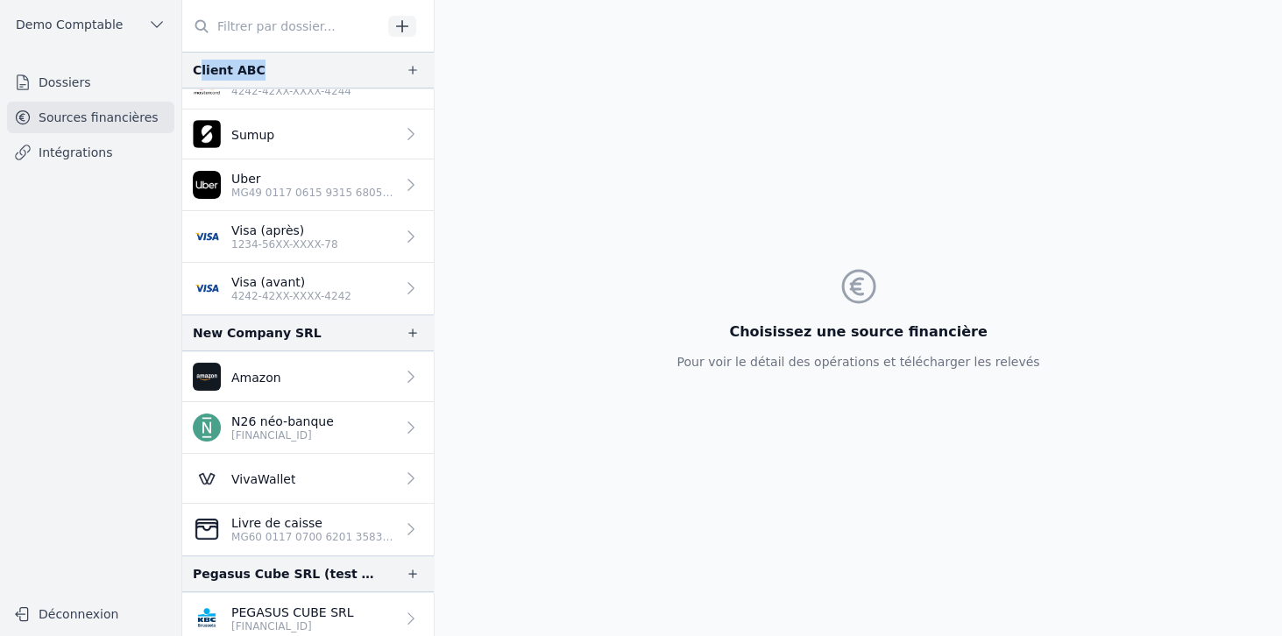
click at [278, 610] on p "PEGASUS CUBE SRL" at bounding box center [292, 613] width 123 height 18
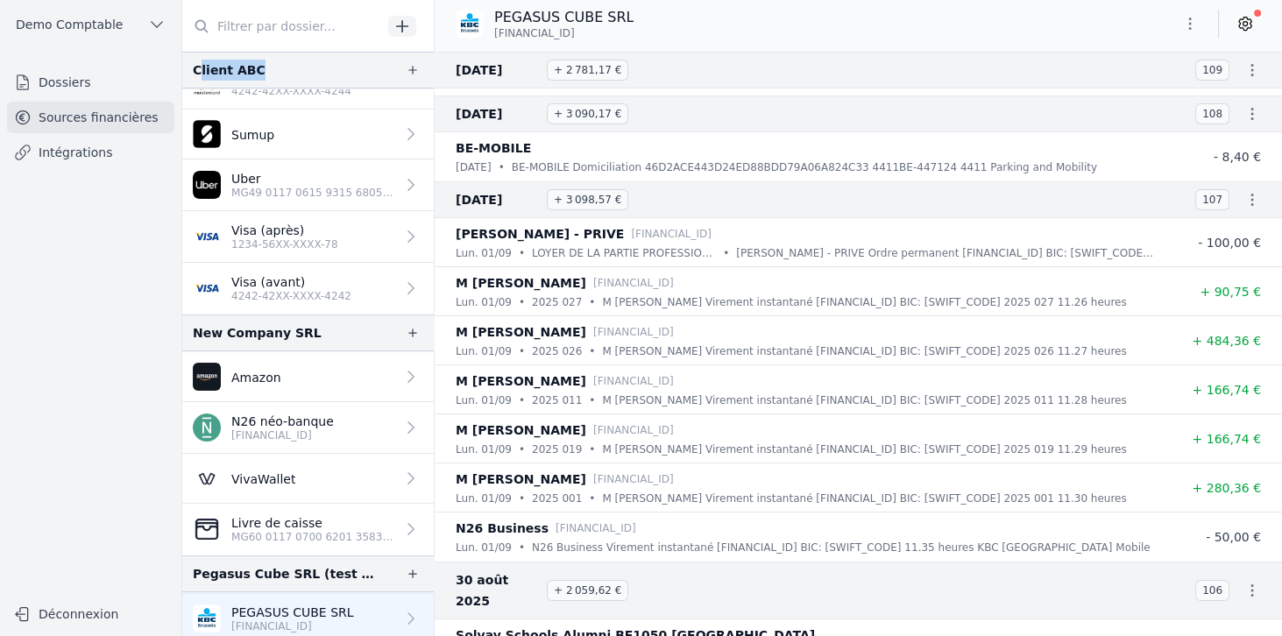
scroll to position [500, 0]
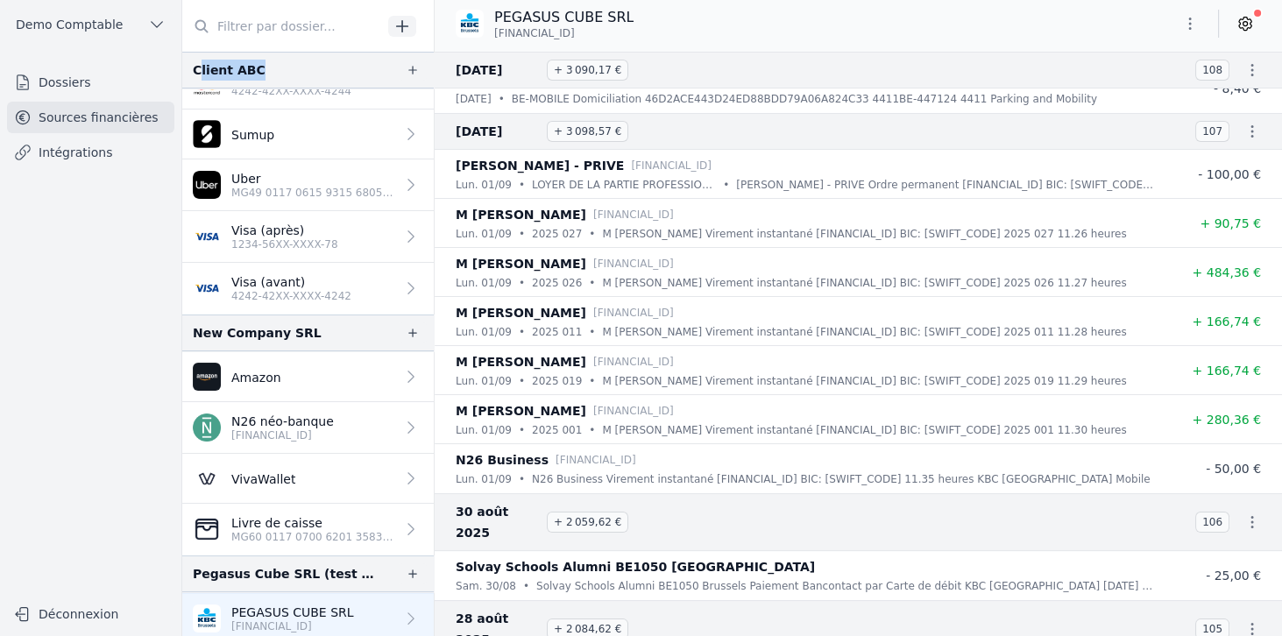
click at [1251, 30] on icon at bounding box center [1245, 24] width 18 height 18
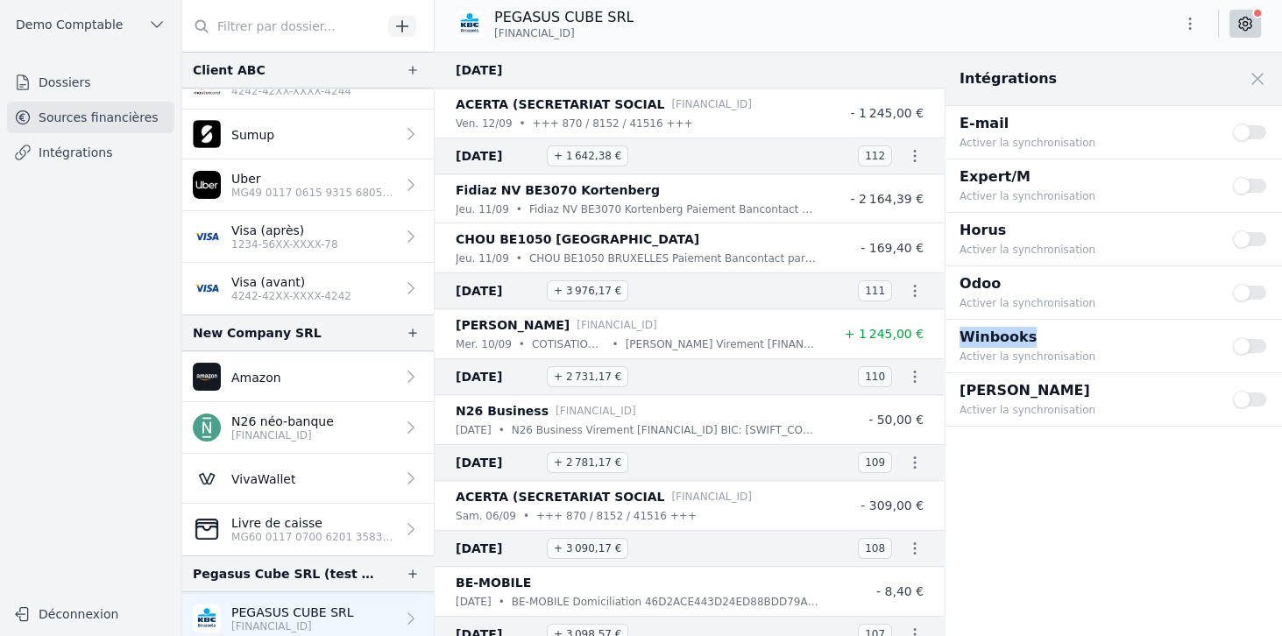
drag, startPoint x: 965, startPoint y: 335, endPoint x: 1086, endPoint y: 333, distance: 120.9
click at [1086, 333] on p "Winbooks" at bounding box center [1085, 337] width 252 height 21
click at [1254, 347] on button "Use setting" at bounding box center [1250, 346] width 35 height 18
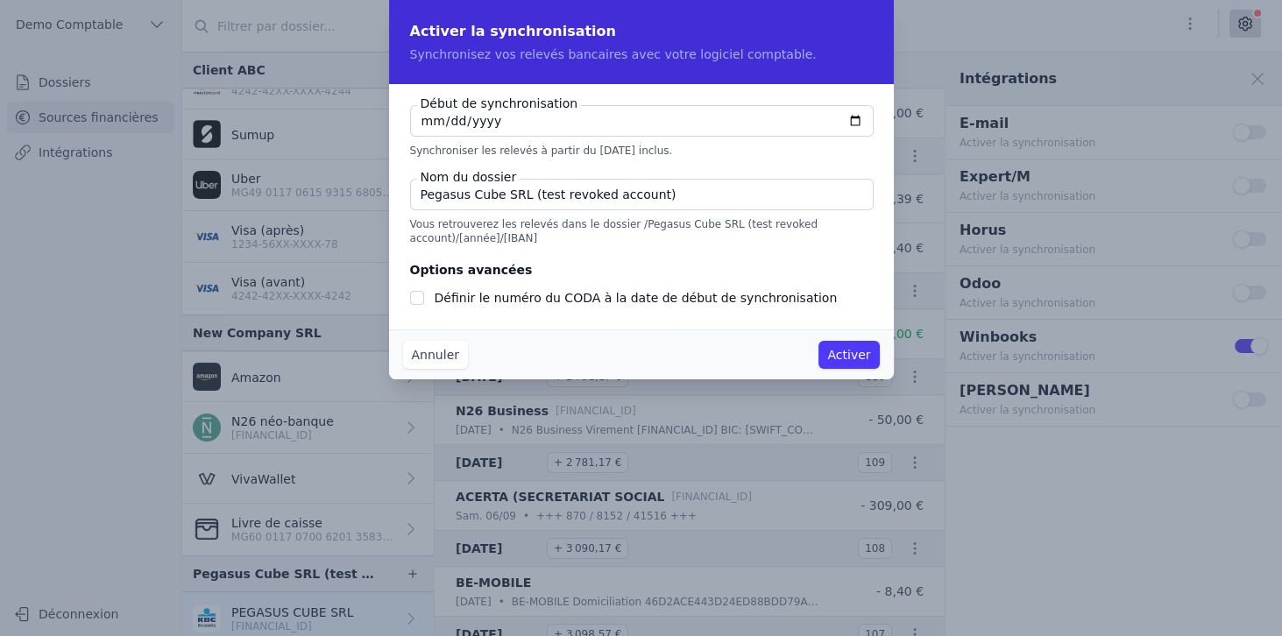
click at [863, 125] on input "2025-09-12" at bounding box center [641, 121] width 463 height 32
click at [856, 122] on input "2025-09-12" at bounding box center [641, 121] width 463 height 32
type input "2025-08-12"
checkbox input "false"
type input "2025-01-01"
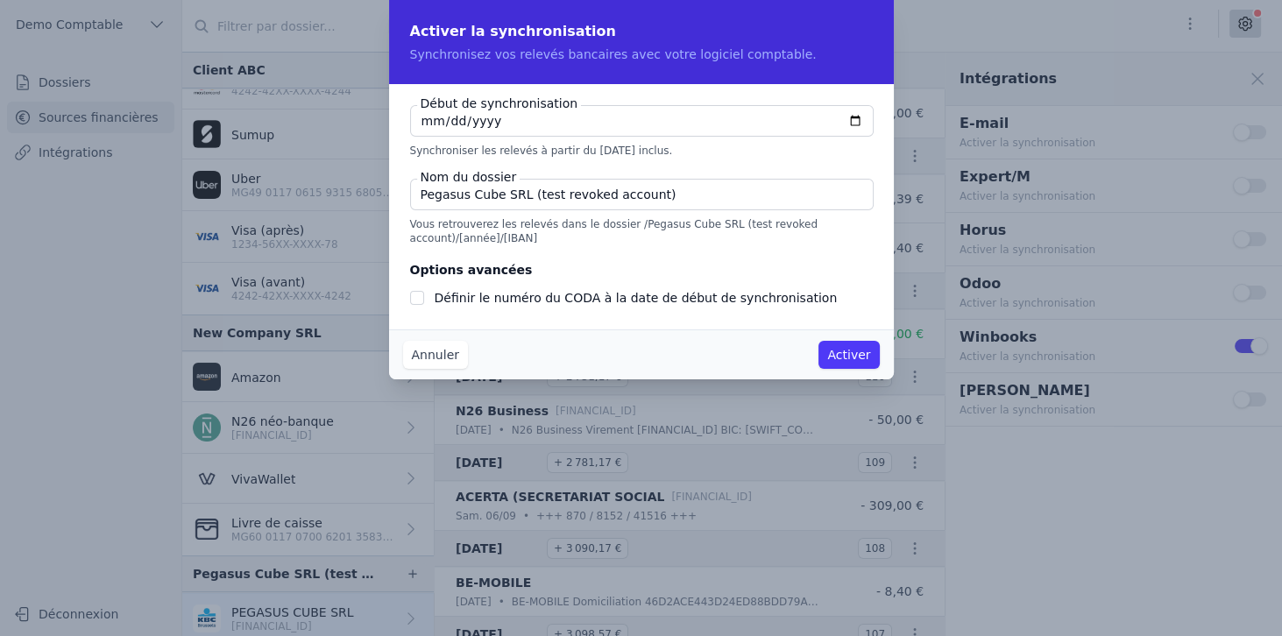
click at [439, 191] on input "Pegasus Cube SRL (test revoked account)" at bounding box center [641, 195] width 463 height 32
click at [433, 363] on button "Annuler" at bounding box center [435, 355] width 65 height 28
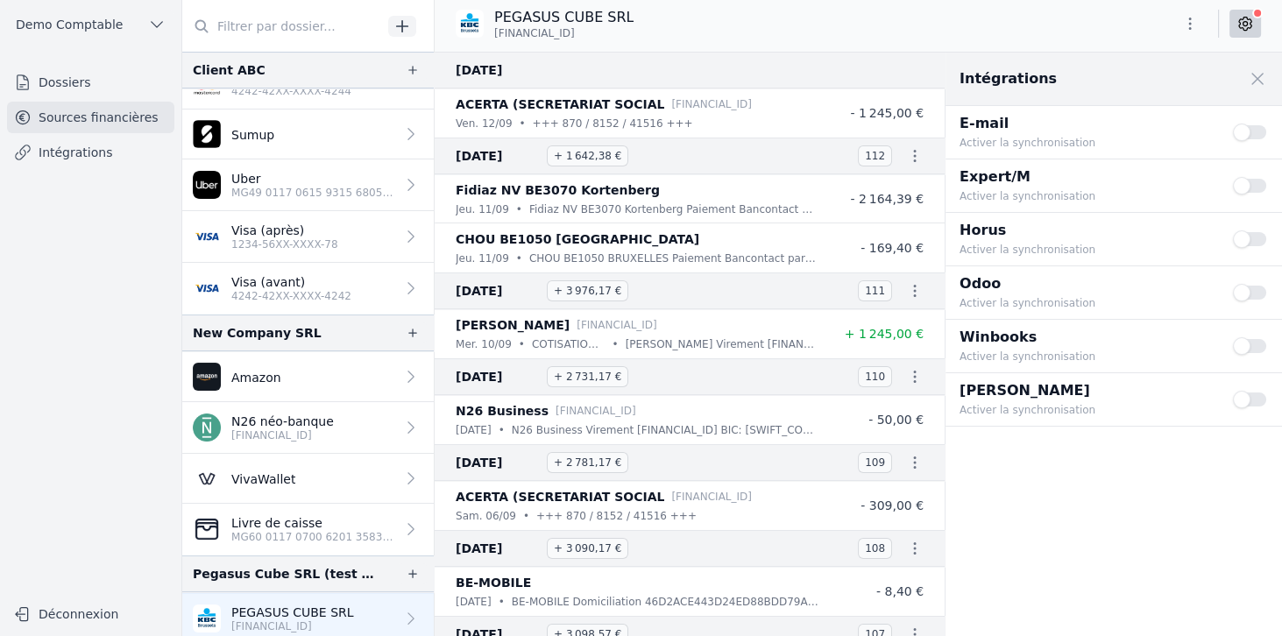
click at [238, 289] on p "4242-42XX-XXXX-4242" at bounding box center [291, 296] width 120 height 14
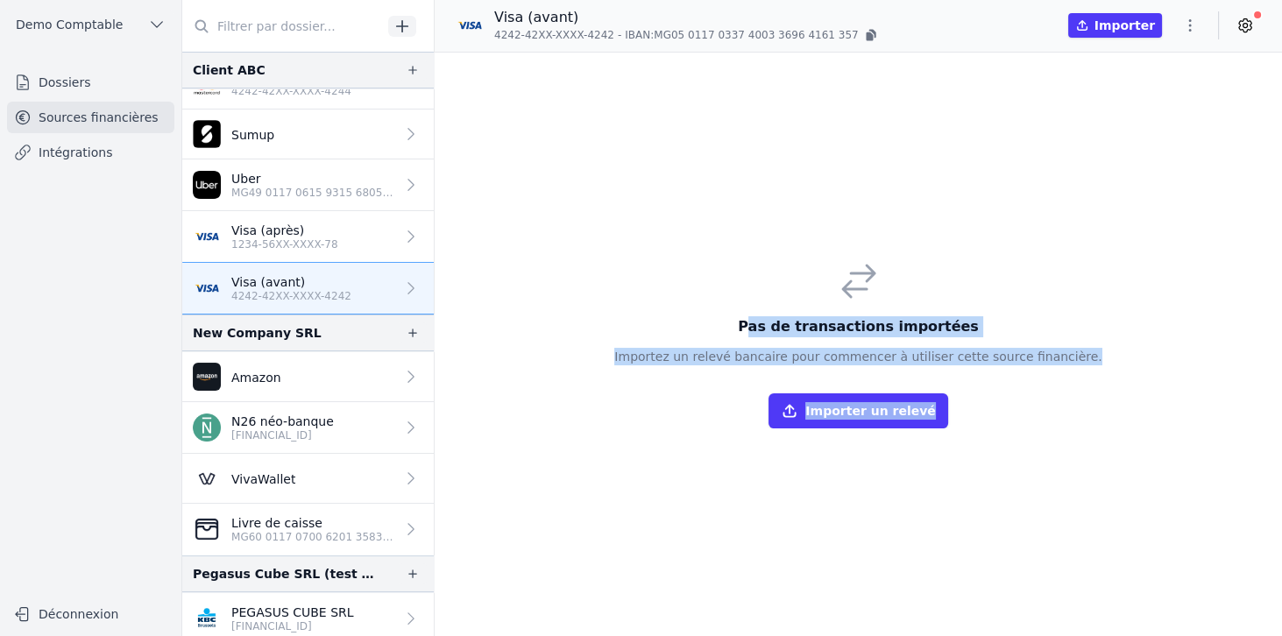
drag, startPoint x: 768, startPoint y: 314, endPoint x: 1100, endPoint y: 371, distance: 336.9
click at [1100, 371] on div "Pas de transactions importées Importez un relevé bancaire pour commencer à util…" at bounding box center [858, 344] width 847 height 583
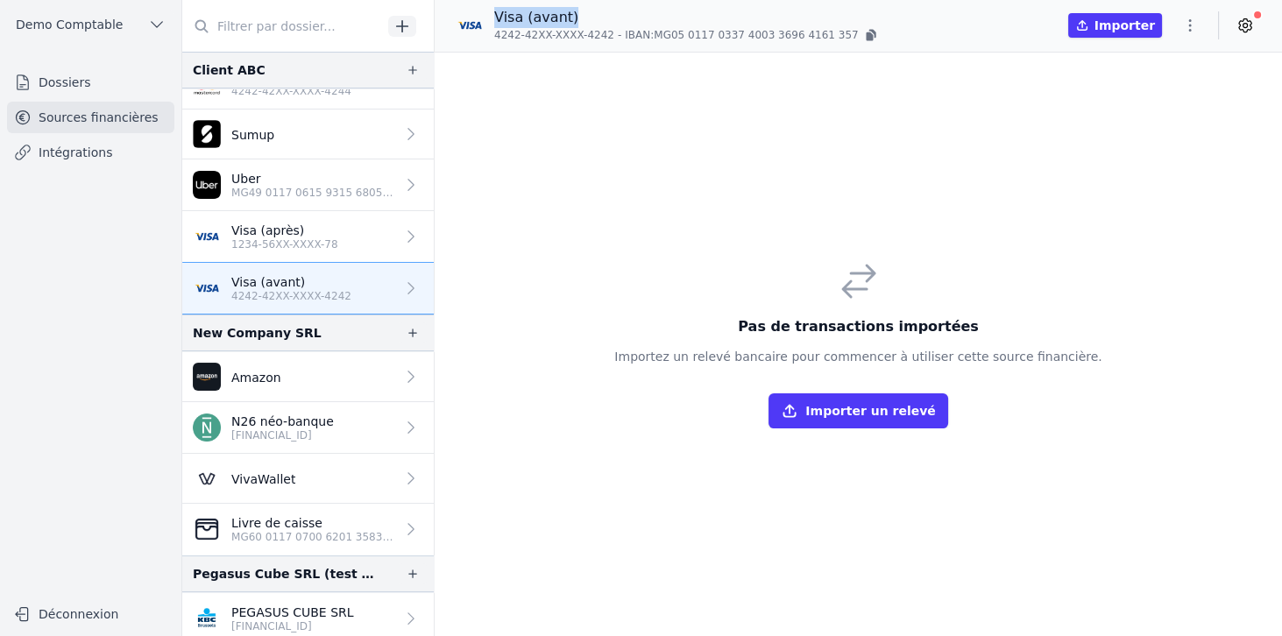
drag, startPoint x: 498, startPoint y: 17, endPoint x: 596, endPoint y: 16, distance: 98.1
click at [596, 16] on p "Visa (avant)" at bounding box center [686, 17] width 385 height 21
click at [825, 417] on button "Importer un relevé" at bounding box center [857, 410] width 179 height 35
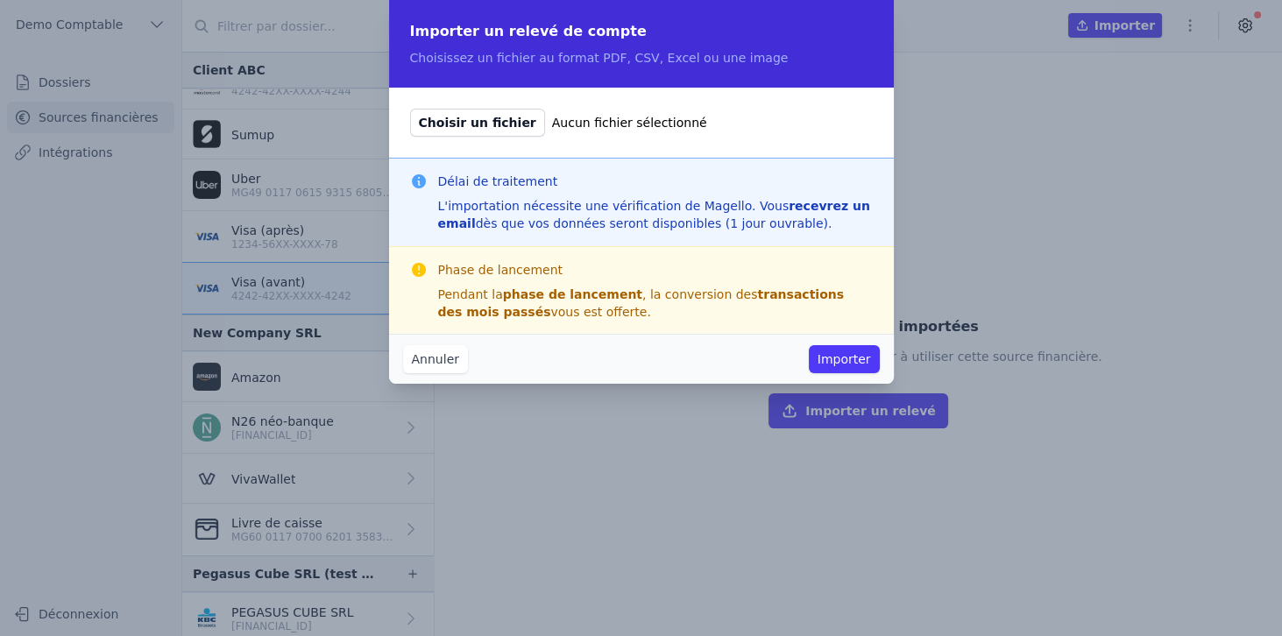
click at [457, 357] on button "Annuler" at bounding box center [435, 359] width 65 height 28
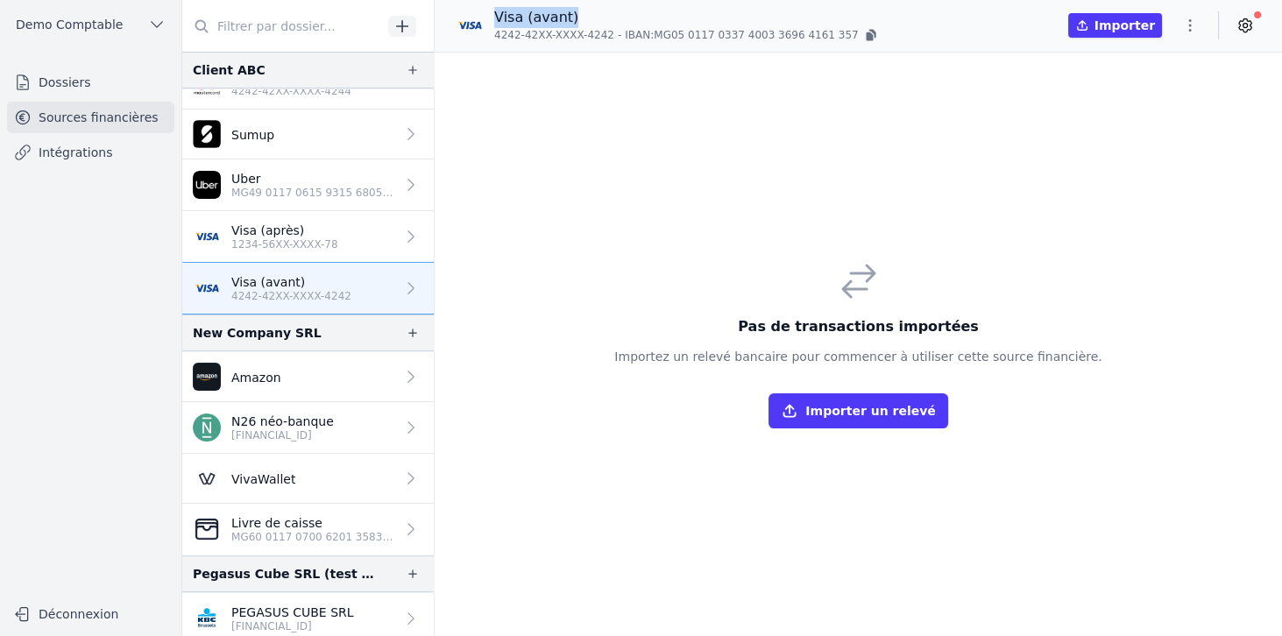
click at [282, 237] on p "1234-56XX-XXXX-78" at bounding box center [284, 244] width 107 height 14
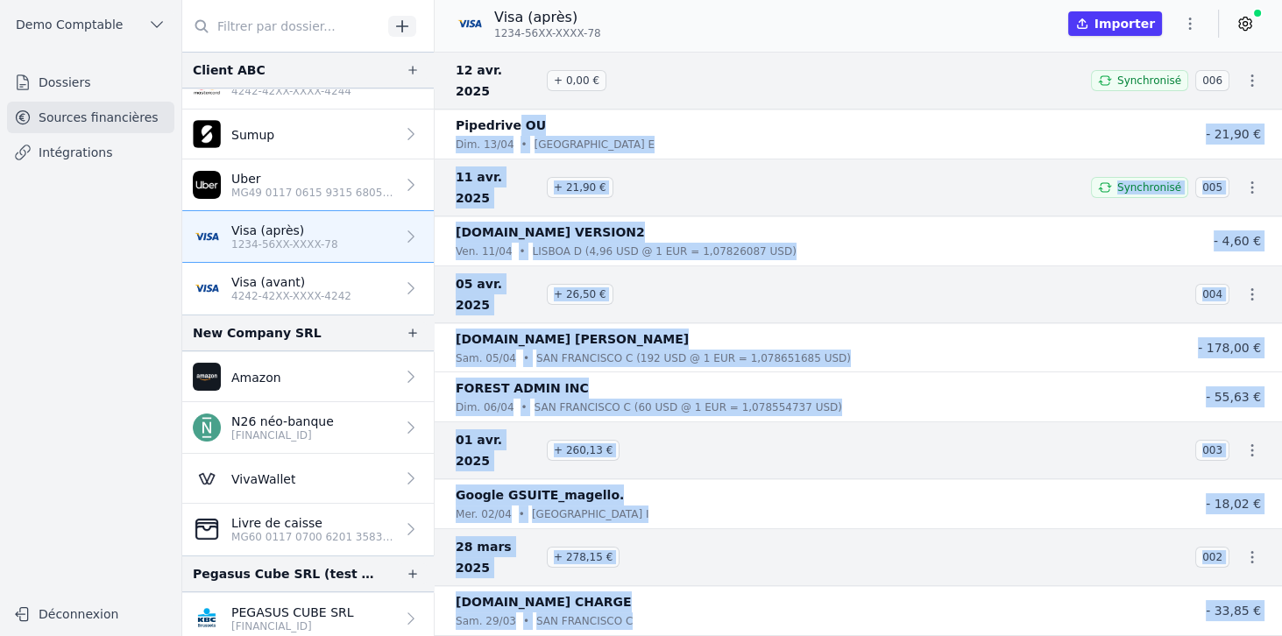
drag, startPoint x: 508, startPoint y: 102, endPoint x: 638, endPoint y: 555, distance: 471.9
click at [635, 565] on nav "12 avr. 2025 + 0,00 € Synchronisé 006 Pipedrive OU dim. 13/04 • Tallinn E - 21,…" at bounding box center [858, 344] width 847 height 584
click at [565, 378] on p "FOREST ADMIN INC" at bounding box center [522, 388] width 133 height 21
drag, startPoint x: 452, startPoint y: 105, endPoint x: 625, endPoint y: 510, distance: 440.0
click at [625, 510] on nav "12 avr. 2025 + 0,00 € Synchronisé 006 Pipedrive OU dim. 13/04 • Tallinn E - 21,…" at bounding box center [858, 344] width 847 height 584
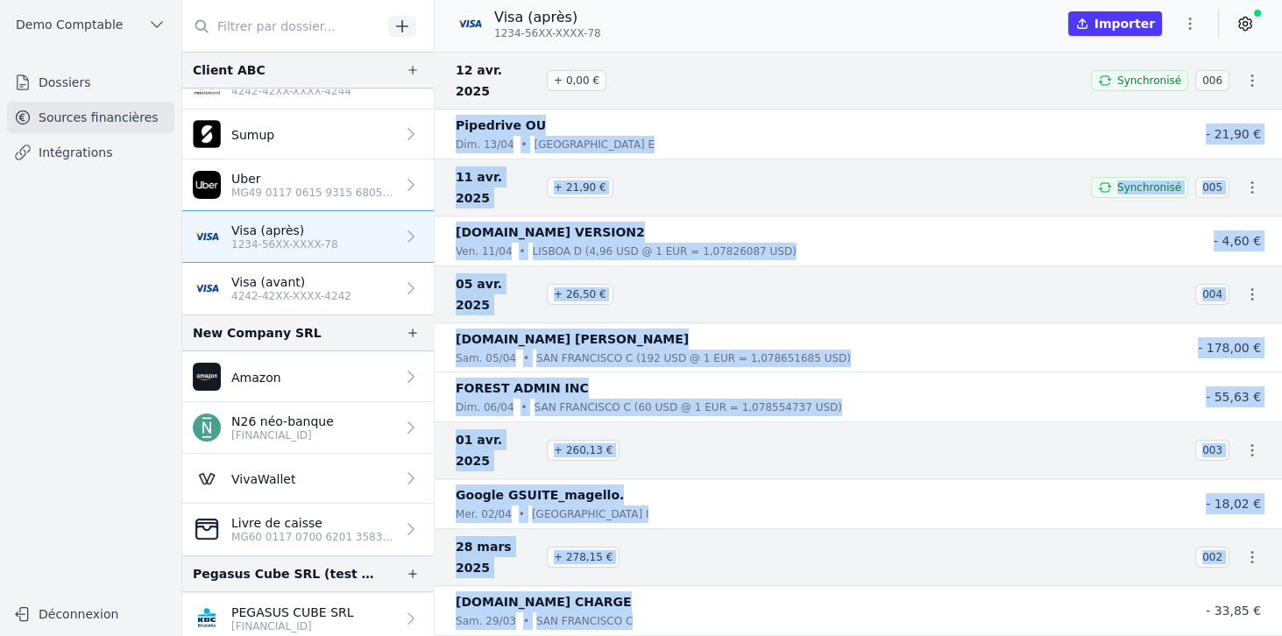
click at [626, 591] on div "ZAPIER.COM CHARGE" at bounding box center [806, 601] width 700 height 21
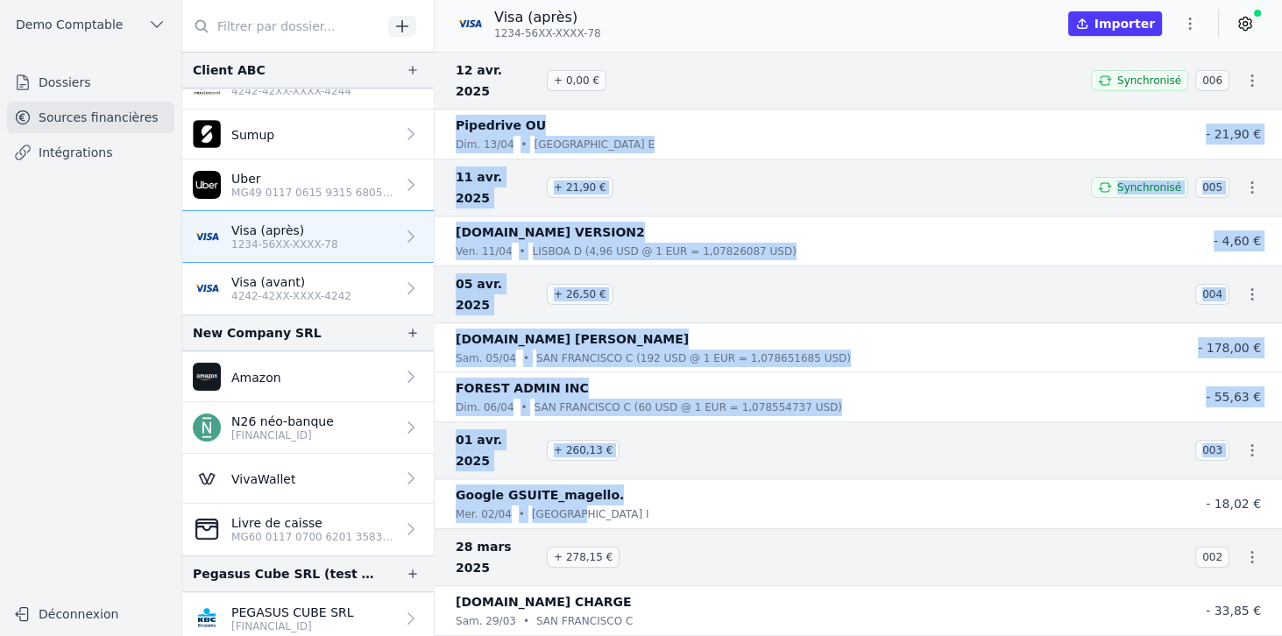
drag, startPoint x: 457, startPoint y: 106, endPoint x: 611, endPoint y: 420, distance: 350.3
click at [611, 420] on nav "12 avr. 2025 + 0,00 € Synchronisé 006 Pipedrive OU dim. 13/04 • Tallinn E - 21,…" at bounding box center [858, 344] width 847 height 584
click at [1244, 26] on icon at bounding box center [1245, 24] width 18 height 18
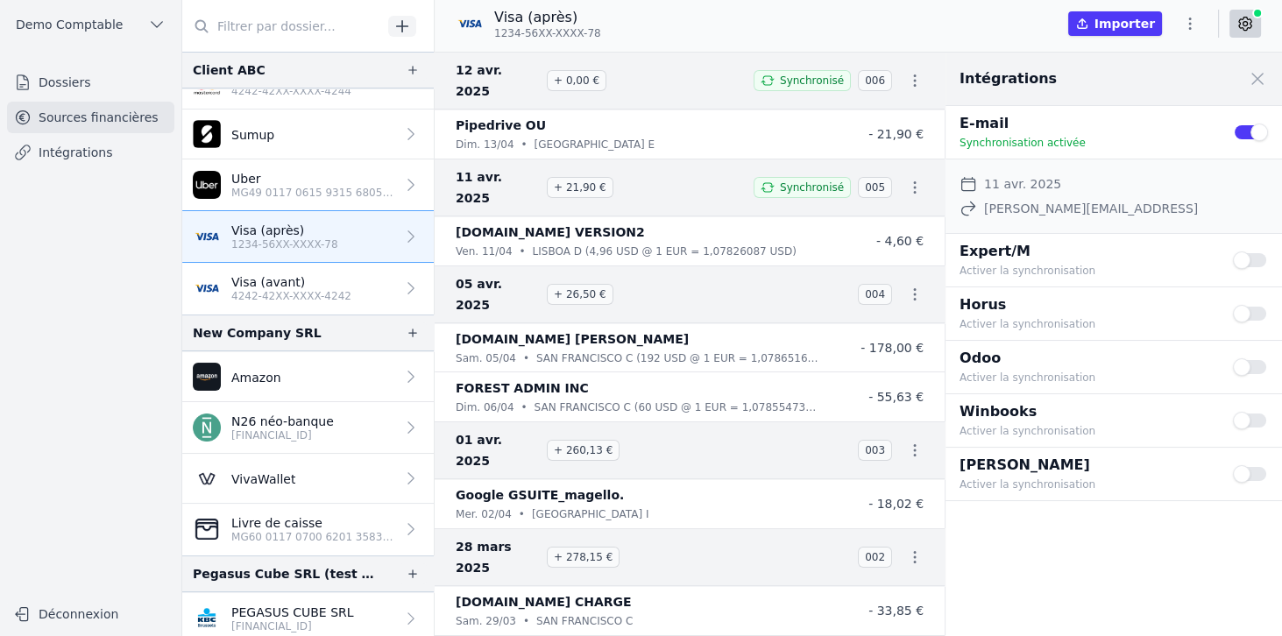
click at [1028, 144] on span "Synchronisation activée" at bounding box center [1022, 143] width 126 height 12
drag, startPoint x: 954, startPoint y: 120, endPoint x: 1081, endPoint y: 141, distance: 128.8
click at [1081, 141] on div "E-mail Synchronisation activée Use setting" at bounding box center [1113, 132] width 336 height 53
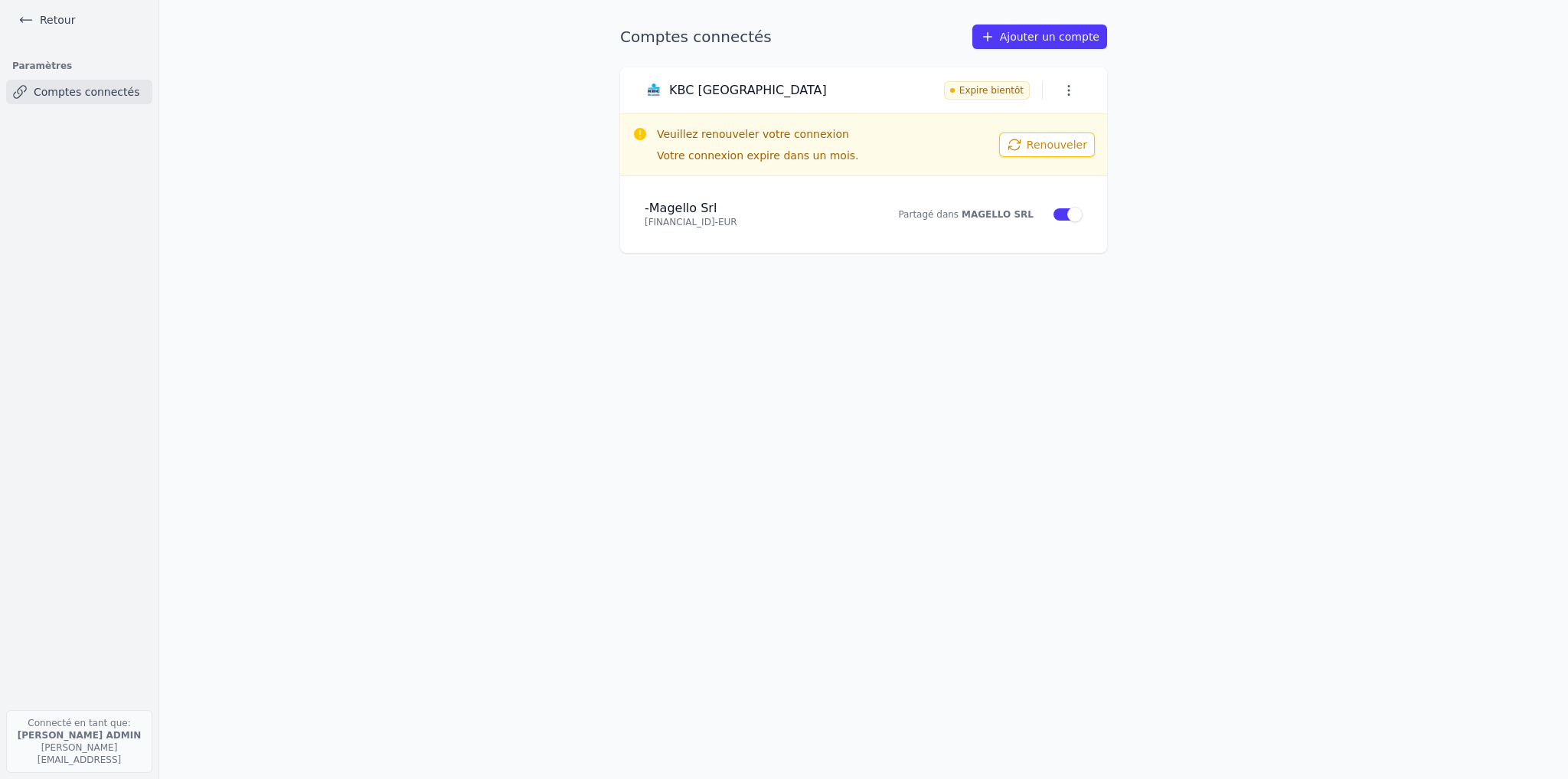
click at [25, 21] on icon at bounding box center [26, 20] width 16 height 16
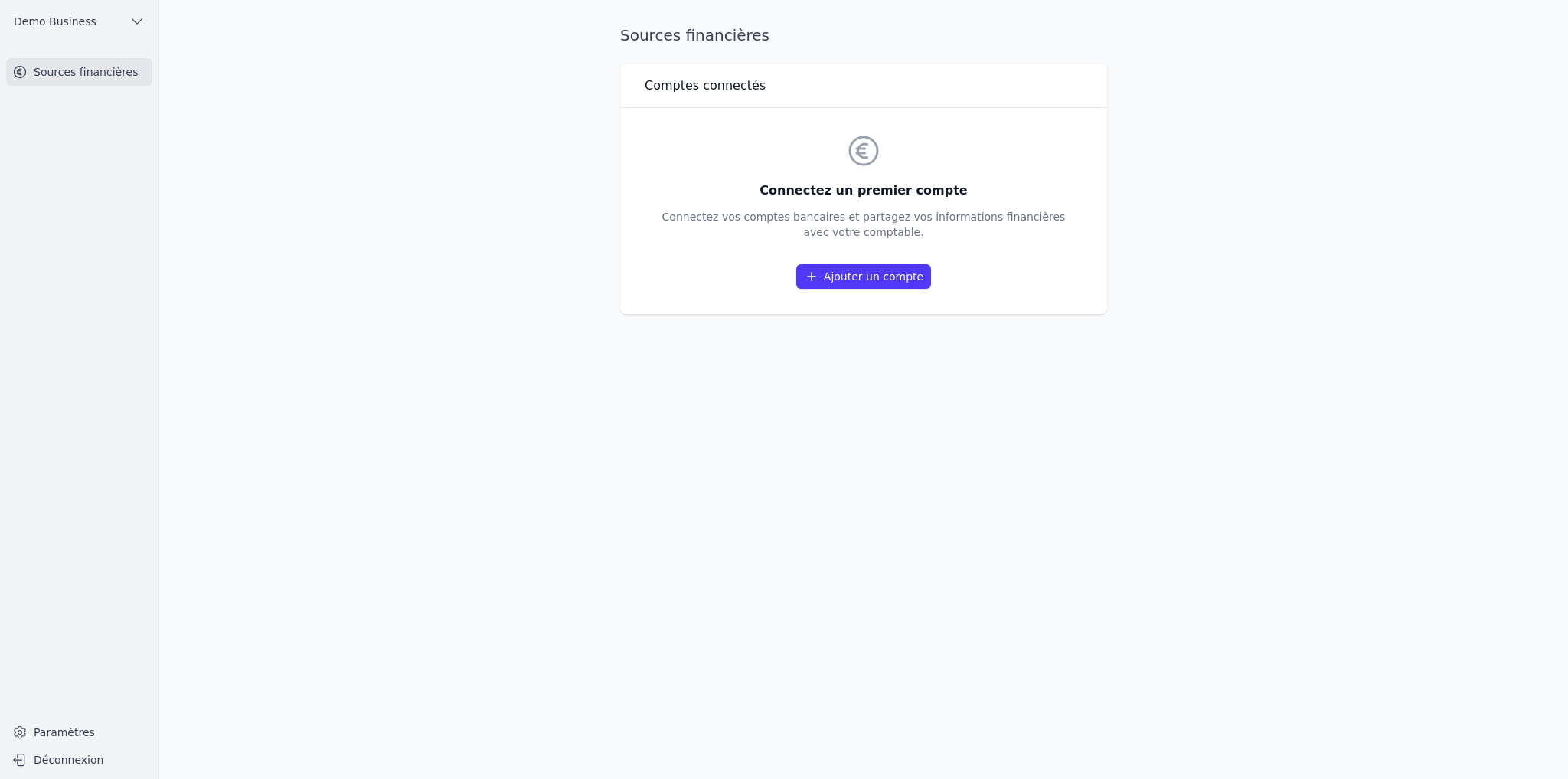
drag, startPoint x: 1152, startPoint y: 242, endPoint x: 695, endPoint y: 154, distance: 465.4
click at [722, 147] on main "Sources financières Comptes connectés Connectez un premier compte Connectez vos…" at bounding box center [784, 389] width 1568 height 779
click at [670, 310] on div "Connectez un premier compte Connectez vos comptes bancaires et partagez vos inf…" at bounding box center [864, 212] width 487 height 206
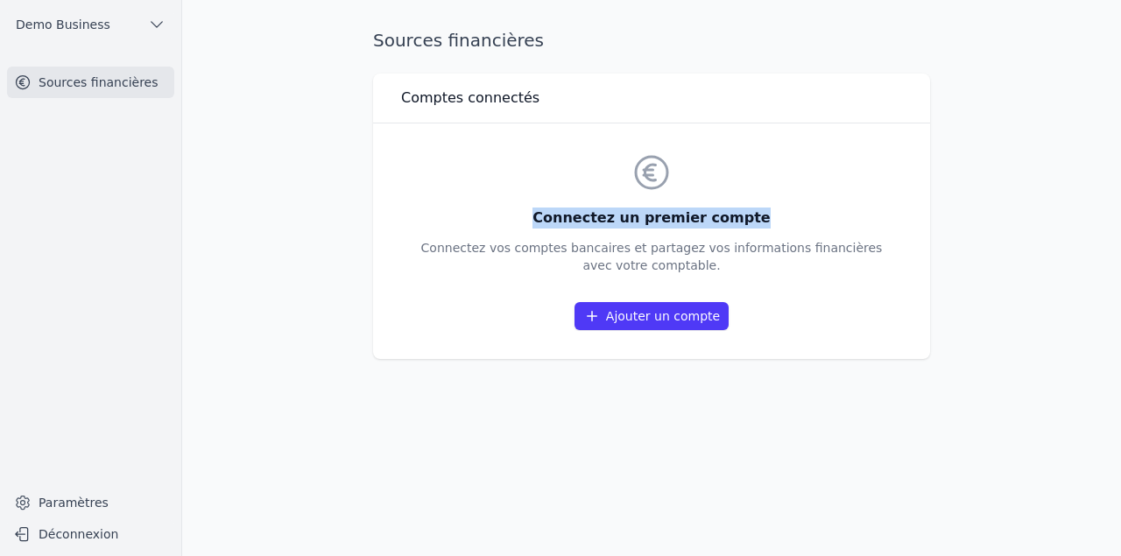
drag, startPoint x: 552, startPoint y: 223, endPoint x: 804, endPoint y: 226, distance: 252.3
click at [804, 226] on h3 "Connectez un premier compte" at bounding box center [652, 218] width 462 height 21
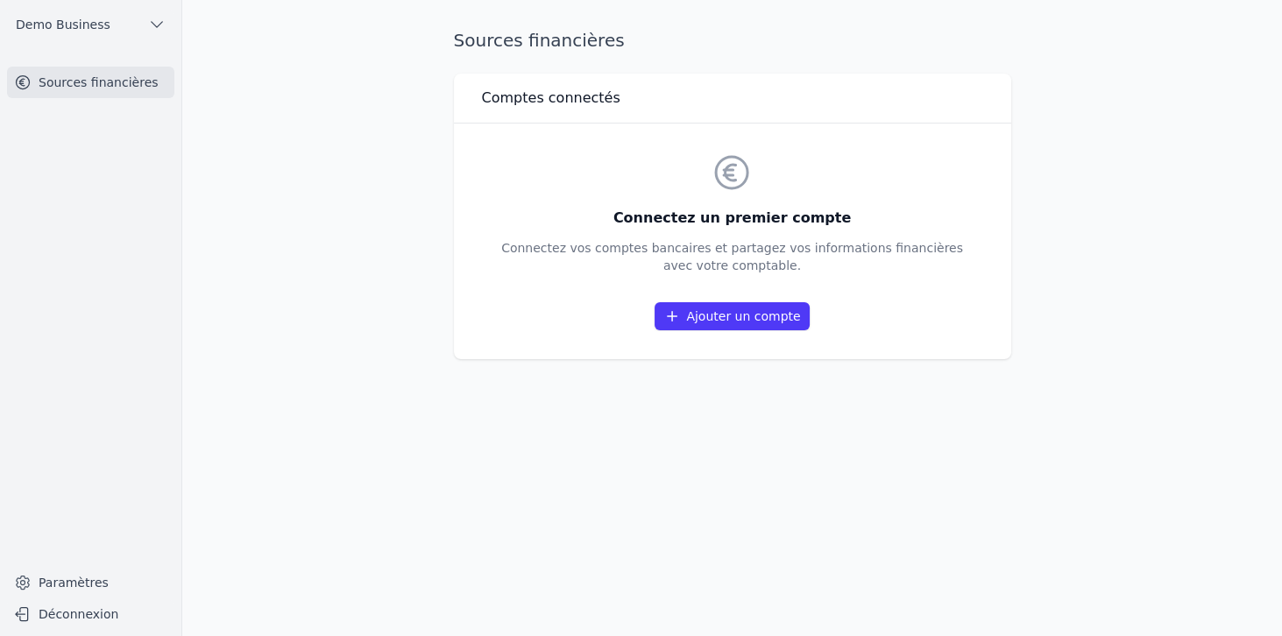
click at [717, 282] on div "Connectez un premier compte Connectez vos comptes bancaires et partagez vos inf…" at bounding box center [732, 242] width 462 height 180
click at [715, 319] on link "Ajouter un compte" at bounding box center [731, 316] width 154 height 28
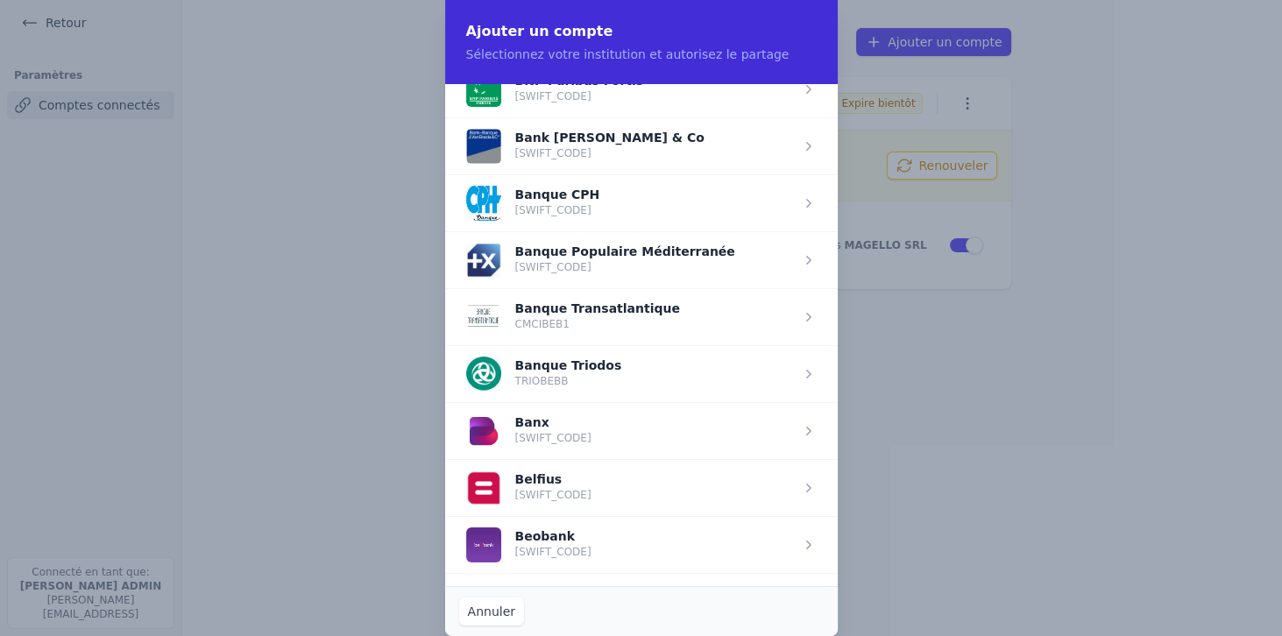
scroll to position [300, 0]
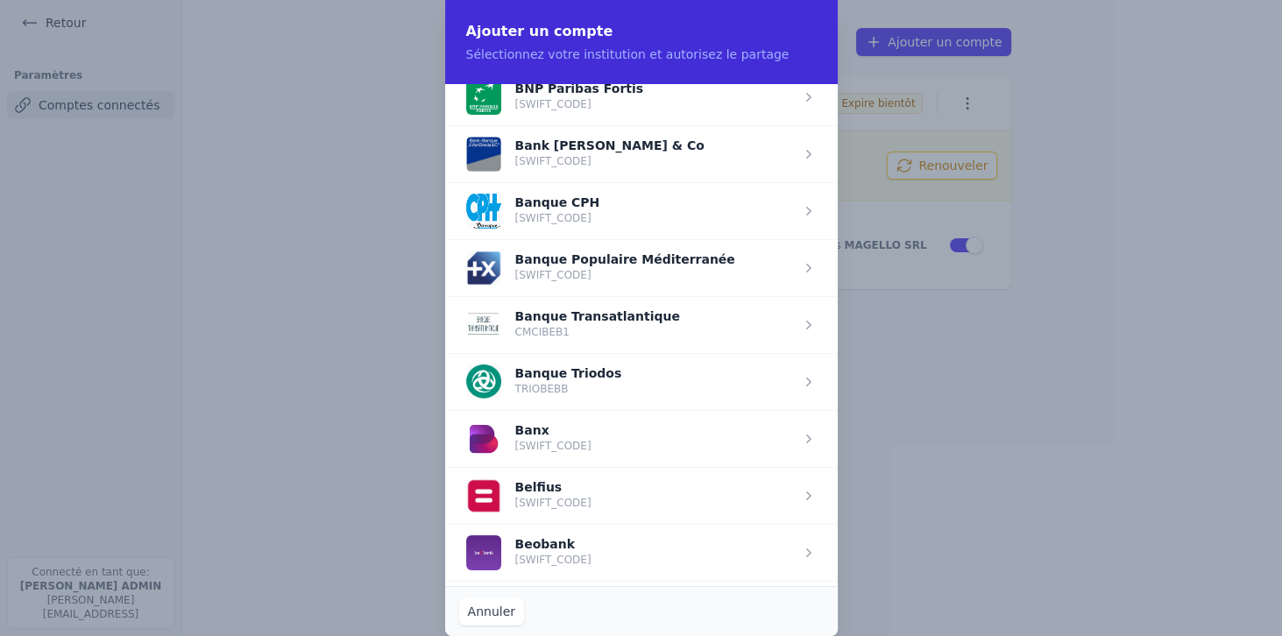
click at [538, 494] on span "button" at bounding box center [641, 495] width 392 height 57
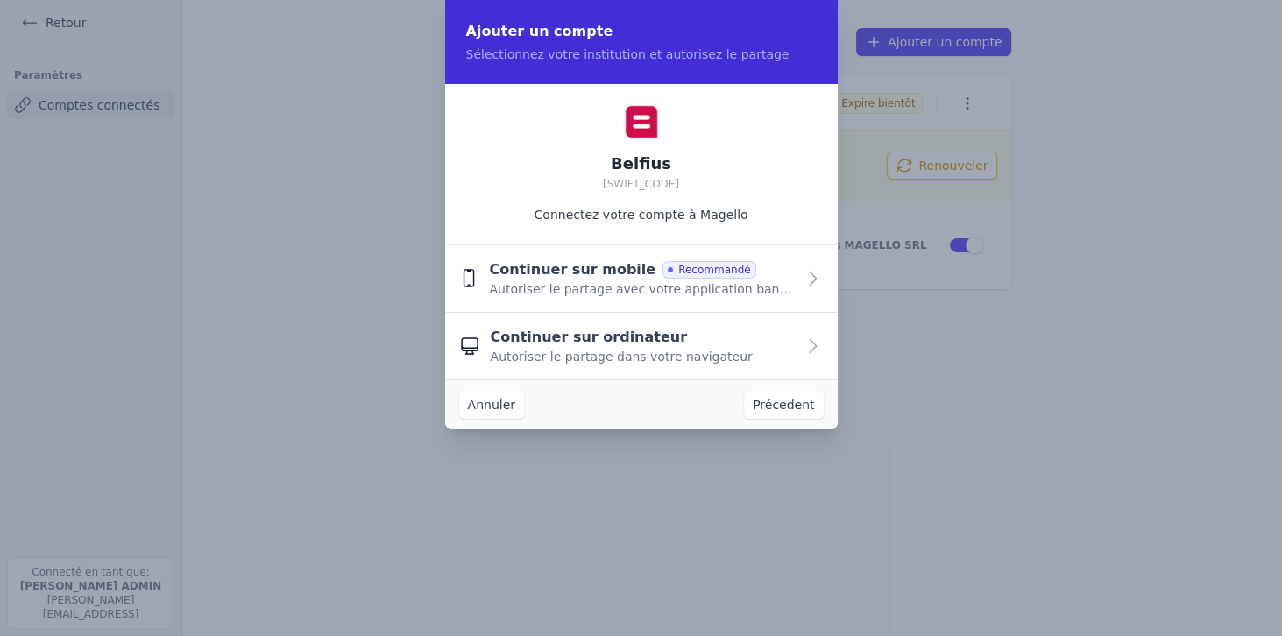
scroll to position [0, 0]
click at [597, 285] on span "Autoriser le partage avec votre application bancaire" at bounding box center [642, 290] width 306 height 18
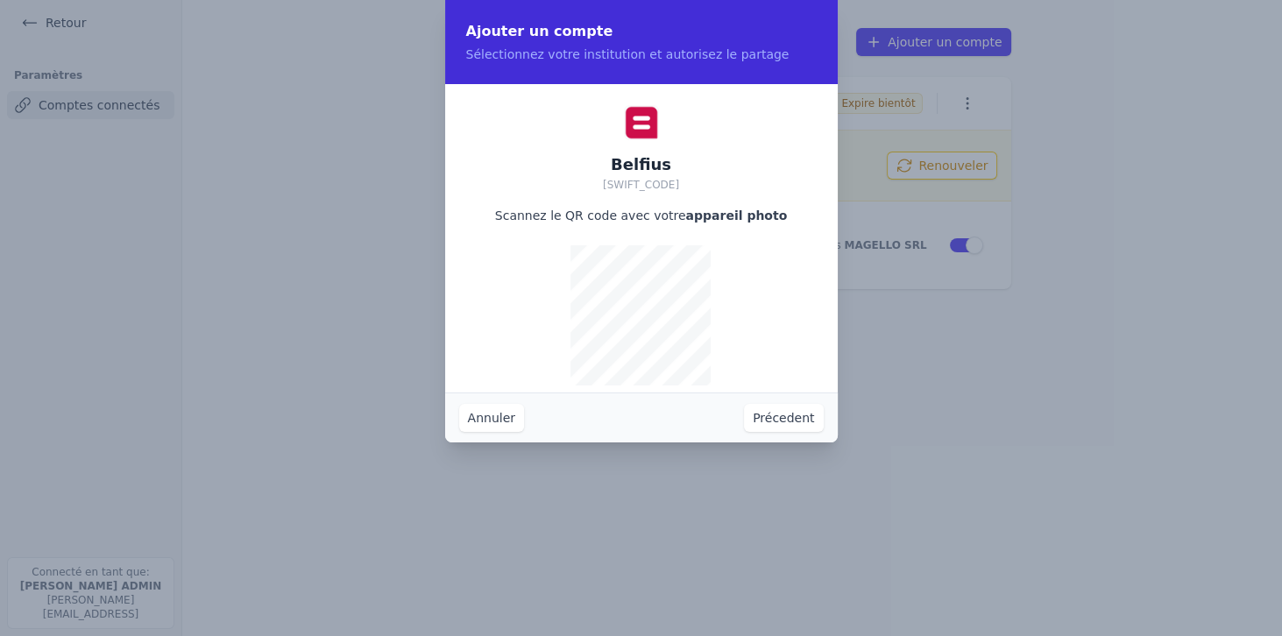
click at [780, 420] on button "Précedent" at bounding box center [783, 418] width 79 height 28
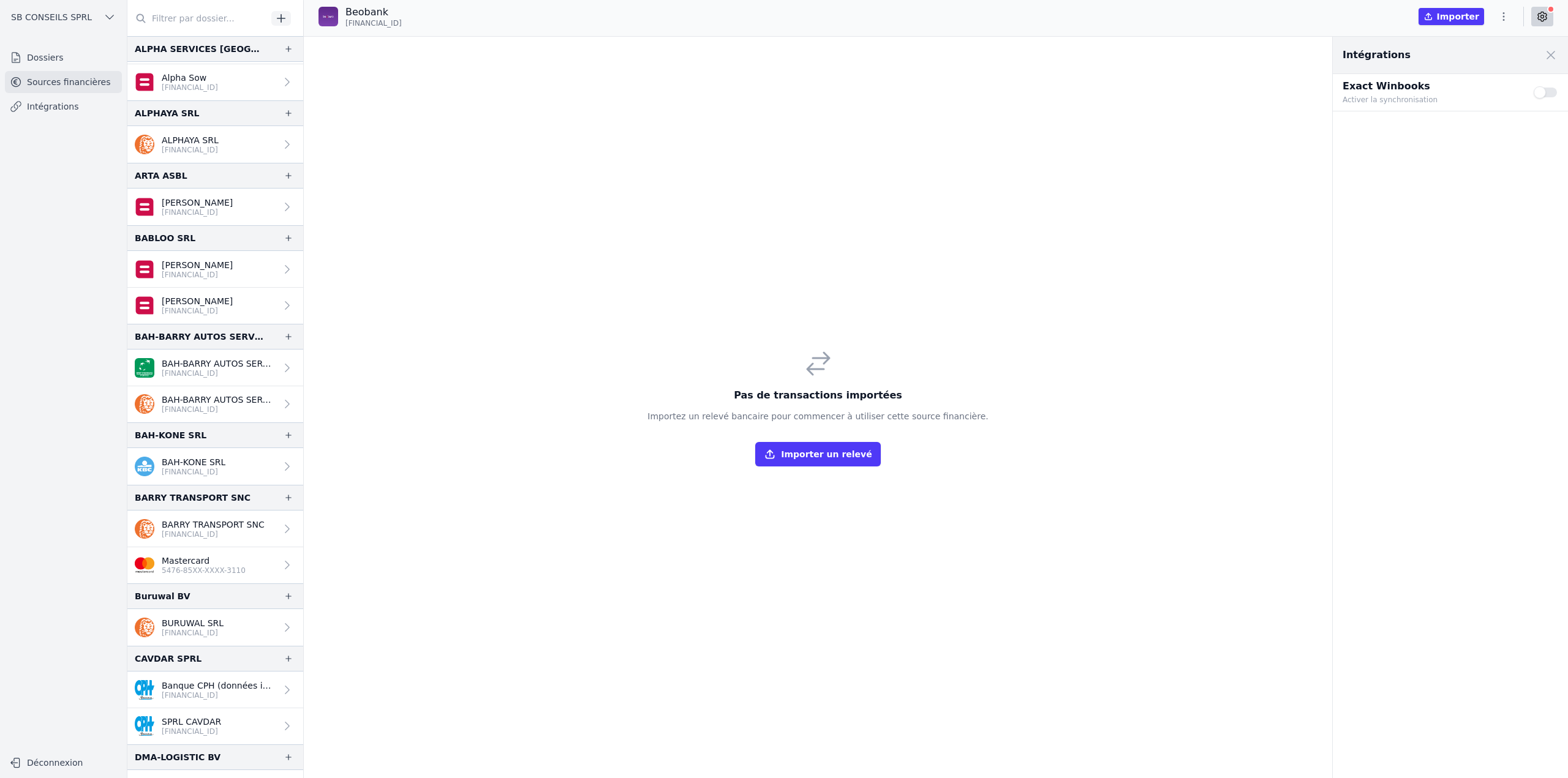
scroll to position [306, 0]
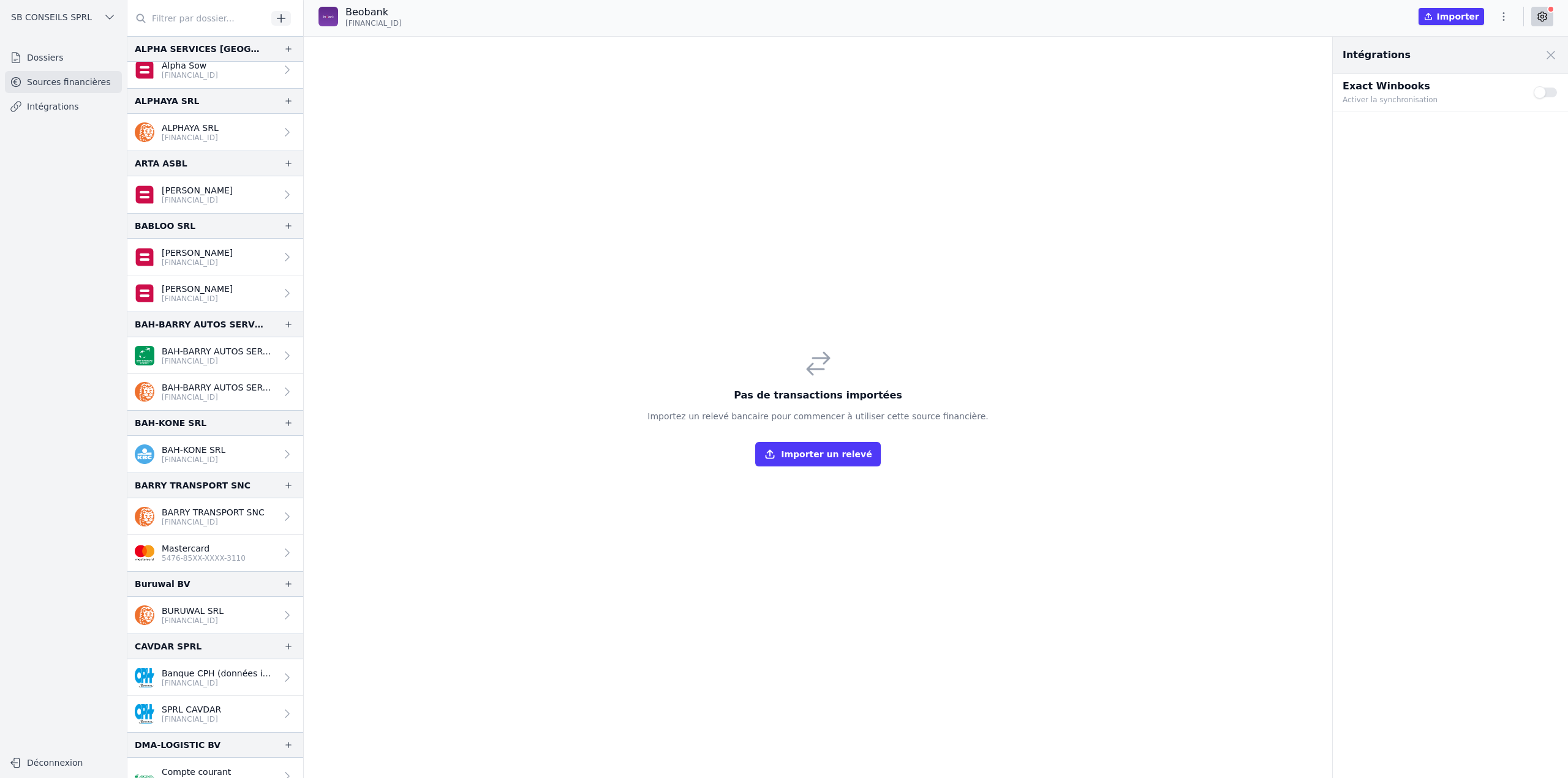
click at [215, 17] on input "text" at bounding box center [197, 19] width 140 height 22
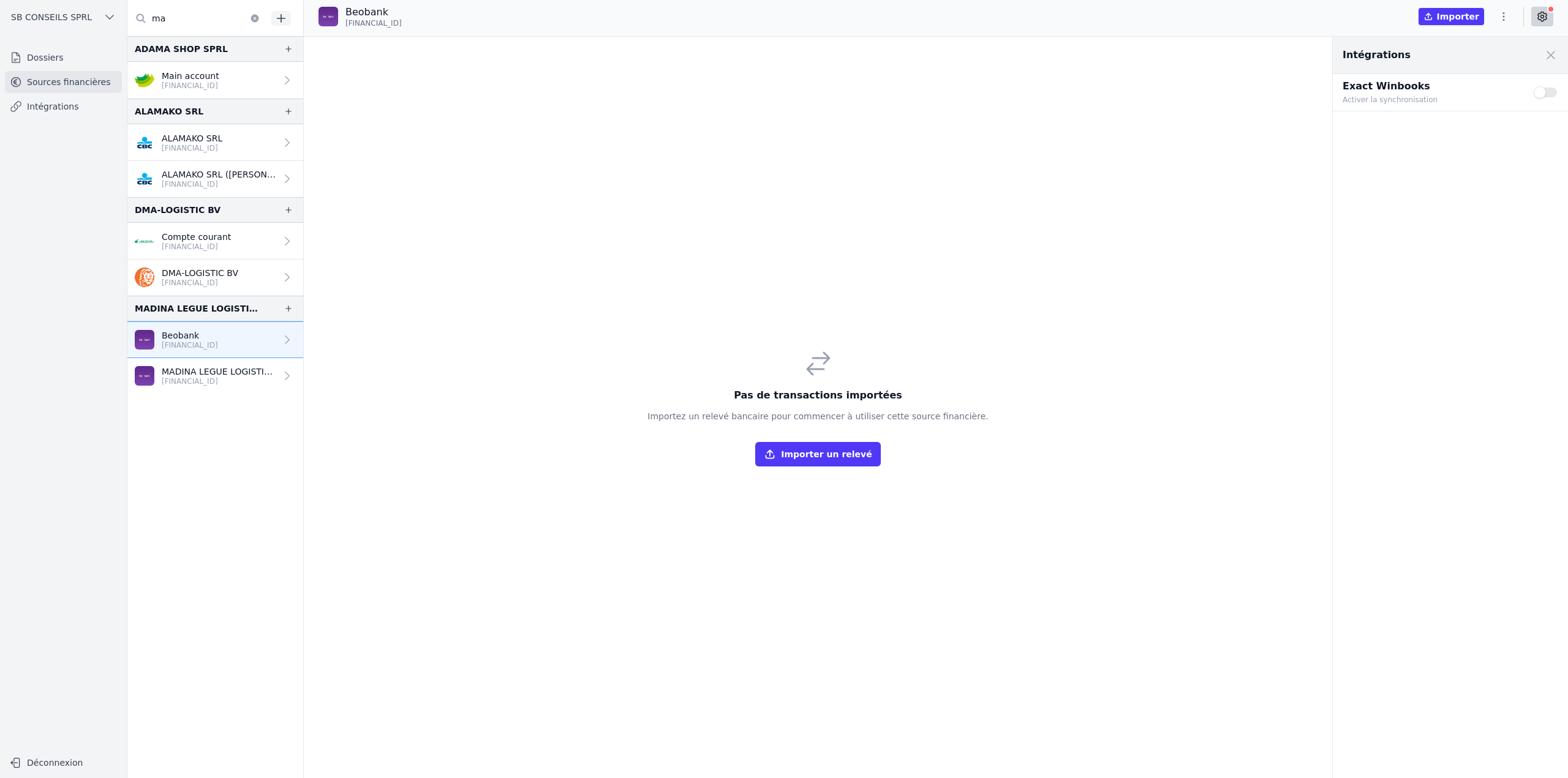
scroll to position [0, 0]
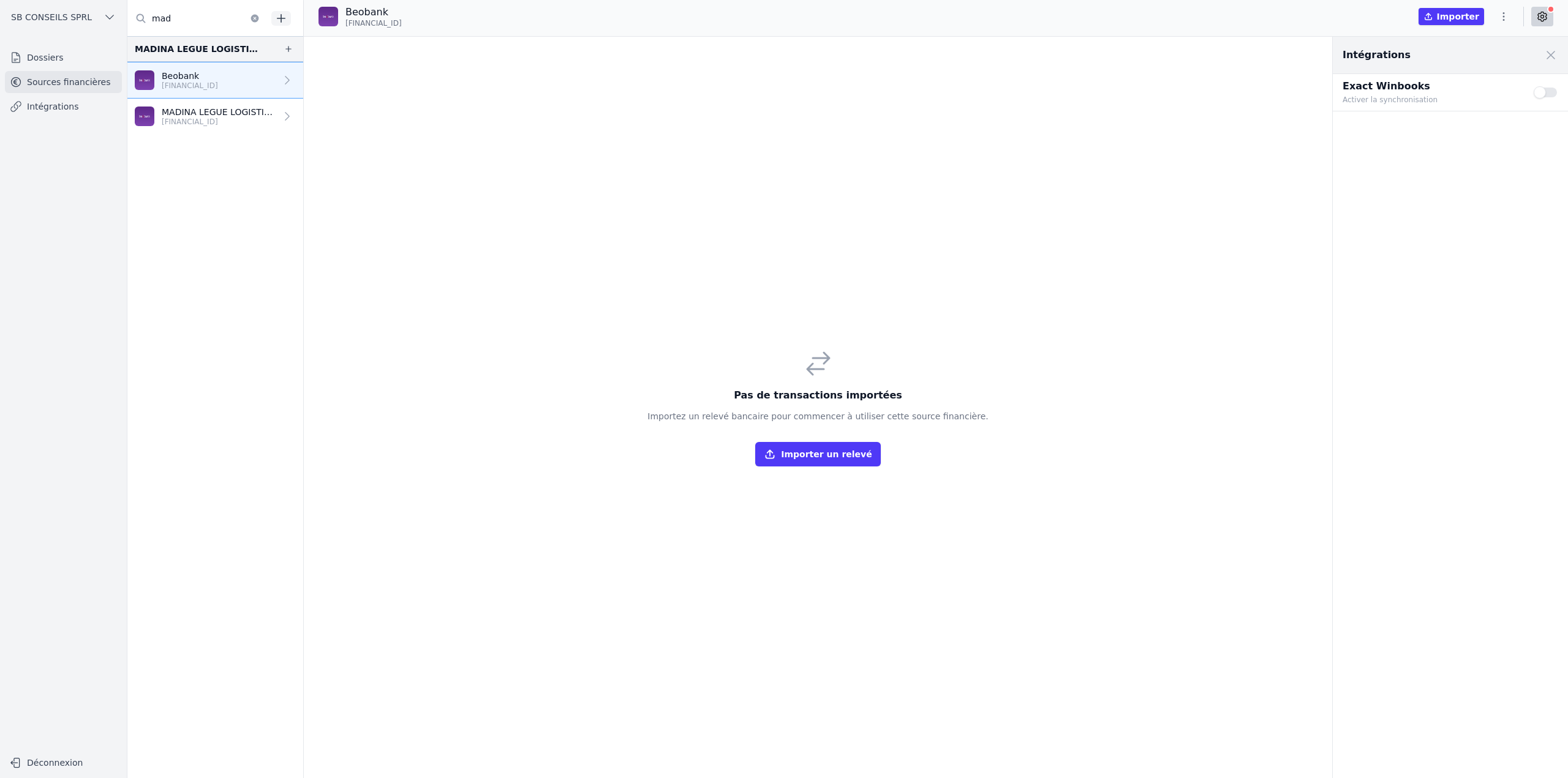
type input "mad"
click at [478, 87] on div "Pas de transactions importées Importez un relevé bancaire pour commencer à util…" at bounding box center [819, 408] width 1029 height 742
click at [896, 16] on button "button" at bounding box center [1503, 17] width 24 height 20
click at [896, 81] on button "Import CSV *" at bounding box center [1474, 88] width 88 height 22
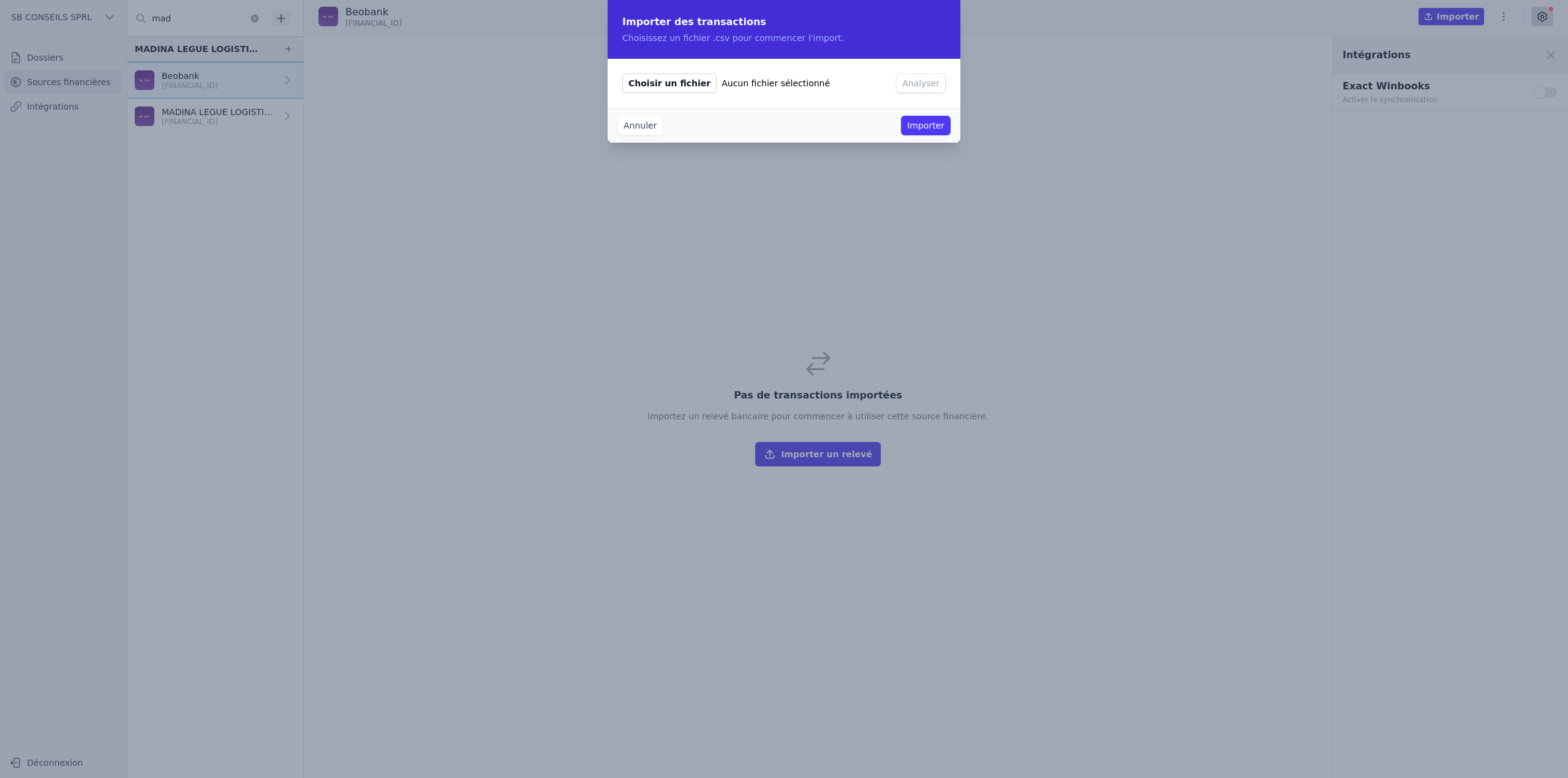
click at [638, 87] on span "Choisir un fichier" at bounding box center [669, 83] width 94 height 20
click at [622, 73] on input "Choisir un fichier Aucun fichier sélectionné" at bounding box center [621, 73] width 1 height 1
type input "C:\fakepath\50159893115(2).csv"
click at [896, 85] on button "Analyser" at bounding box center [921, 83] width 50 height 20
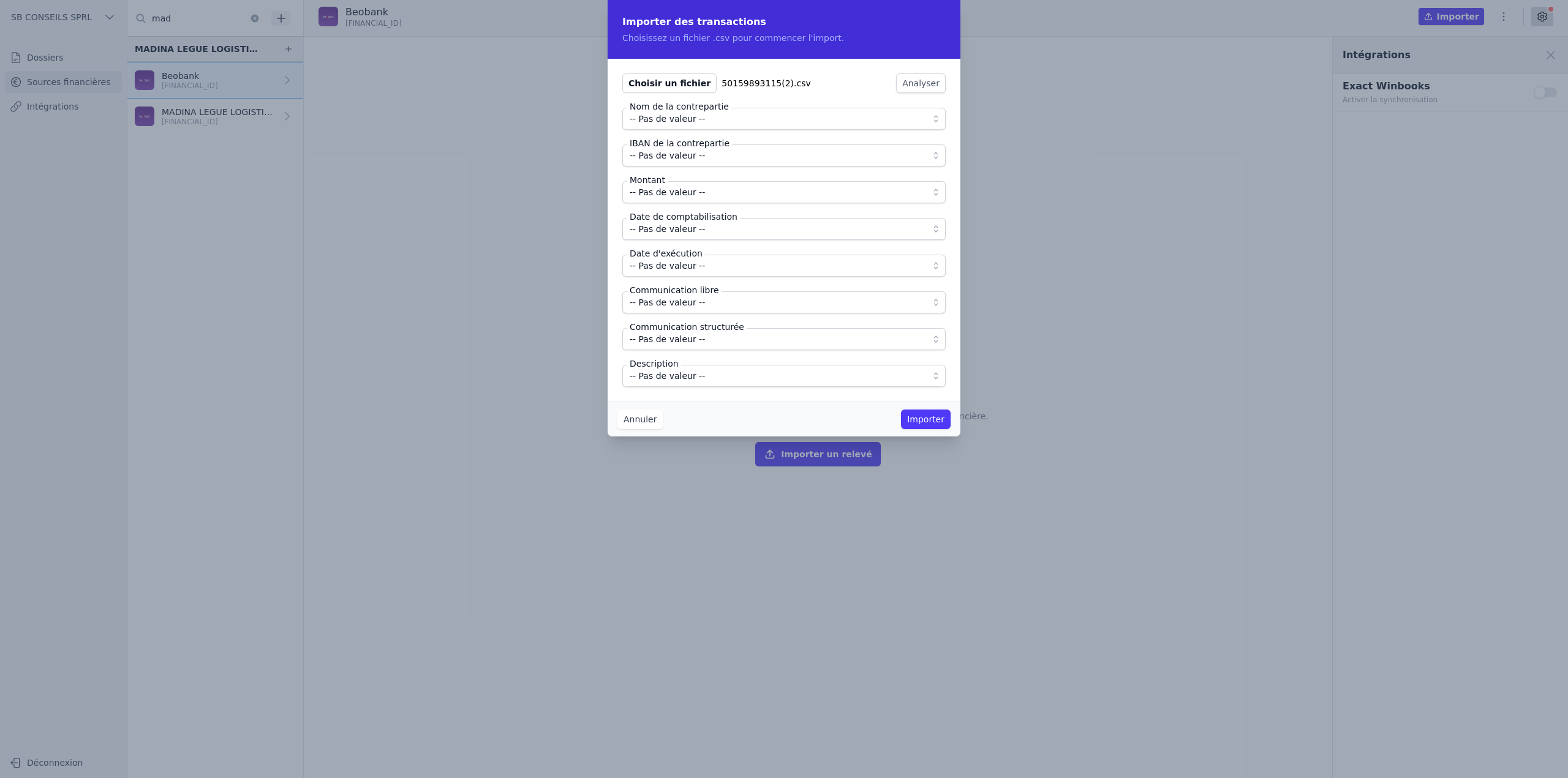
click at [711, 122] on span "-- Pas de valeur --" at bounding box center [775, 118] width 292 height 15
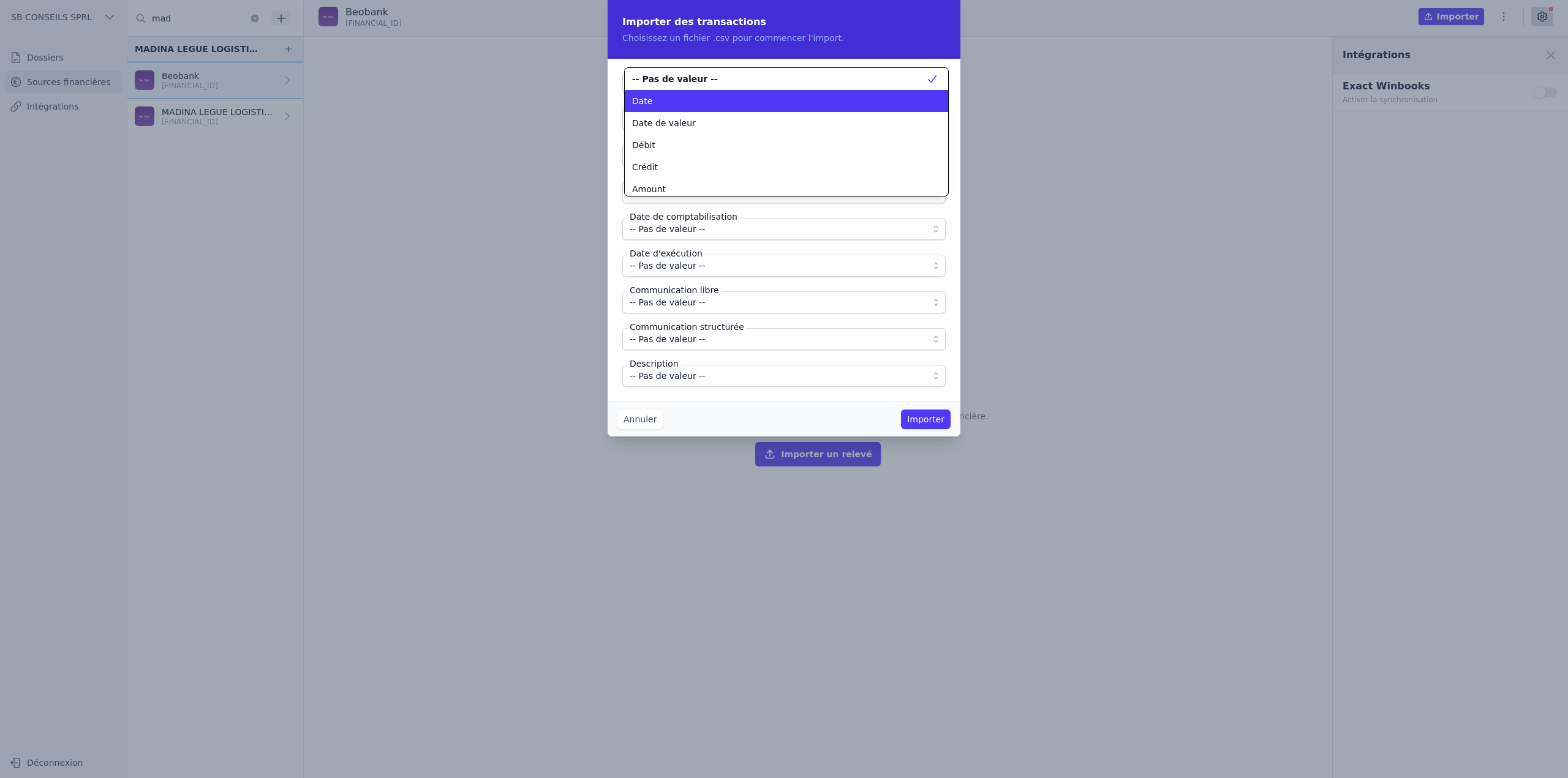
scroll to position [22, 0]
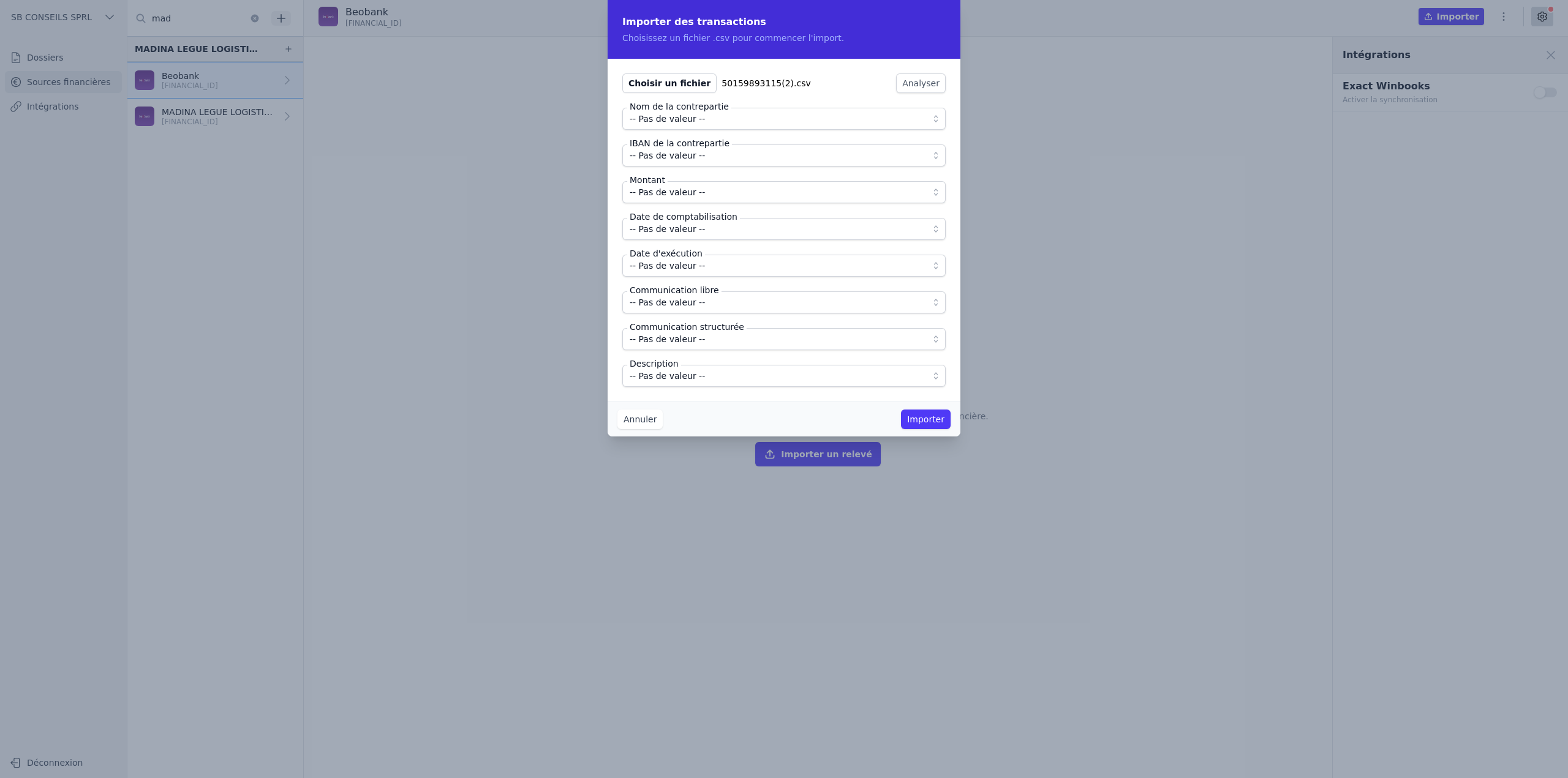
click at [703, 122] on span "-- Pas de valeur --" at bounding box center [775, 118] width 292 height 15
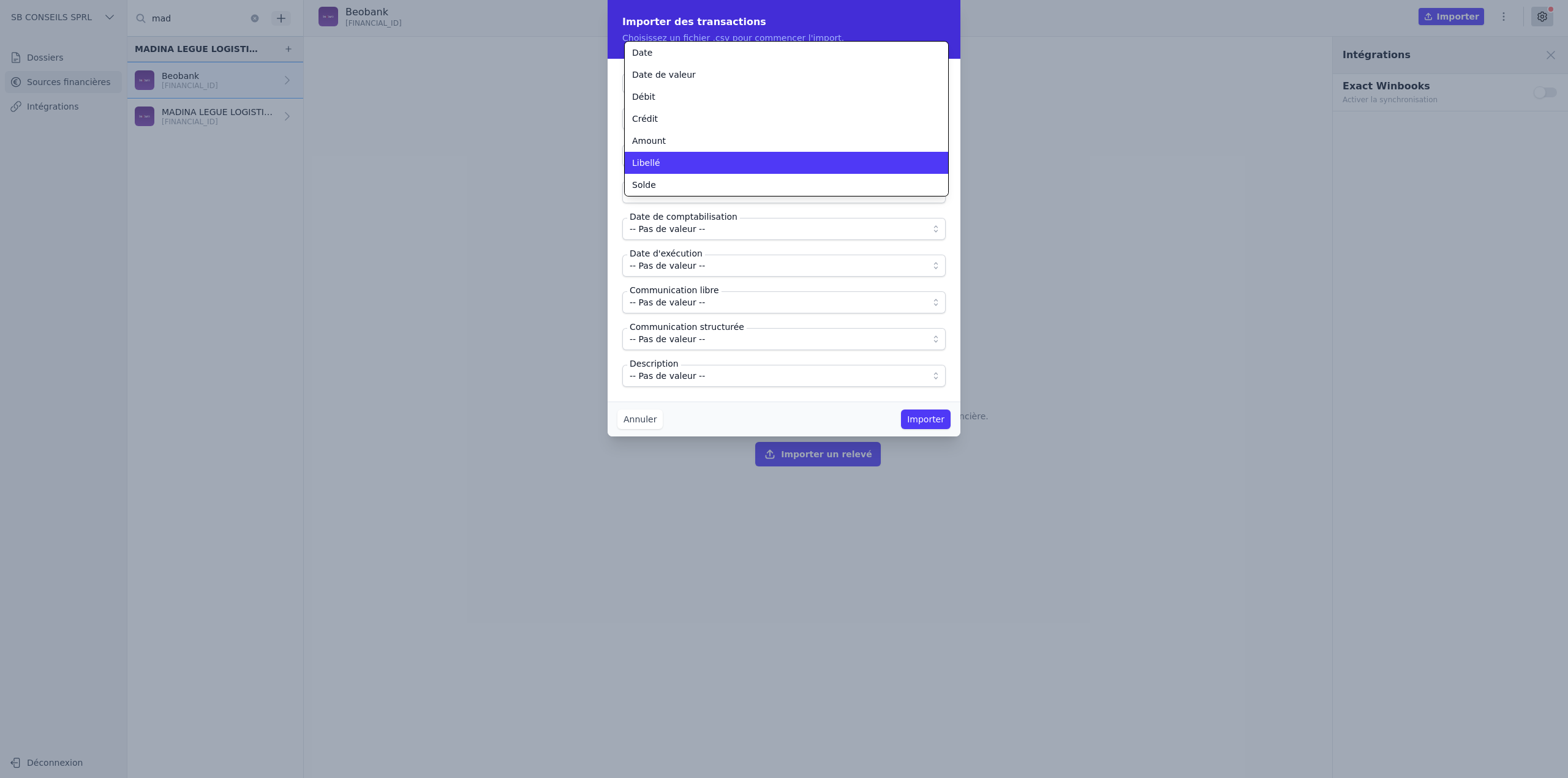
click at [707, 162] on div "Libellé" at bounding box center [779, 163] width 294 height 13
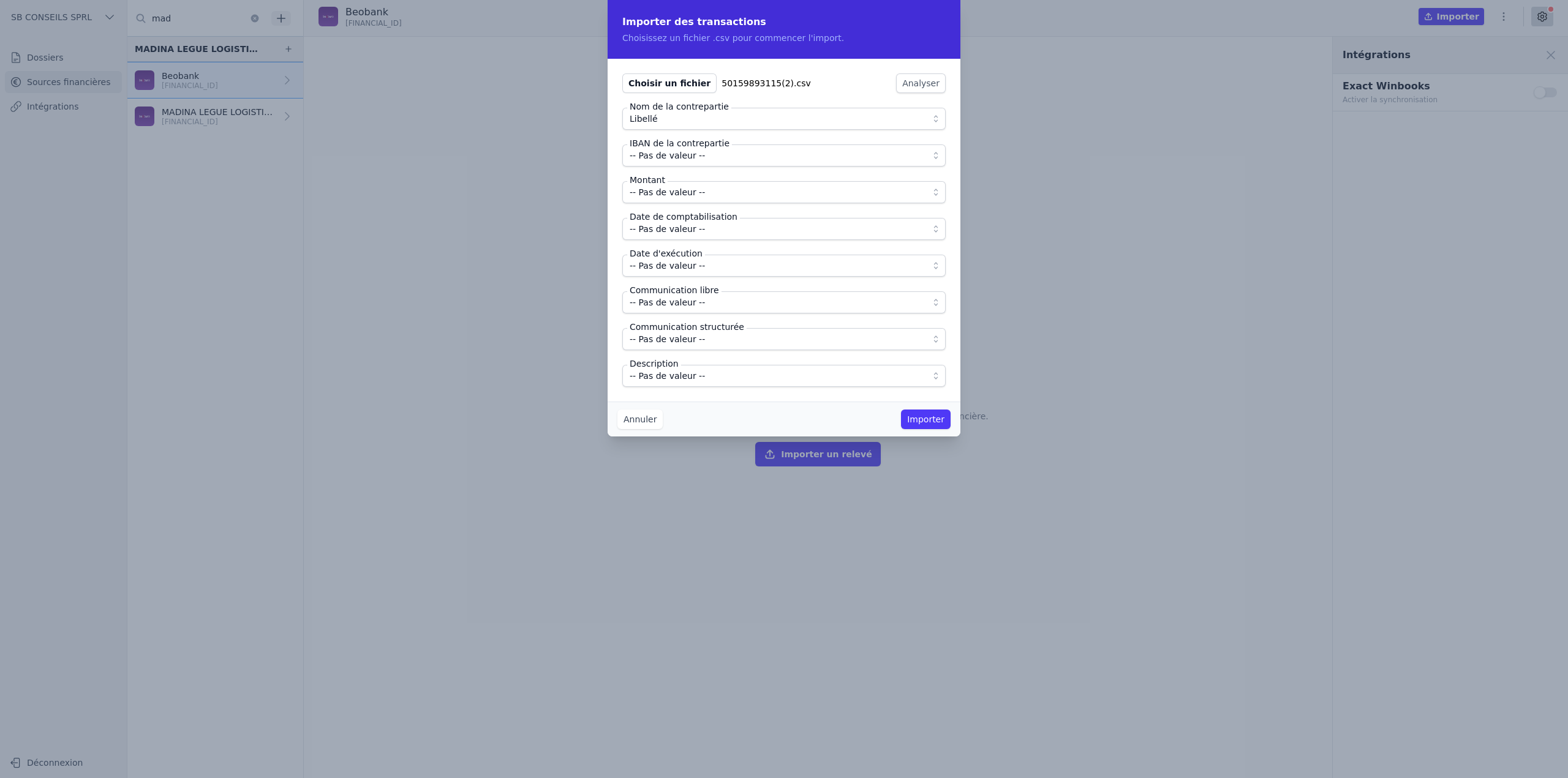
click at [705, 194] on span "-- Pas de valeur --" at bounding box center [775, 192] width 292 height 15
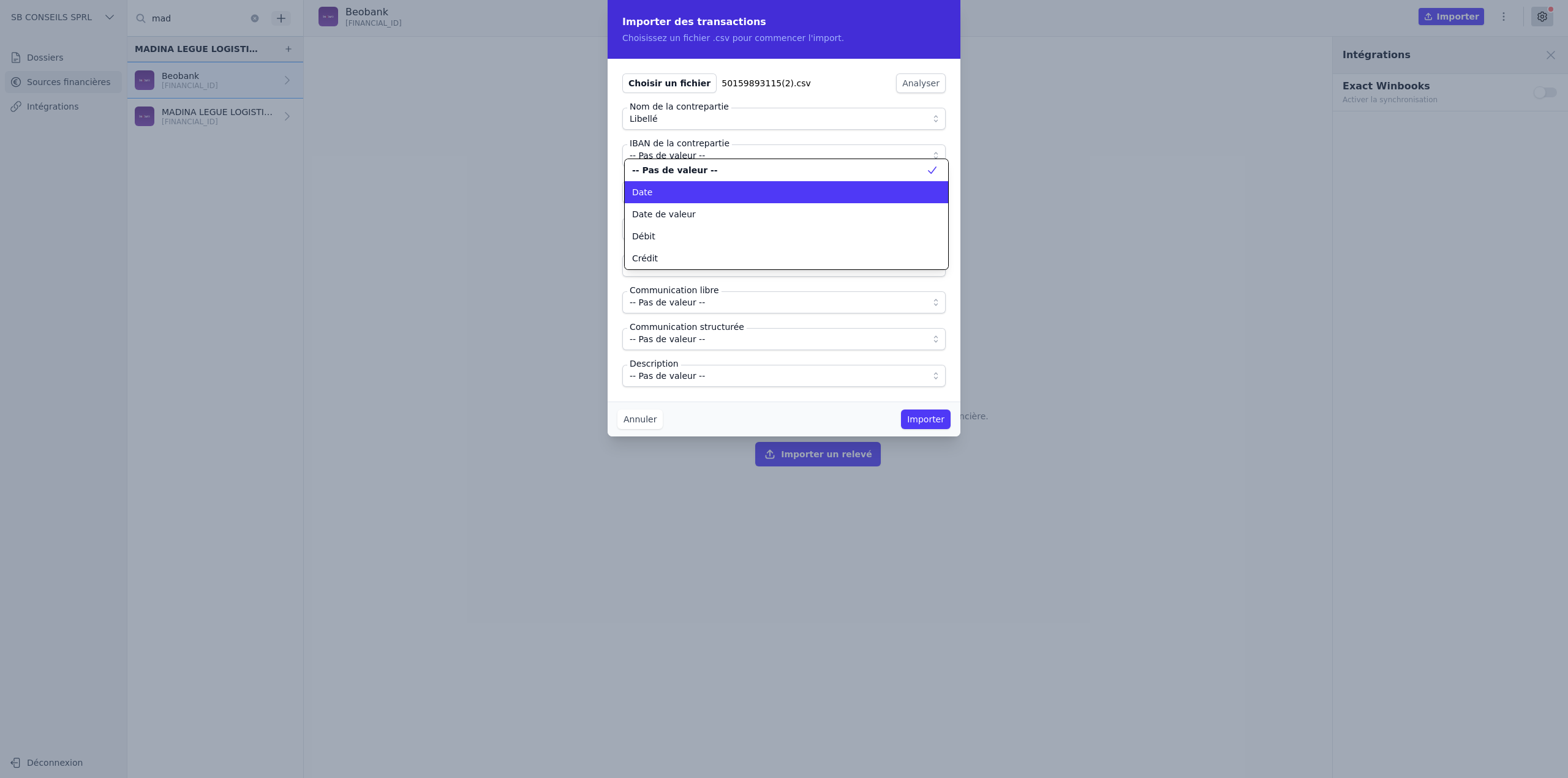
scroll to position [0, 0]
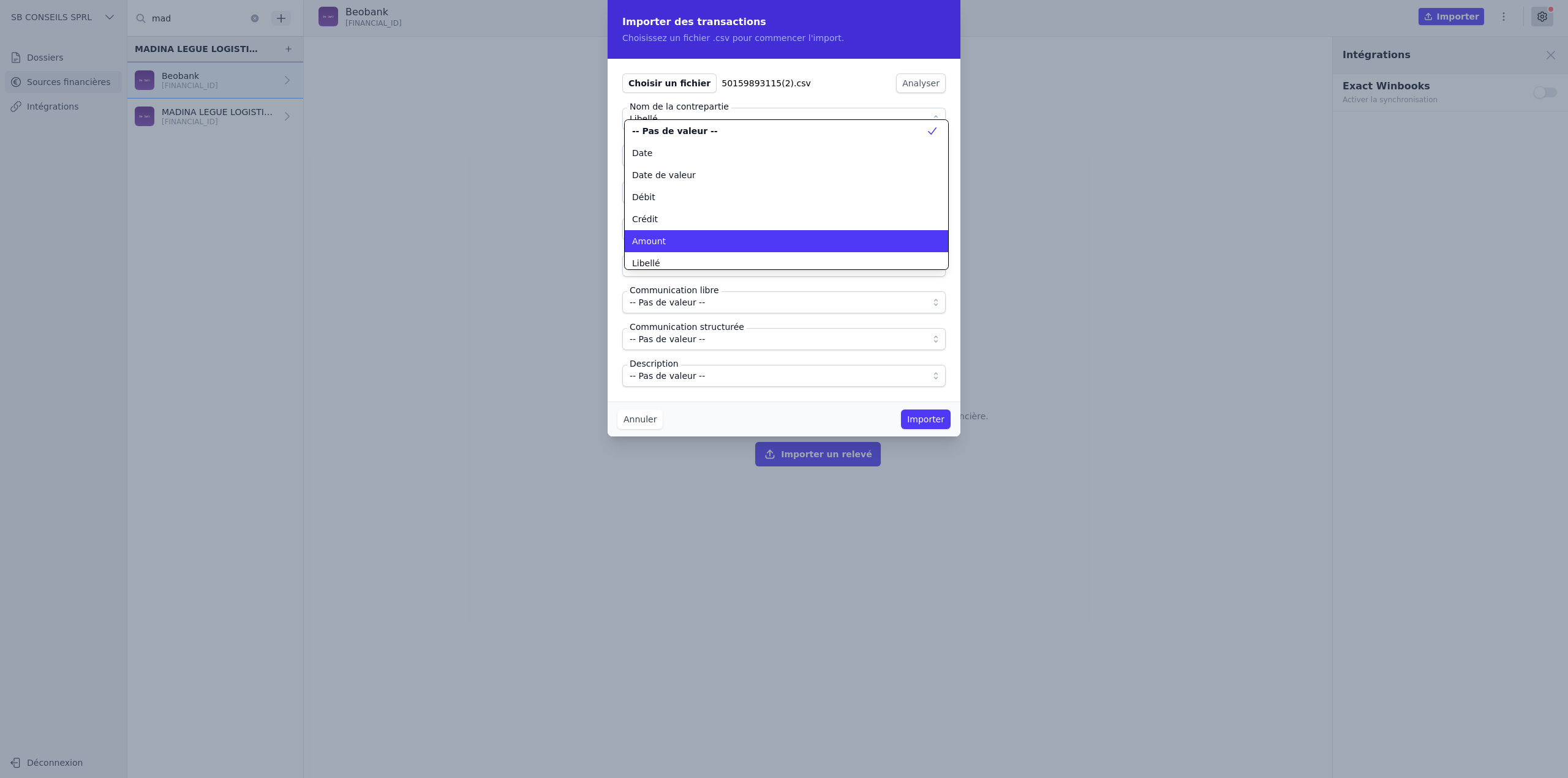
click at [705, 236] on div "Amount" at bounding box center [779, 241] width 294 height 13
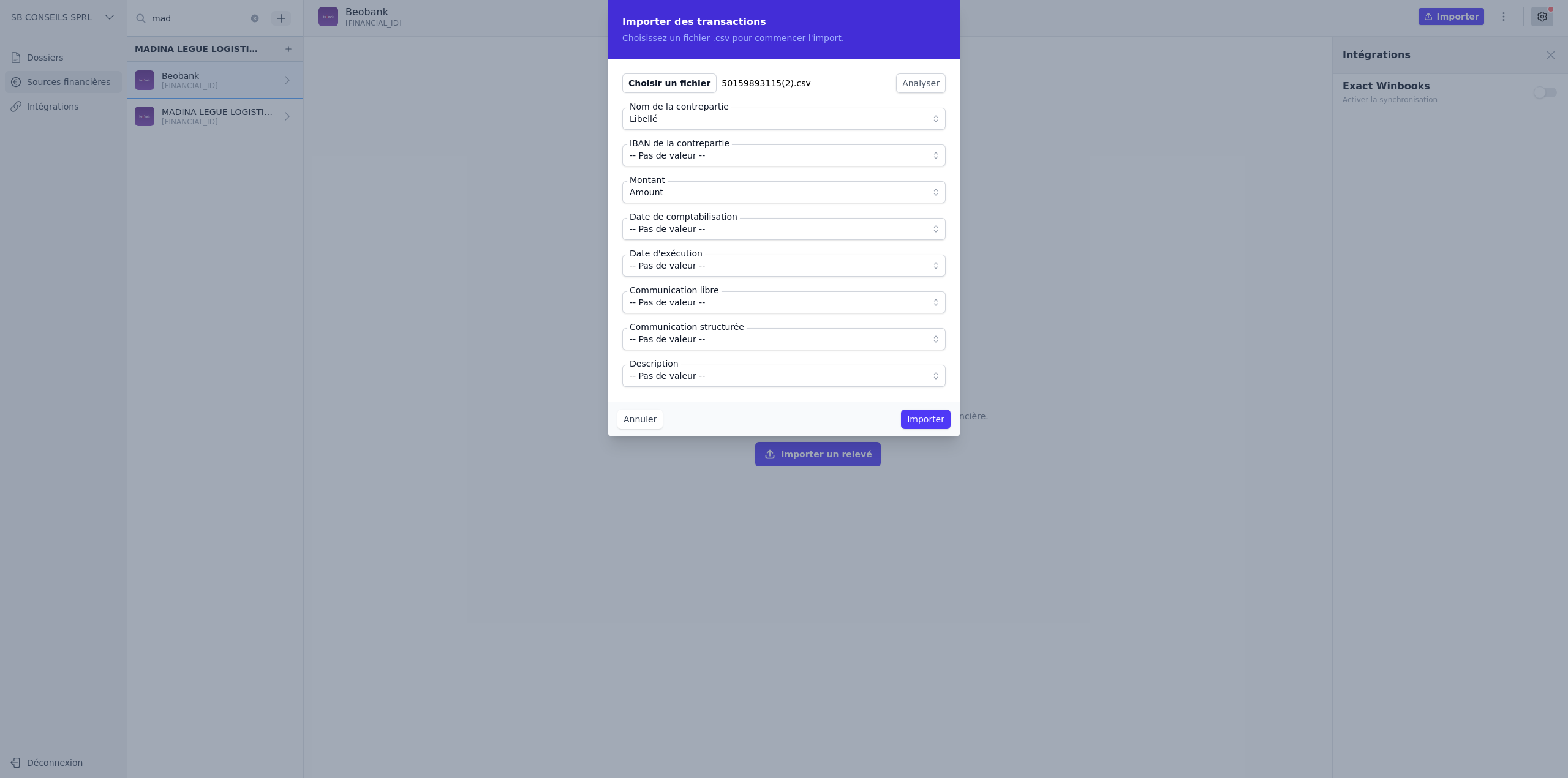
click at [707, 233] on span "-- Pas de valeur --" at bounding box center [775, 229] width 292 height 15
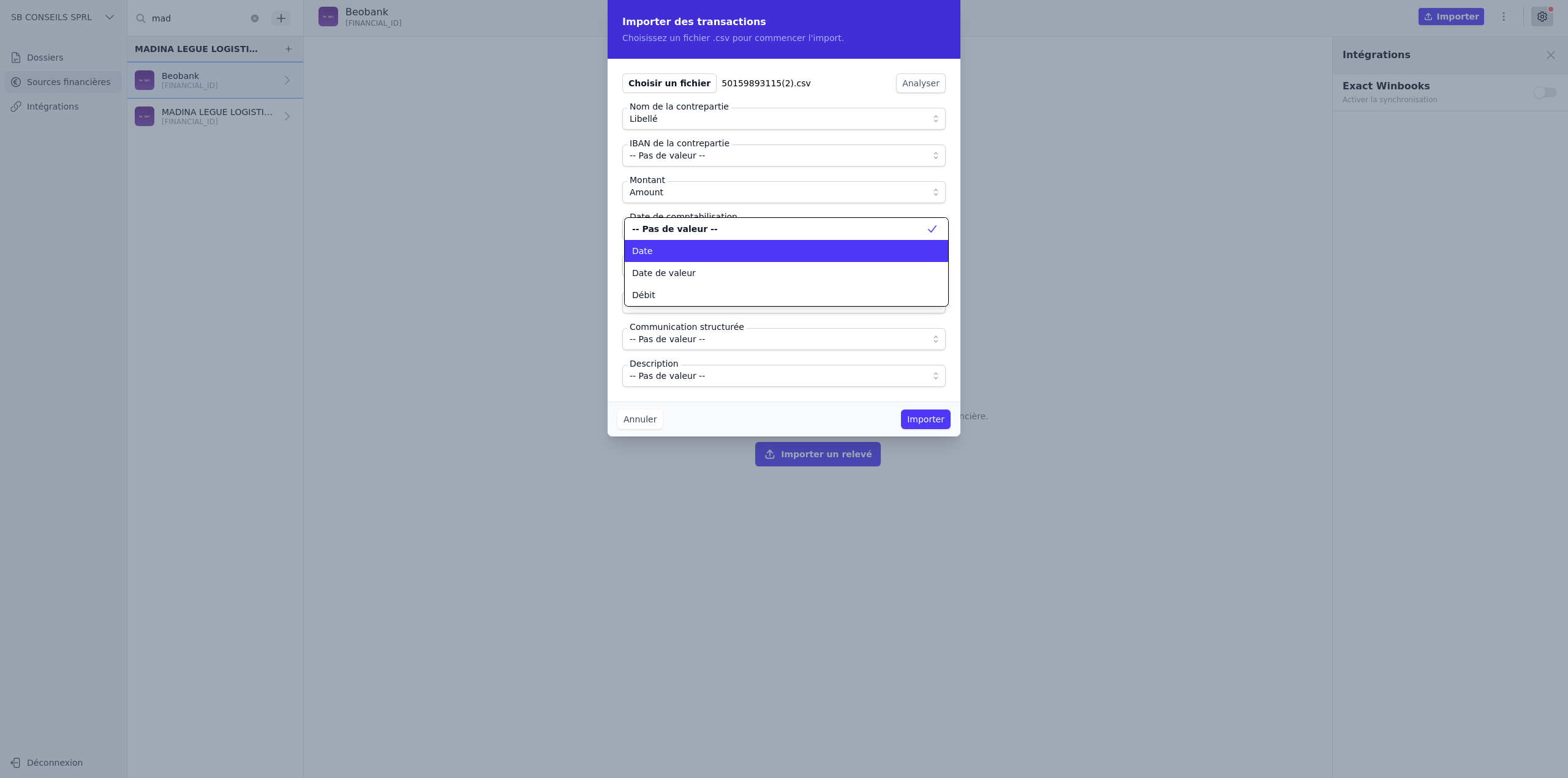
click at [712, 252] on div "Date" at bounding box center [779, 251] width 294 height 13
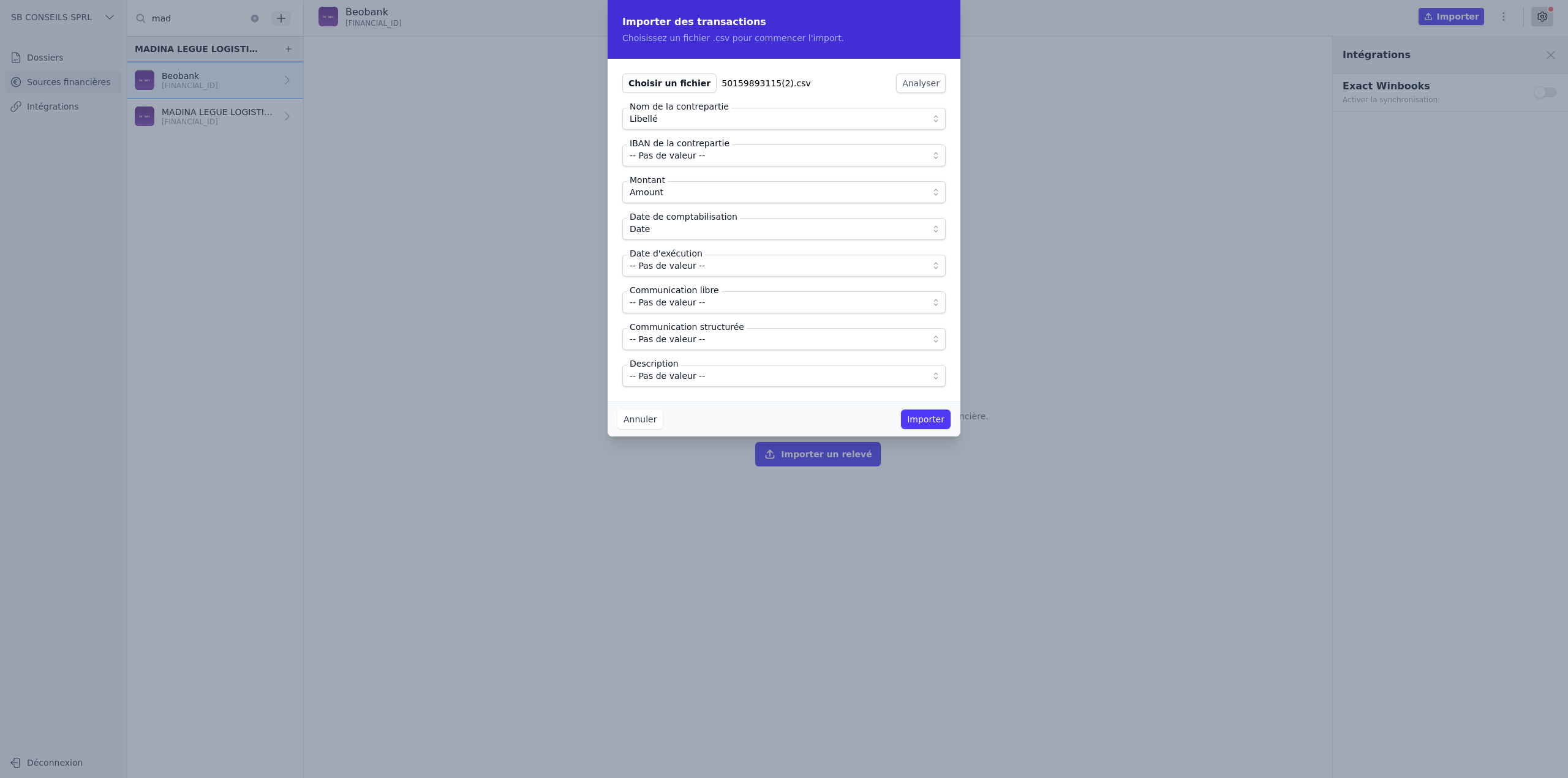
click at [714, 273] on button "-- Pas de valeur --" at bounding box center [784, 266] width 324 height 22
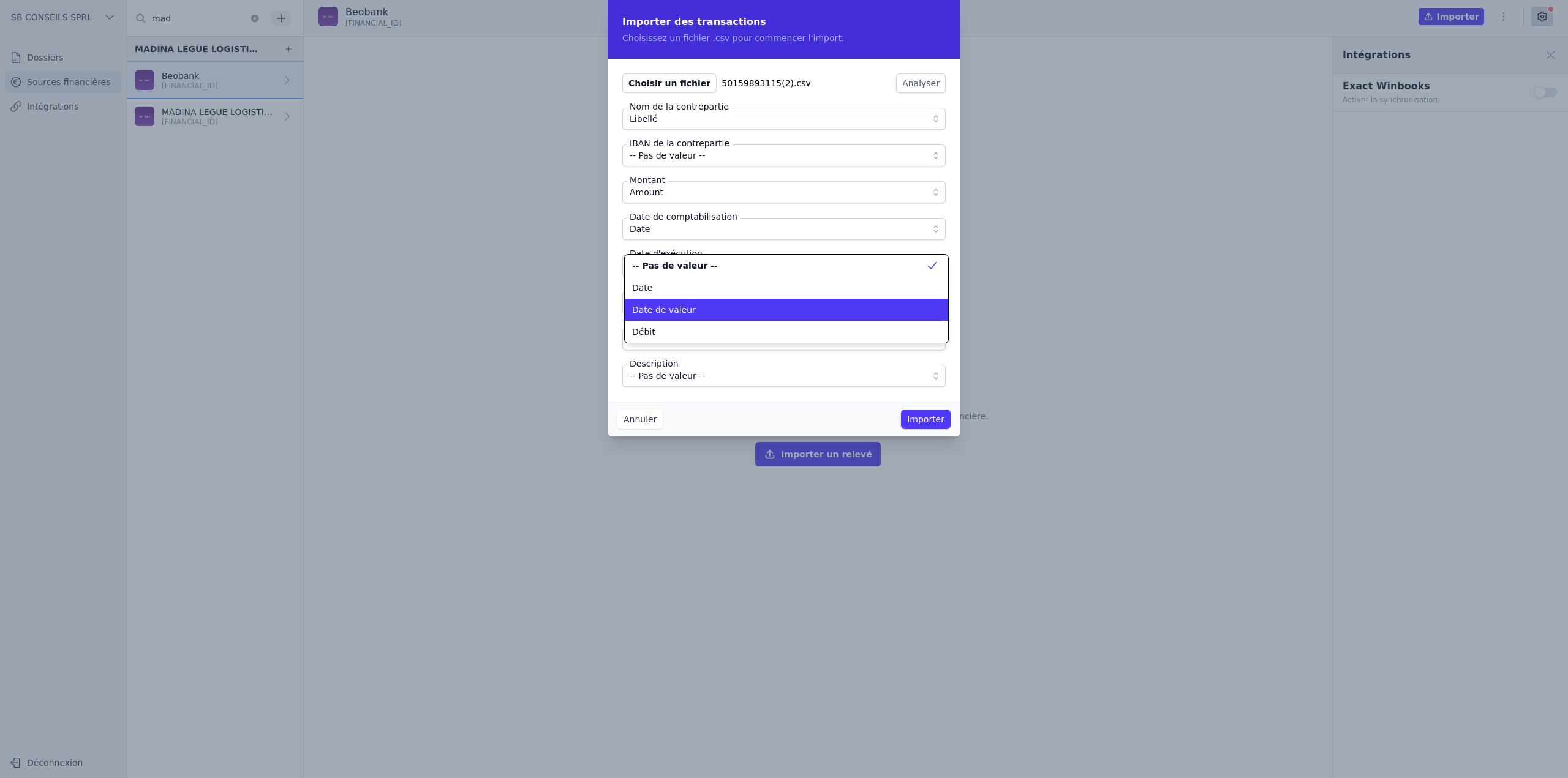
click at [724, 315] on div "Date de valeur" at bounding box center [779, 310] width 294 height 13
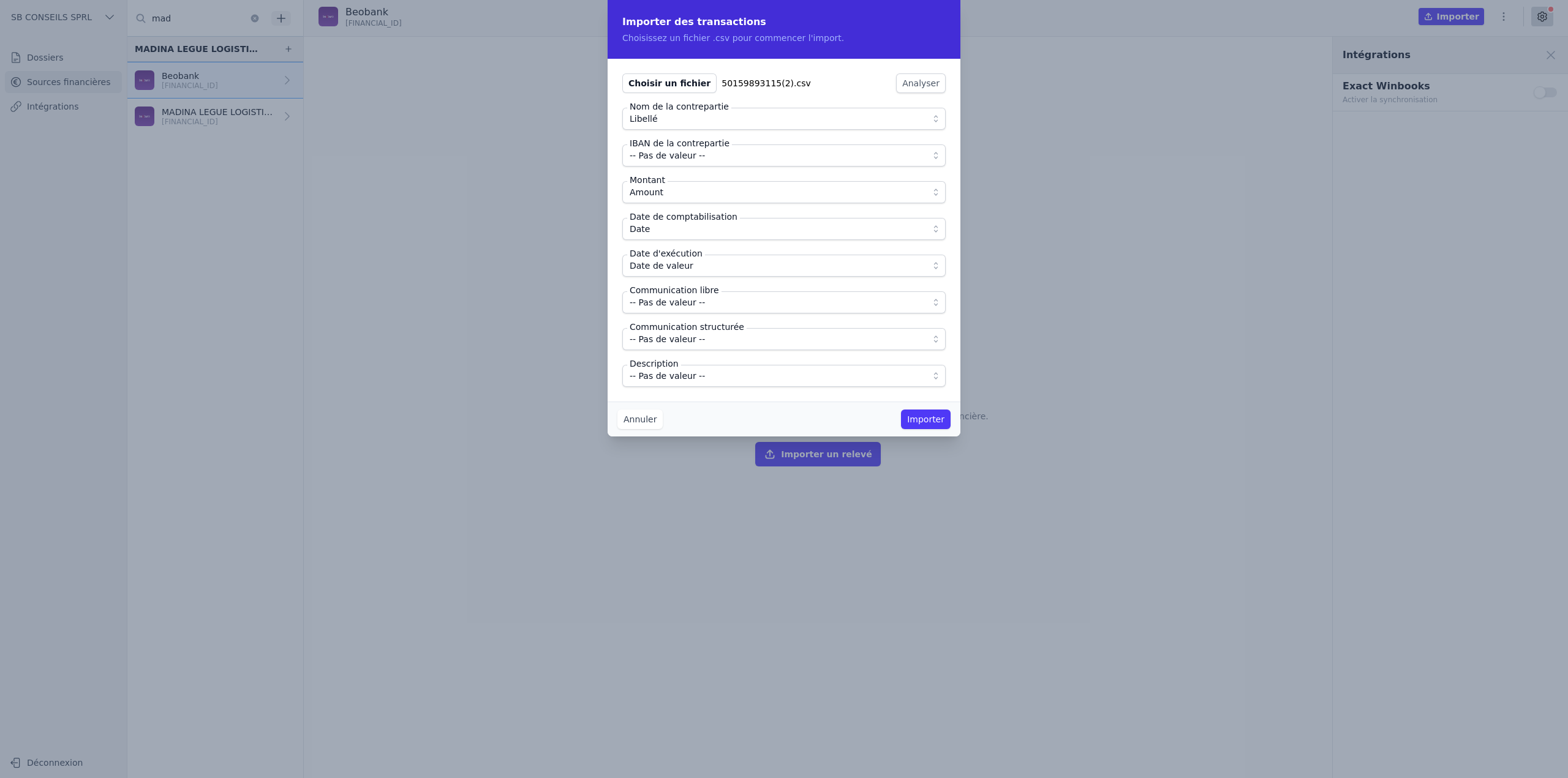
click at [727, 309] on span "-- Pas de valeur --" at bounding box center [775, 302] width 292 height 15
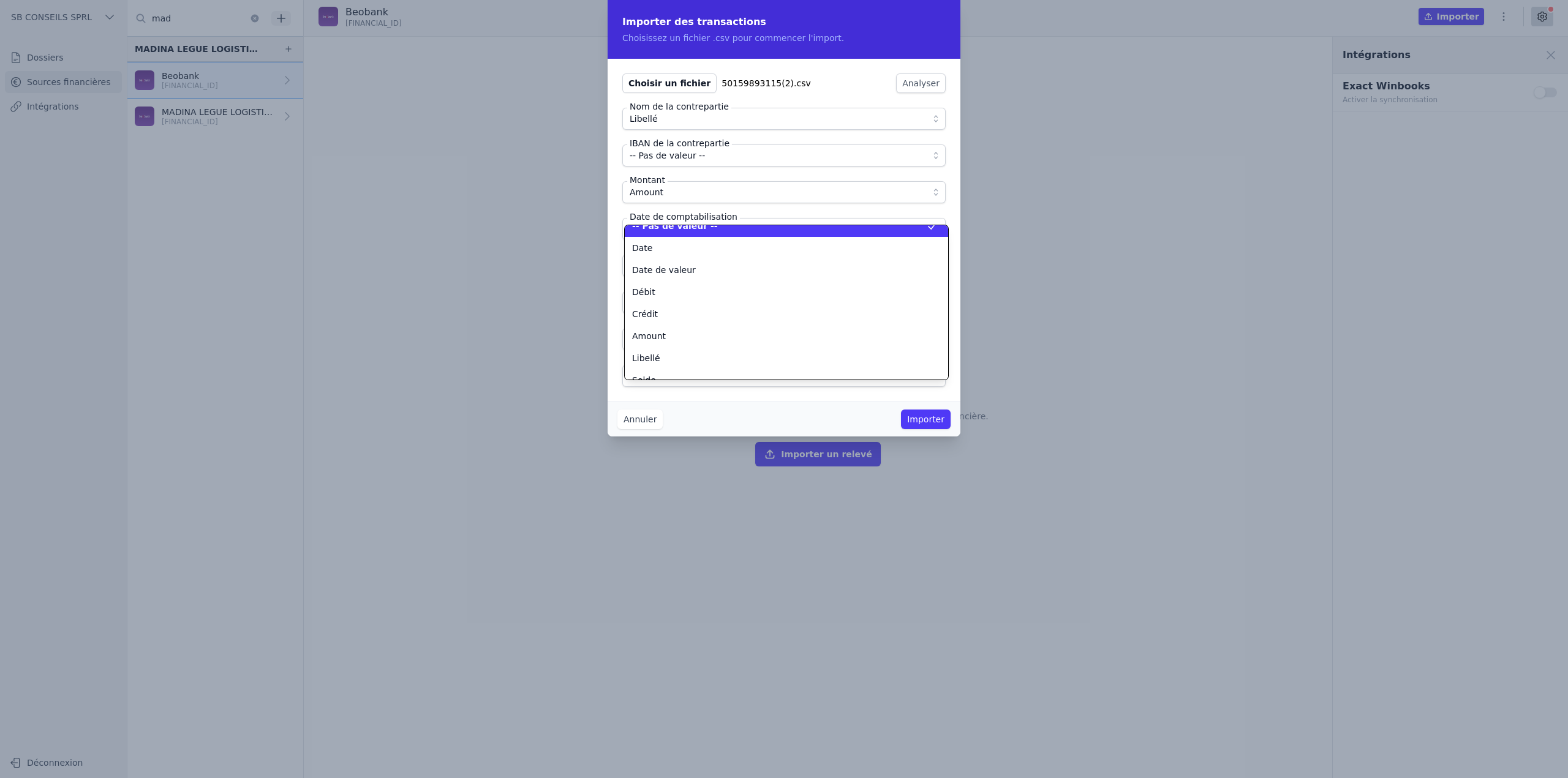
scroll to position [22, 0]
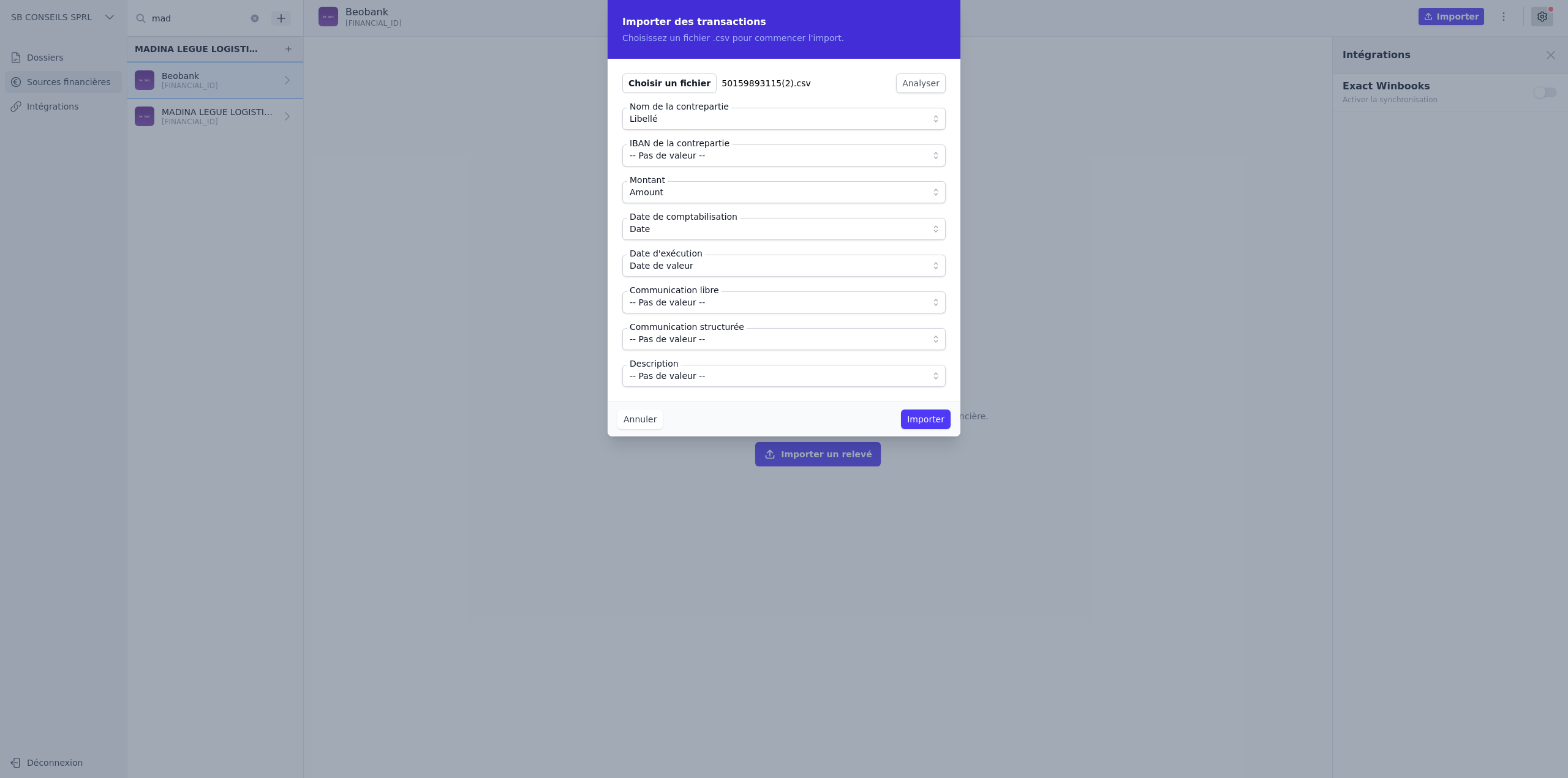
click at [727, 309] on span "-- Pas de valeur --" at bounding box center [775, 302] width 292 height 15
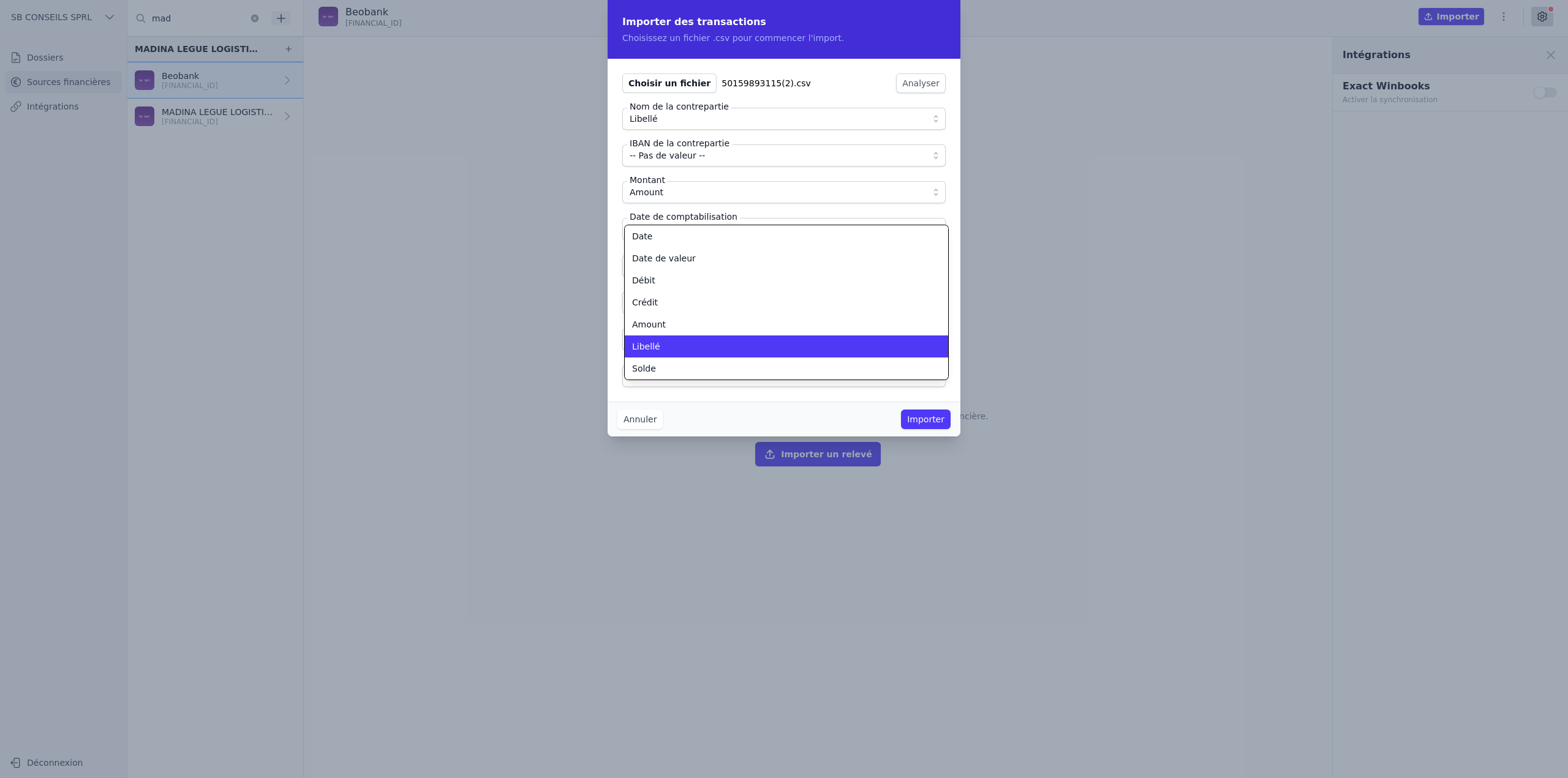
click at [705, 347] on div "Libellé" at bounding box center [779, 347] width 294 height 13
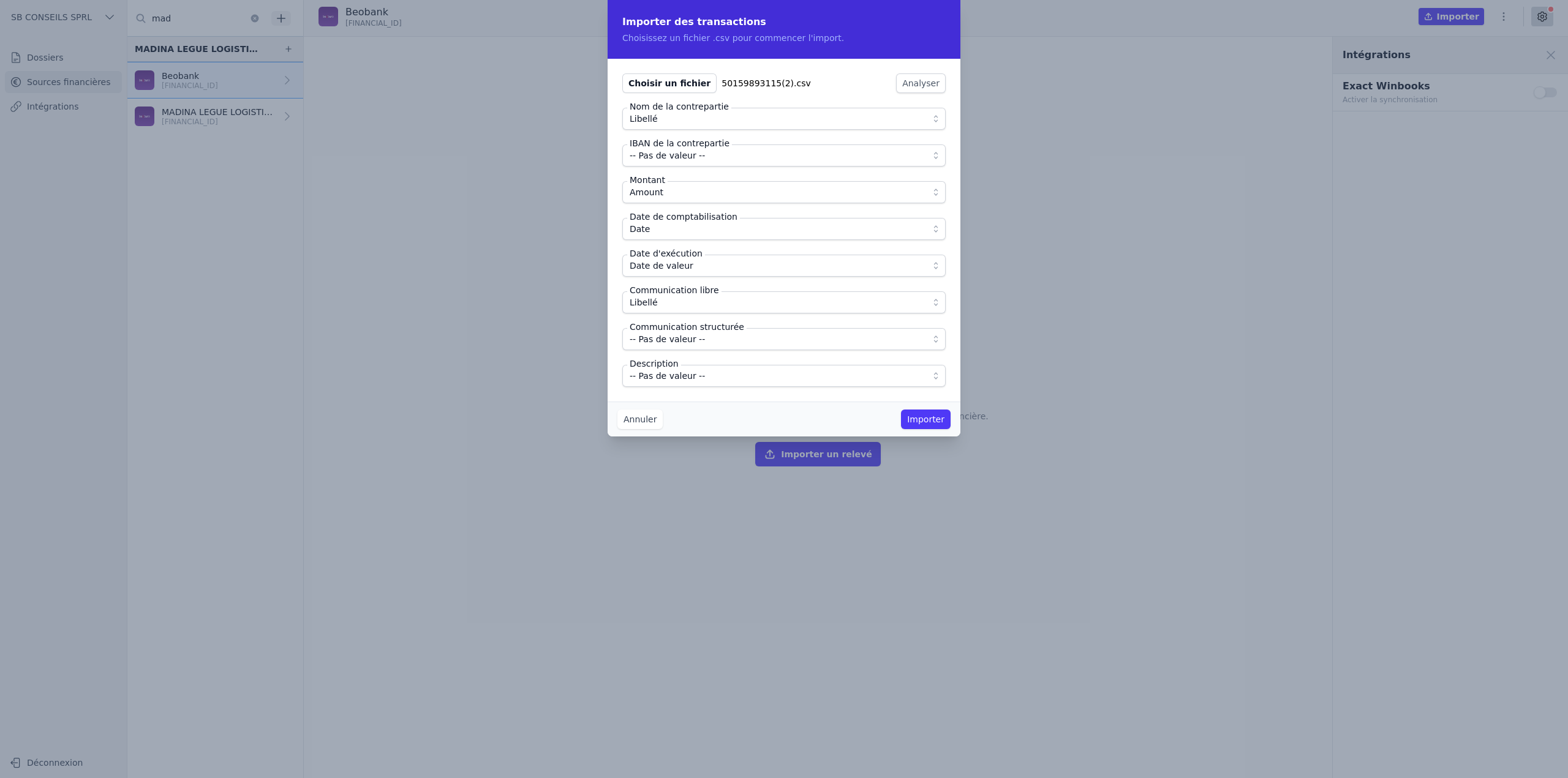
click at [710, 378] on span "-- Pas de valeur --" at bounding box center [775, 375] width 292 height 15
click at [896, 421] on button "Importer" at bounding box center [926, 419] width 50 height 20
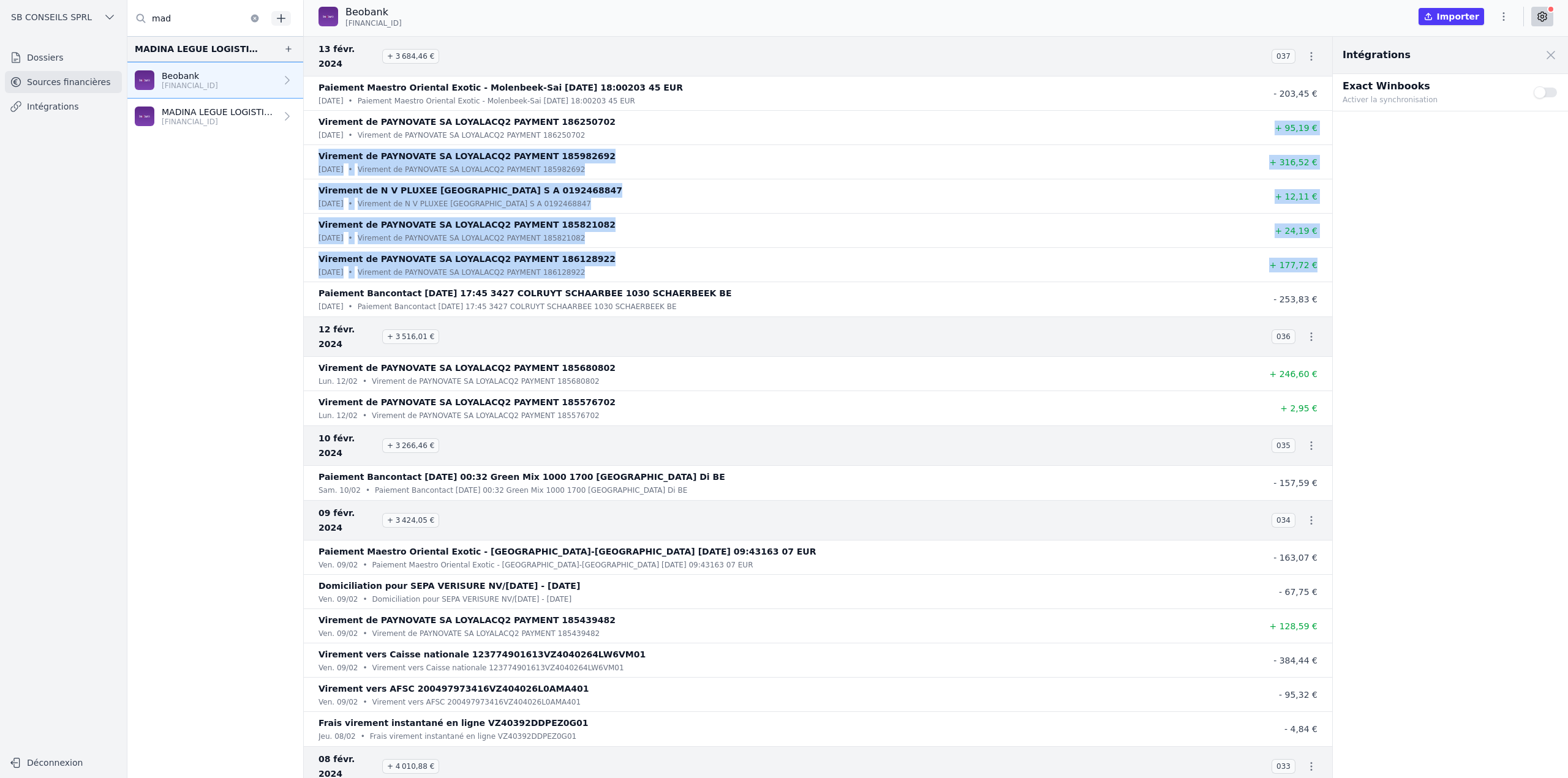
drag, startPoint x: 1315, startPoint y: 250, endPoint x: 1266, endPoint y: 113, distance: 145.5
click at [896, 113] on ul "Paiement Maestro Oriental Exotic - Molenbeek-Sai 09/02/2024 18:00203 45 EUR mar…" at bounding box center [818, 196] width 1028 height 240
click at [896, 17] on icon "button" at bounding box center [1504, 17] width 13 height 13
click at [896, 87] on button "Import CSV *" at bounding box center [1474, 88] width 88 height 22
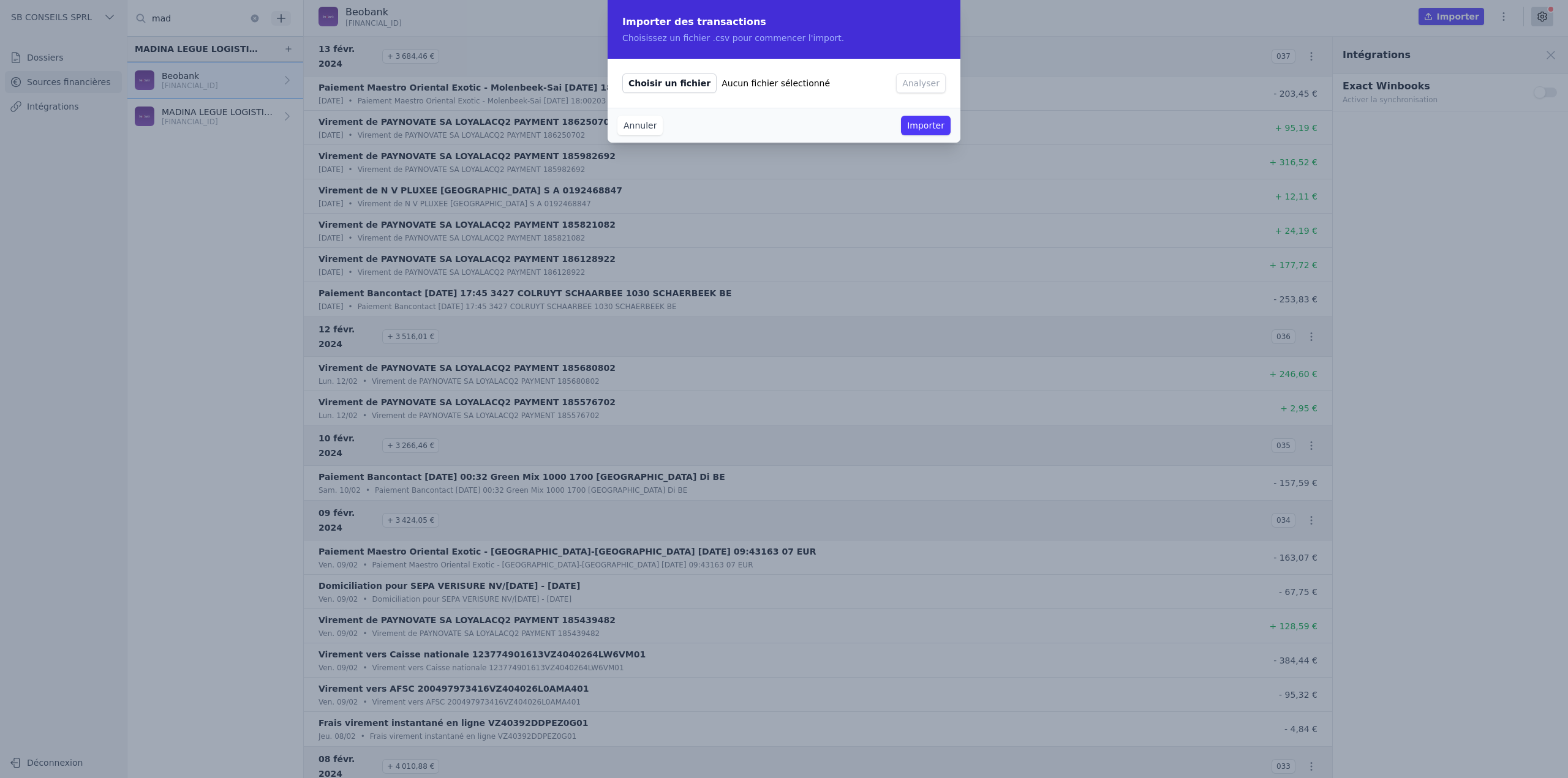
click at [671, 82] on span "Choisir un fichier" at bounding box center [669, 83] width 94 height 20
click at [622, 73] on input "Choisir un fichier Aucun fichier sélectionné" at bounding box center [621, 73] width 1 height 1
type input "C:\fakepath\50159893115.csv"
click at [896, 77] on button "Analyser" at bounding box center [921, 83] width 50 height 20
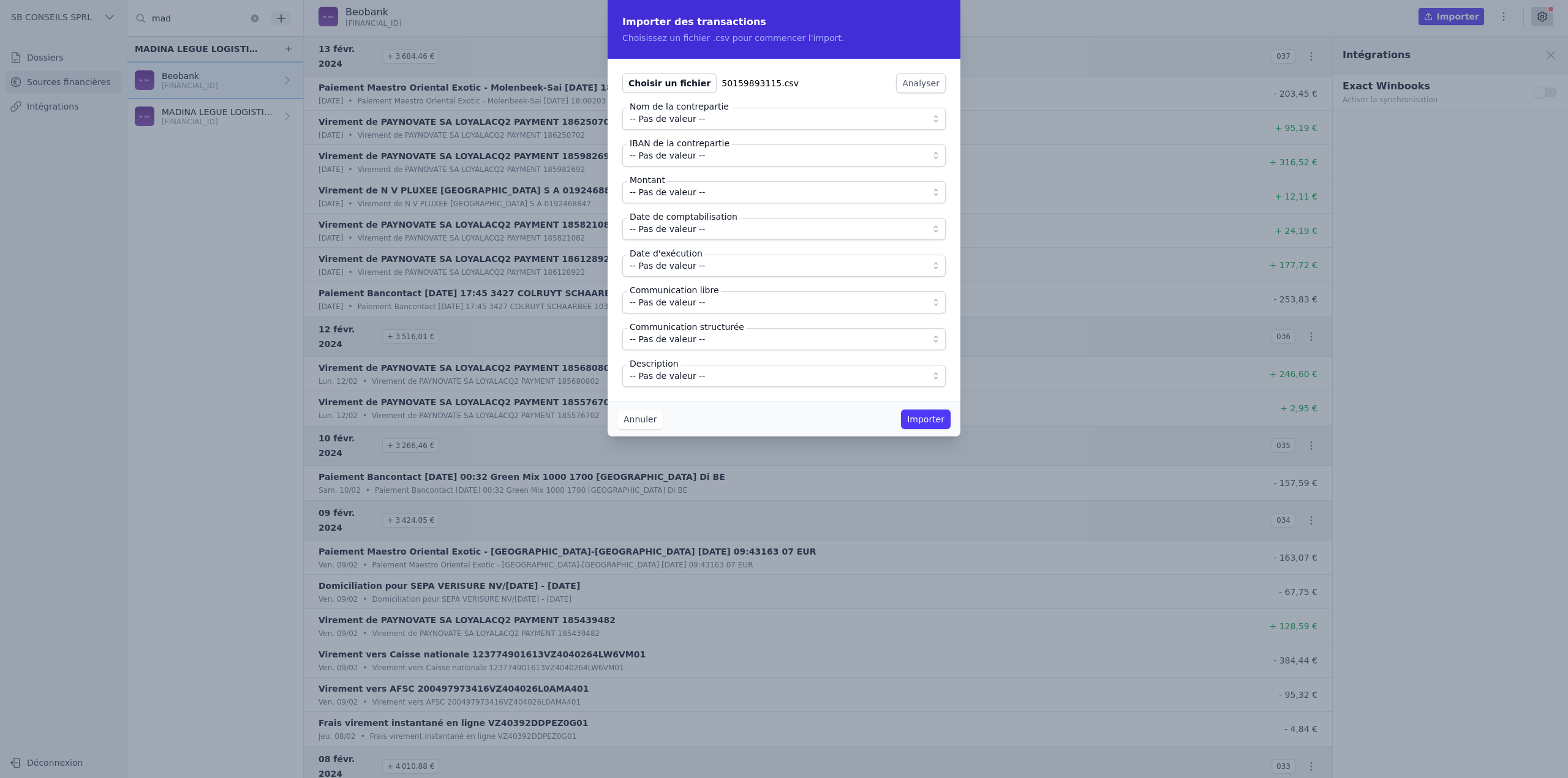
click at [733, 117] on span "-- Pas de valeur --" at bounding box center [775, 118] width 292 height 15
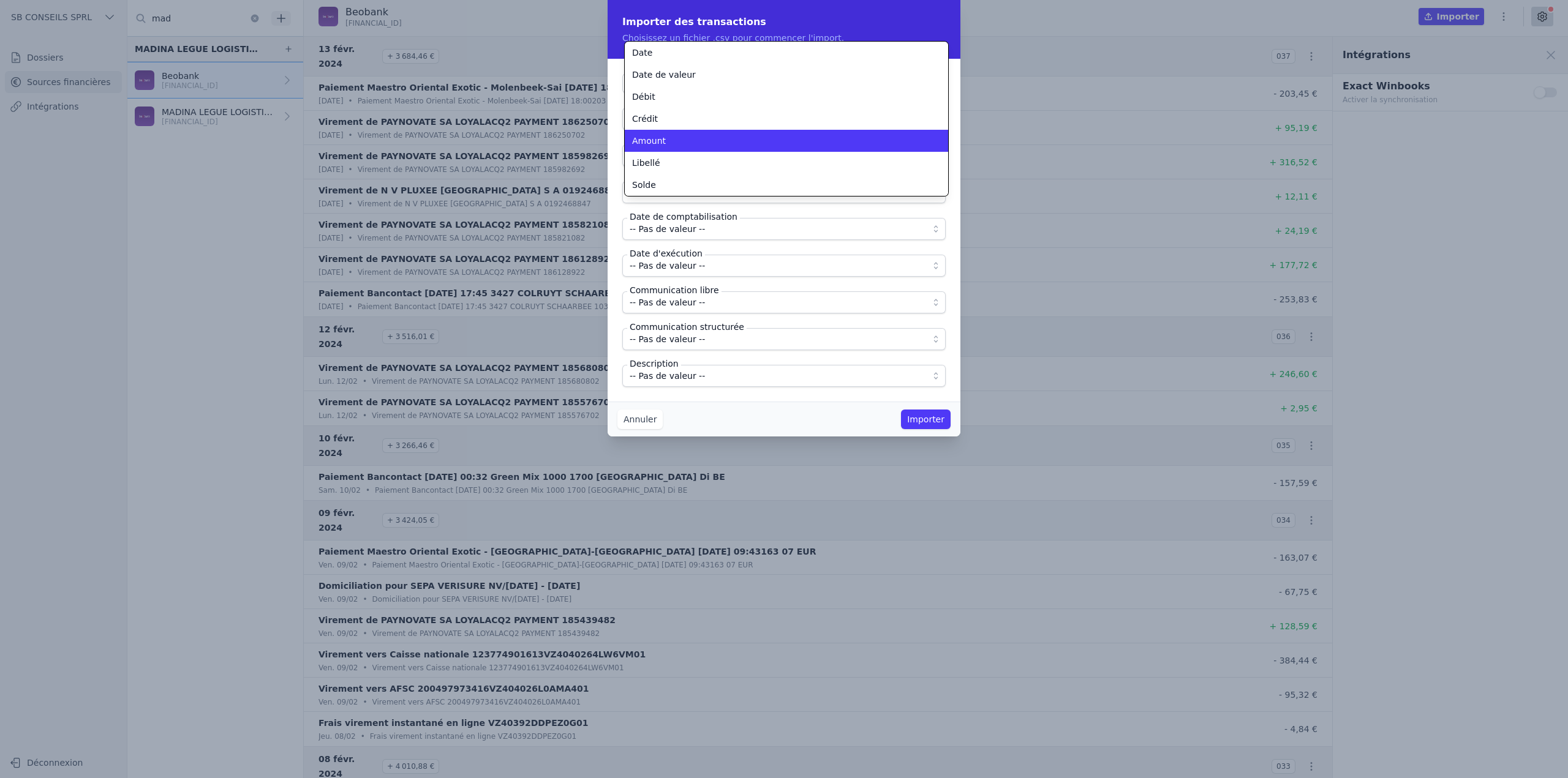
click at [720, 160] on div "Libellé" at bounding box center [779, 163] width 294 height 13
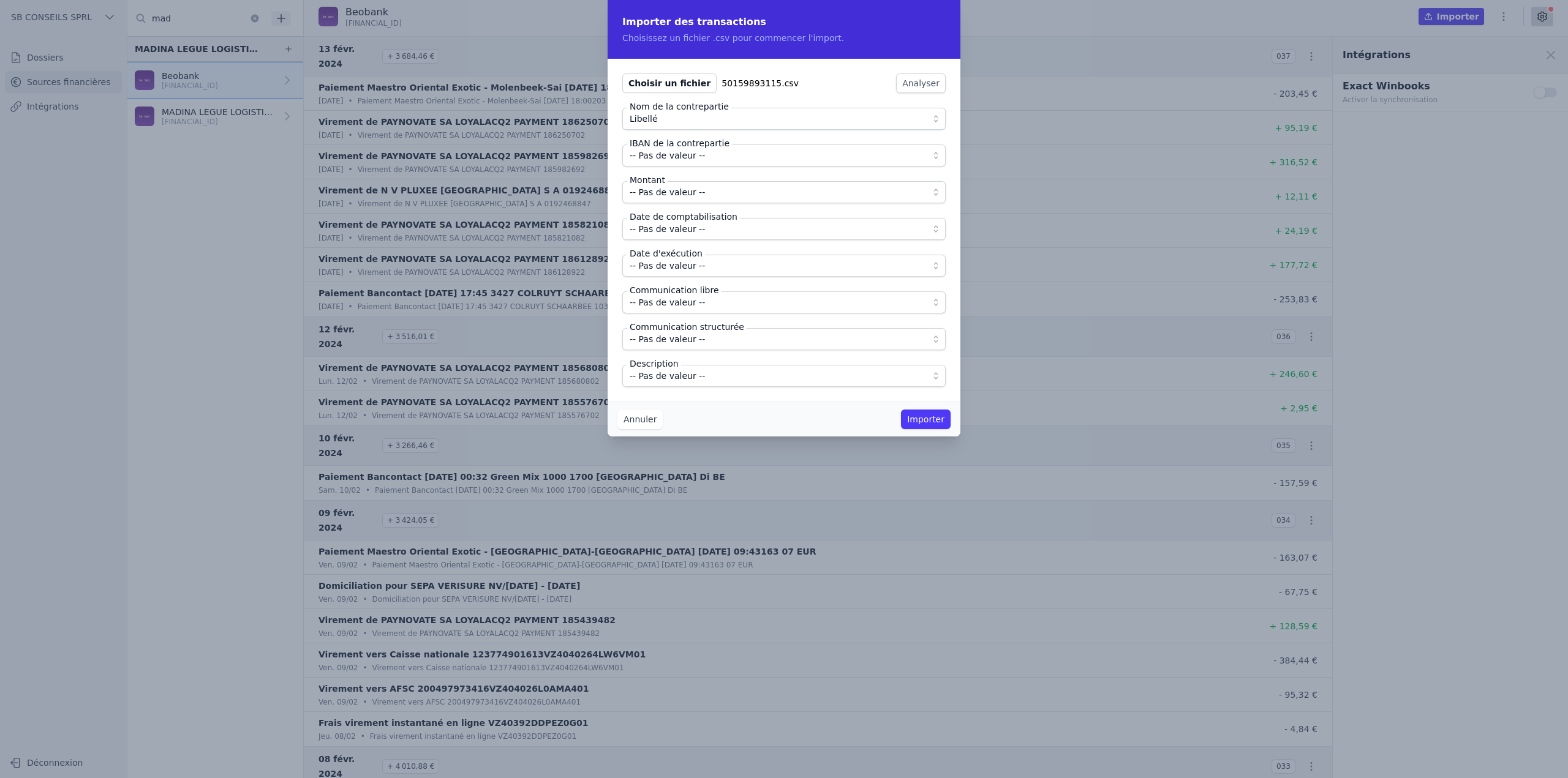
click at [715, 152] on span "-- Pas de valeur --" at bounding box center [775, 155] width 292 height 15
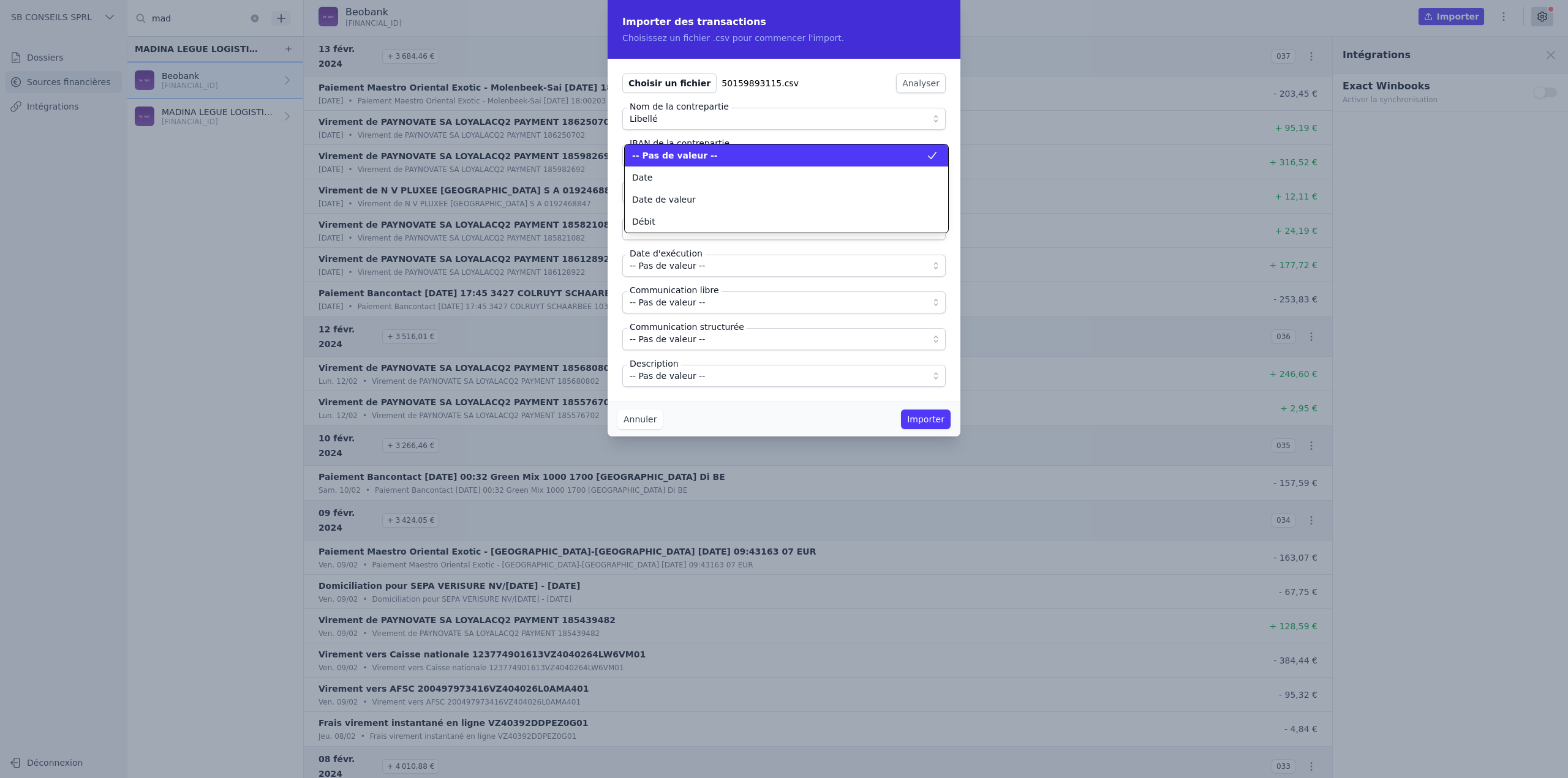
click at [715, 152] on div "-- Pas de valeur --" at bounding box center [779, 156] width 294 height 13
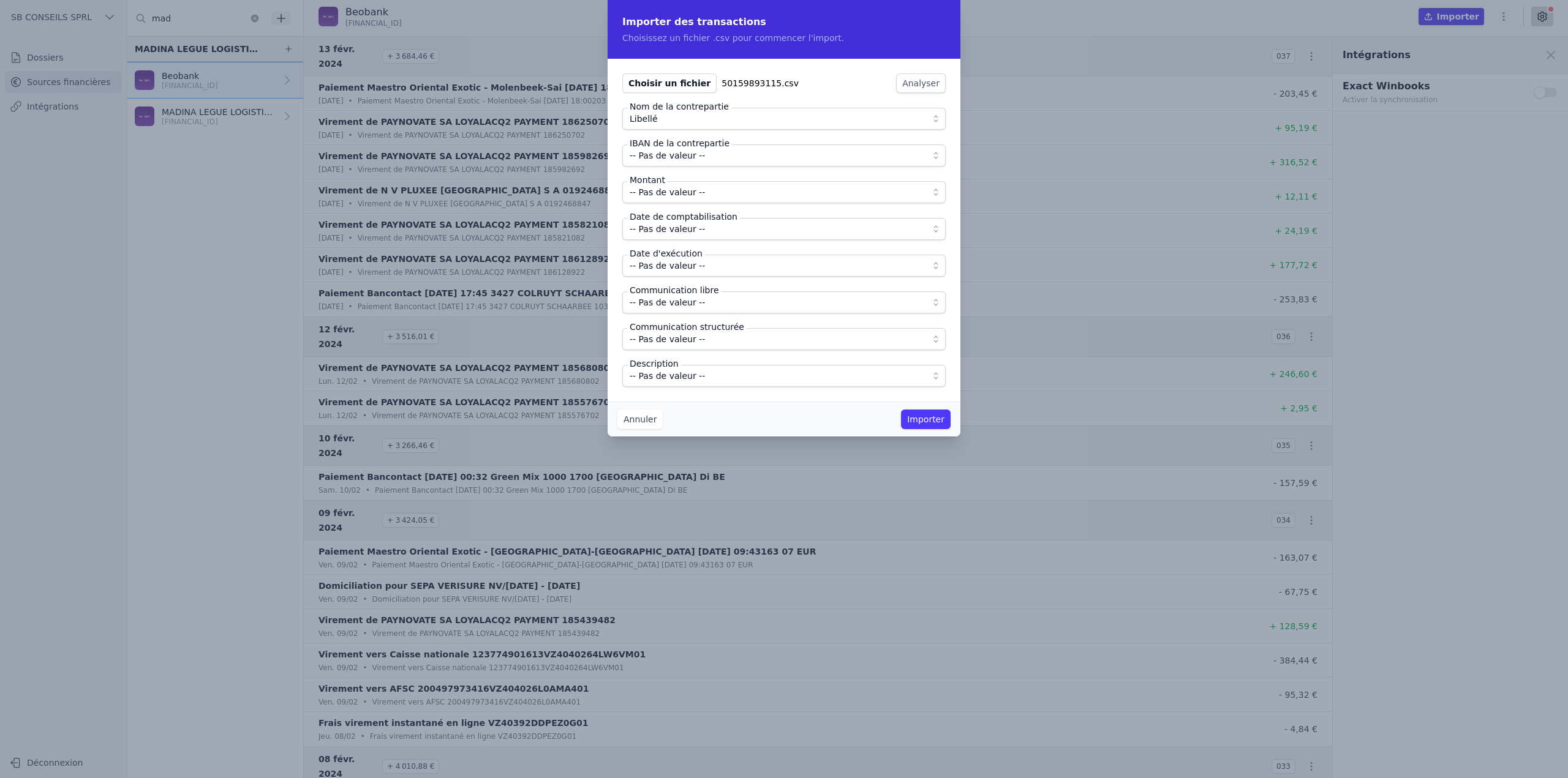
click at [709, 192] on span "-- Pas de valeur --" at bounding box center [775, 192] width 292 height 15
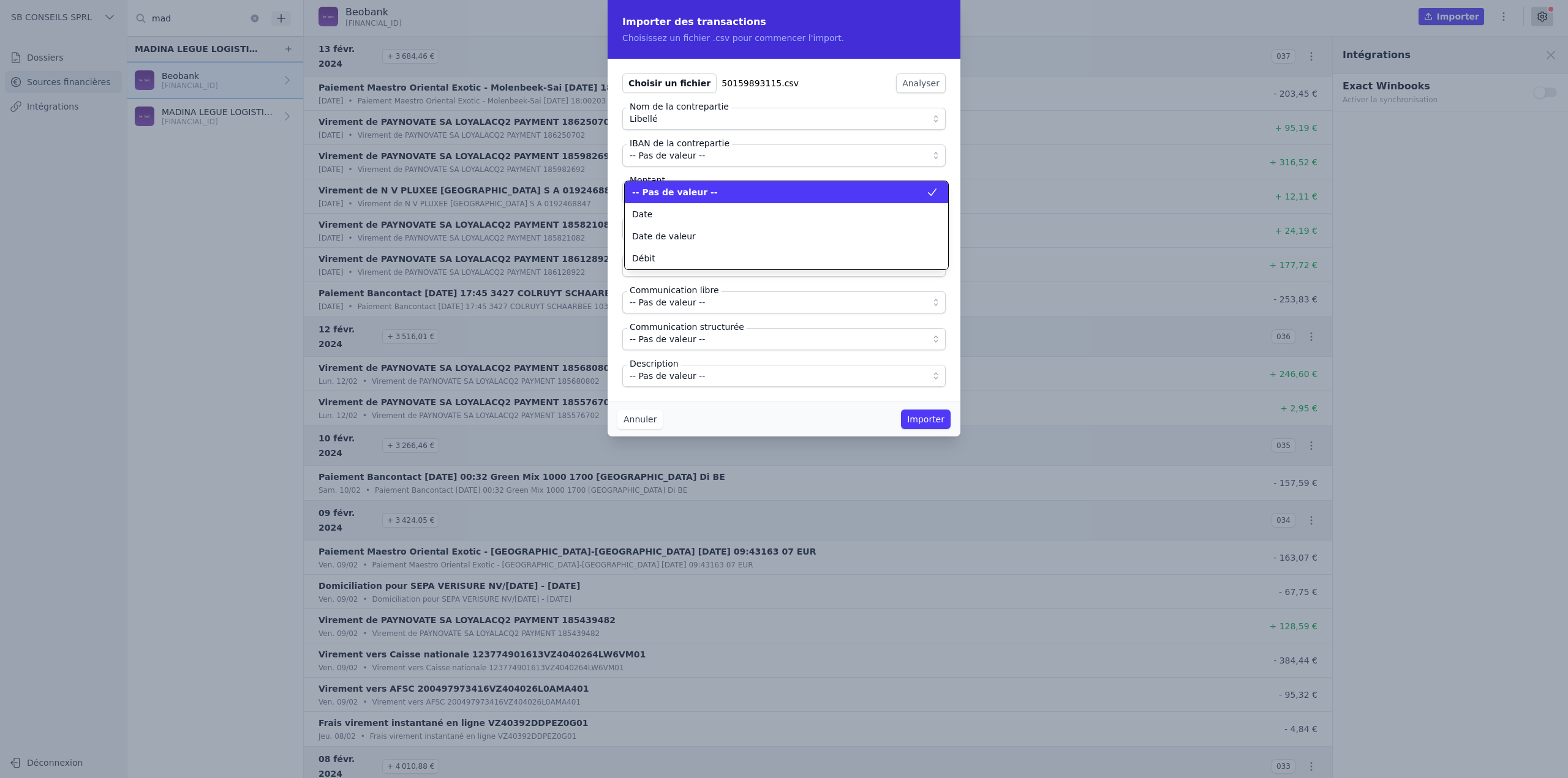
scroll to position [0, 0]
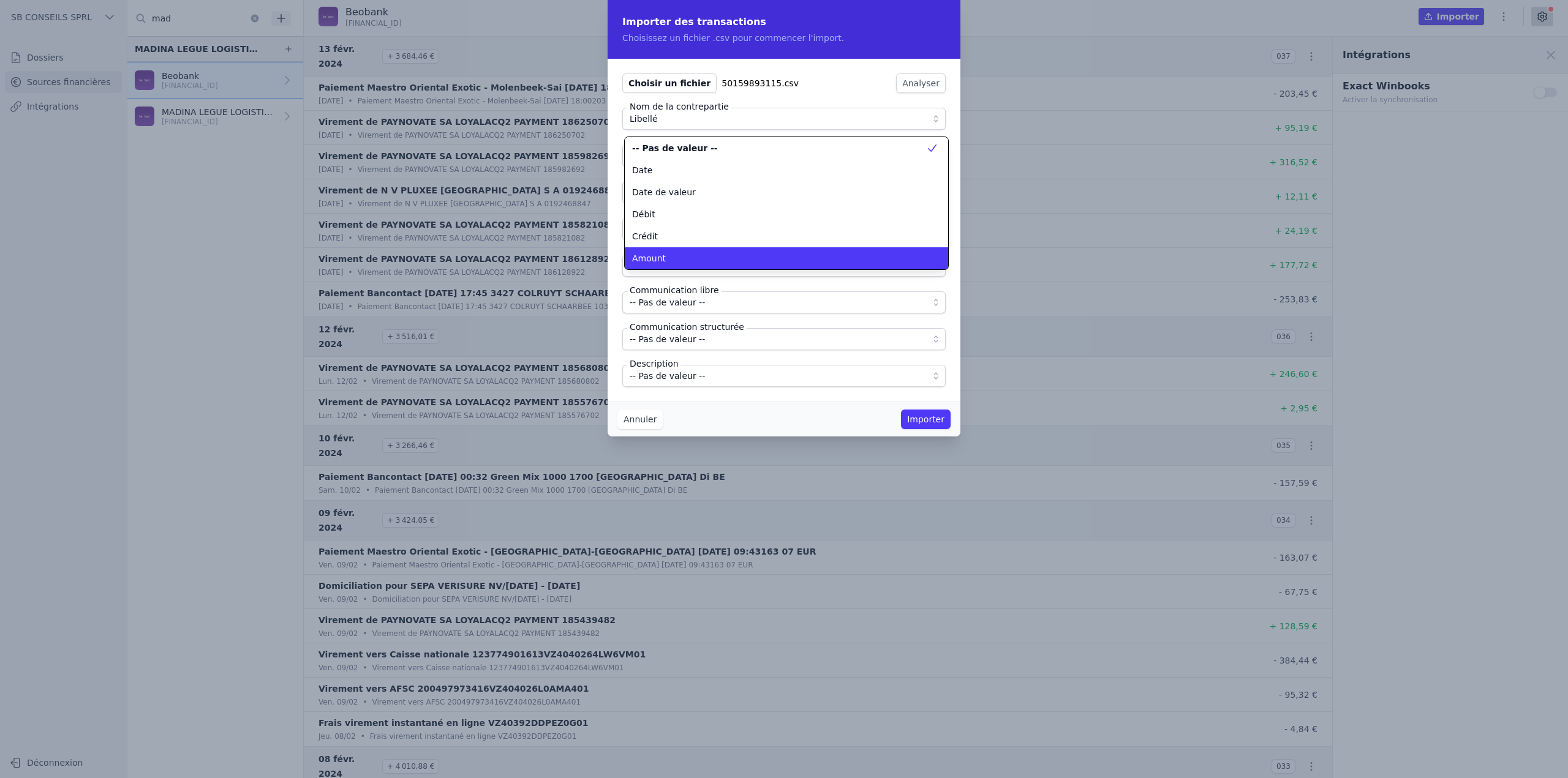
click at [691, 257] on div "Amount" at bounding box center [779, 259] width 294 height 13
click at [695, 236] on button "-- Pas de valeur --" at bounding box center [784, 229] width 324 height 22
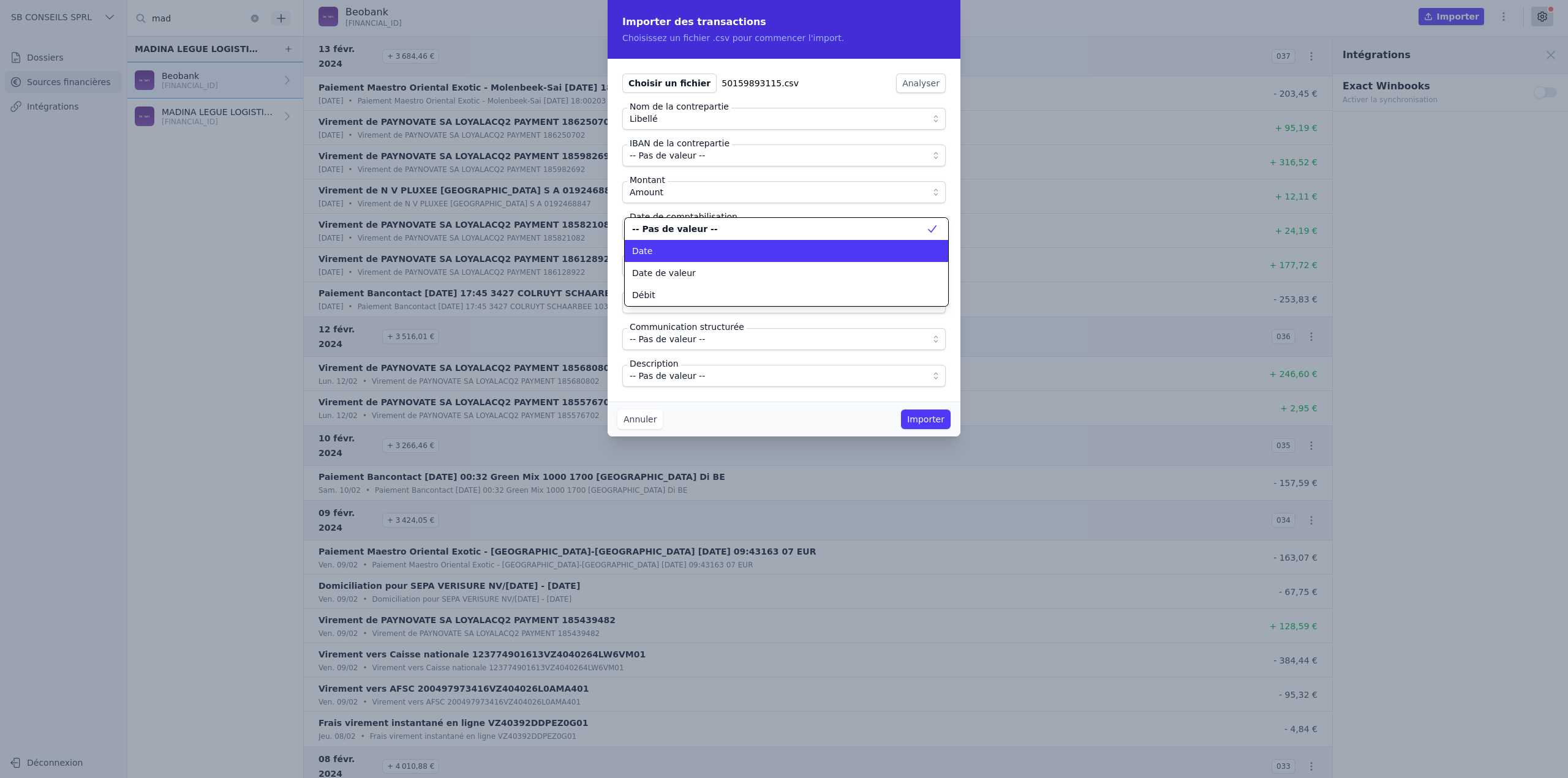
click at [691, 256] on div "Date" at bounding box center [779, 251] width 294 height 13
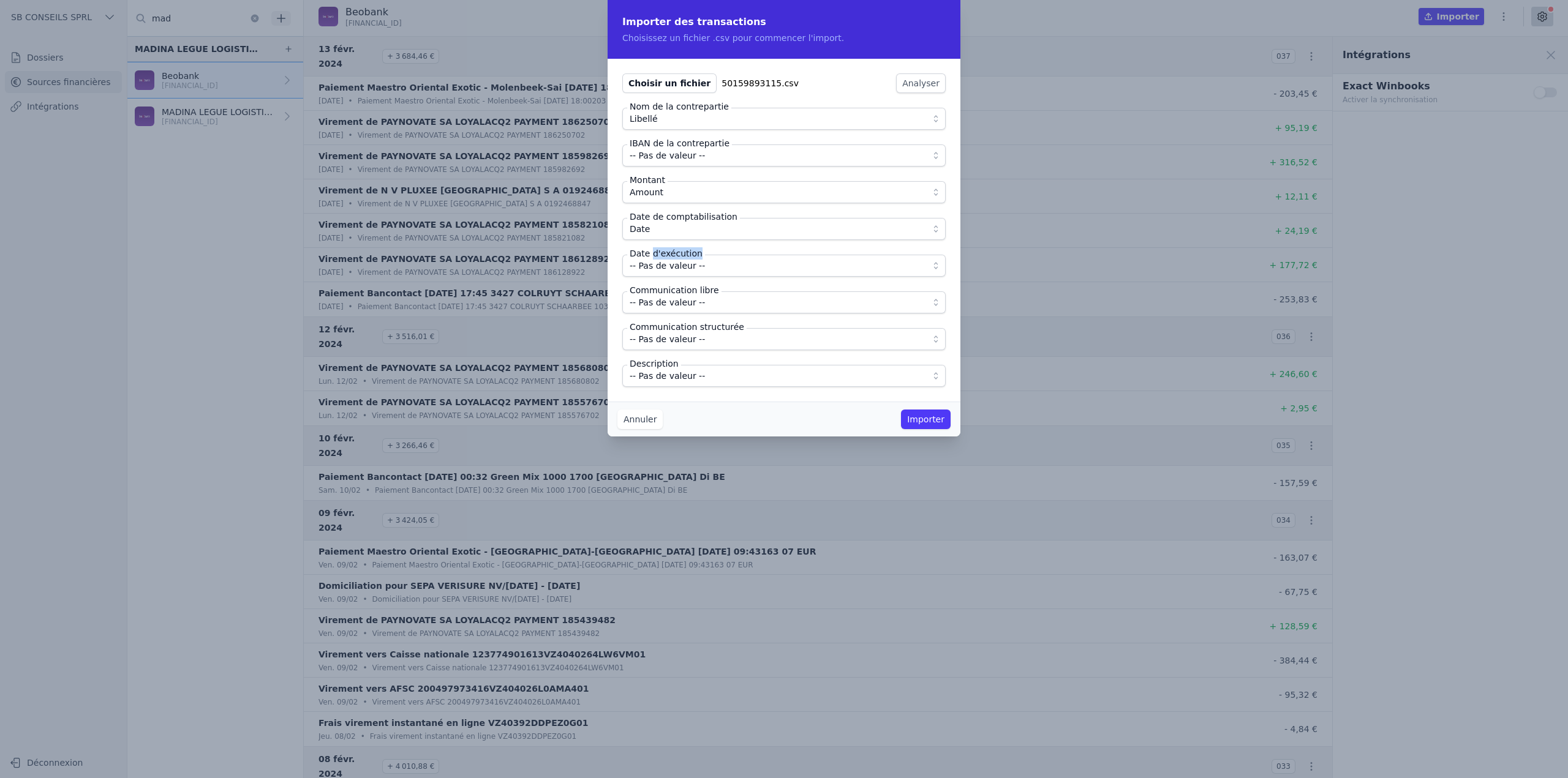
click at [691, 255] on label "Date d'exécution" at bounding box center [666, 254] width 78 height 13
click at [699, 271] on span "-- Pas de valeur --" at bounding box center [775, 266] width 292 height 15
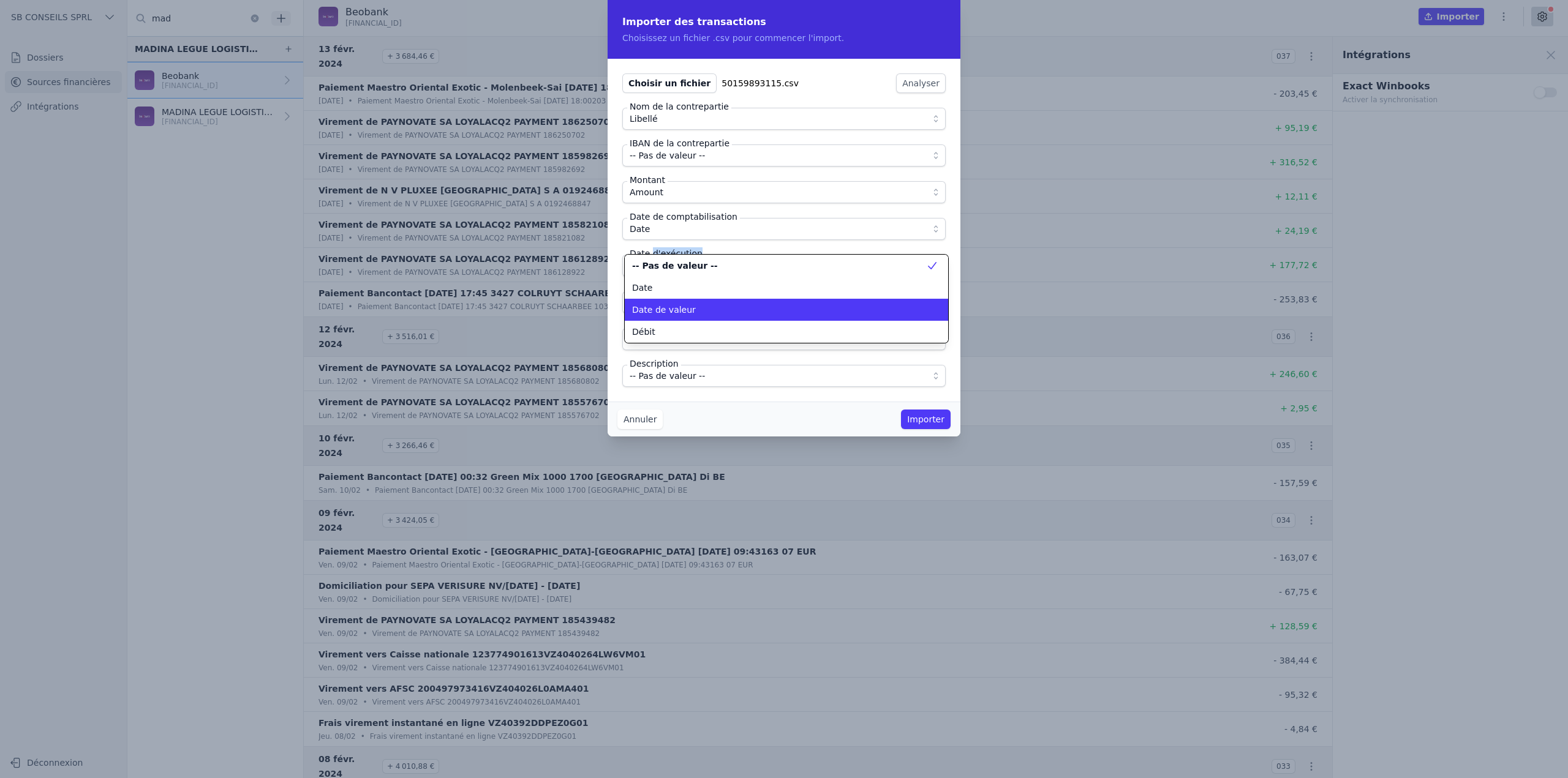
click at [699, 315] on div "Date de valeur" at bounding box center [779, 310] width 294 height 13
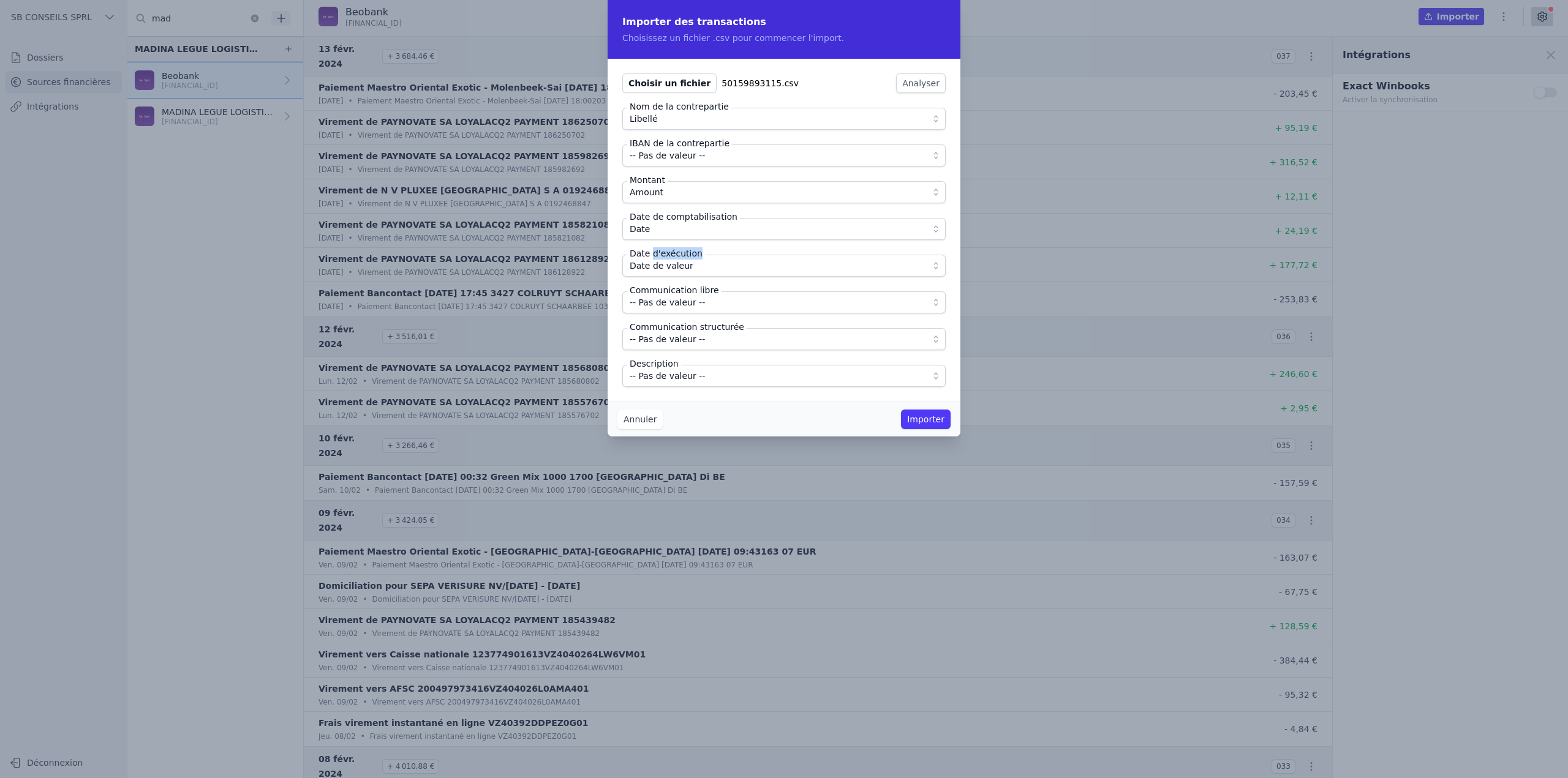
click at [699, 308] on span "-- Pas de valeur --" at bounding box center [775, 302] width 292 height 15
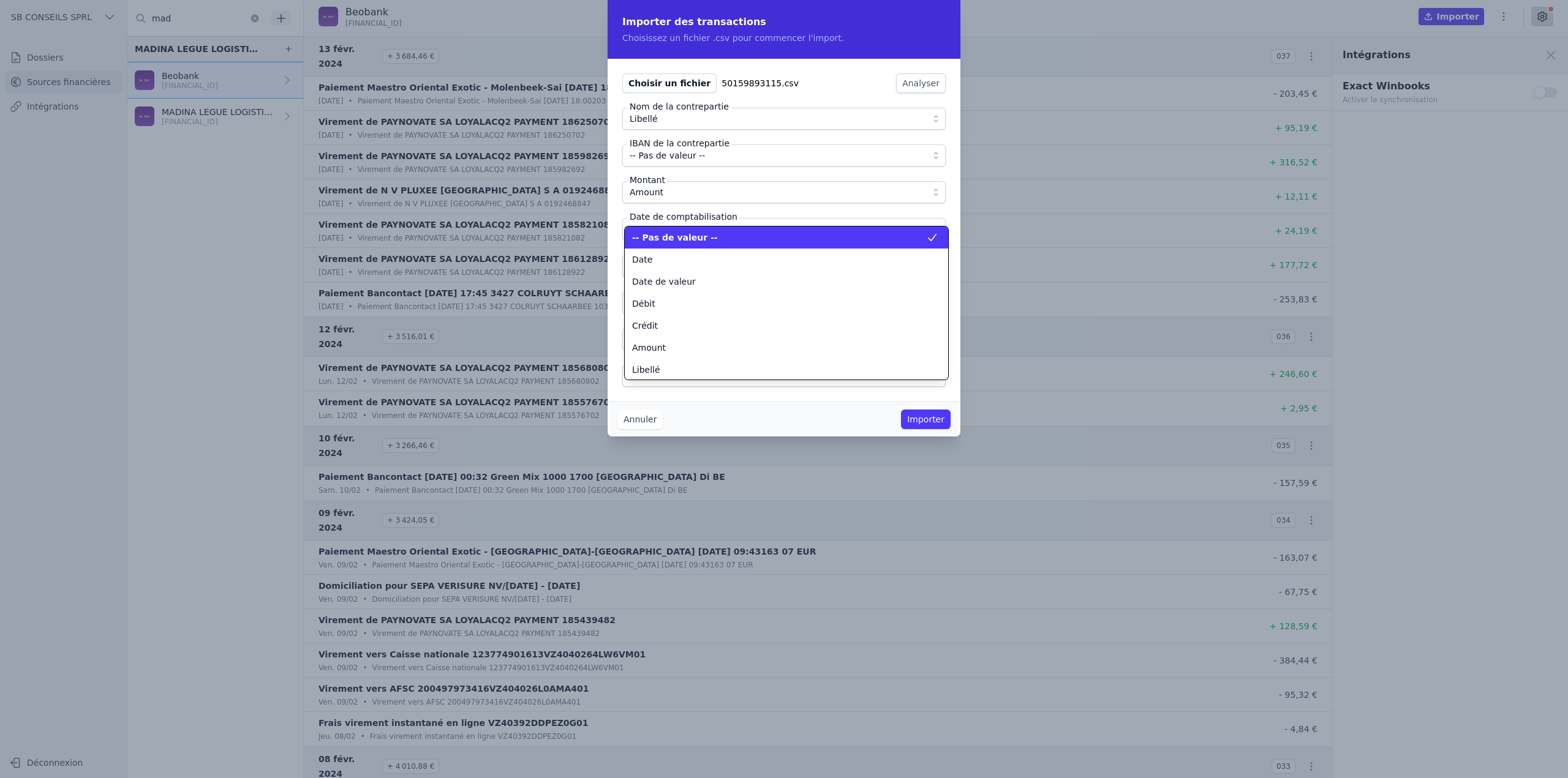
scroll to position [22, 0]
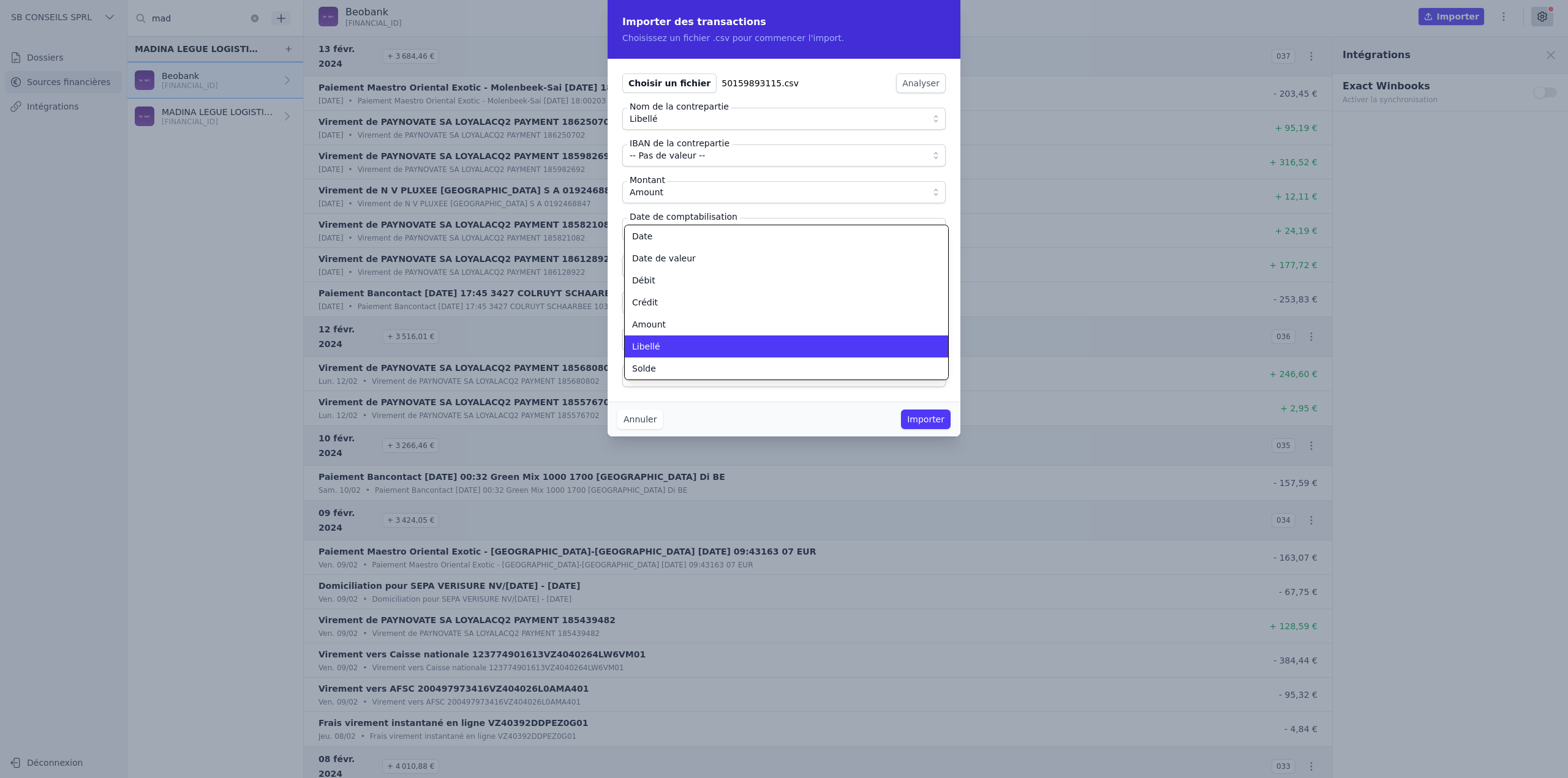
click at [694, 338] on li "Libellé" at bounding box center [786, 347] width 324 height 22
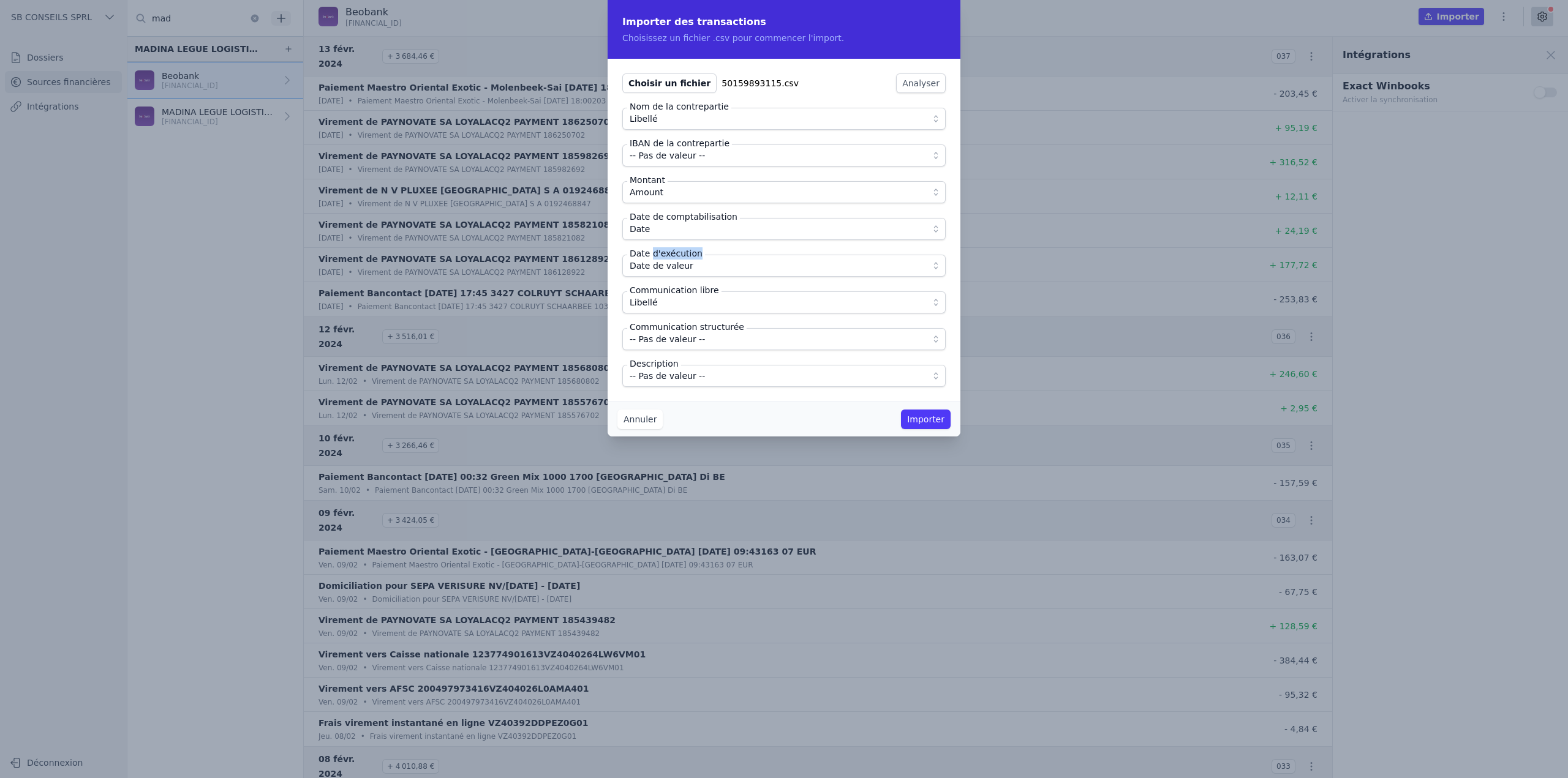
click at [719, 378] on span "-- Pas de valeur --" at bounding box center [775, 375] width 292 height 15
click at [717, 408] on div "Annuler Importer" at bounding box center [784, 419] width 353 height 35
click at [896, 422] on button "Importer" at bounding box center [926, 419] width 50 height 20
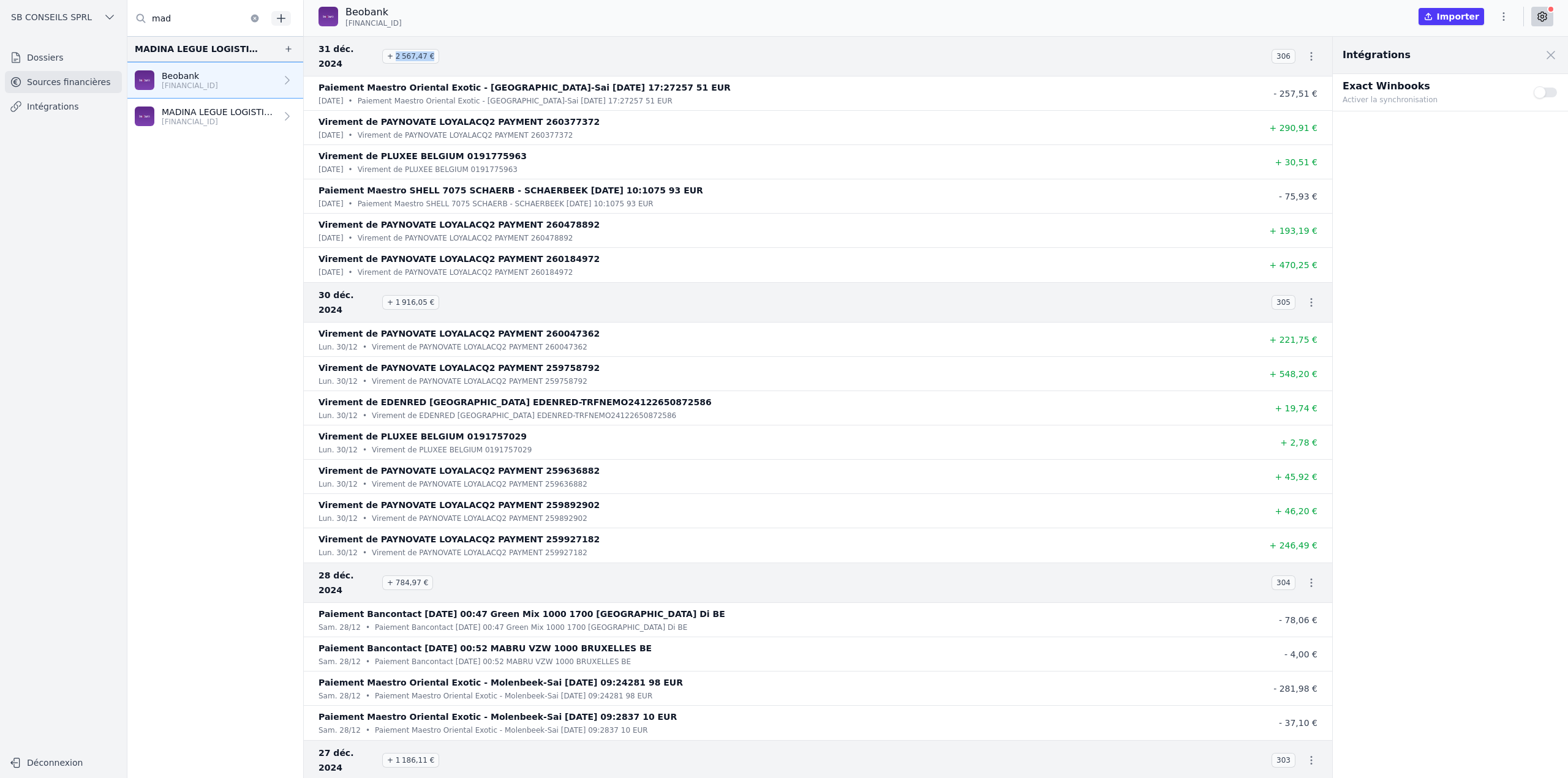
drag, startPoint x: 393, startPoint y: 50, endPoint x: 452, endPoint y: 50, distance: 59.0
click at [452, 50] on h3 "31 déc. 2024 + 2 567,47 €" at bounding box center [788, 57] width 938 height 29
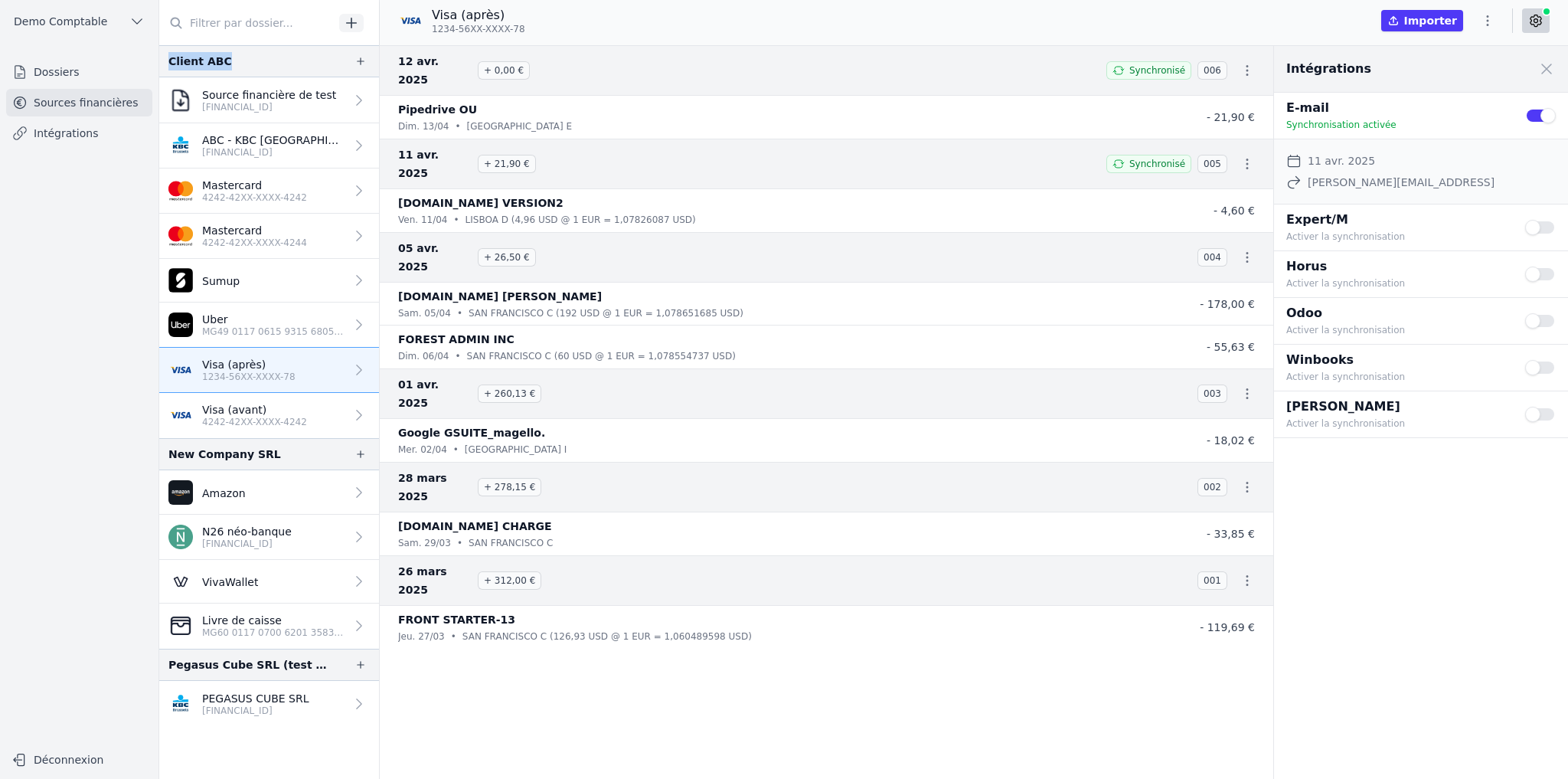
drag, startPoint x: 171, startPoint y: 62, endPoint x: 288, endPoint y: 65, distance: 117.0
click at [288, 65] on div "Client ABC" at bounding box center [268, 61] width 219 height 32
drag, startPoint x: 180, startPoint y: 449, endPoint x: 282, endPoint y: 456, distance: 102.2
click at [283, 454] on div "New Company SRL" at bounding box center [268, 454] width 219 height 32
drag, startPoint x: 165, startPoint y: 664, endPoint x: 371, endPoint y: 672, distance: 206.2
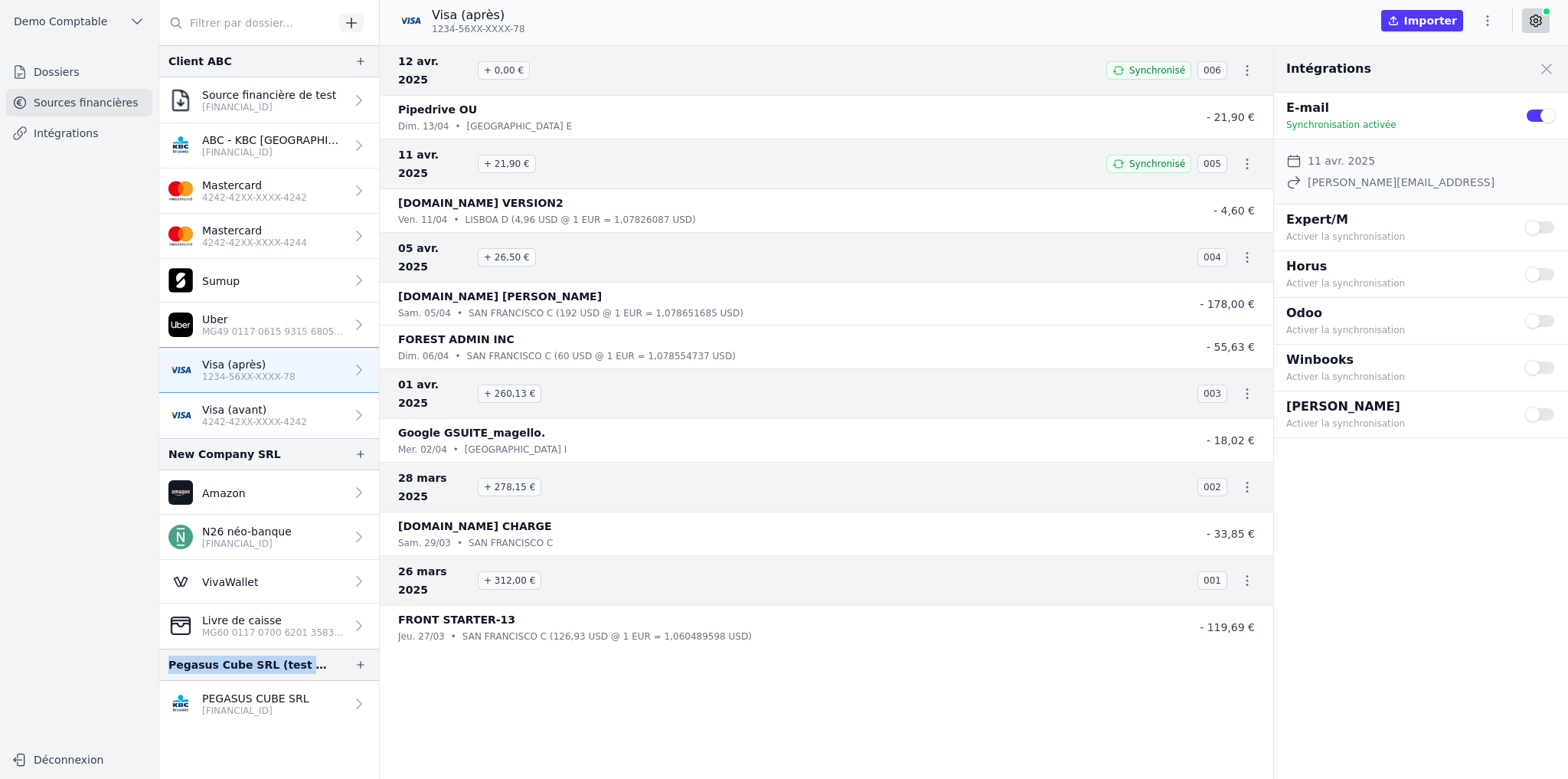
click at [371, 672] on div "Pegasus Cube SRL (test revoked account)" at bounding box center [268, 664] width 219 height 32
click at [241, 707] on p "BE33 7360 5969 2046" at bounding box center [255, 711] width 108 height 12
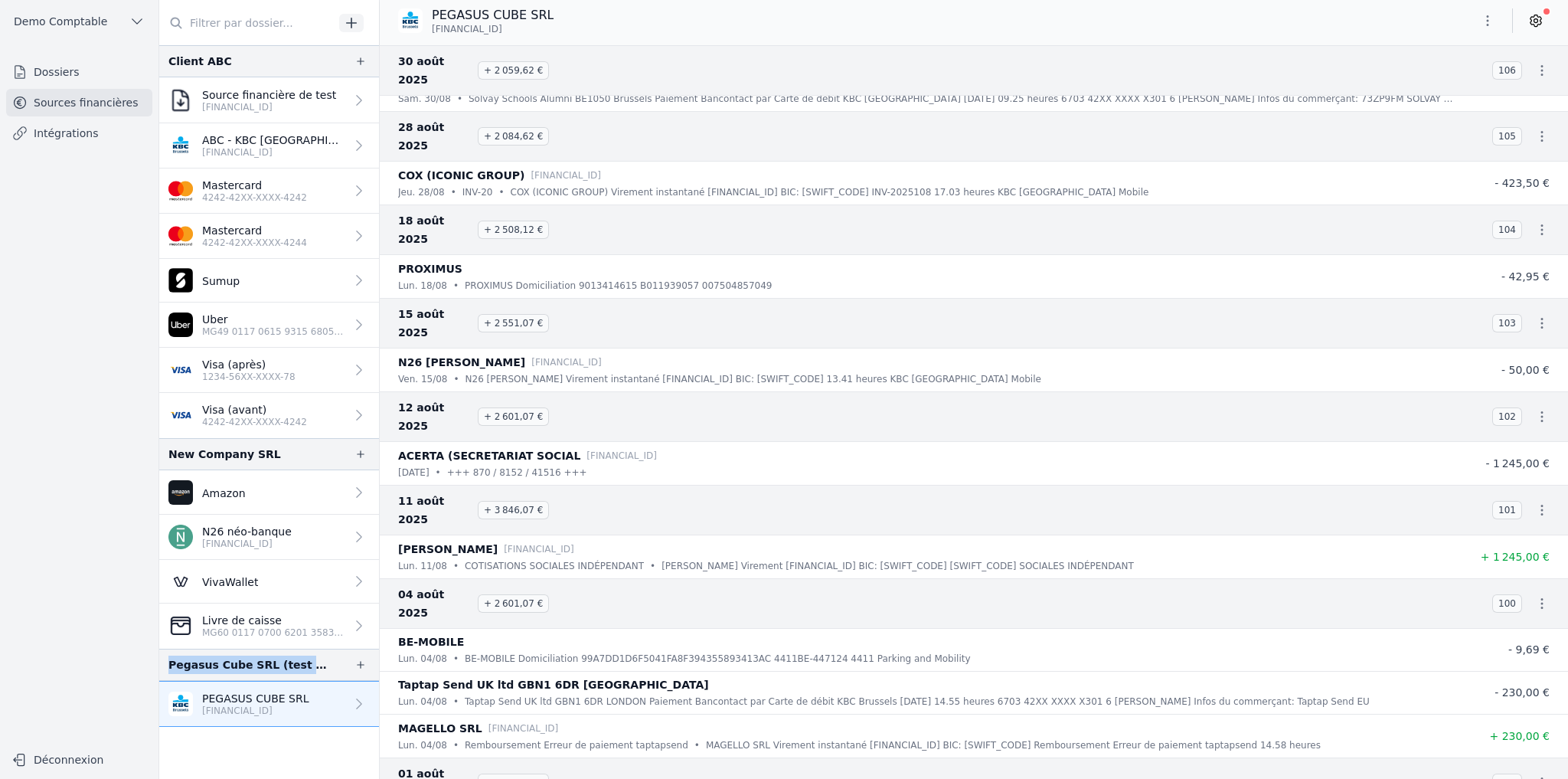
scroll to position [919, 0]
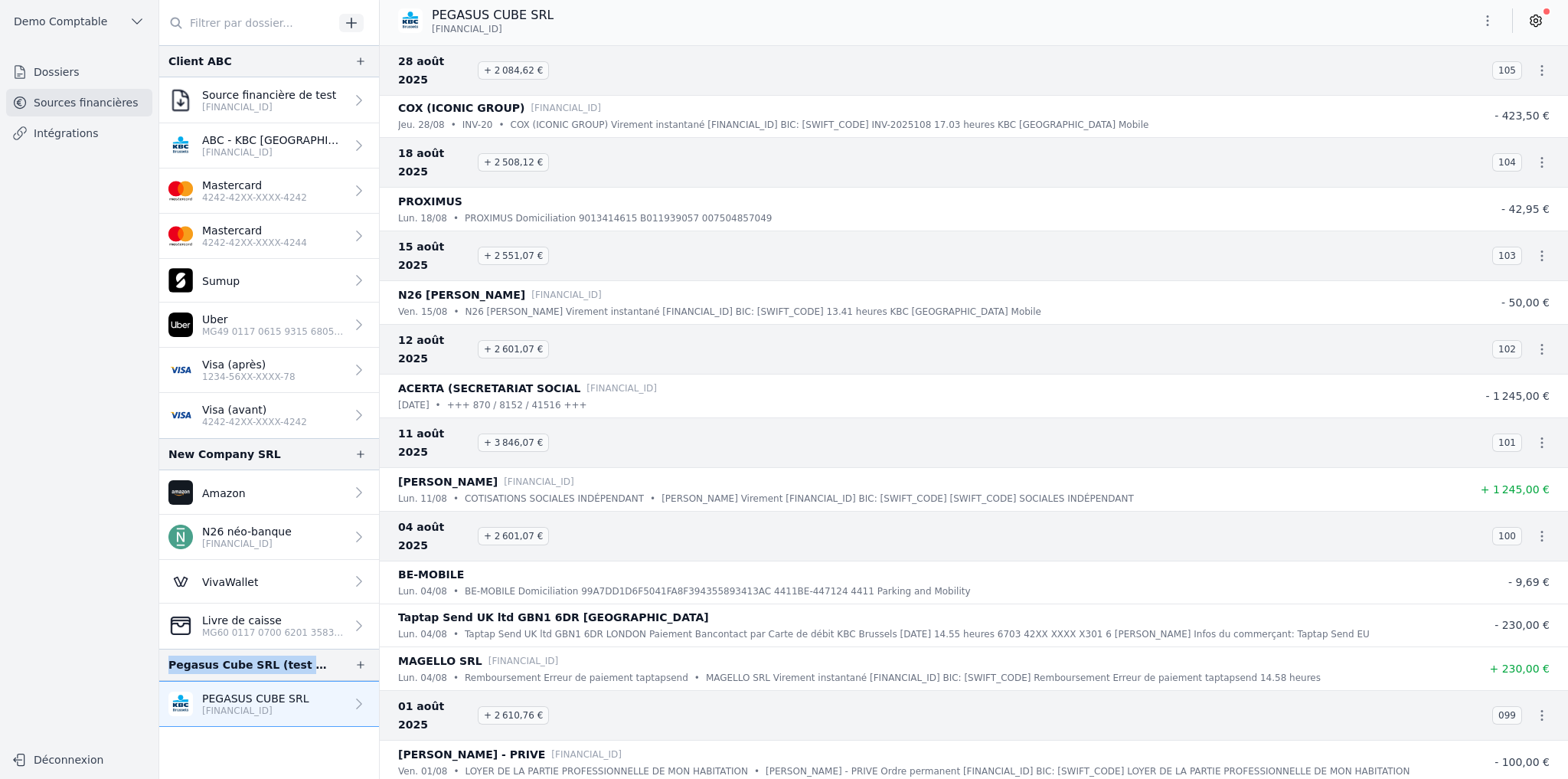
click at [978, 27] on icon at bounding box center [1537, 21] width 16 height 16
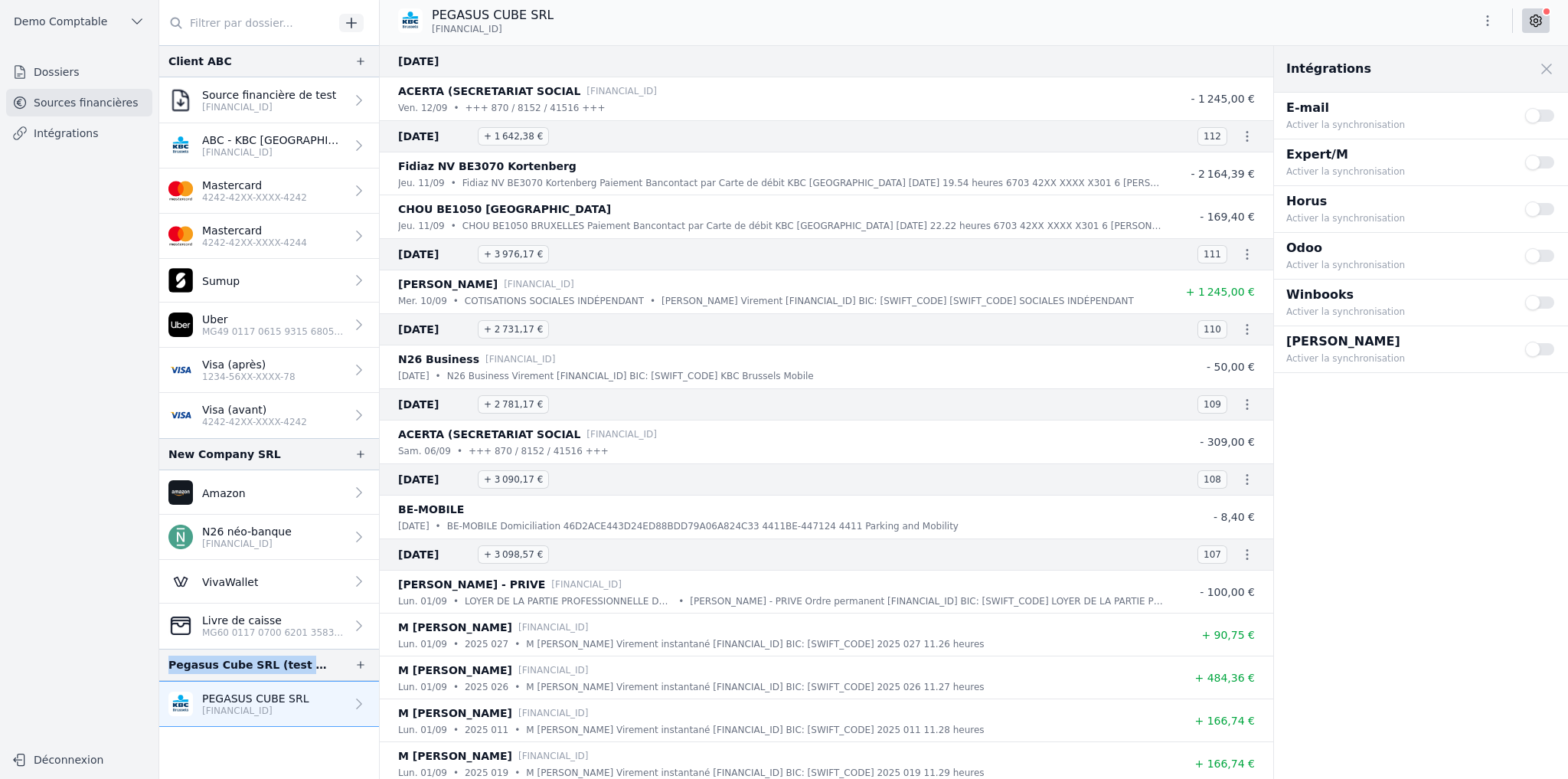
drag, startPoint x: 1304, startPoint y: 296, endPoint x: 1405, endPoint y: 306, distance: 101.5
click at [978, 306] on div "Winbooks Activer la synchronisation" at bounding box center [1397, 303] width 220 height 34
click at [978, 303] on button "Use setting" at bounding box center [1540, 303] width 31 height 16
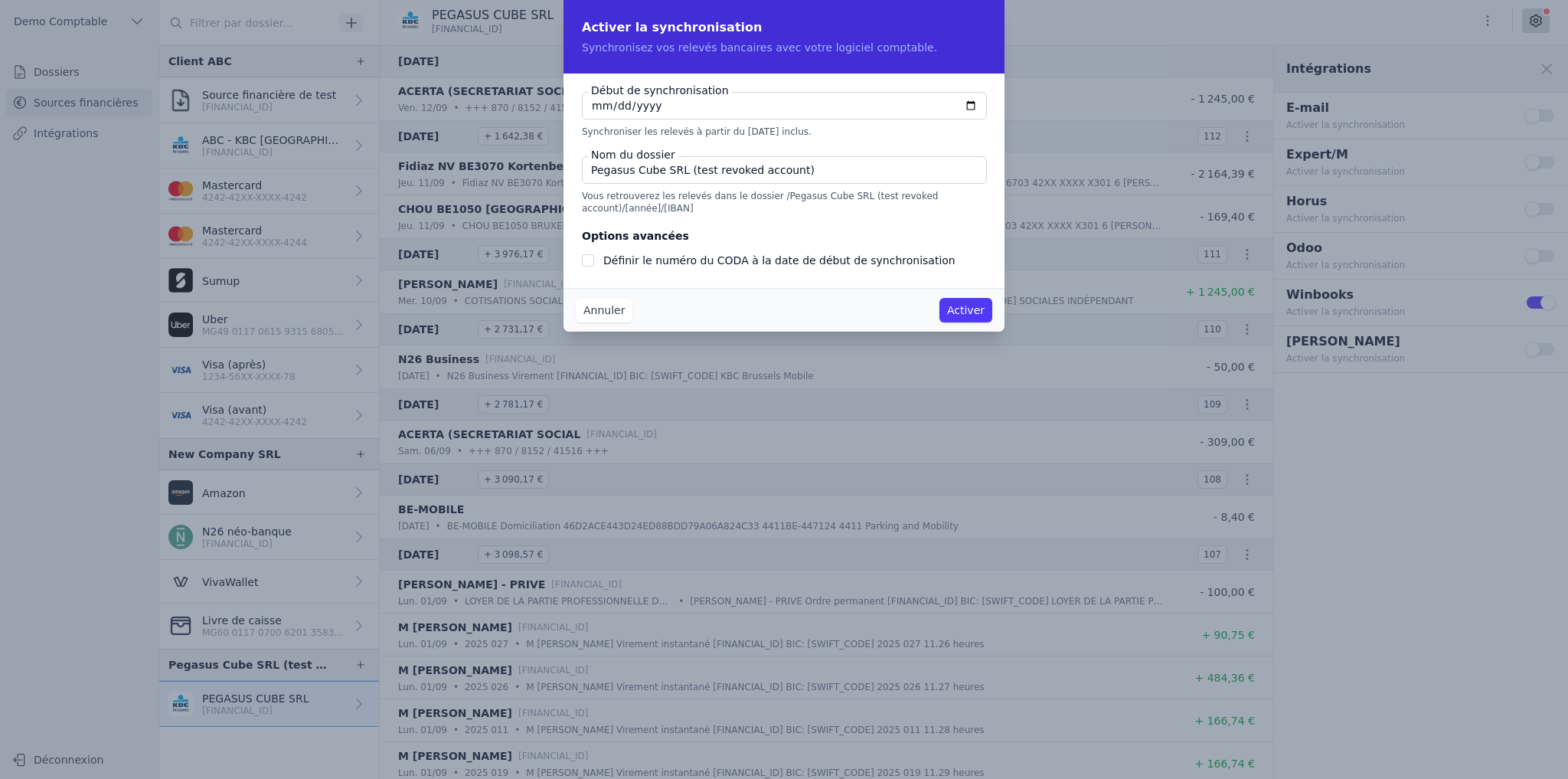
click at [971, 108] on input "2025-09-12" at bounding box center [784, 106] width 405 height 28
type input "2025-08-12"
checkbox input "false"
click at [970, 107] on input "2025-04-27" at bounding box center [784, 106] width 405 height 28
type input "2025-04-01"
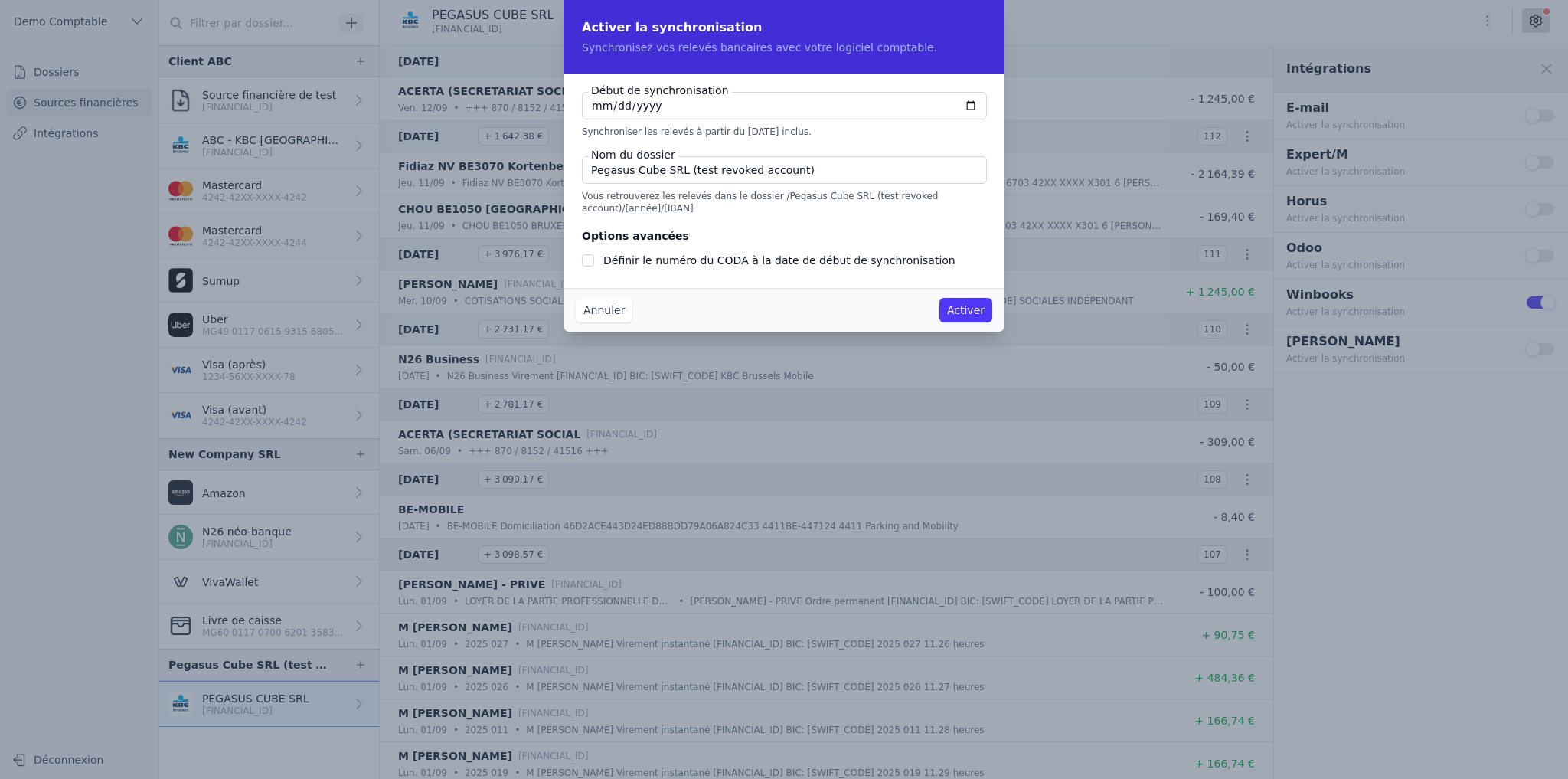
click at [646, 175] on input "Pegasus Cube SRL (test revoked account)" at bounding box center [784, 170] width 405 height 28
click at [612, 311] on button "Annuler" at bounding box center [604, 310] width 57 height 24
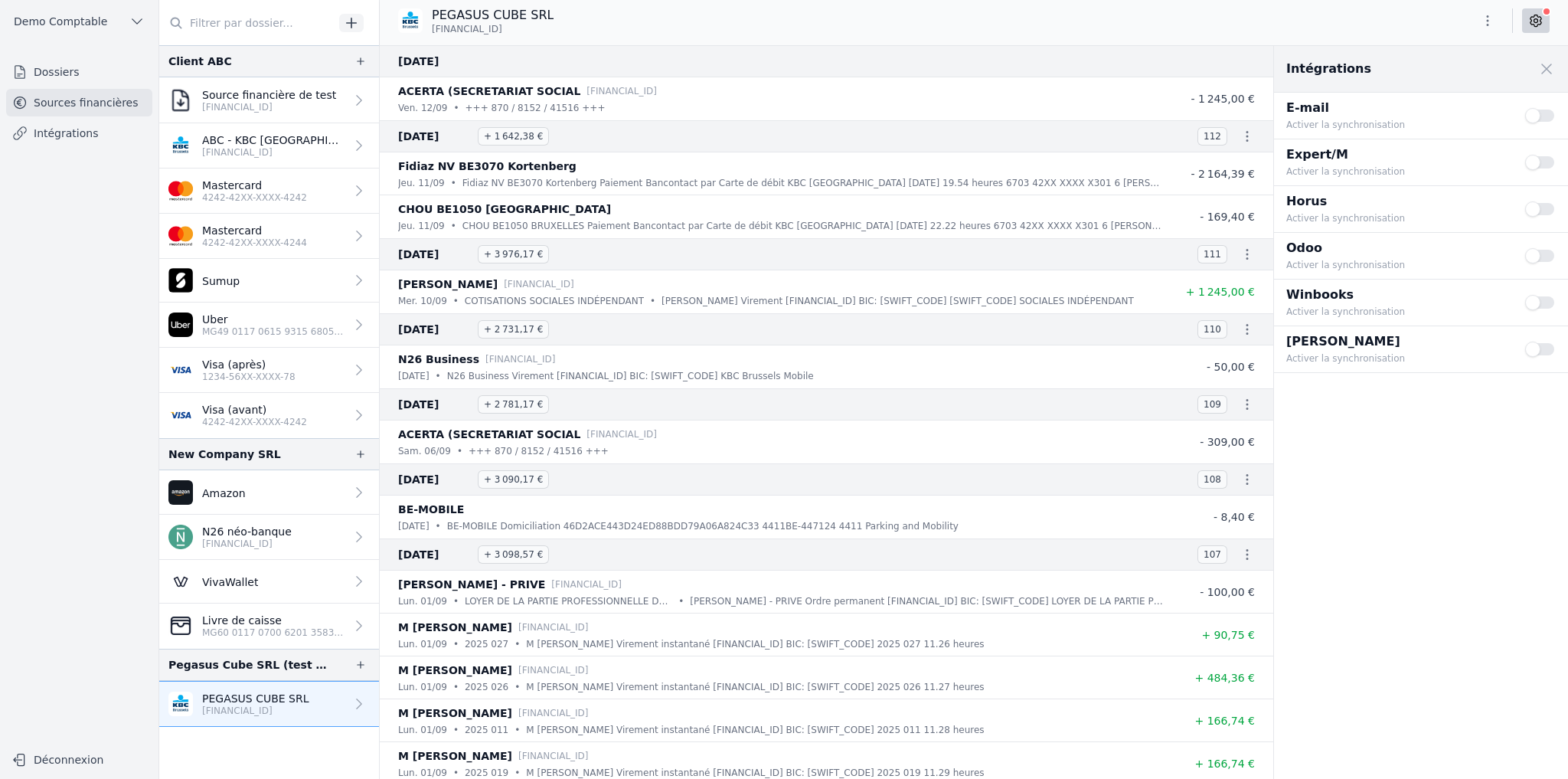
click at [63, 73] on link "Dossiers" at bounding box center [79, 73] width 146 height 28
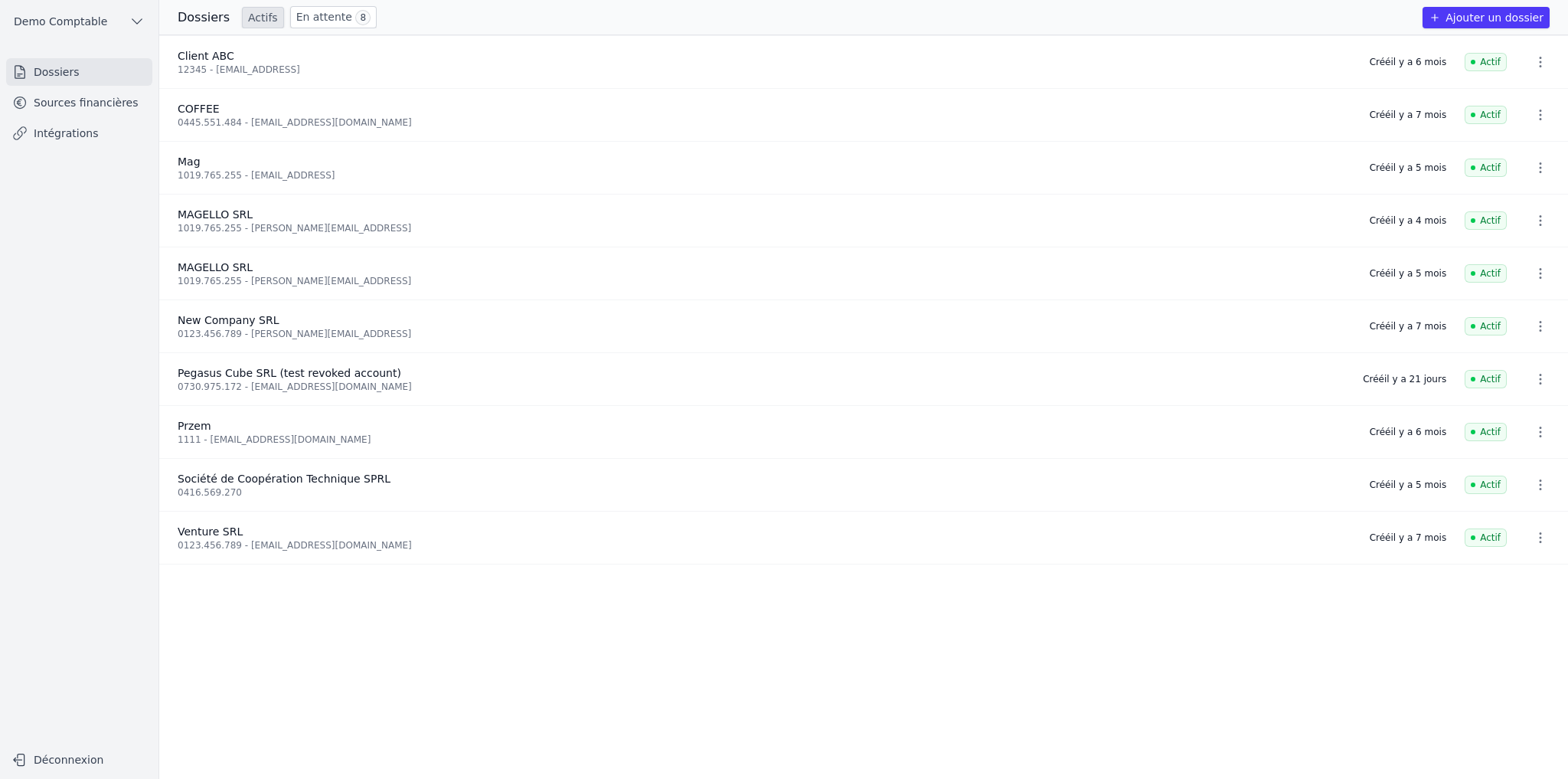
click at [978, 21] on button "Ajouter un dossier" at bounding box center [1486, 17] width 127 height 22
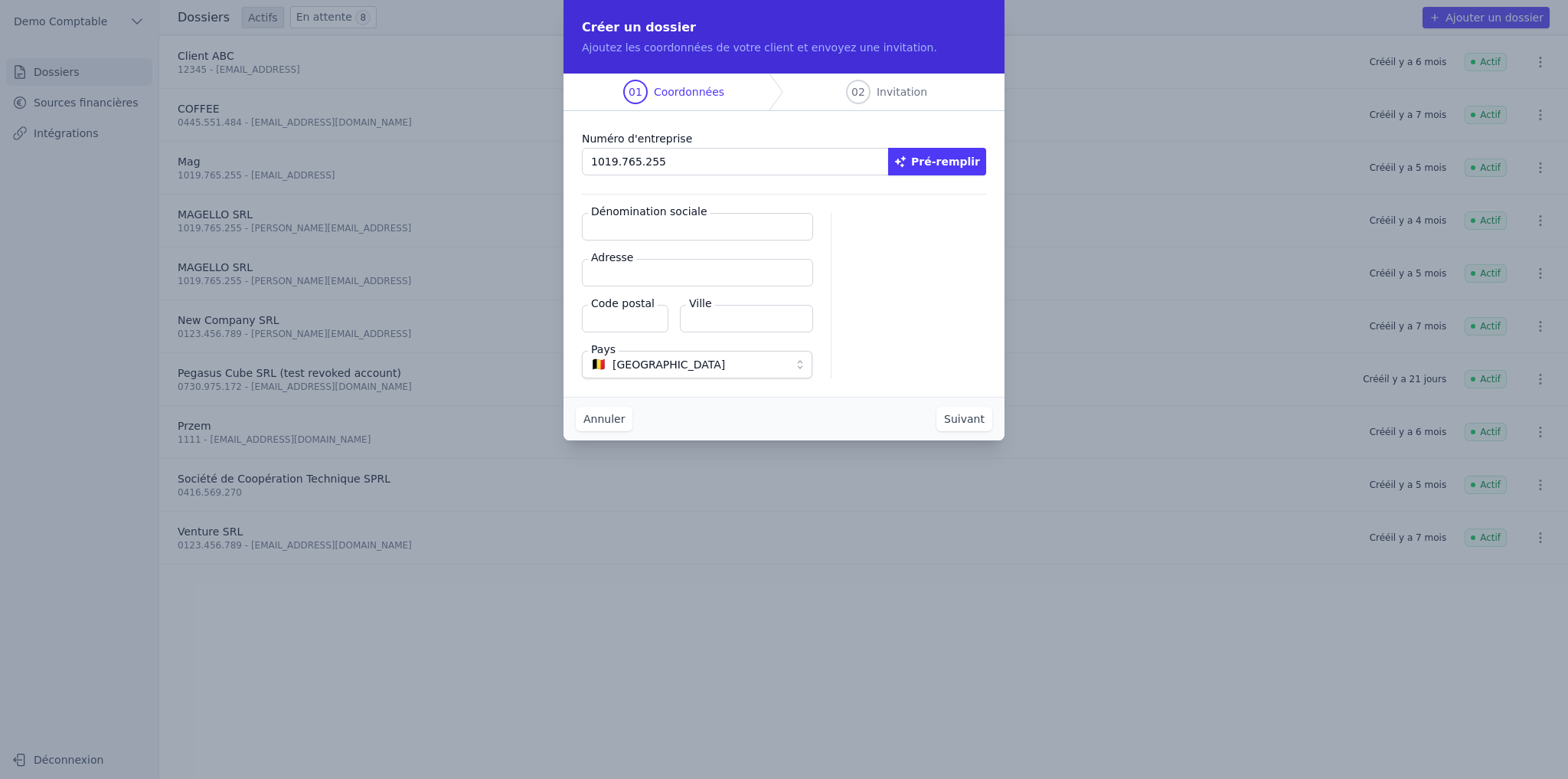
type input "1019.765.255"
click at [971, 165] on button "Pré-remplir" at bounding box center [937, 162] width 98 height 28
type input "MAGELLO SRL"
type input "Avenue du Derby 30/16"
type input "1050"
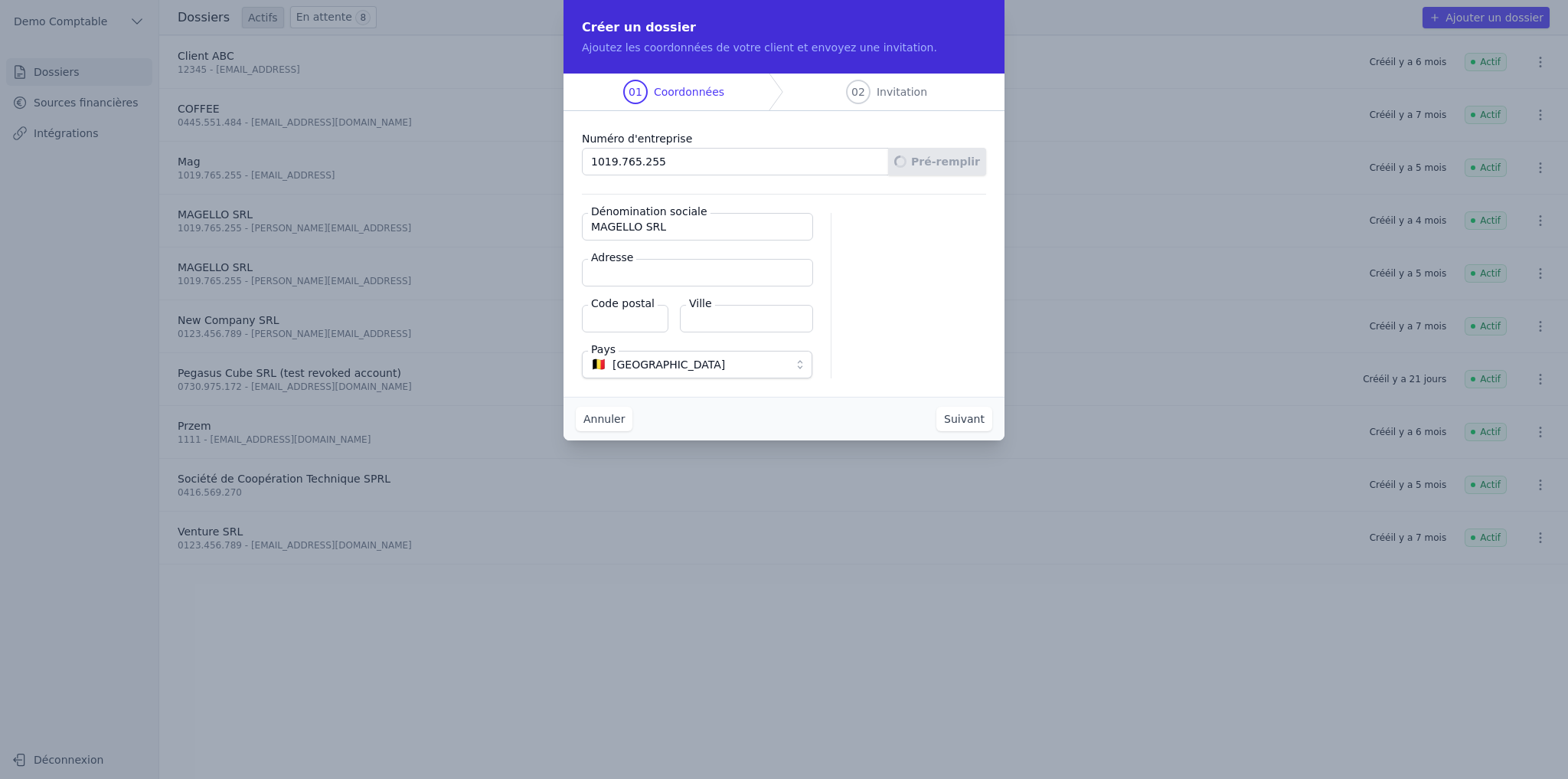
type input "Ixelles"
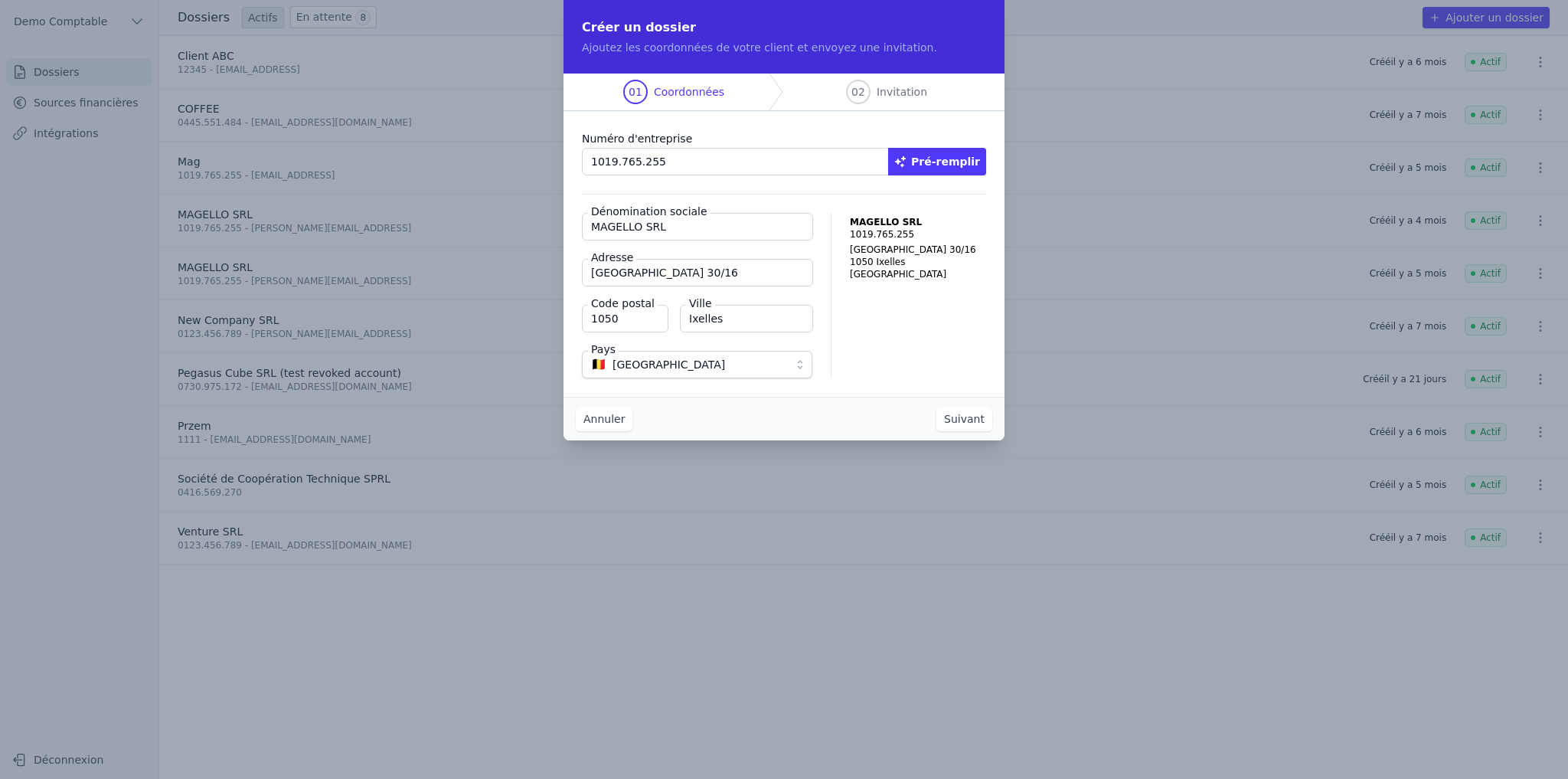
click at [966, 428] on button "Suivant" at bounding box center [964, 419] width 56 height 24
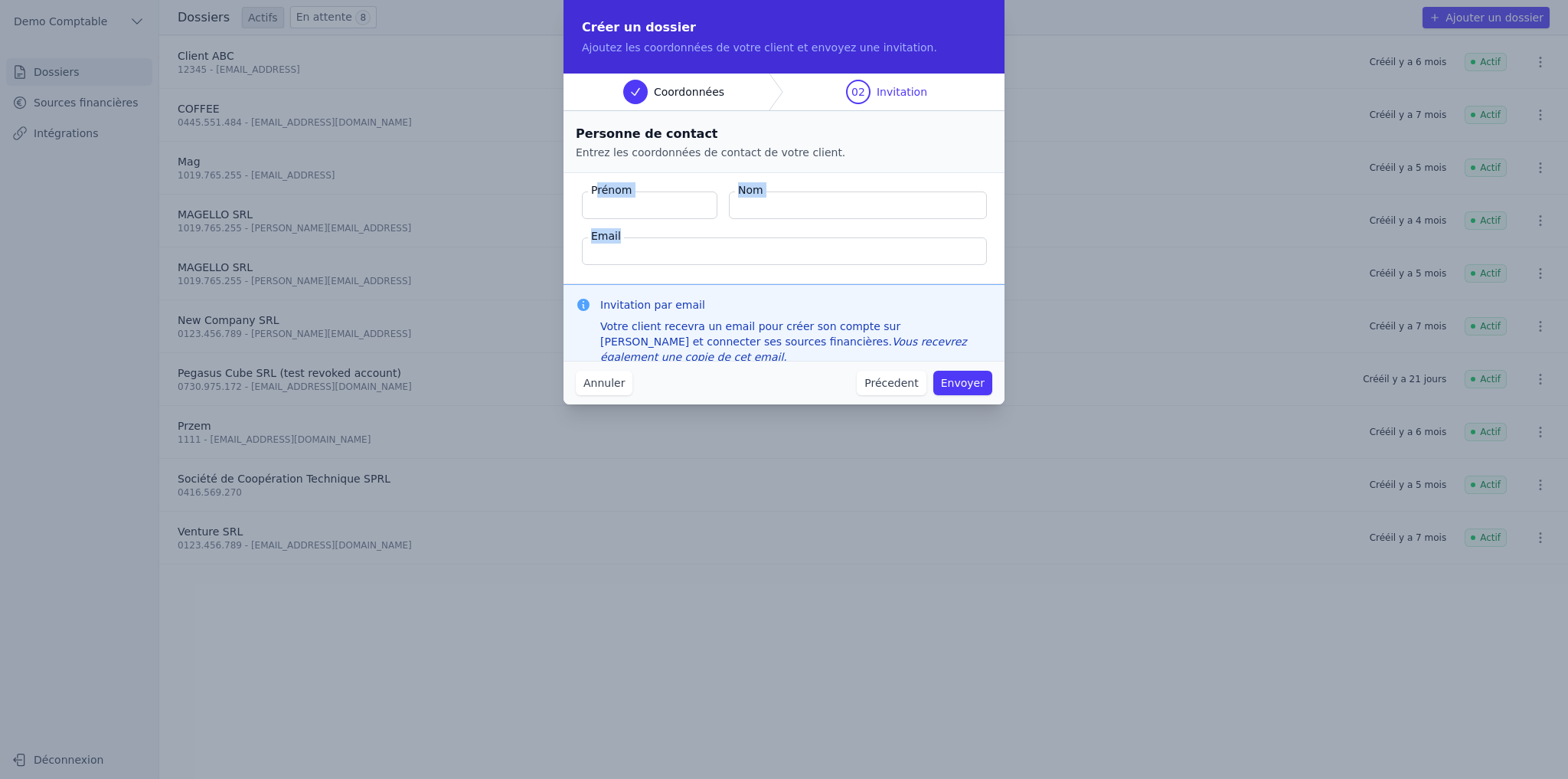
drag, startPoint x: 621, startPoint y: 189, endPoint x: 818, endPoint y: 238, distance: 203.0
click at [818, 238] on fieldset "Prénom Nom Email" at bounding box center [784, 228] width 441 height 111
click at [805, 248] on input "Email" at bounding box center [784, 252] width 405 height 28
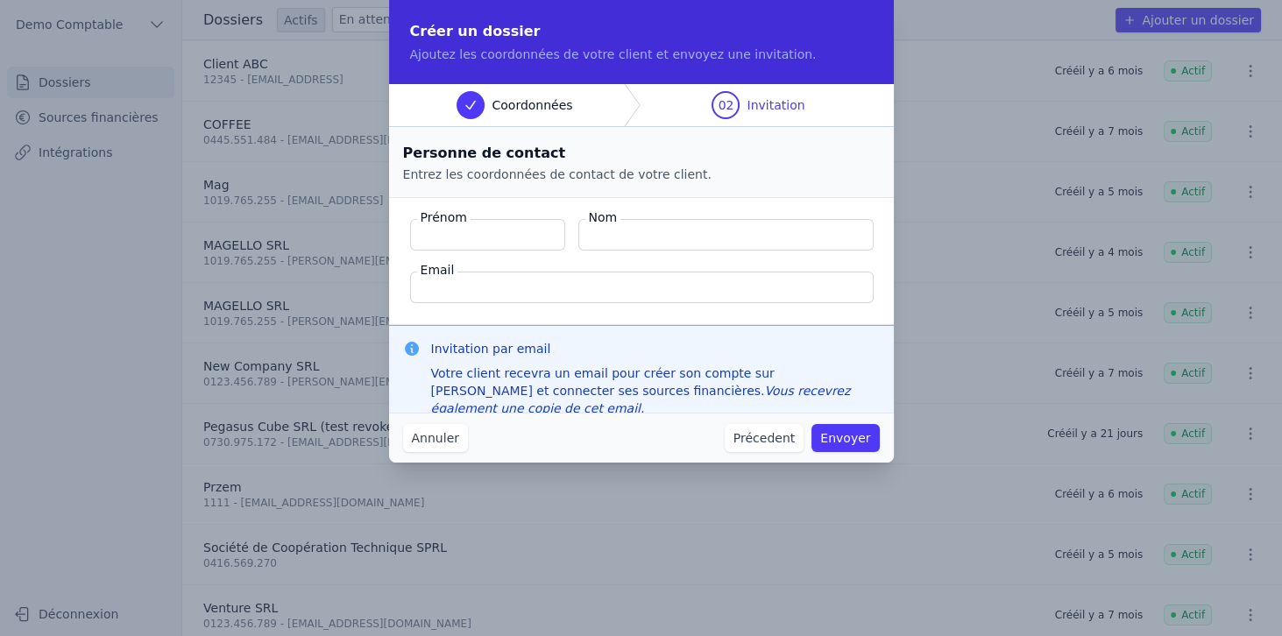
click at [417, 435] on button "Annuler" at bounding box center [435, 438] width 65 height 28
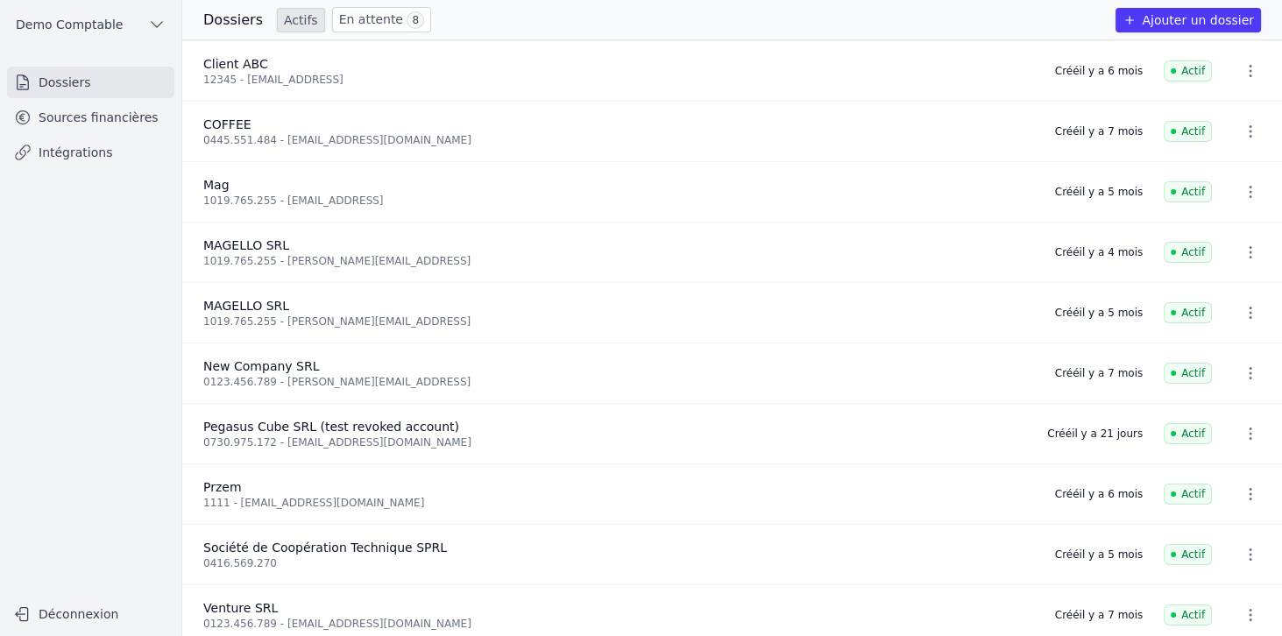
click at [109, 121] on link "Sources financières" at bounding box center [90, 118] width 167 height 32
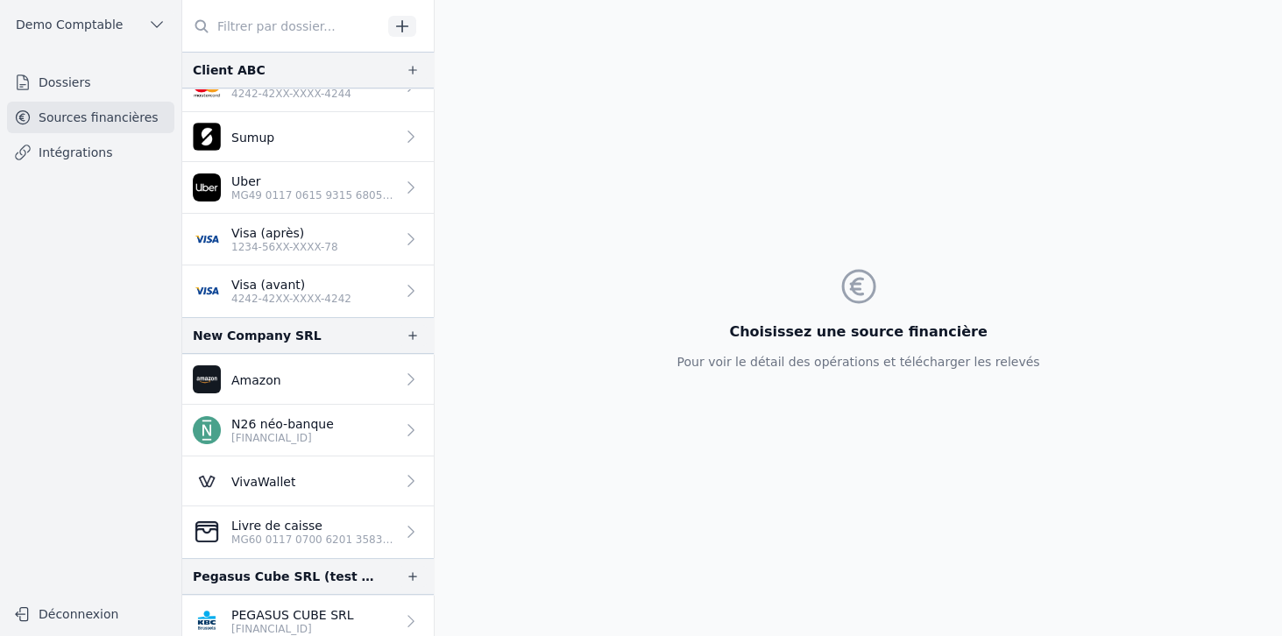
scroll to position [187, 0]
click at [303, 604] on p "PEGASUS CUBE SRL" at bounding box center [292, 613] width 123 height 18
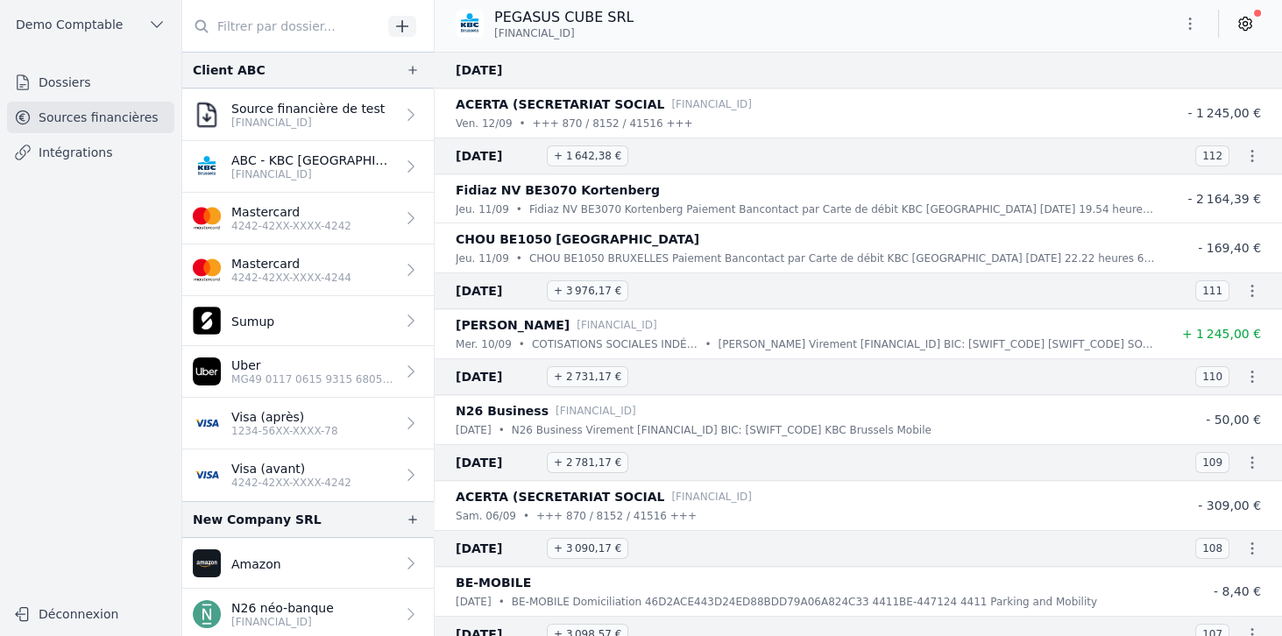
click at [261, 476] on p "4242-42XX-XXXX-4242" at bounding box center [291, 483] width 120 height 14
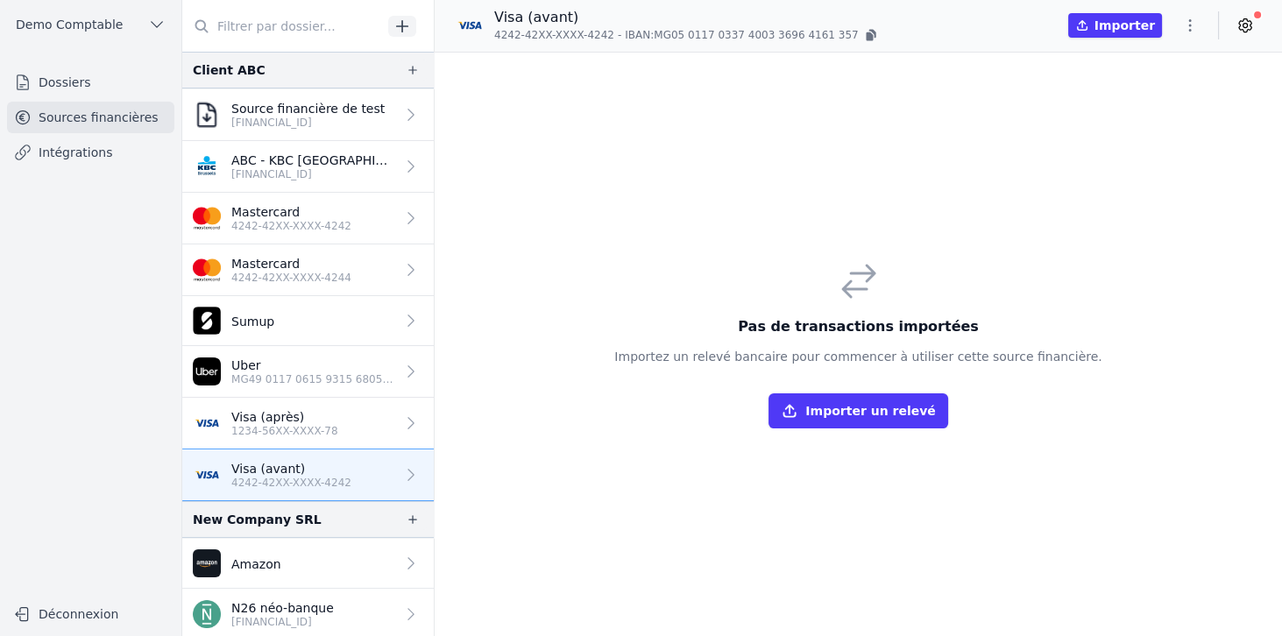
click at [830, 417] on button "Importer un relevé" at bounding box center [857, 410] width 179 height 35
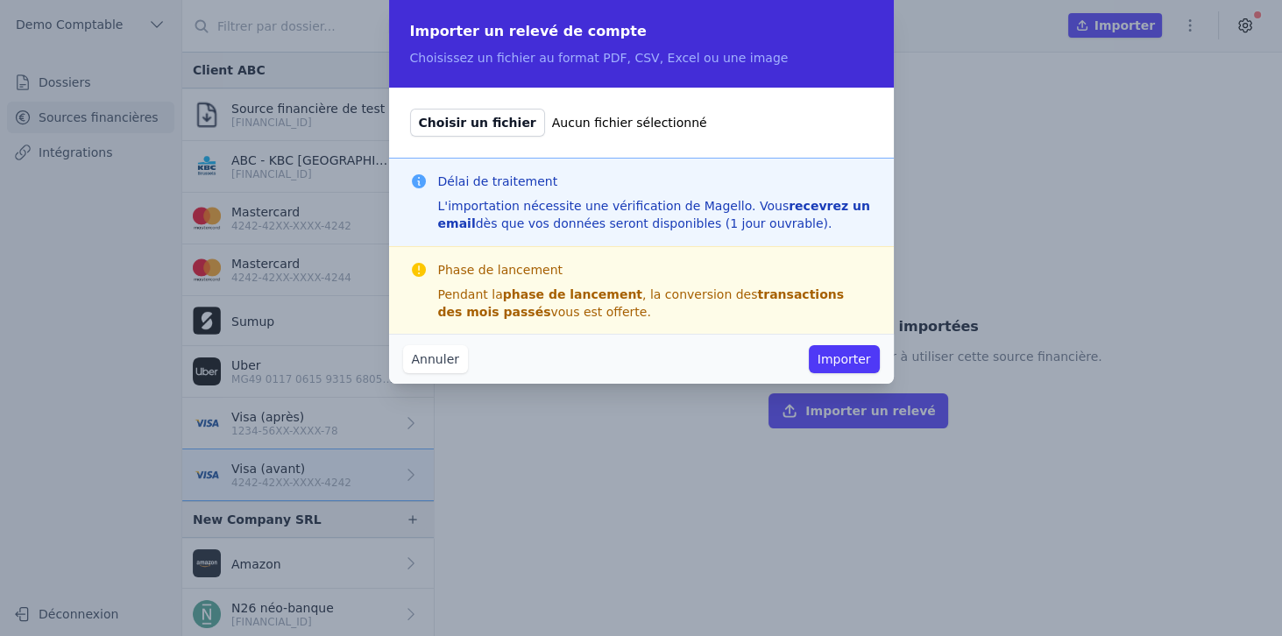
click at [436, 367] on button "Annuler" at bounding box center [435, 359] width 65 height 28
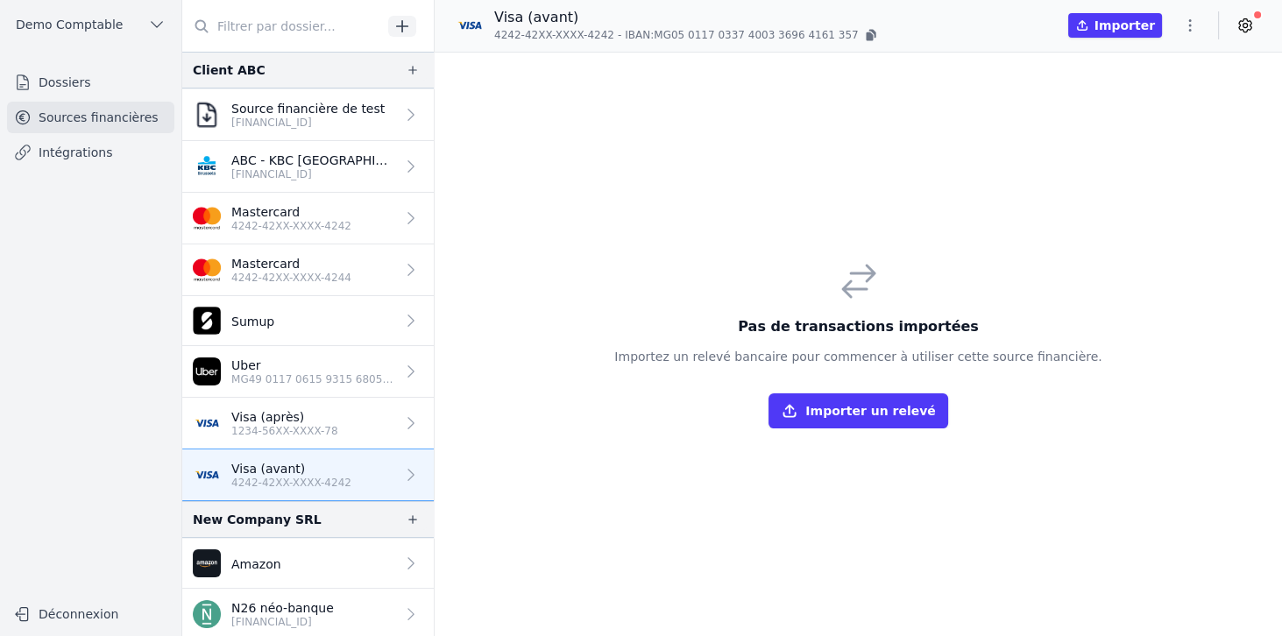
click at [305, 425] on p "1234-56XX-XXXX-78" at bounding box center [284, 431] width 107 height 14
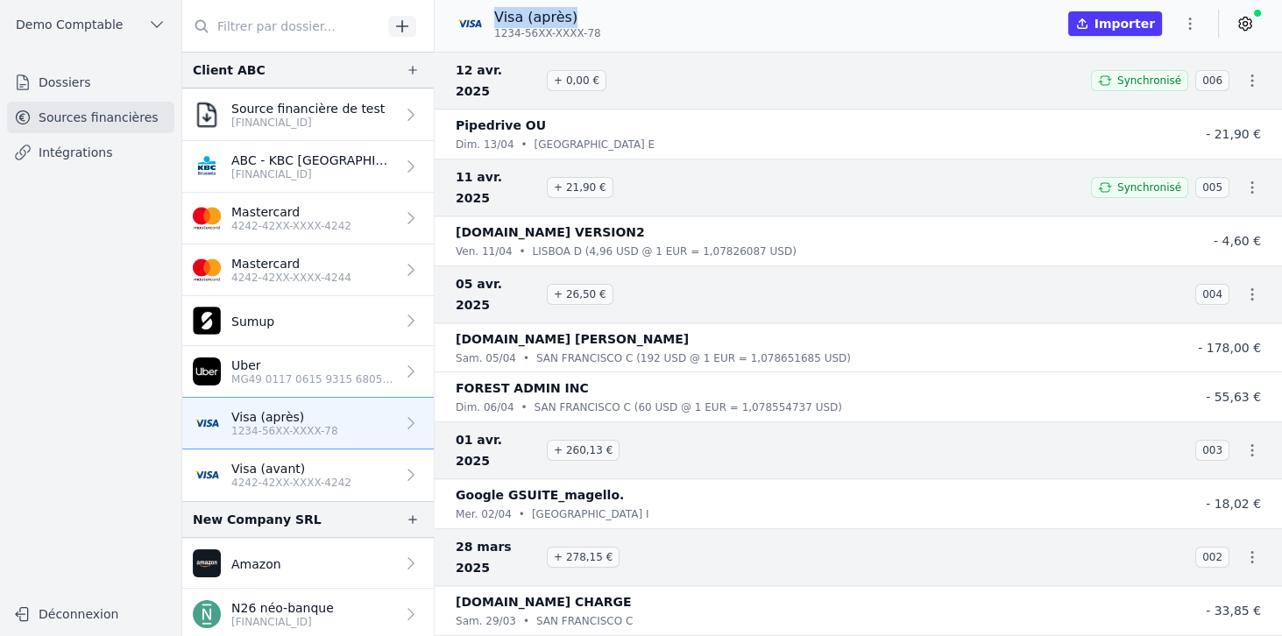
drag, startPoint x: 491, startPoint y: 15, endPoint x: 589, endPoint y: 18, distance: 98.2
click at [589, 18] on div "Visa (après) 1234-56XX-XXXX-78" at bounding box center [528, 23] width 145 height 33
click at [1119, 19] on link at bounding box center [1245, 24] width 32 height 28
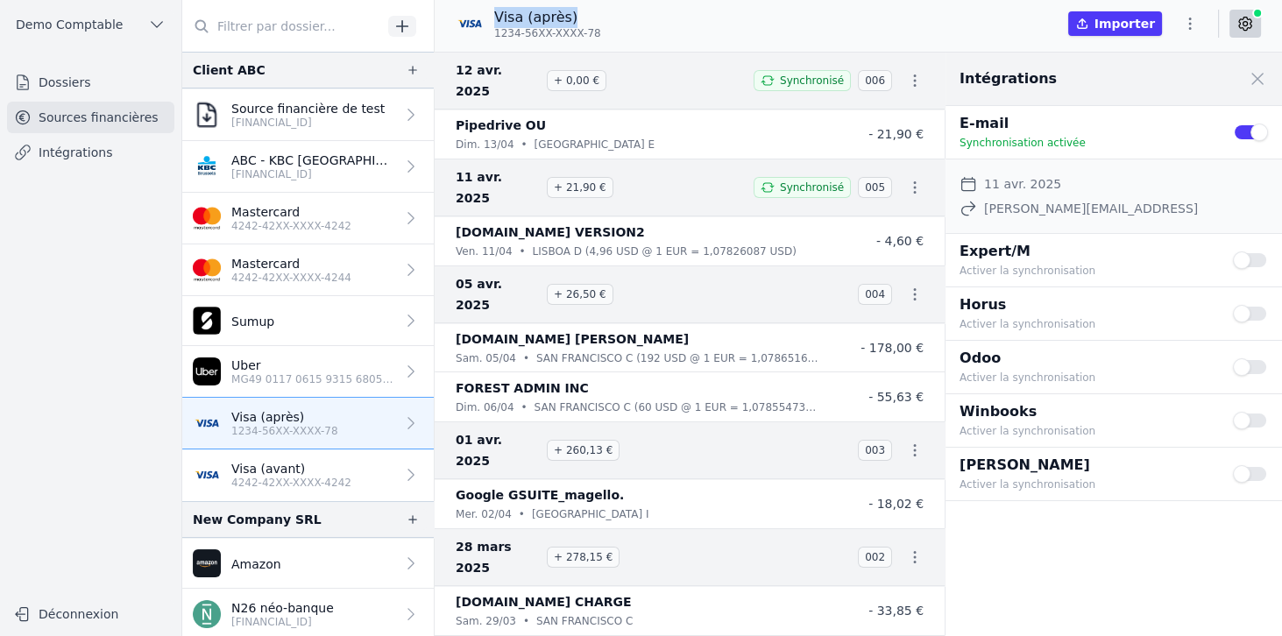
click at [1119, 418] on button "Use setting" at bounding box center [1250, 421] width 35 height 18
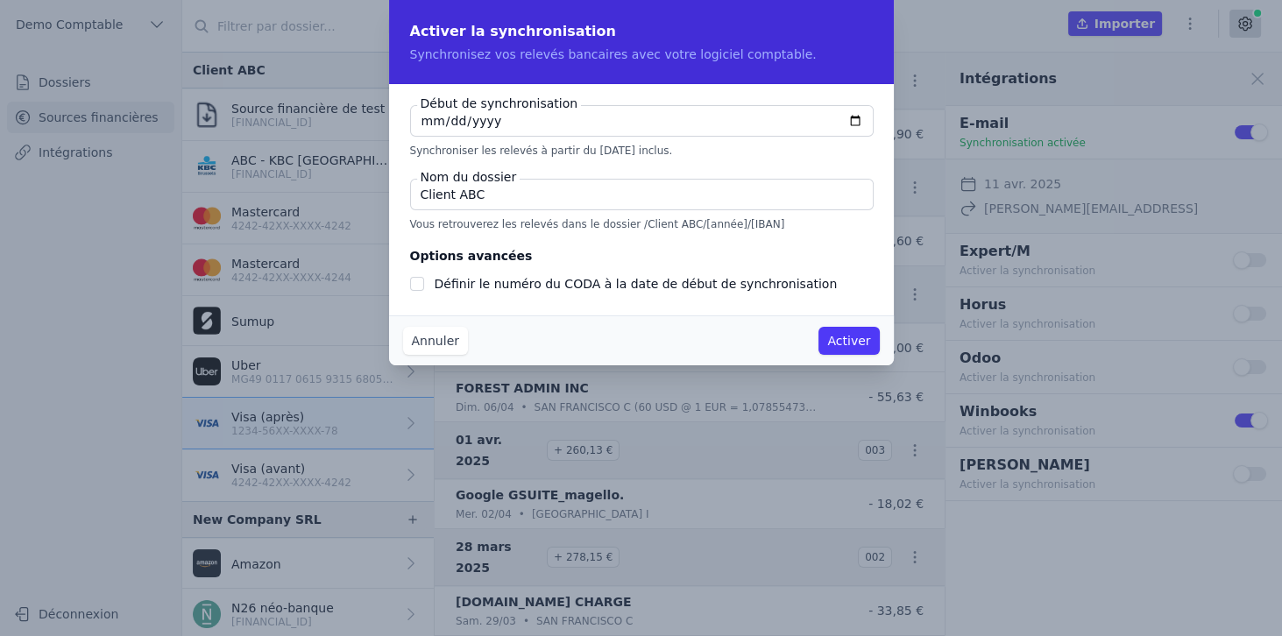
click at [419, 339] on button "Annuler" at bounding box center [435, 341] width 65 height 28
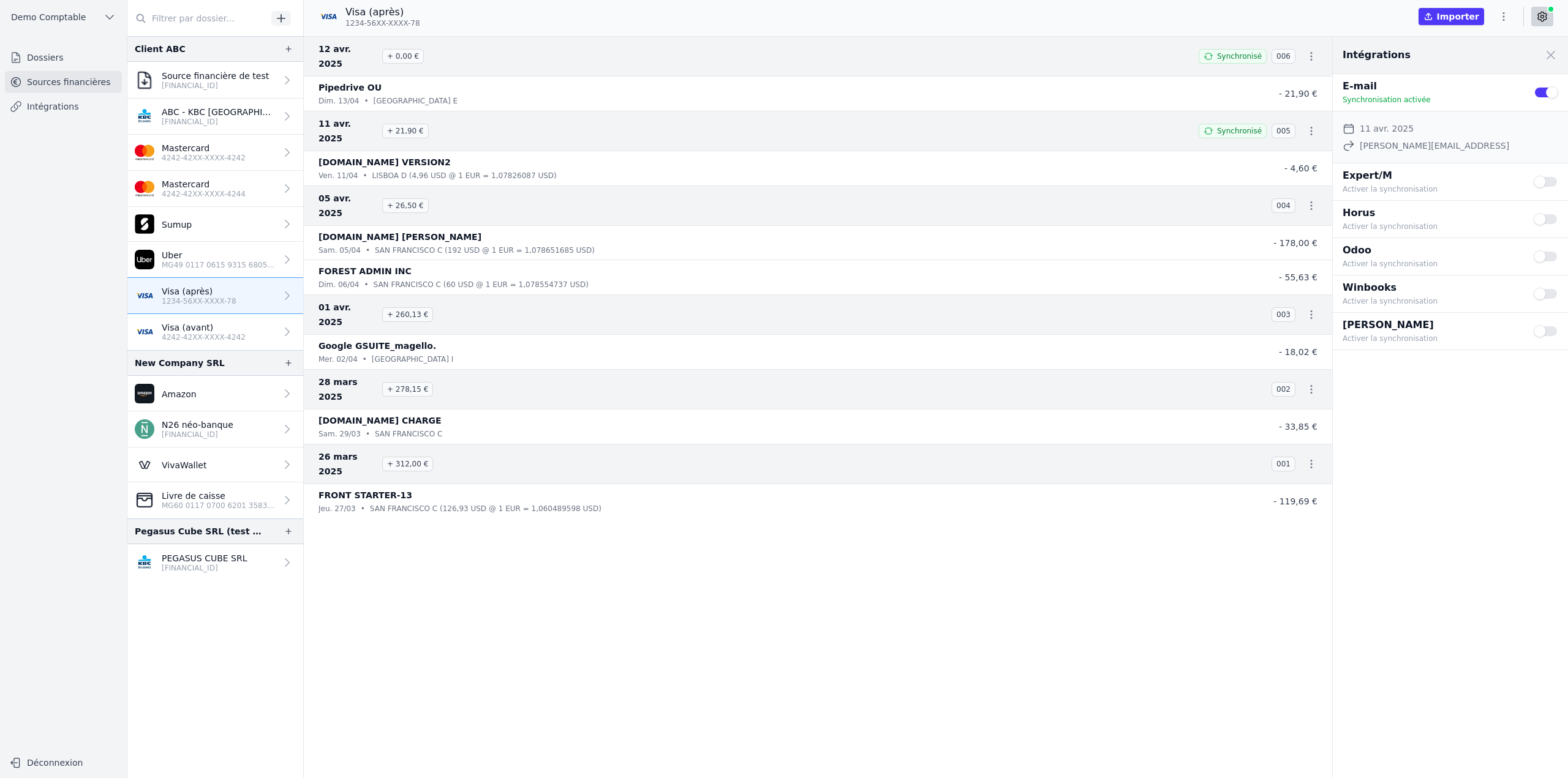
click at [56, 63] on link "Dossiers" at bounding box center [63, 58] width 117 height 22
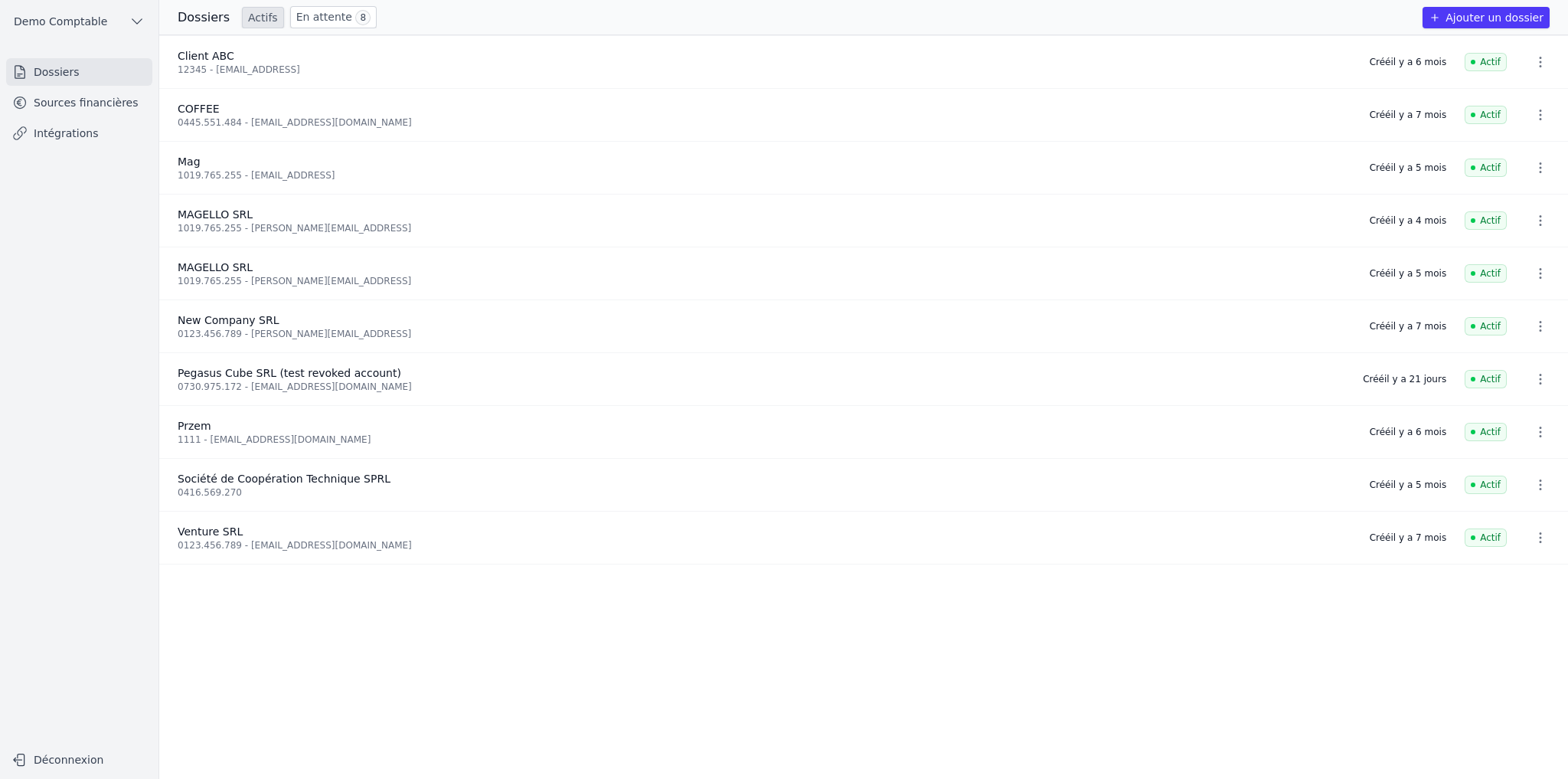
click at [978, 22] on button "Ajouter un dossier" at bounding box center [1486, 17] width 127 height 22
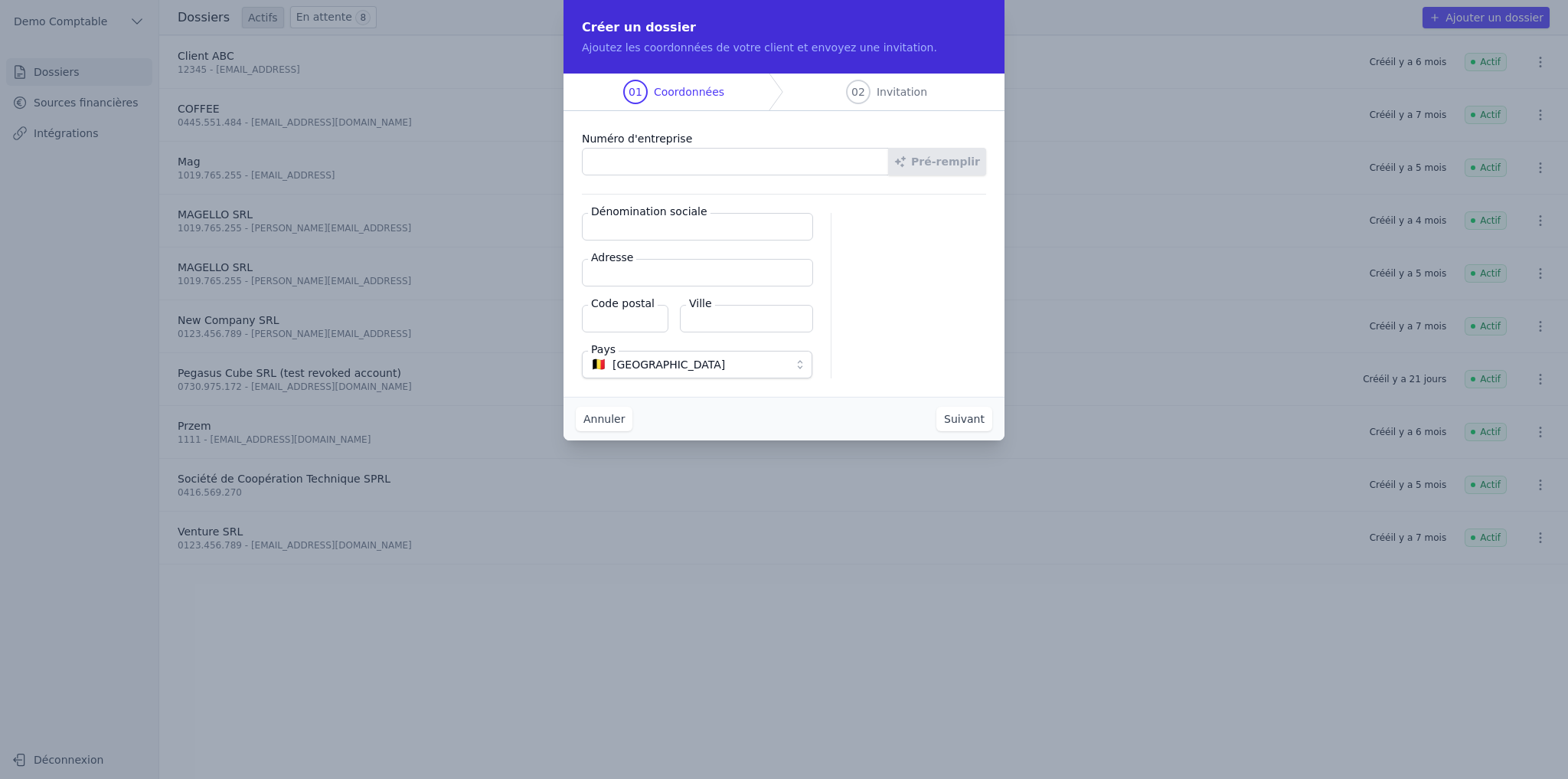
click at [666, 169] on input "Numéro d'entreprise" at bounding box center [735, 162] width 307 height 28
type input "1019.765.255"
click at [948, 163] on button "Pré-remplir" at bounding box center [937, 162] width 98 height 28
type input "MAGELLO SRL"
type input "Avenue du Derby 30/16"
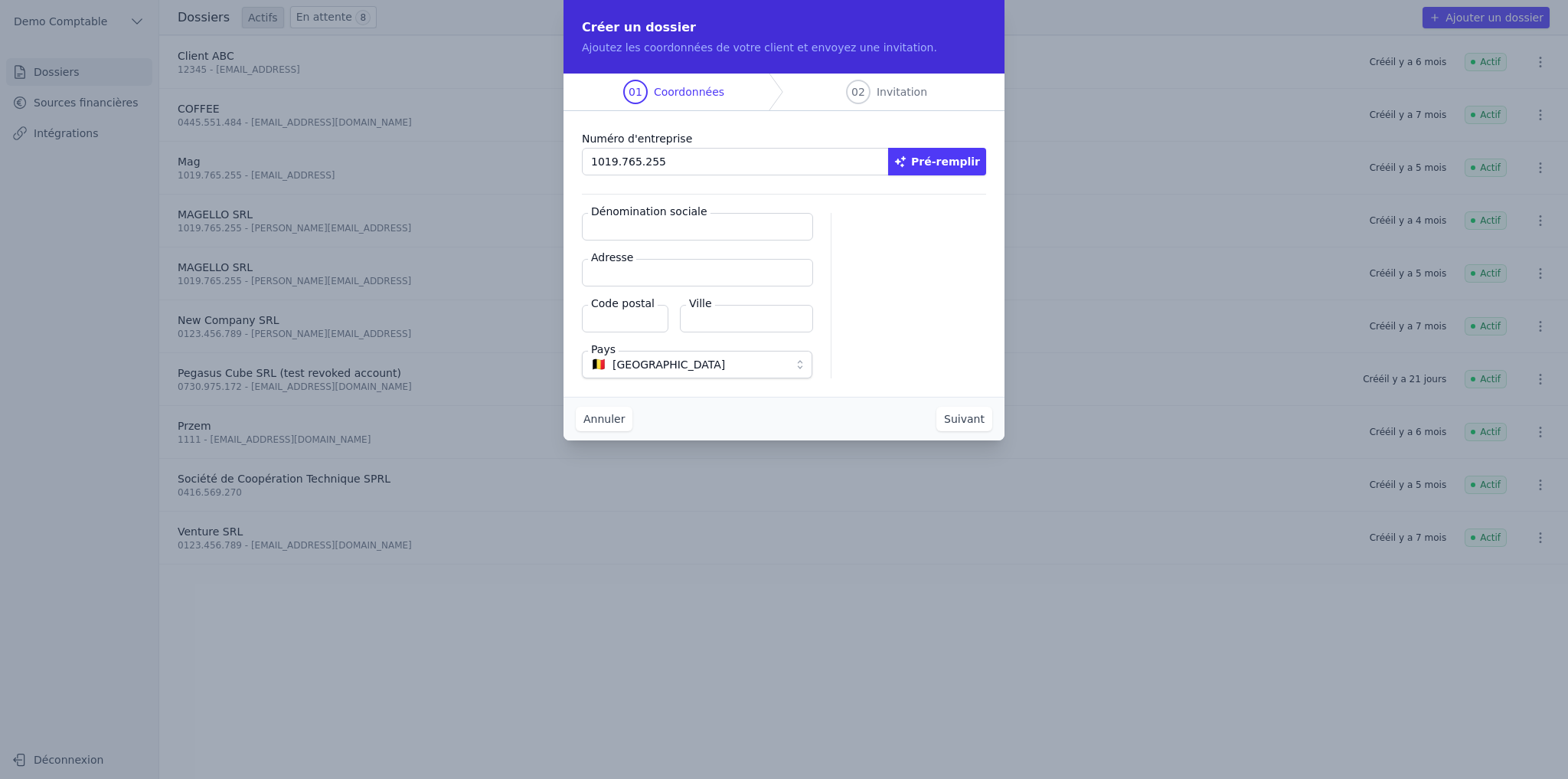
type input "1050"
type input "Ixelles"
click at [973, 423] on button "Suivant" at bounding box center [964, 419] width 56 height 24
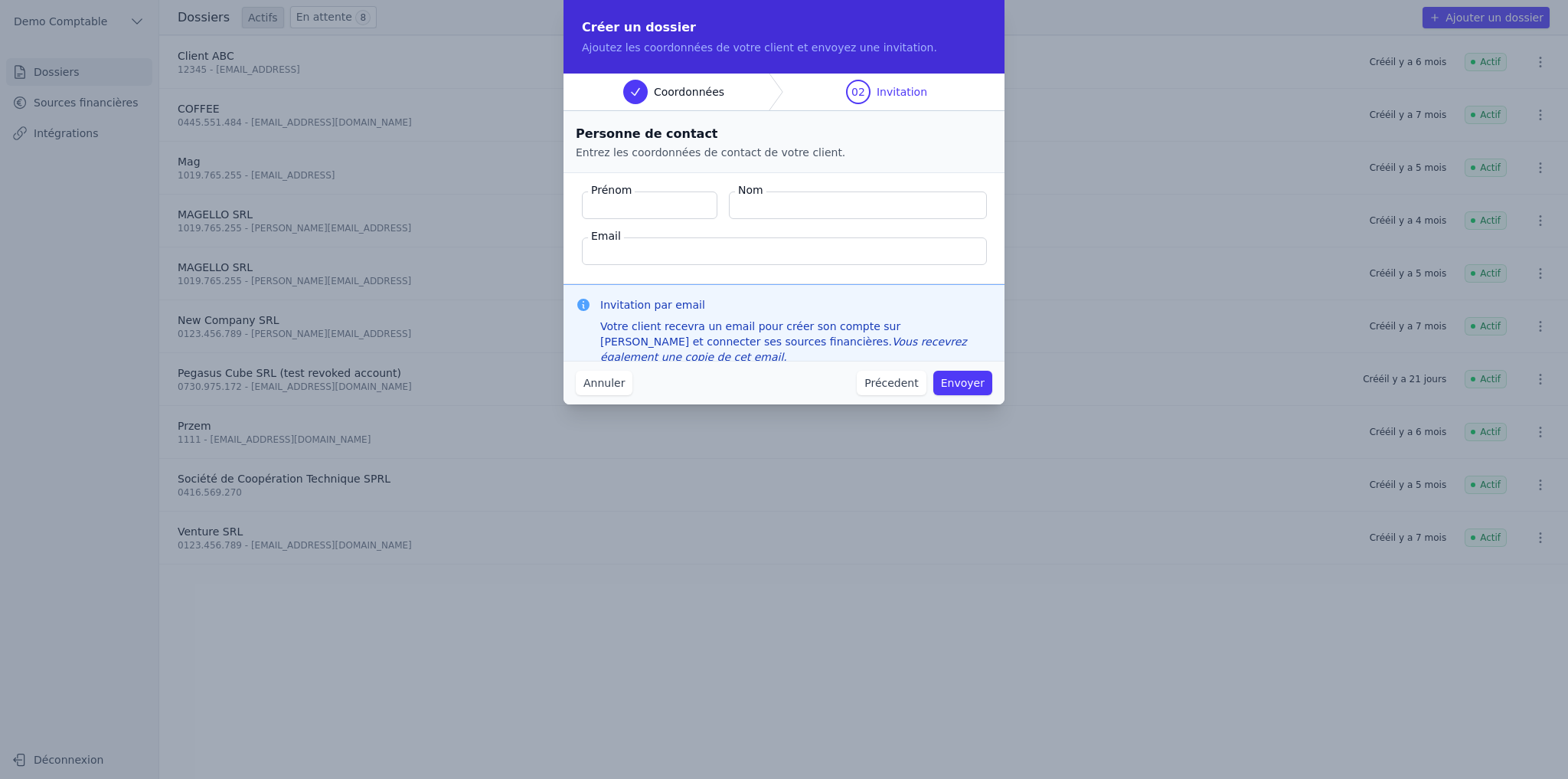
click at [607, 189] on label "Prénom" at bounding box center [611, 190] width 46 height 16
click at [607, 191] on input "Prénom" at bounding box center [649, 205] width 135 height 28
drag, startPoint x: 588, startPoint y: 185, endPoint x: 803, endPoint y: 238, distance: 221.4
click at [803, 238] on fieldset "Prénom Nom Email" at bounding box center [784, 228] width 441 height 111
click at [911, 386] on button "Précedent" at bounding box center [891, 383] width 69 height 24
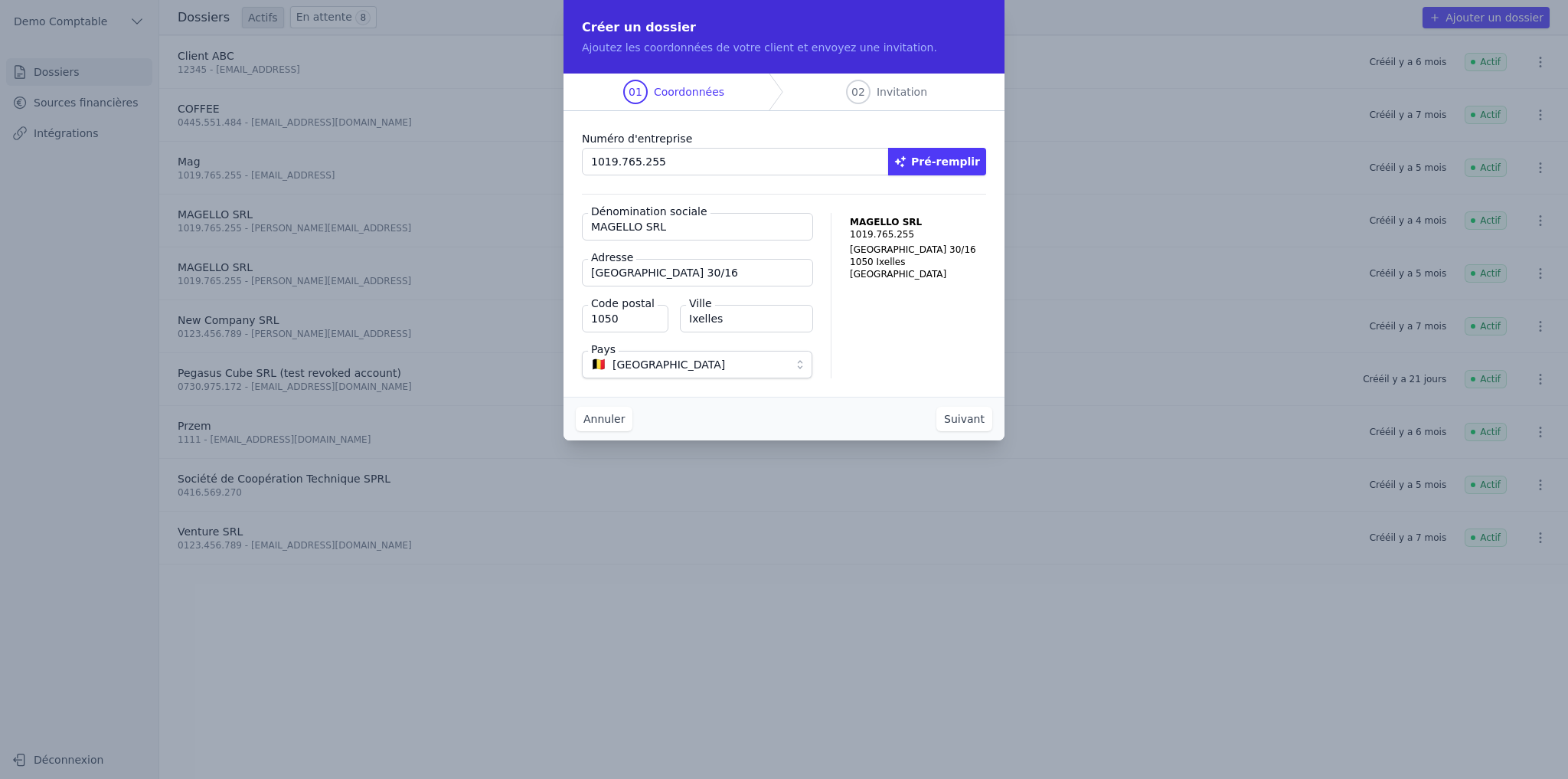
click at [948, 163] on button "Pré-remplir" at bounding box center [937, 162] width 98 height 28
click at [967, 418] on button "Suivant" at bounding box center [964, 419] width 56 height 24
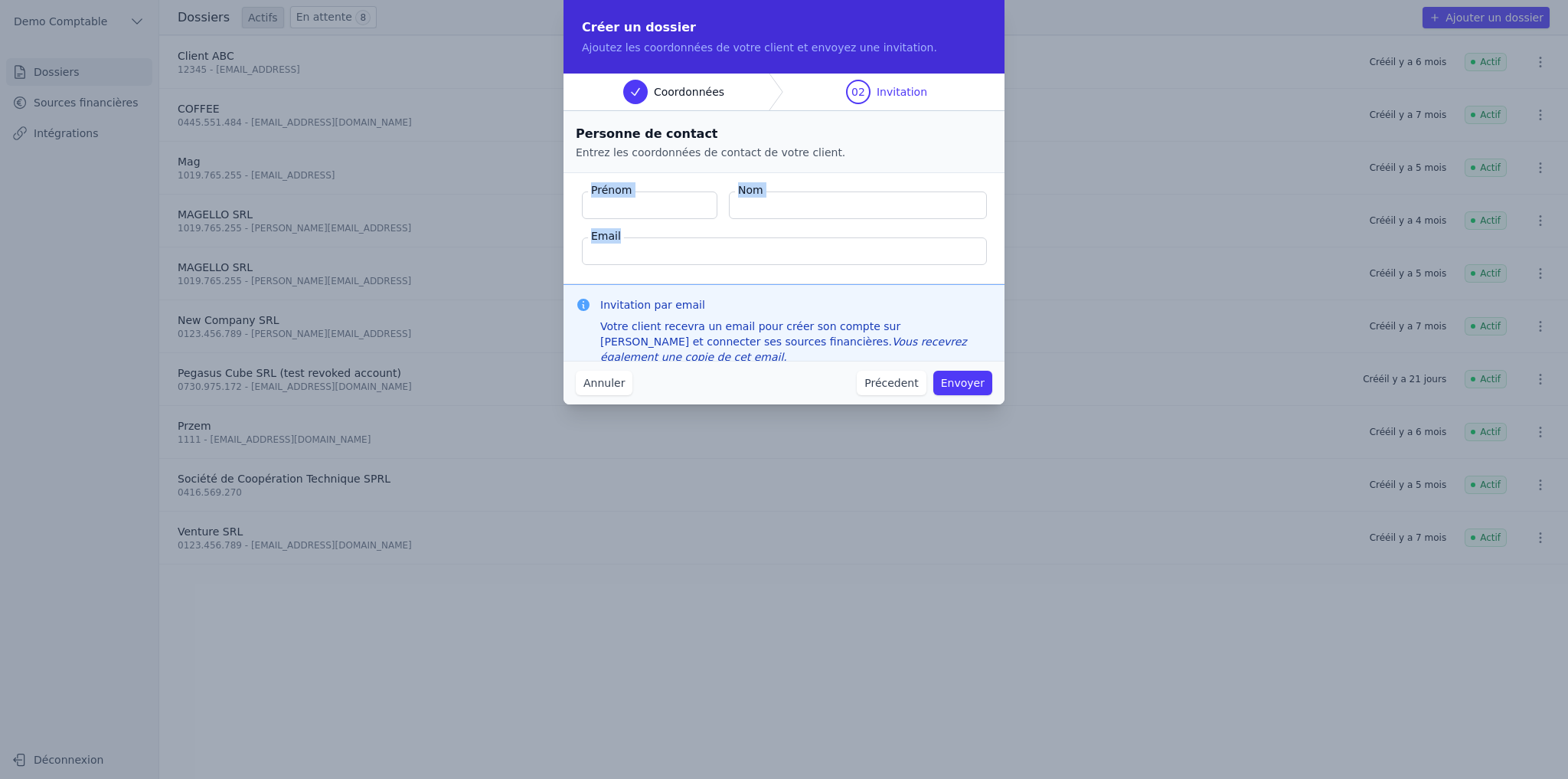
drag, startPoint x: 591, startPoint y: 187, endPoint x: 773, endPoint y: 256, distance: 194.6
click at [773, 256] on fieldset "Prénom Nom Email" at bounding box center [784, 228] width 441 height 111
click at [704, 274] on fieldset "Prénom Nom Email" at bounding box center [784, 228] width 441 height 111
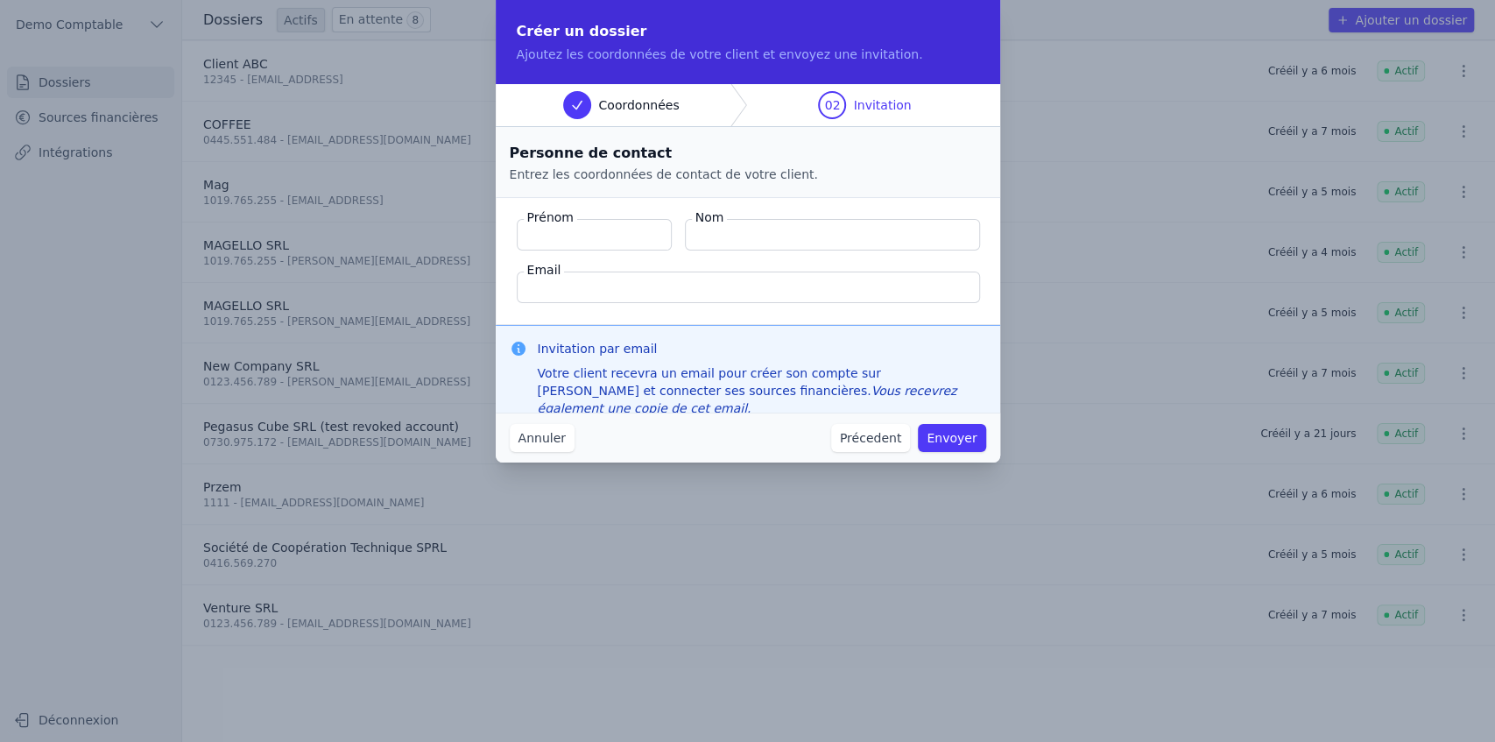
click at [531, 442] on button "Annuler" at bounding box center [542, 438] width 65 height 28
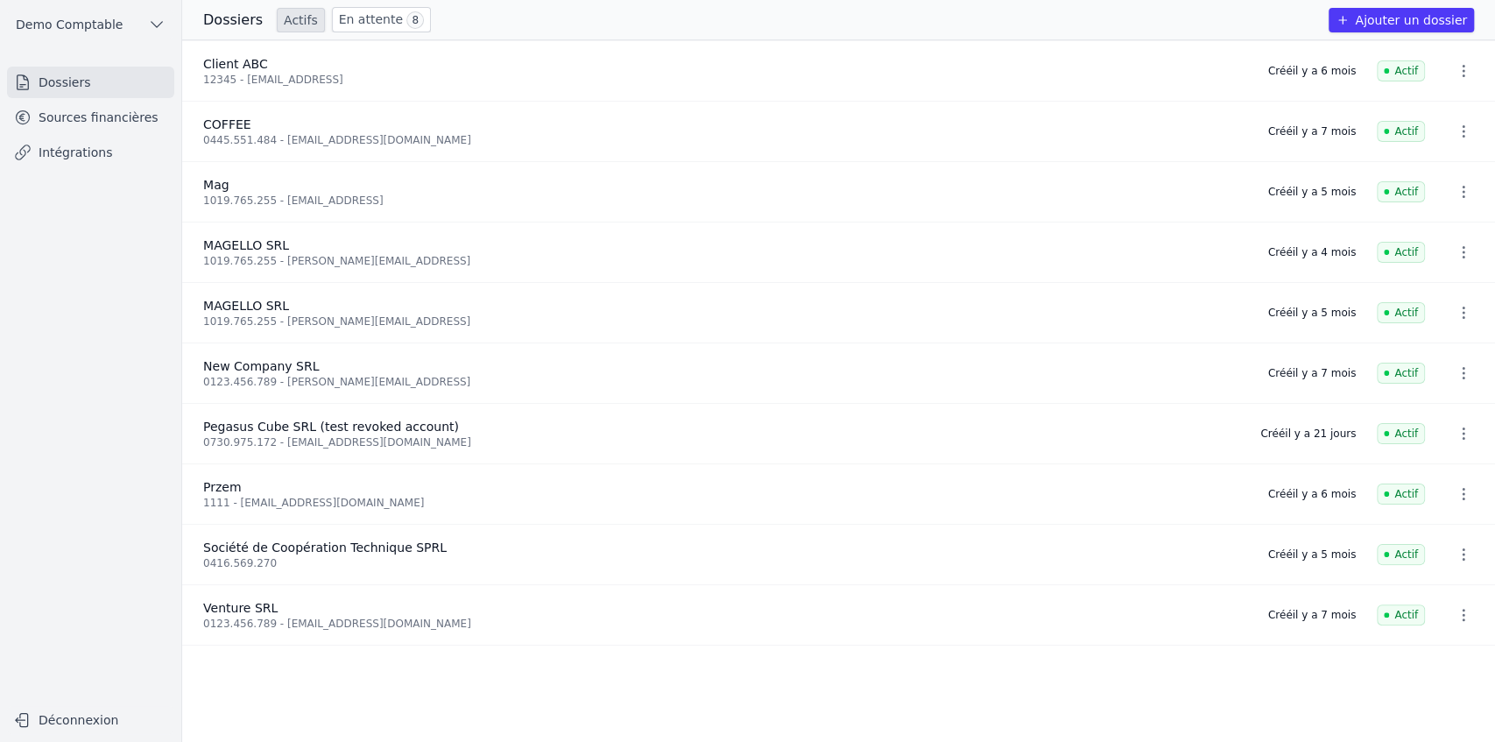
click at [117, 122] on link "Sources financières" at bounding box center [90, 118] width 167 height 32
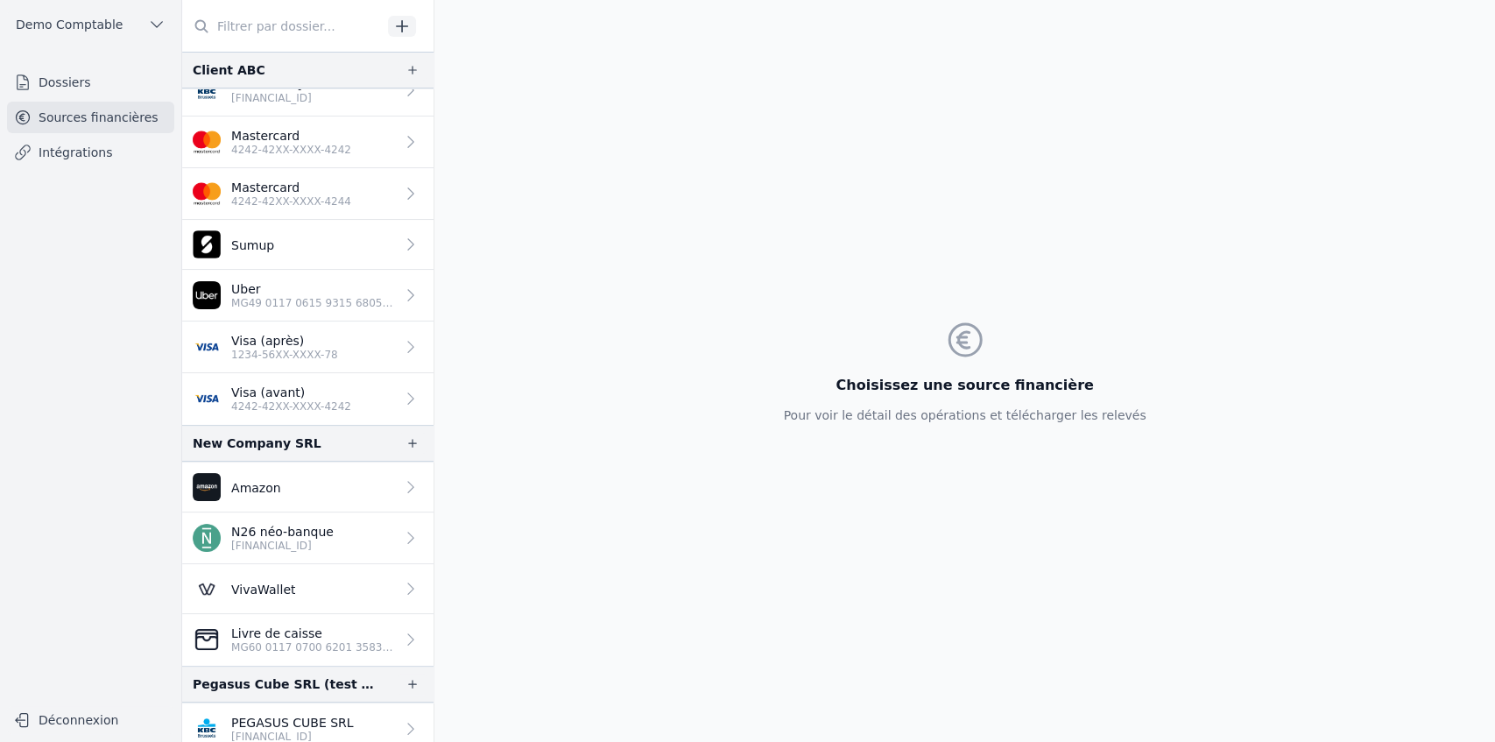
scroll to position [82, 0]
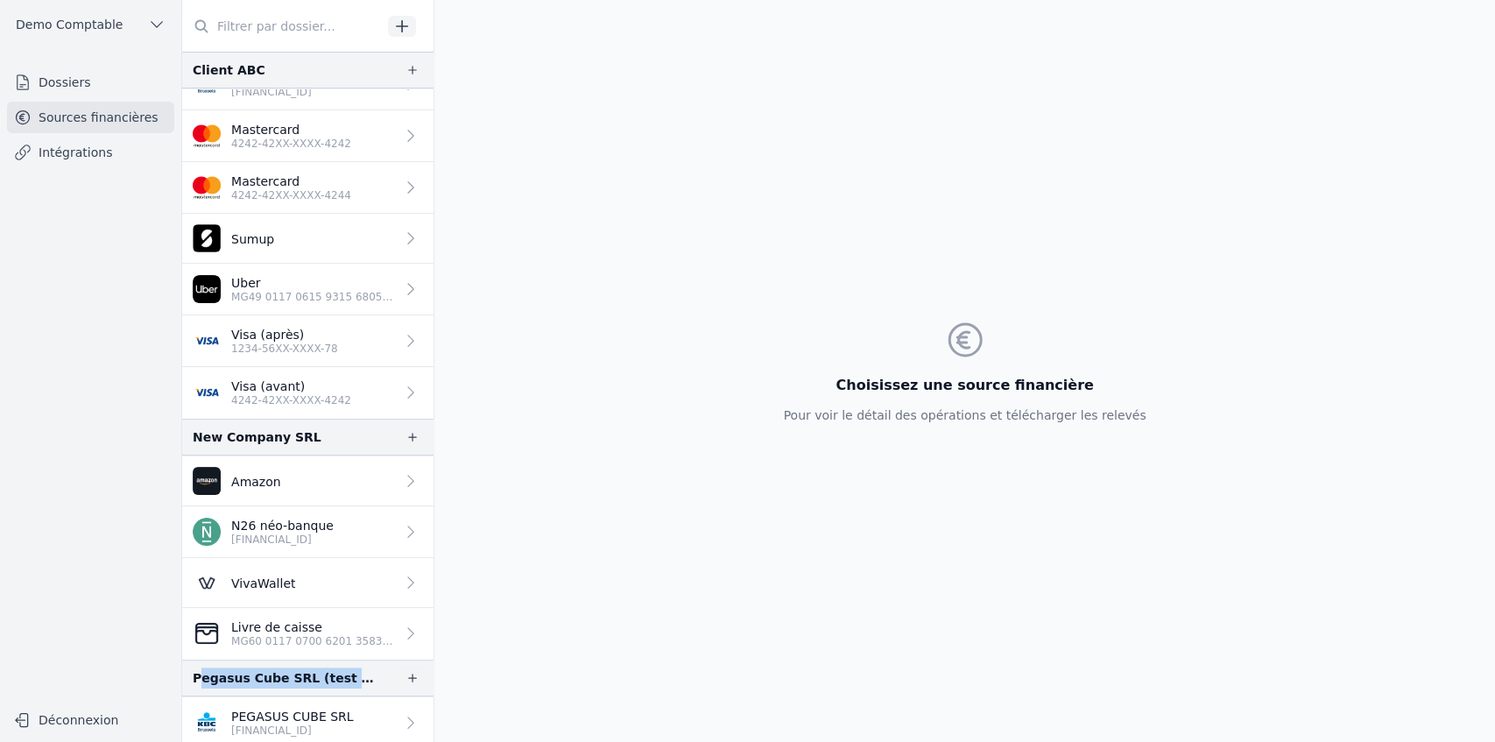
drag, startPoint x: 198, startPoint y: 666, endPoint x: 378, endPoint y: 683, distance: 181.3
click at [378, 683] on div "Pegasus Cube SRL (test revoked account)" at bounding box center [307, 678] width 251 height 37
click at [279, 708] on p "PEGASUS CUBE SRL" at bounding box center [292, 717] width 123 height 18
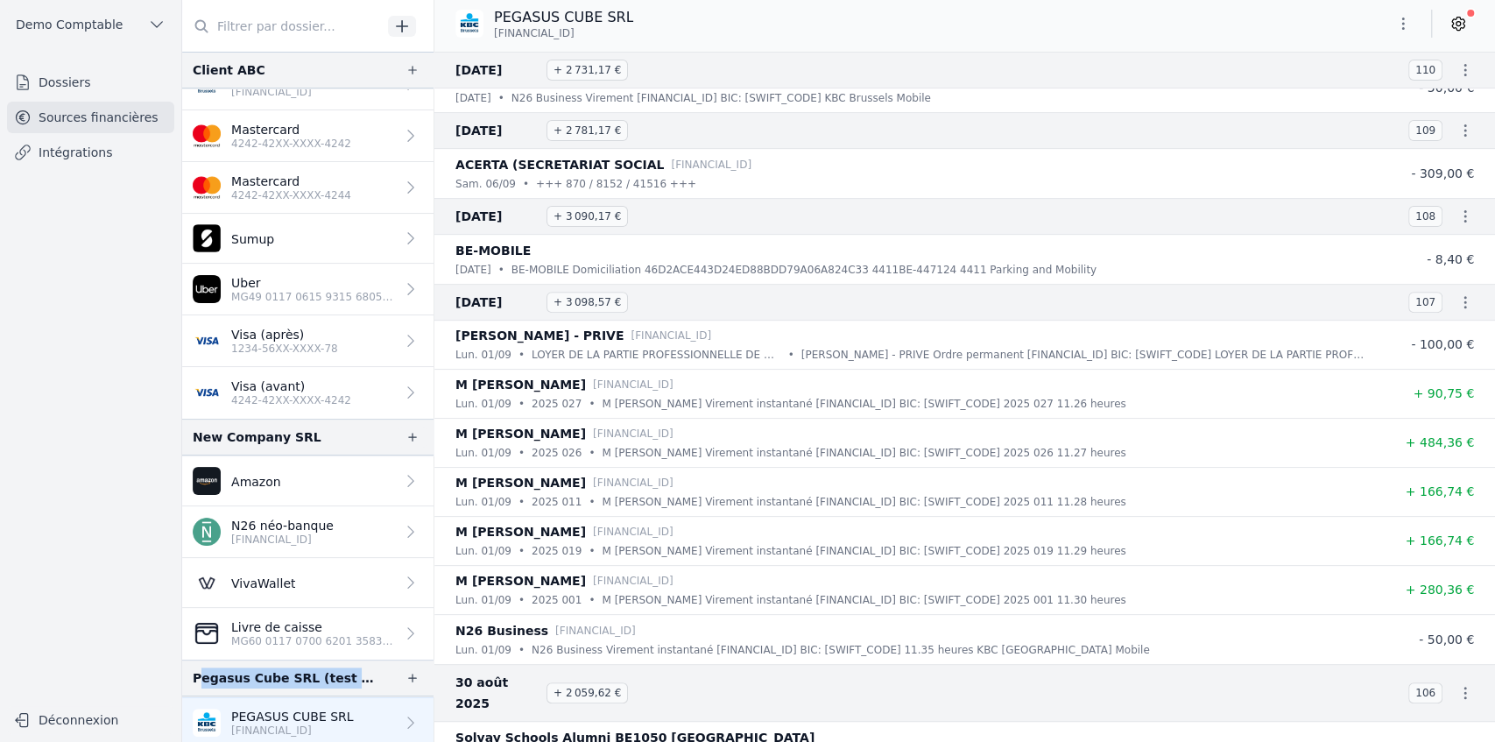
scroll to position [350, 0]
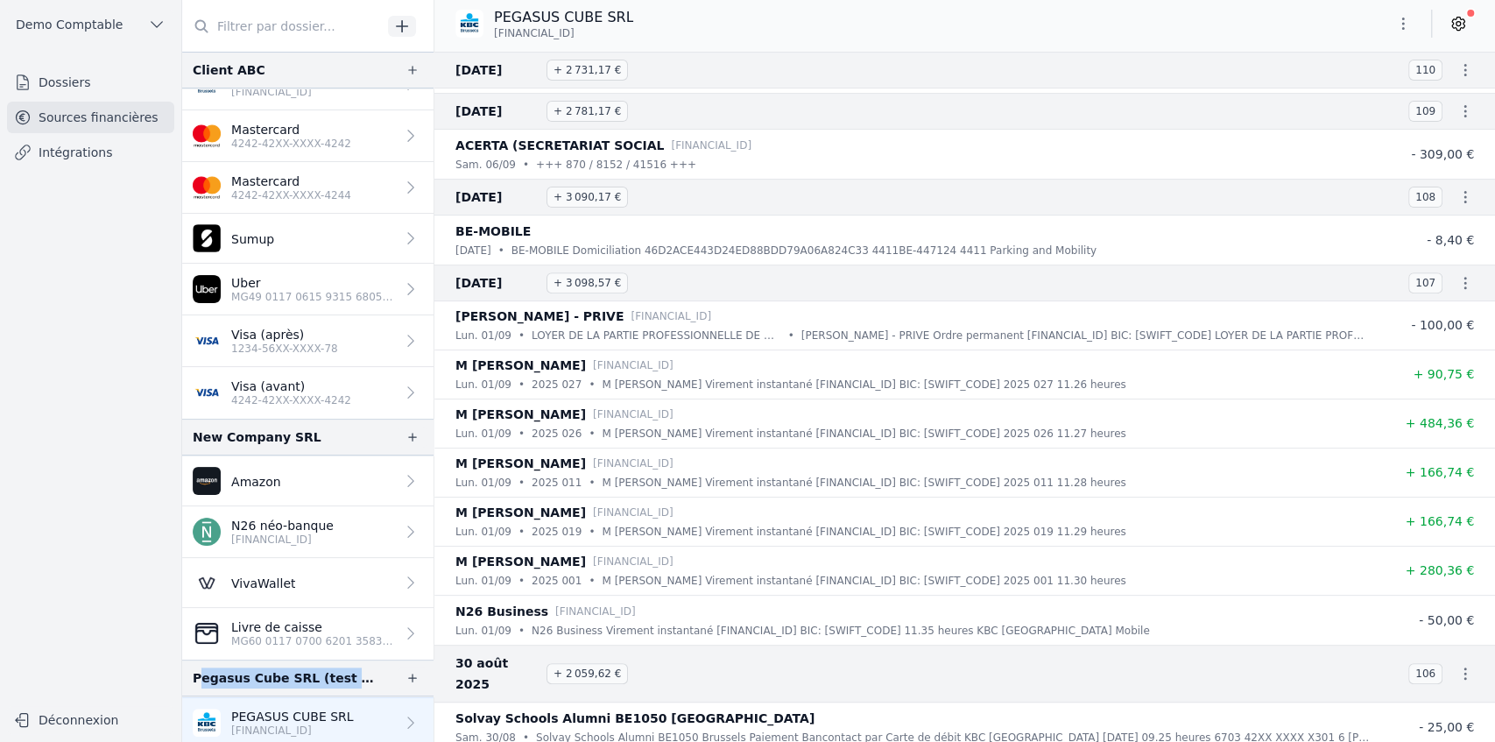
click at [1119, 23] on icon at bounding box center [1459, 24] width 18 height 18
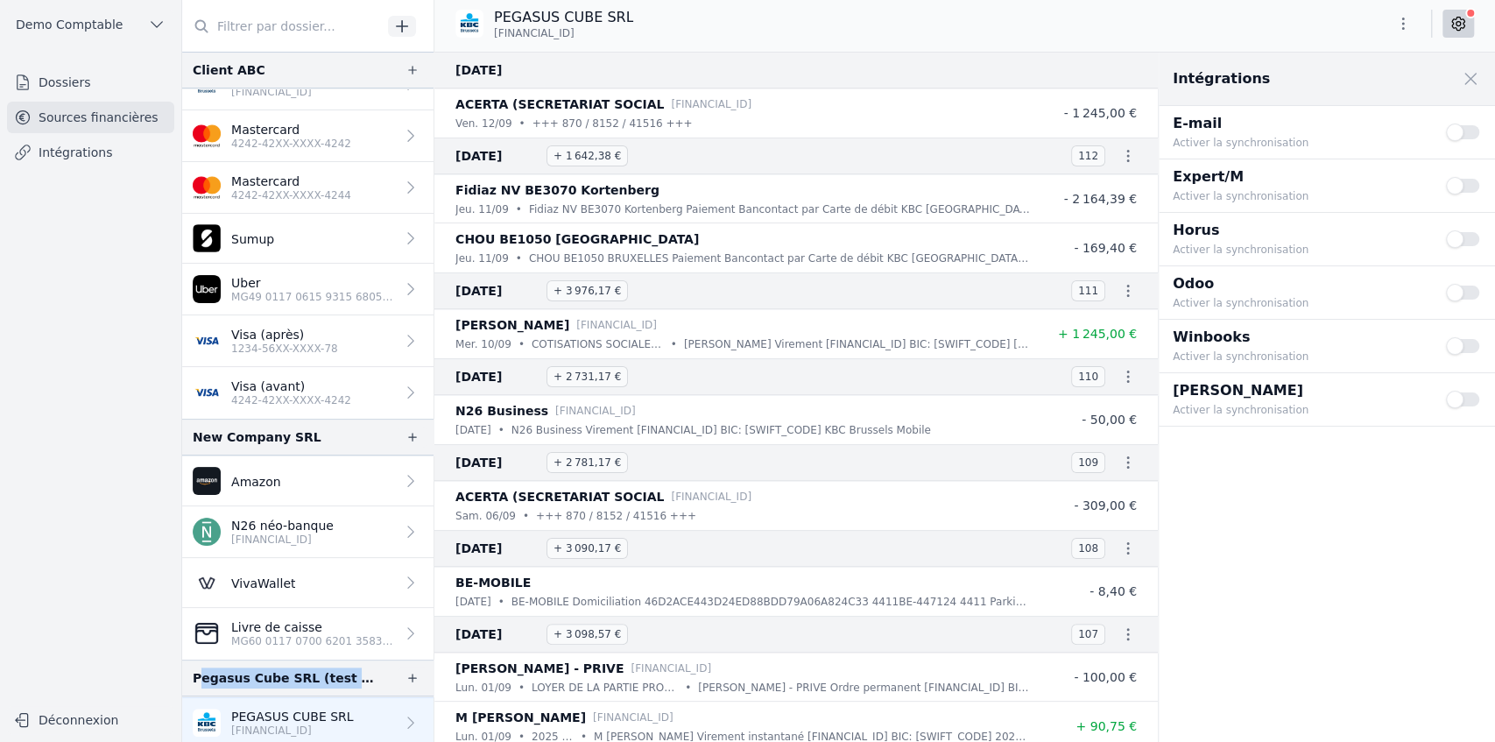
click at [110, 161] on link "Intégrations" at bounding box center [90, 153] width 167 height 32
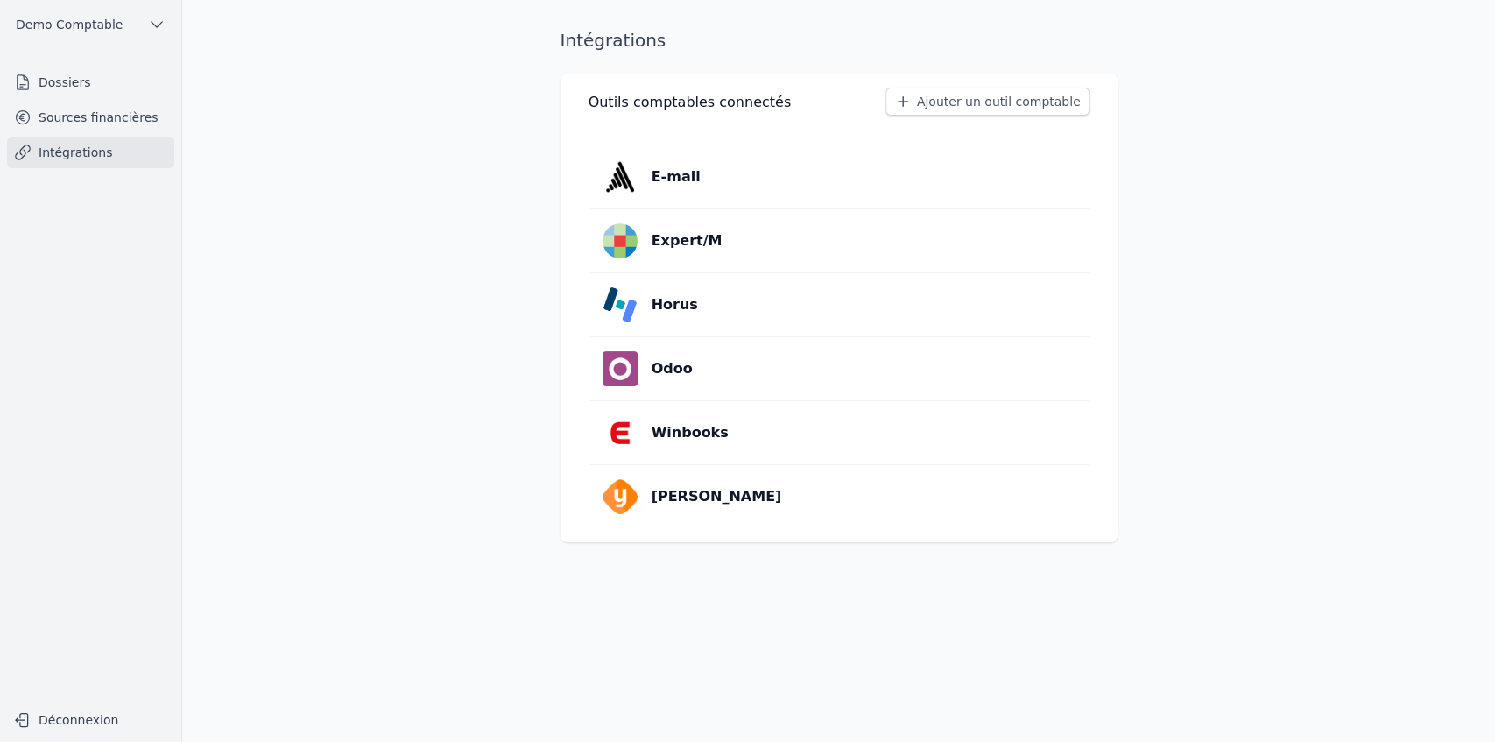
click at [1000, 96] on button "Ajouter un outil comptable" at bounding box center [988, 102] width 204 height 28
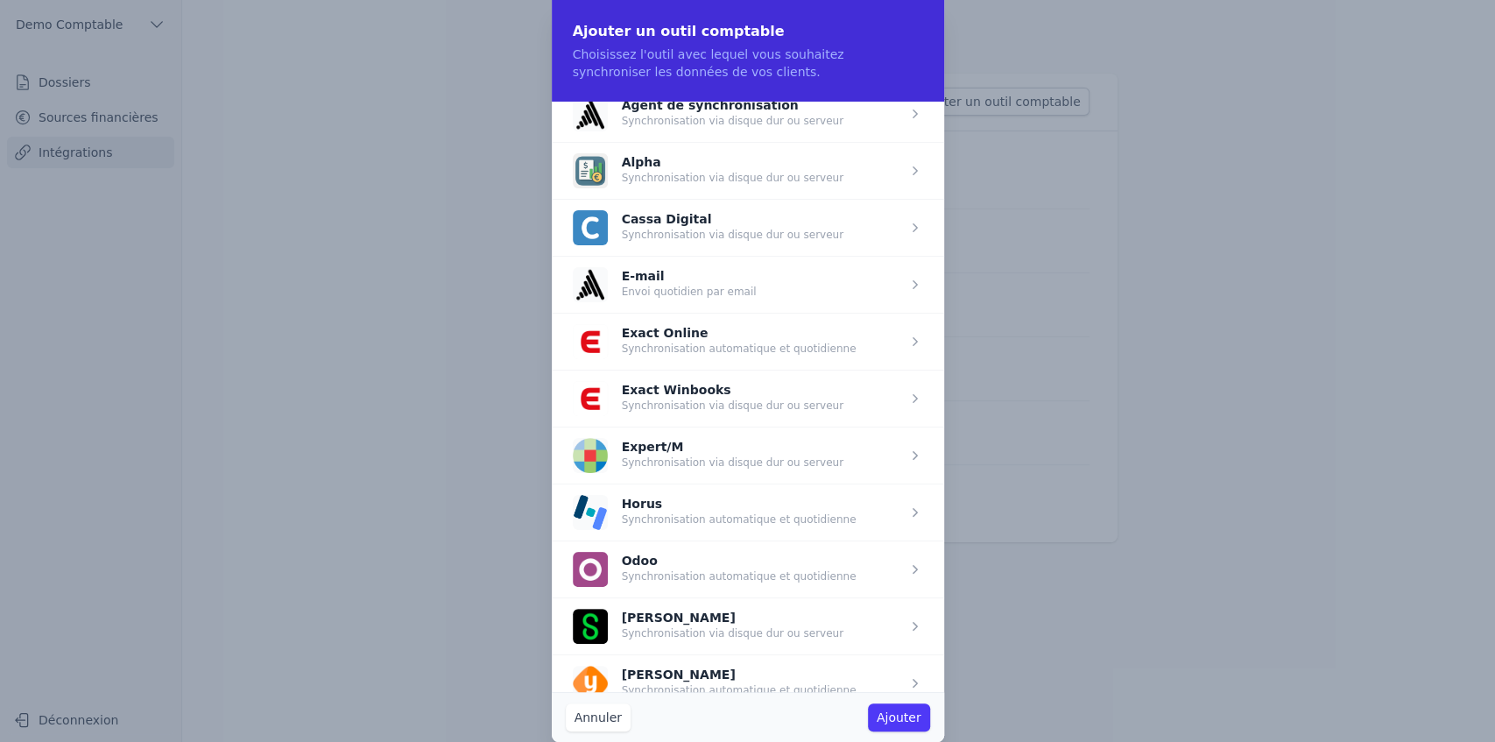
scroll to position [32, 0]
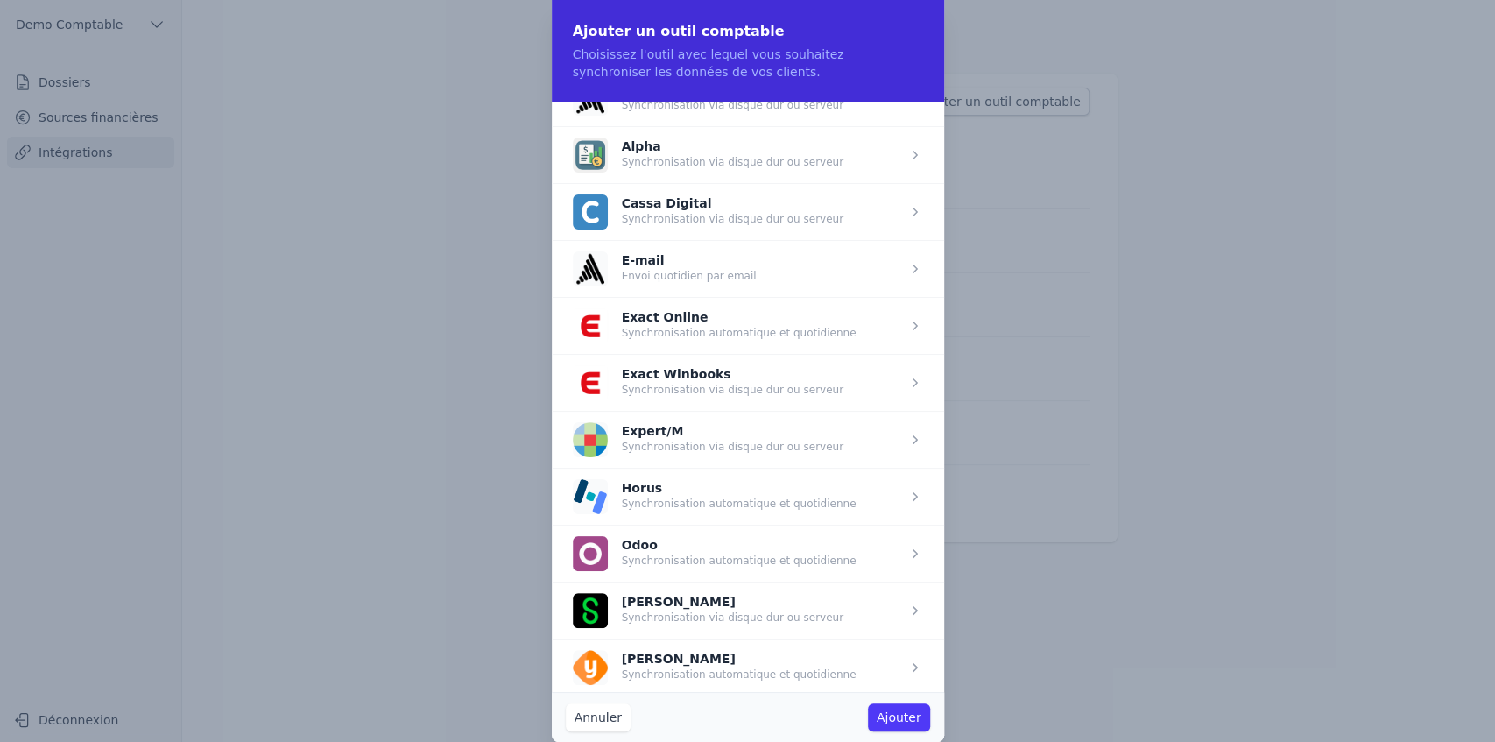
click at [668, 545] on span "button" at bounding box center [748, 553] width 392 height 57
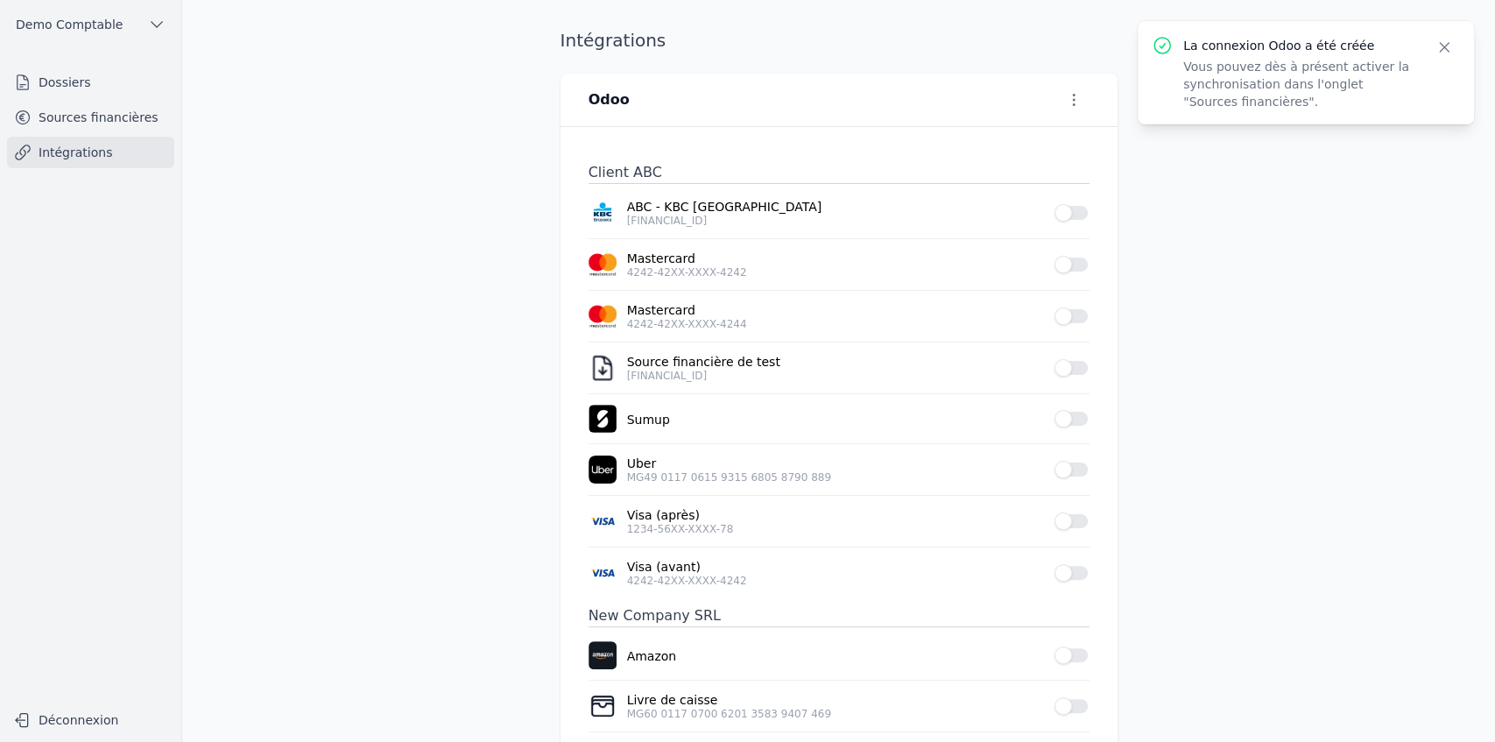
click at [1079, 212] on button "Use setting" at bounding box center [1072, 213] width 35 height 18
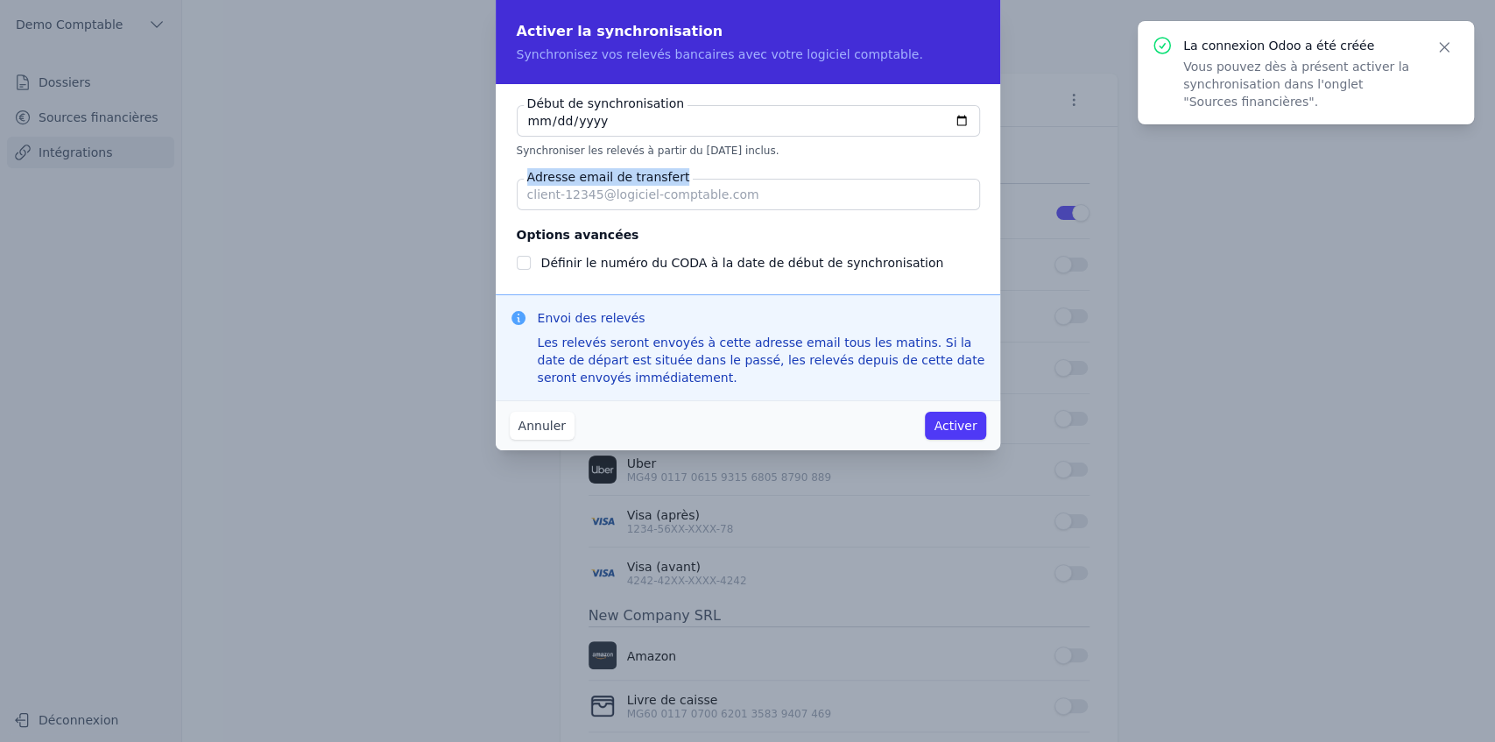
drag, startPoint x: 529, startPoint y: 175, endPoint x: 681, endPoint y: 176, distance: 151.6
click at [681, 176] on fieldset "Début de synchronisation 2025-09-12 Synchroniser les relevés à partir du 12/09/…" at bounding box center [748, 157] width 463 height 105
click at [560, 420] on button "Annuler" at bounding box center [542, 426] width 65 height 28
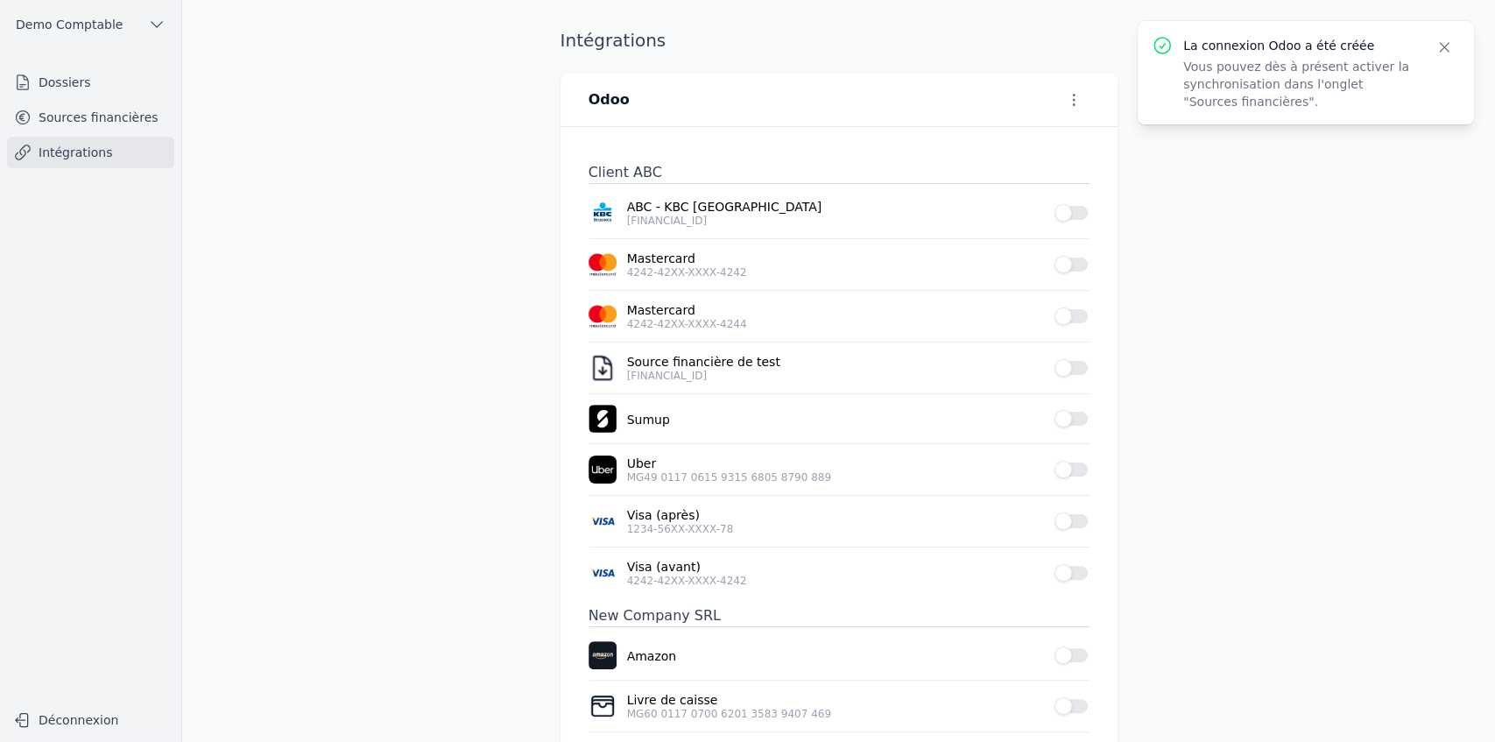
click at [1074, 95] on icon "button" at bounding box center [1074, 100] width 18 height 18
click at [1049, 172] on button "Supprimer" at bounding box center [1042, 168] width 108 height 32
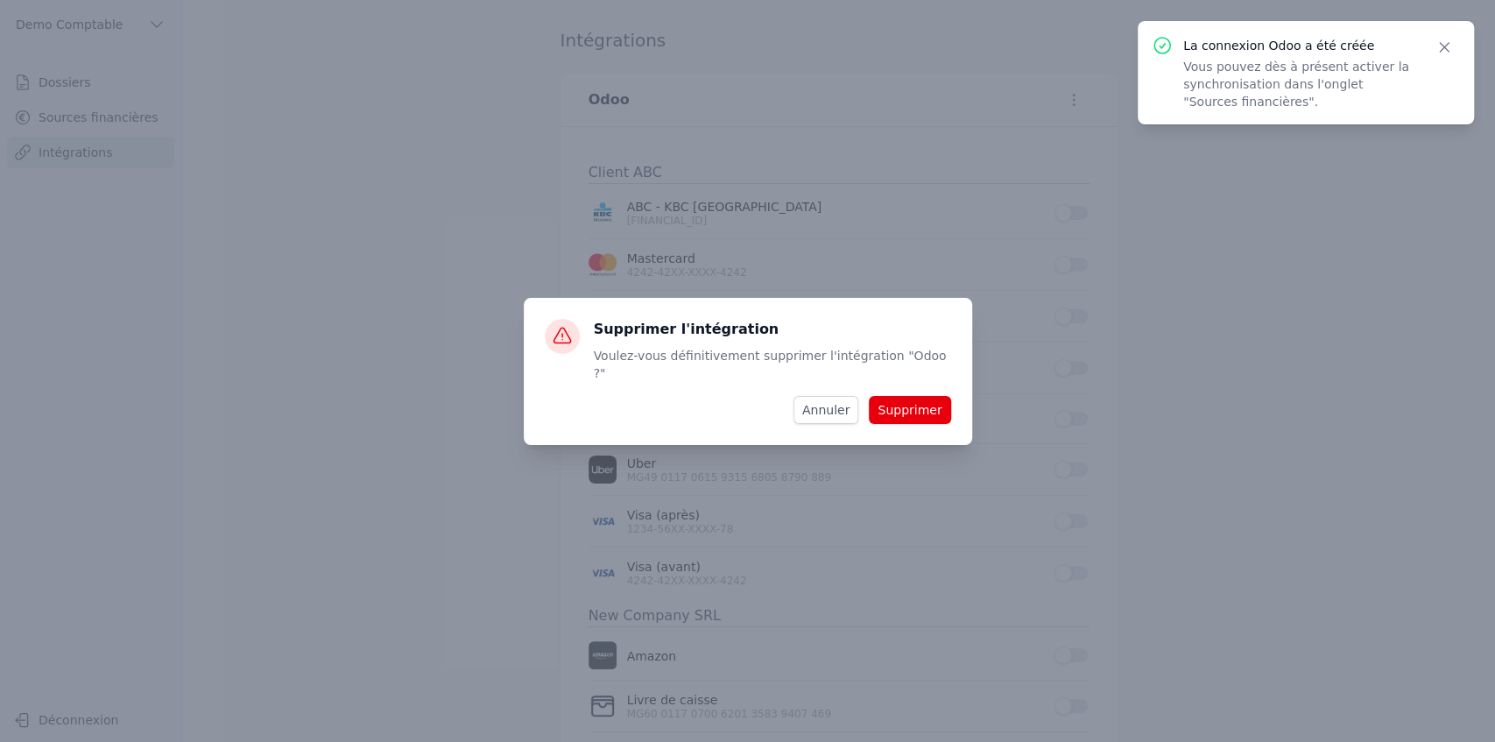
click at [899, 399] on button "Supprimer" at bounding box center [909, 410] width 81 height 28
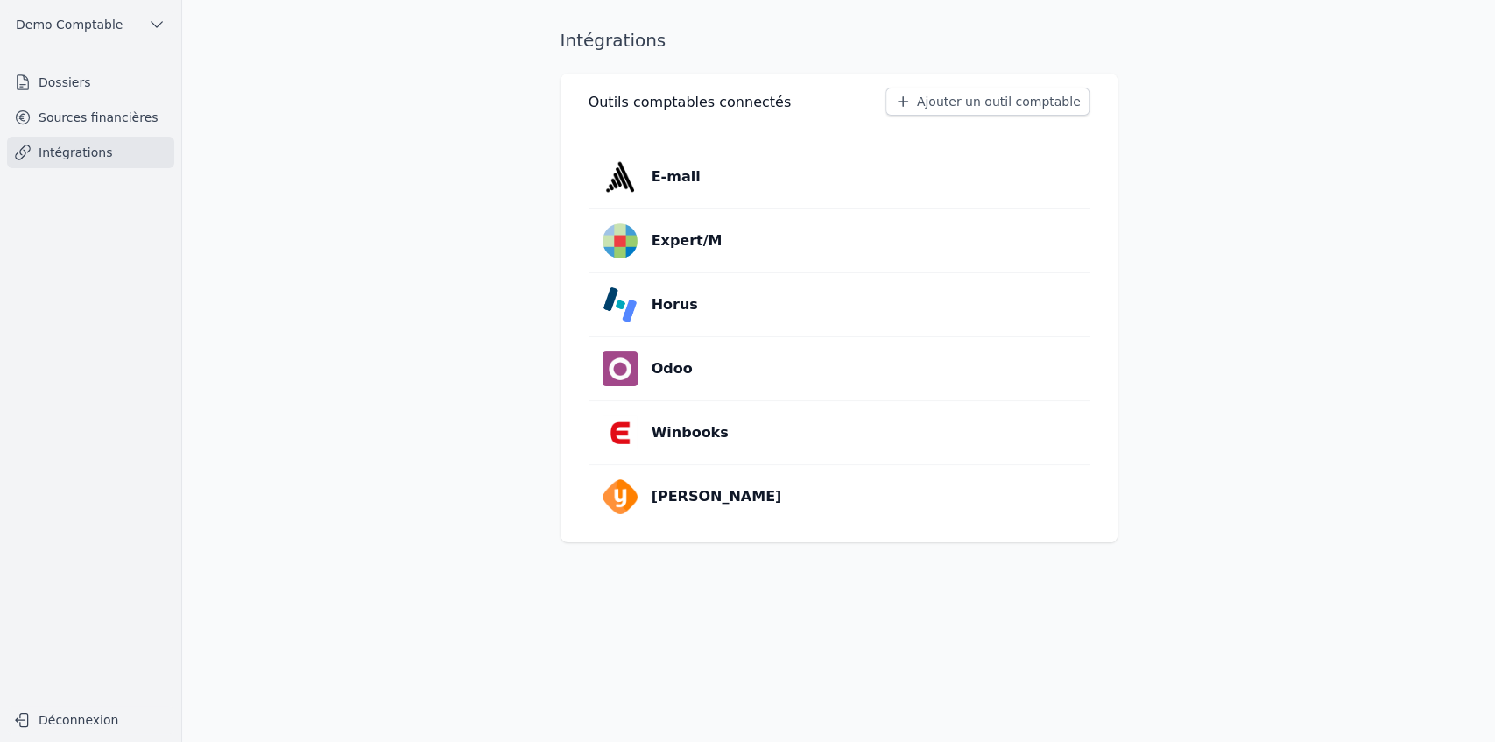
click at [703, 310] on link "Horus" at bounding box center [839, 304] width 501 height 63
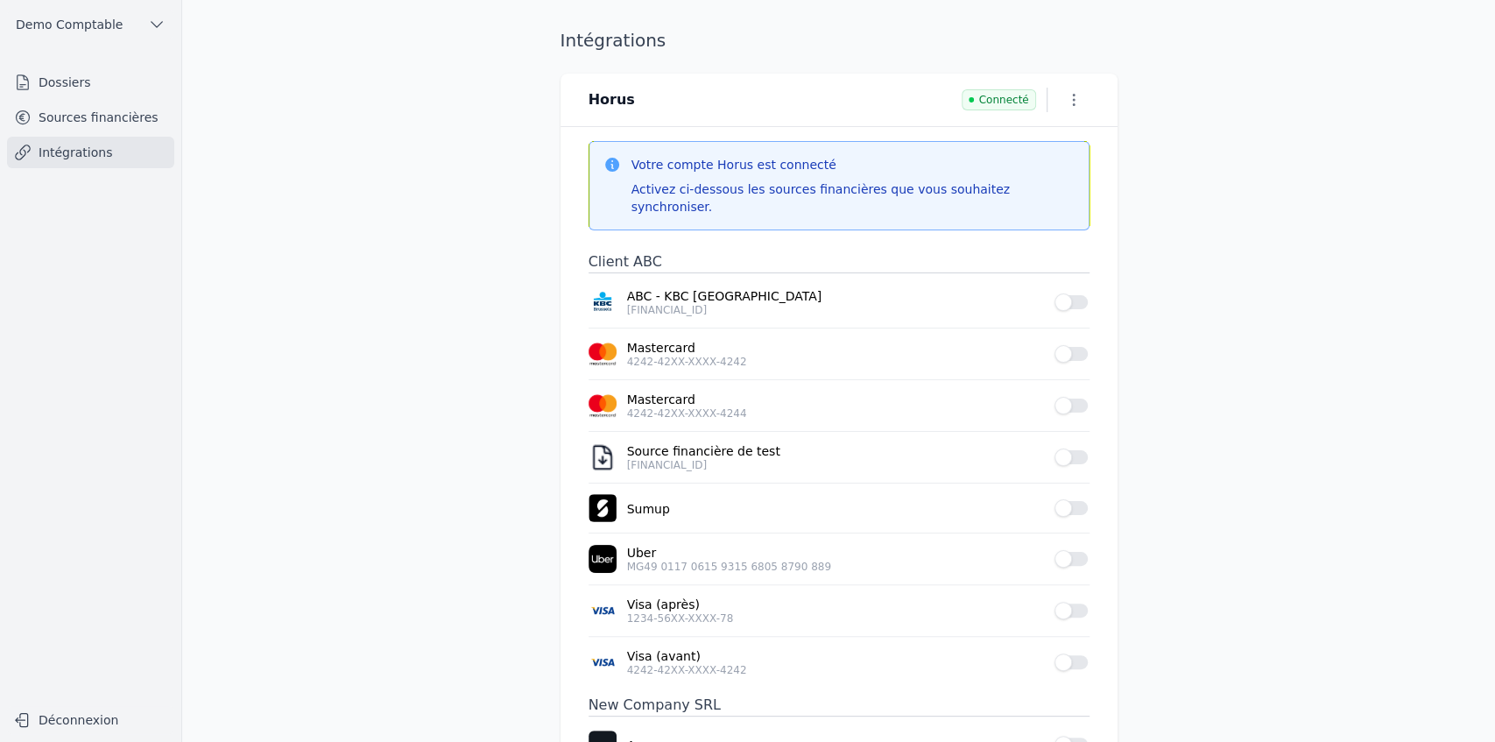
click at [1063, 293] on button "Use setting" at bounding box center [1072, 302] width 35 height 18
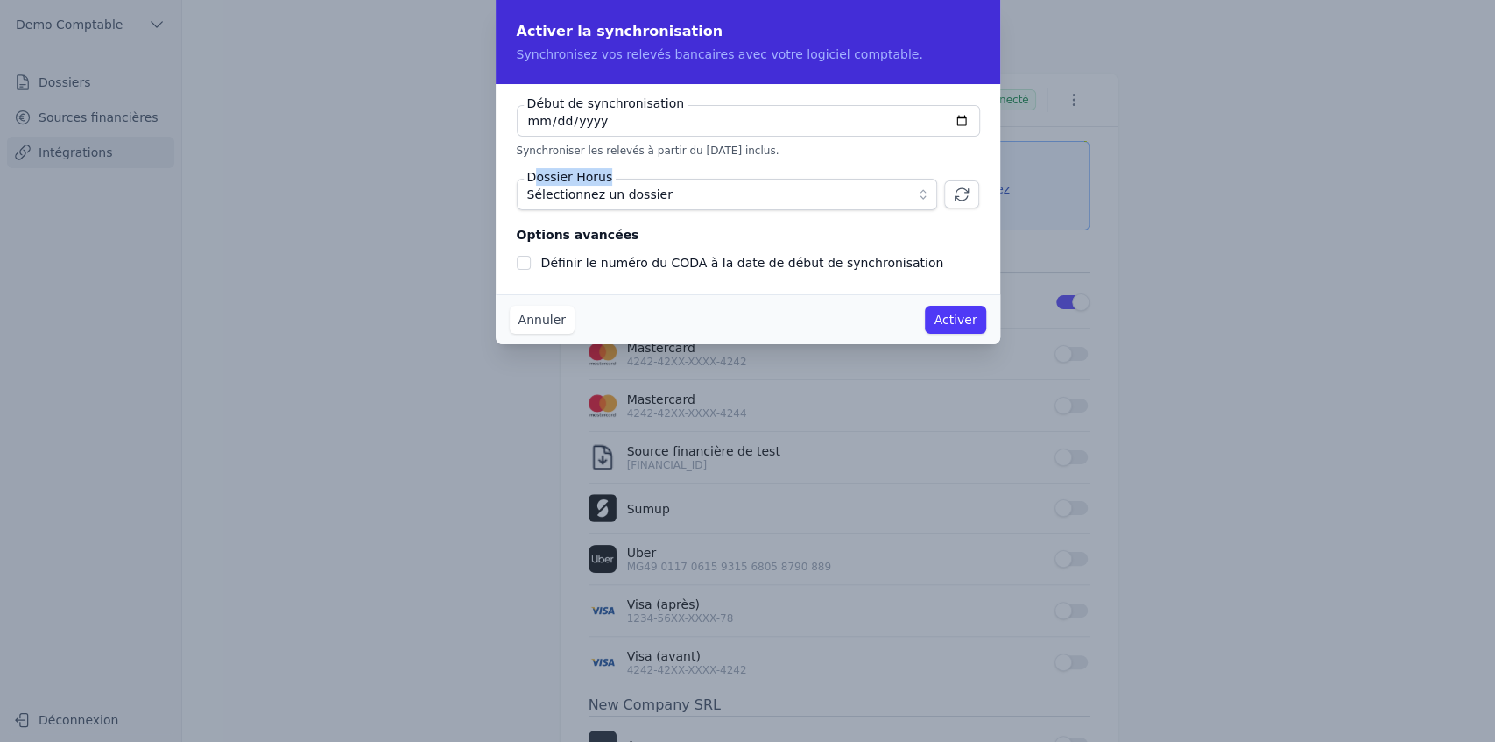
drag, startPoint x: 533, startPoint y: 179, endPoint x: 602, endPoint y: 179, distance: 69.2
click at [602, 179] on label "Dossier Horus" at bounding box center [570, 177] width 93 height 18
click at [604, 196] on span "Sélectionnez un dossier" at bounding box center [599, 194] width 145 height 21
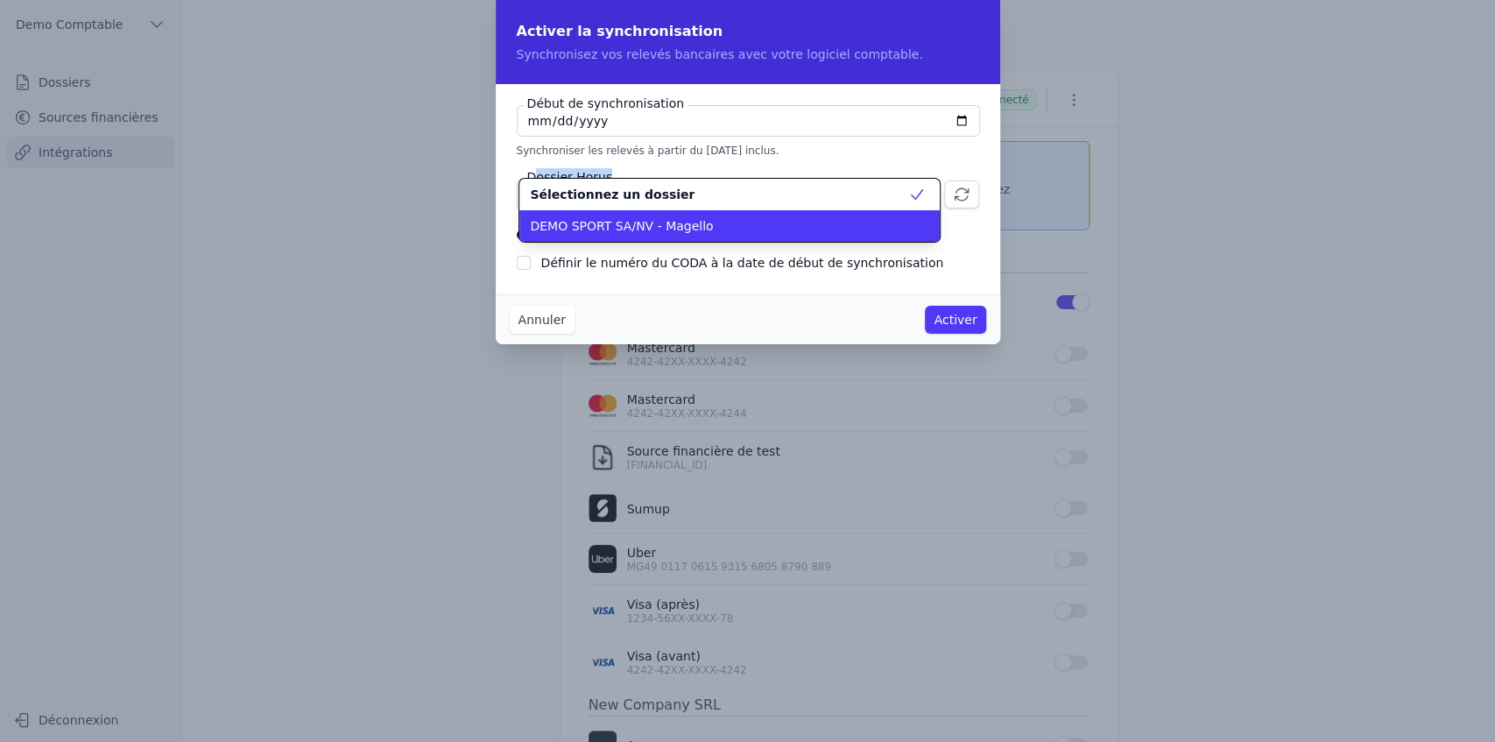
click at [606, 230] on span "DEMO SPORT SA/NV - Magello" at bounding box center [621, 226] width 183 height 18
checkbox input "false"
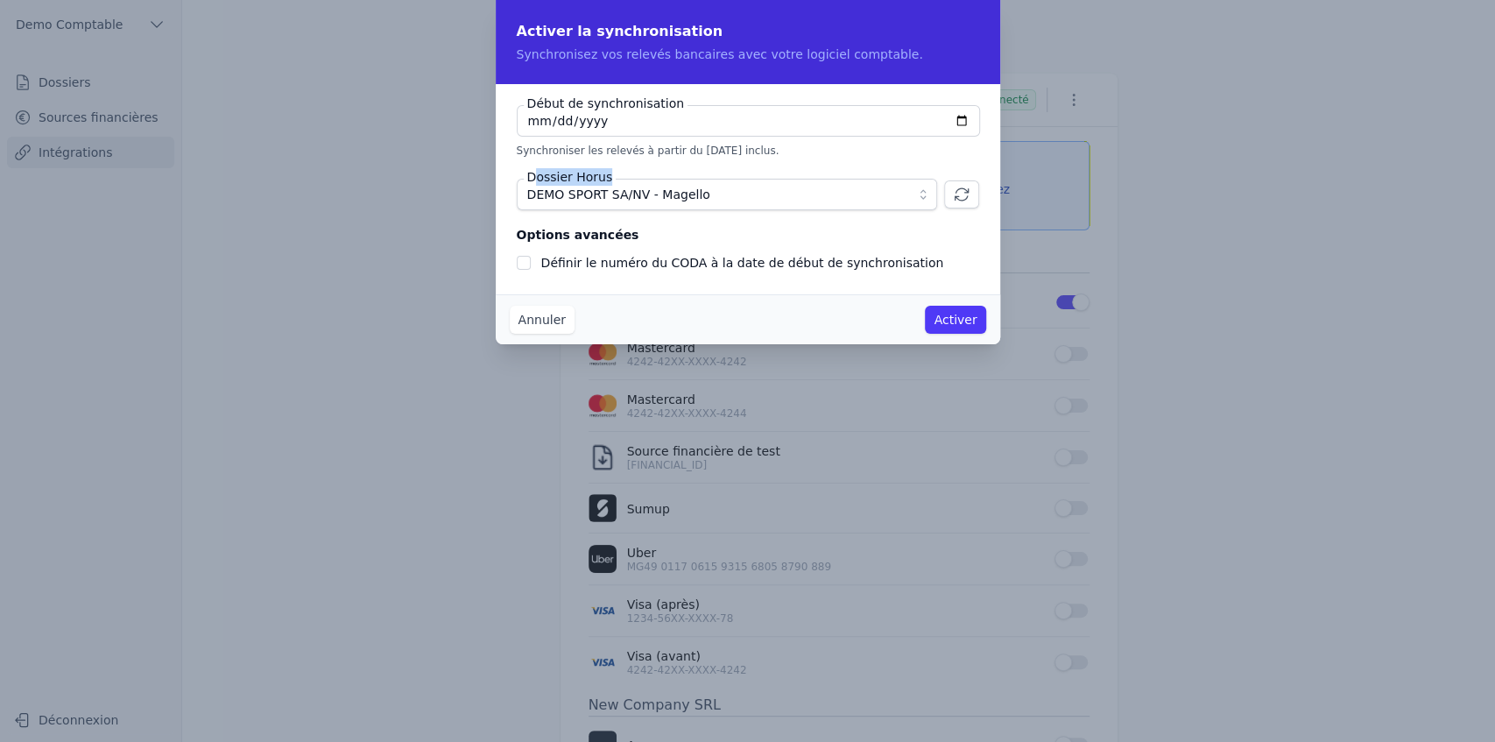
click at [539, 326] on button "Annuler" at bounding box center [542, 320] width 65 height 28
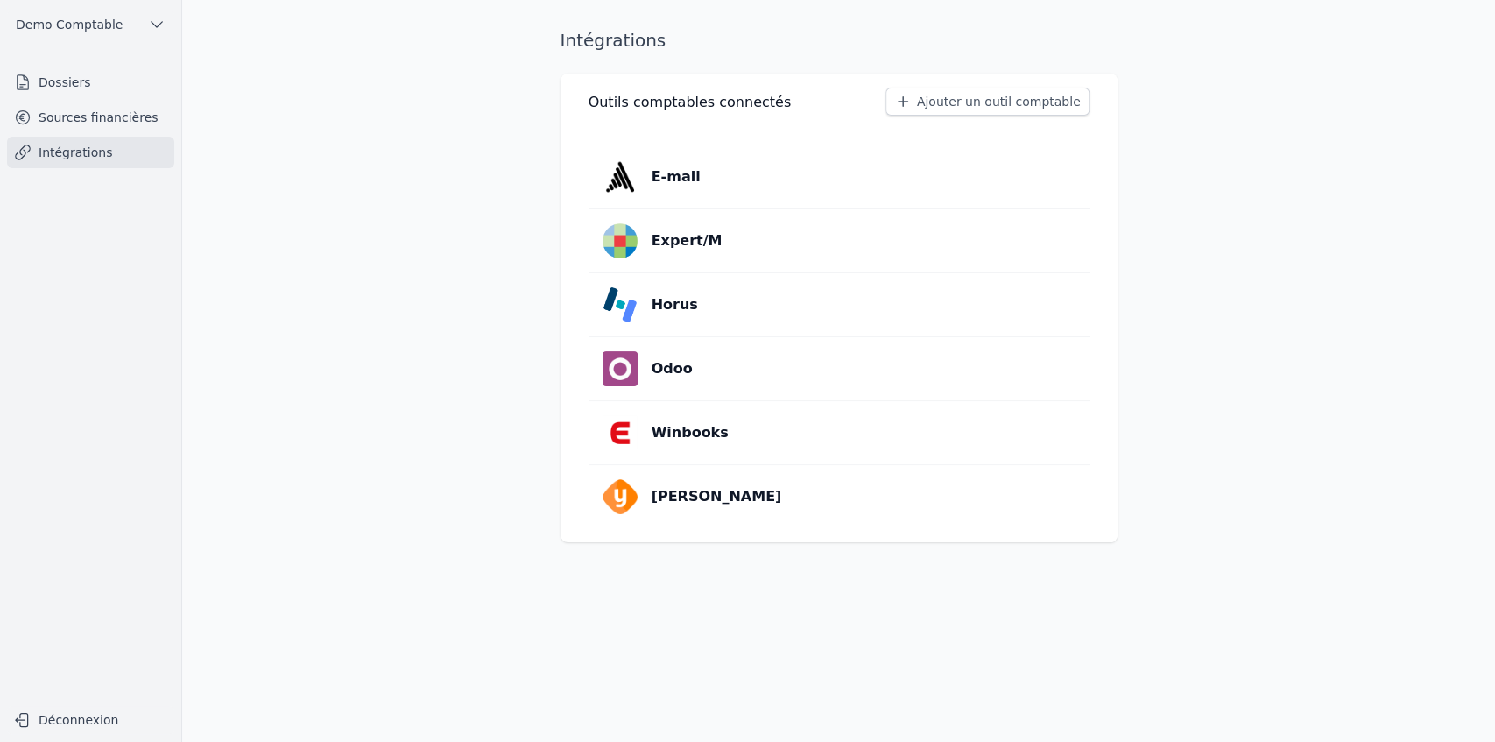
click at [684, 440] on p "Winbooks" at bounding box center [690, 432] width 77 height 21
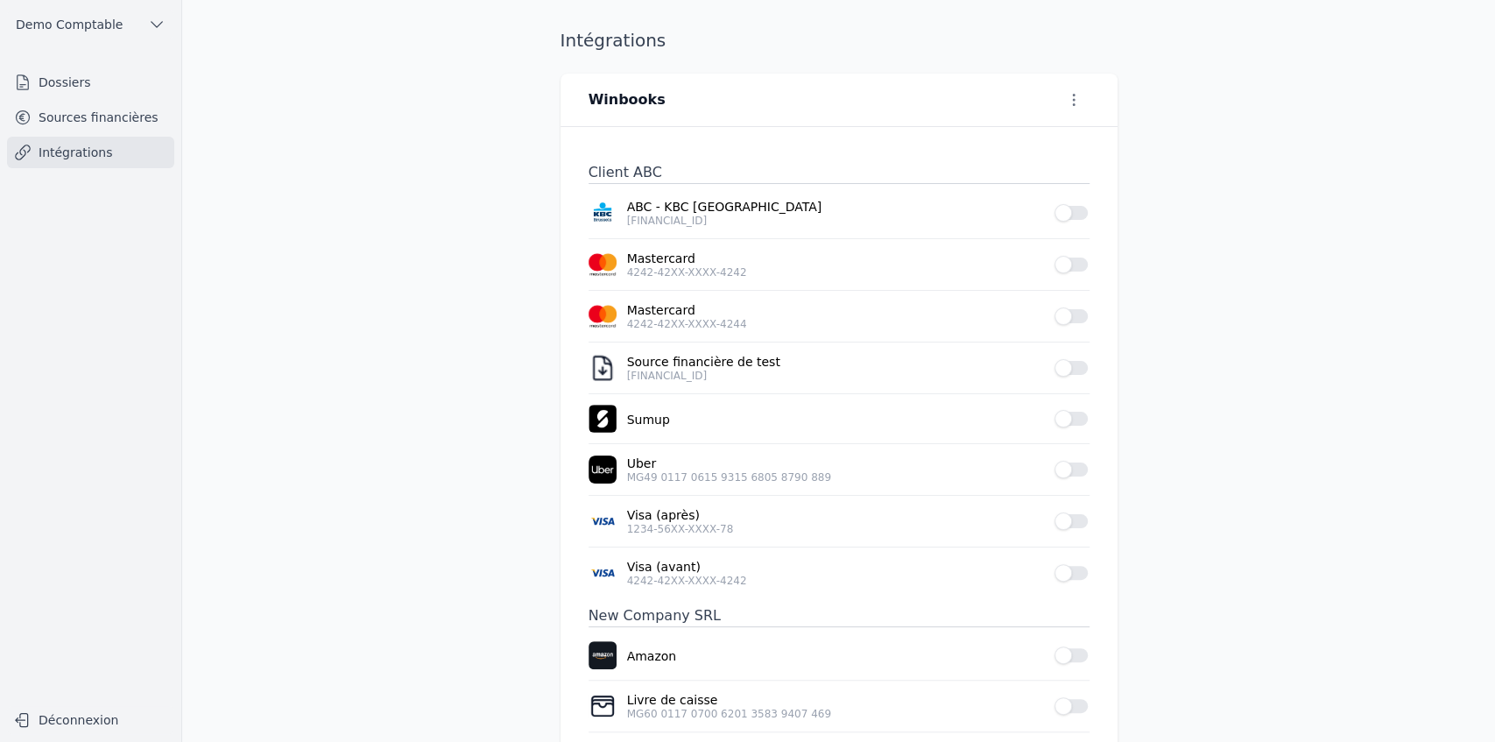
click at [1079, 214] on button "Use setting" at bounding box center [1072, 213] width 35 height 18
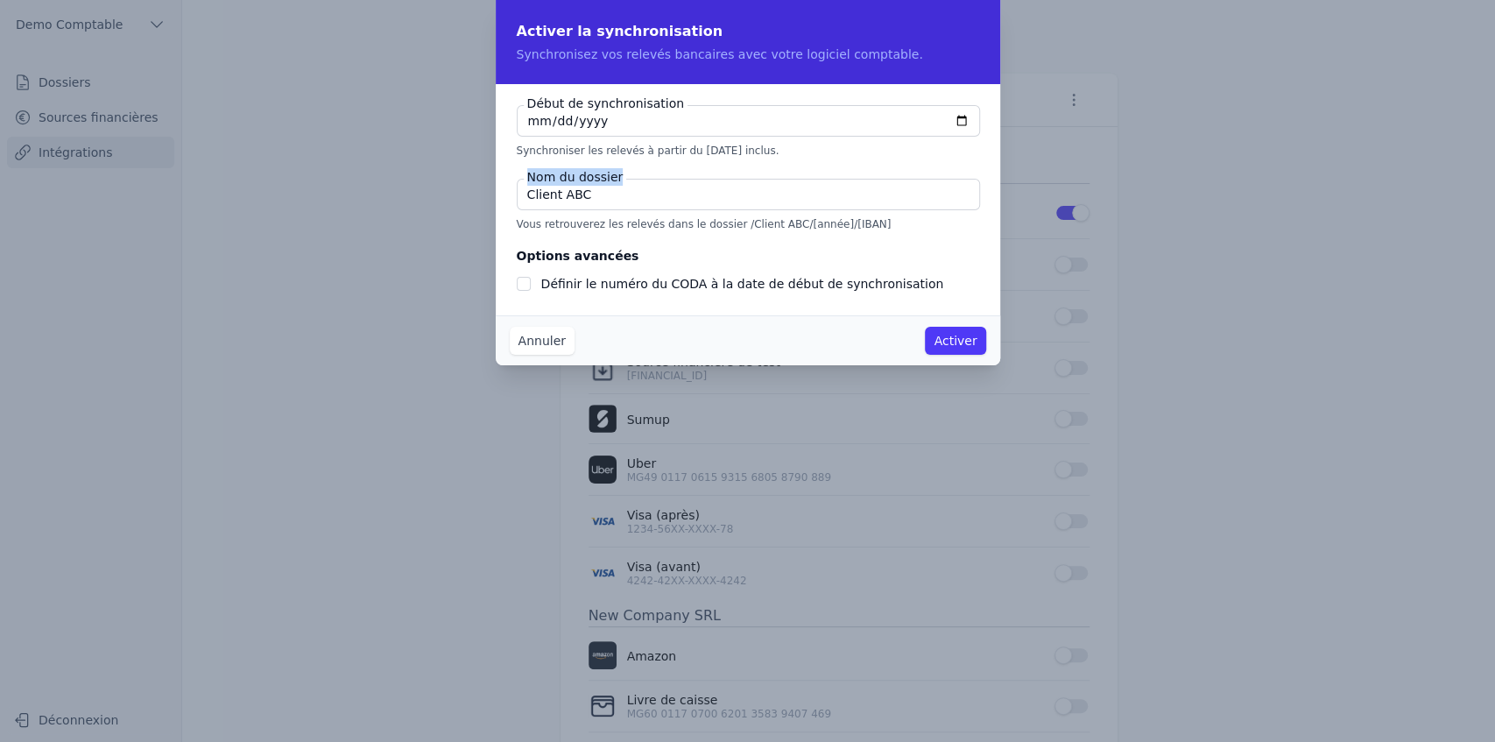
drag, startPoint x: 529, startPoint y: 175, endPoint x: 618, endPoint y: 176, distance: 88.5
click at [618, 176] on label "Nom du dossier" at bounding box center [575, 177] width 103 height 18
click at [526, 282] on input "Définir le numéro du CODA à la date de début de synchronisation" at bounding box center [524, 284] width 14 height 14
checkbox input "true"
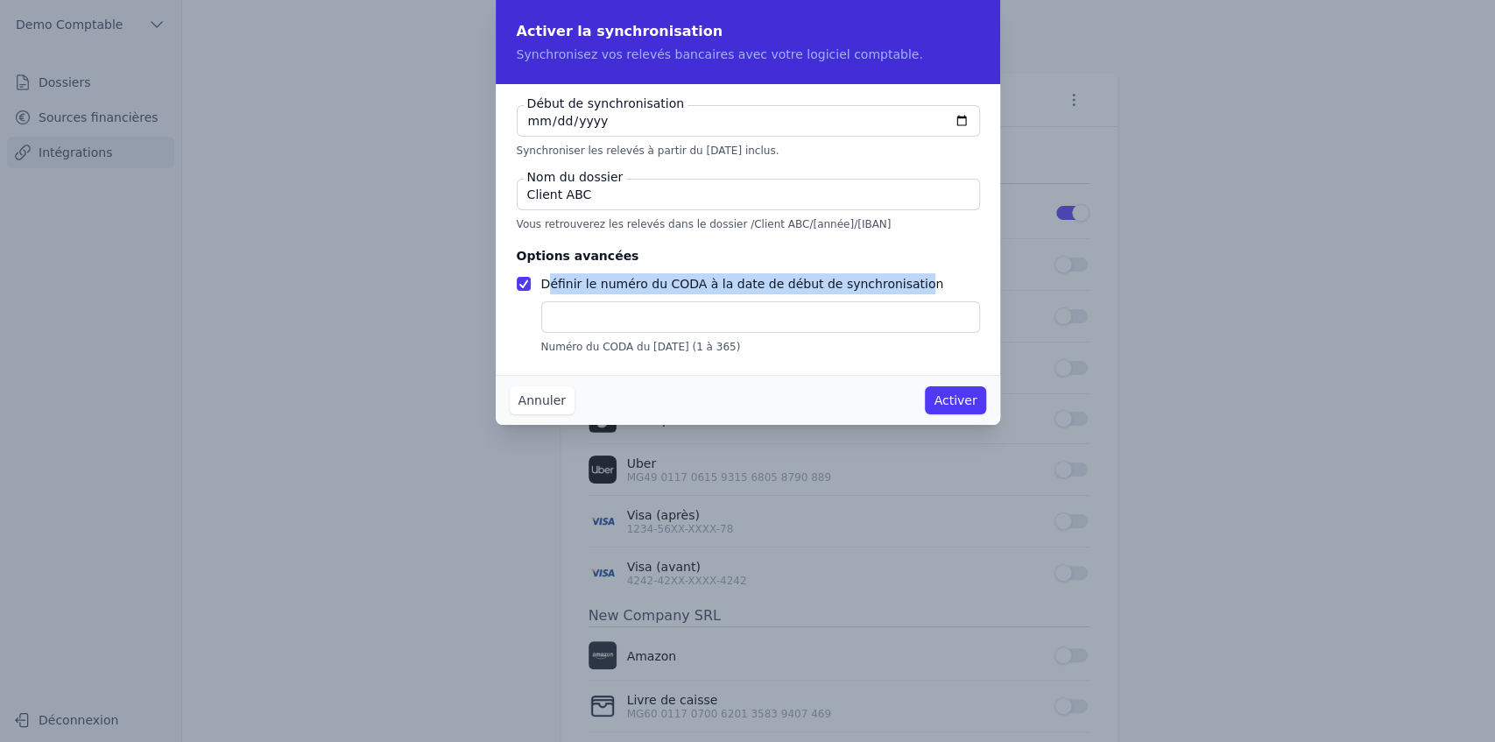
drag, startPoint x: 551, startPoint y: 284, endPoint x: 891, endPoint y: 283, distance: 339.9
click at [891, 283] on label "Définir le numéro du CODA à la date de début de synchronisation" at bounding box center [742, 284] width 403 height 14
click at [557, 403] on button "Annuler" at bounding box center [542, 400] width 65 height 28
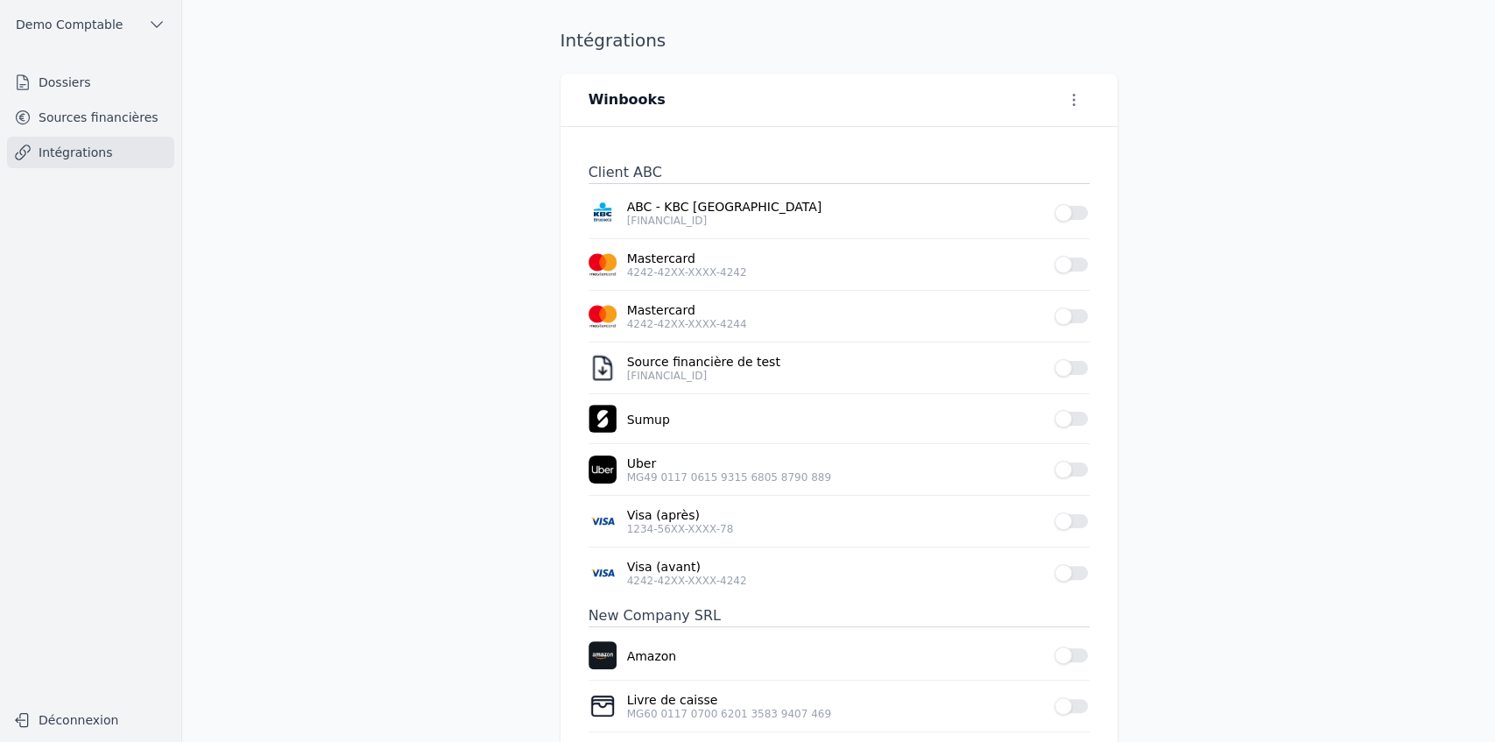
click at [125, 157] on link "Intégrations" at bounding box center [90, 153] width 167 height 32
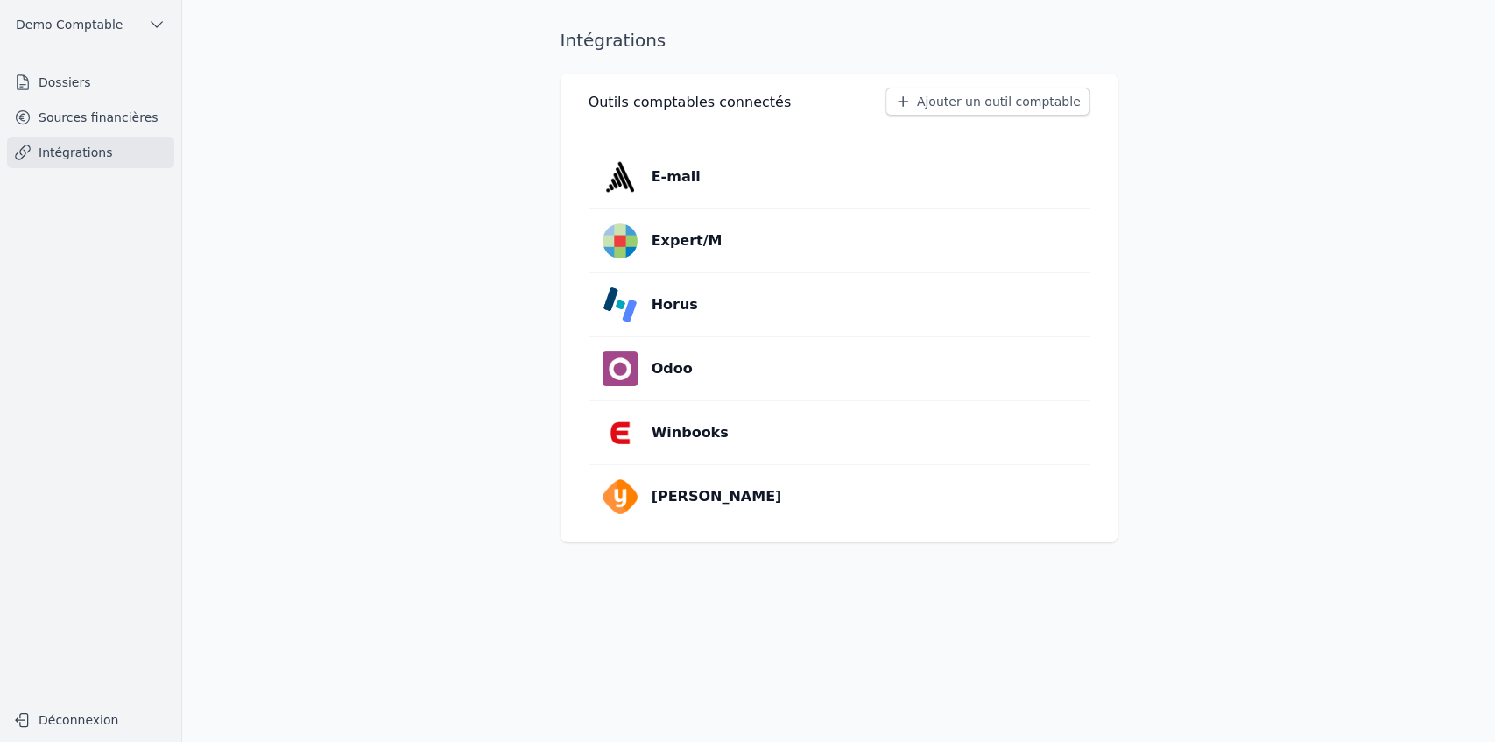
click at [957, 115] on button "Ajouter un outil comptable" at bounding box center [988, 102] width 204 height 28
click at [110, 117] on link "Sources financières" at bounding box center [90, 118] width 167 height 32
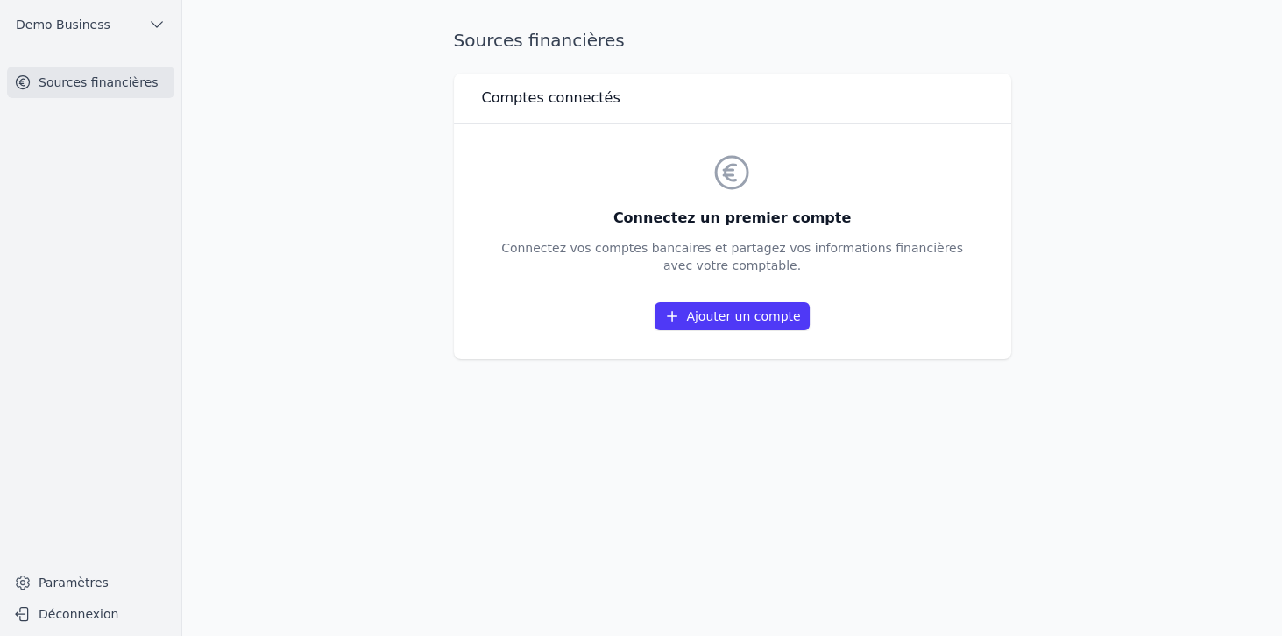
click at [957, 361] on div "Sources financières Comptes connectés Connectez un premier compte Connectez vos…" at bounding box center [732, 318] width 613 height 580
click at [723, 323] on link "Ajouter un compte" at bounding box center [731, 316] width 154 height 28
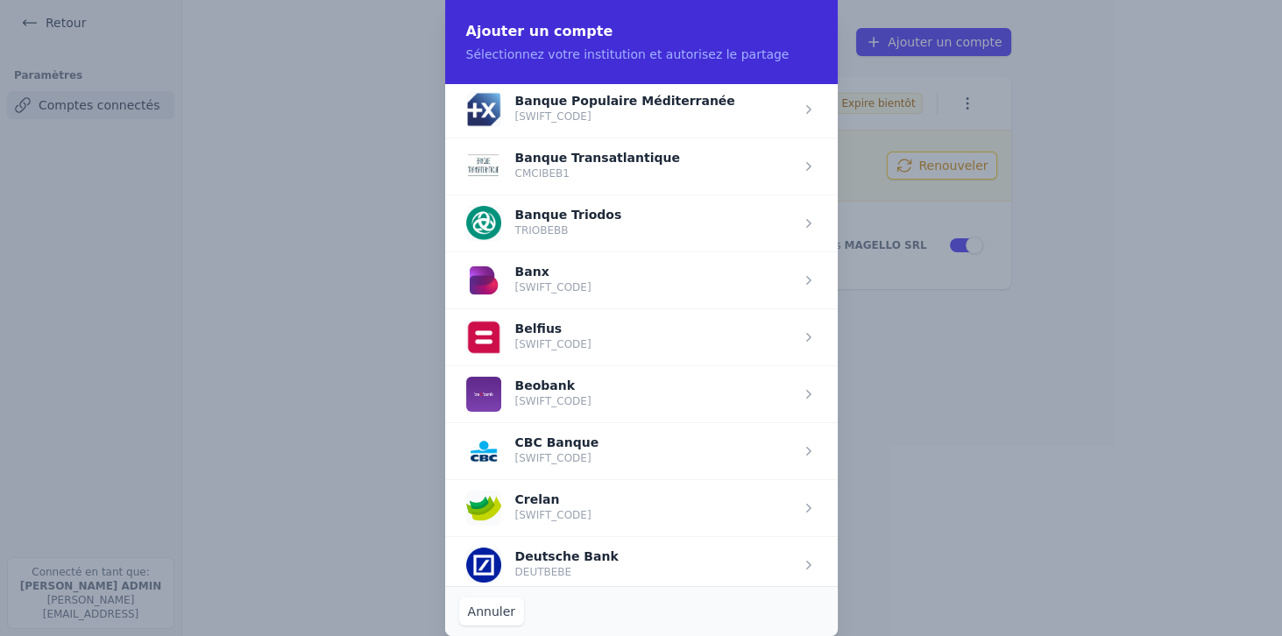
scroll to position [550, 0]
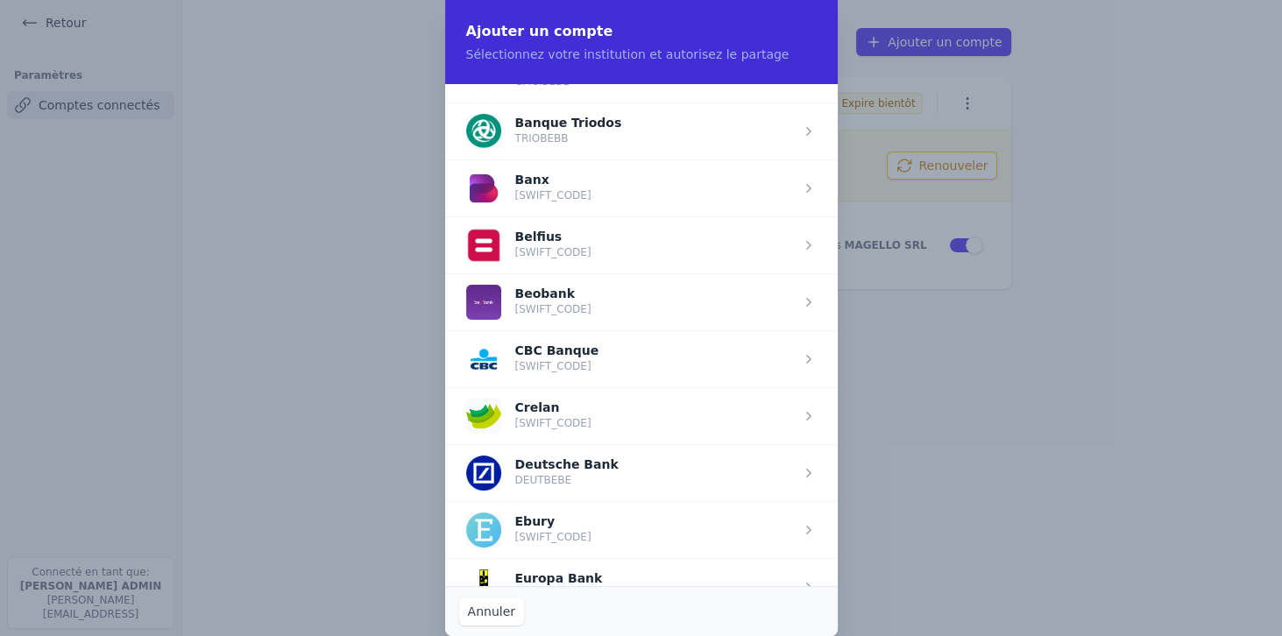
click at [617, 235] on span "button" at bounding box center [641, 244] width 392 height 57
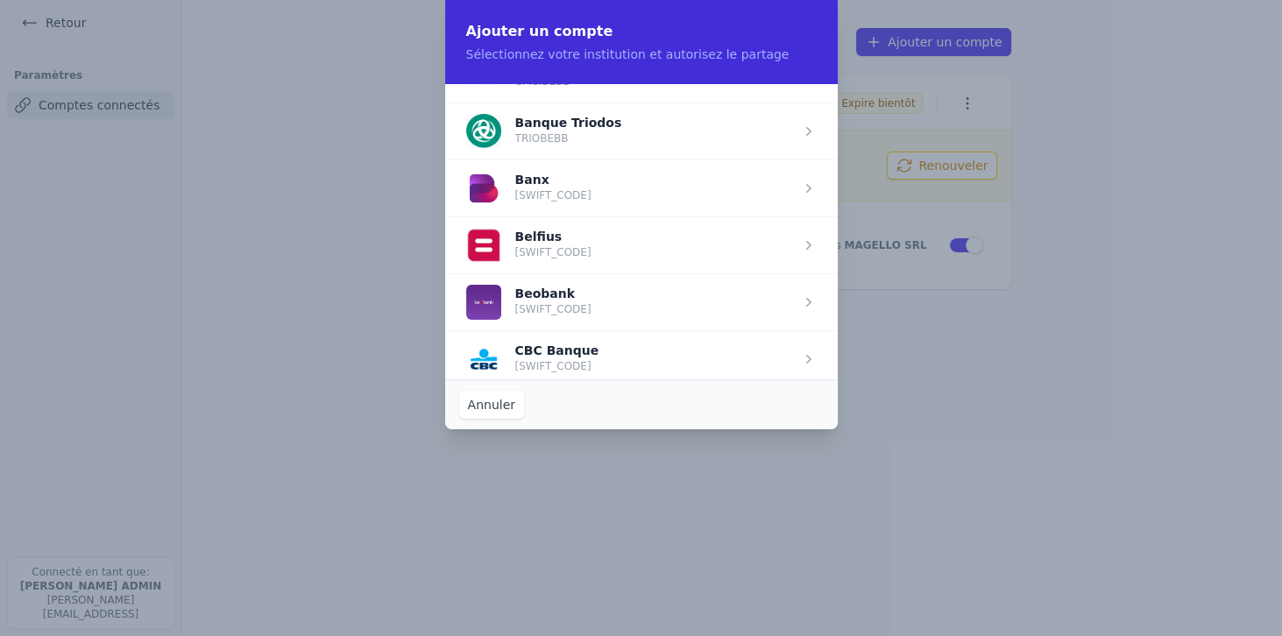
scroll to position [0, 0]
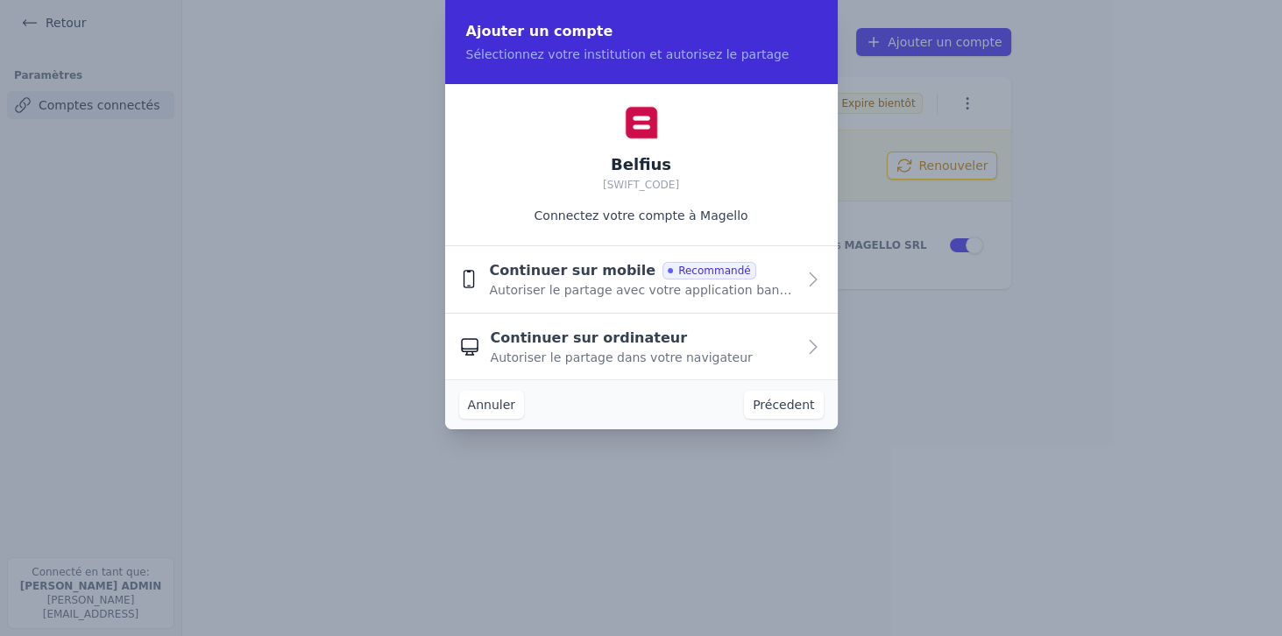
click at [581, 280] on span "Continuer sur mobile" at bounding box center [572, 270] width 166 height 21
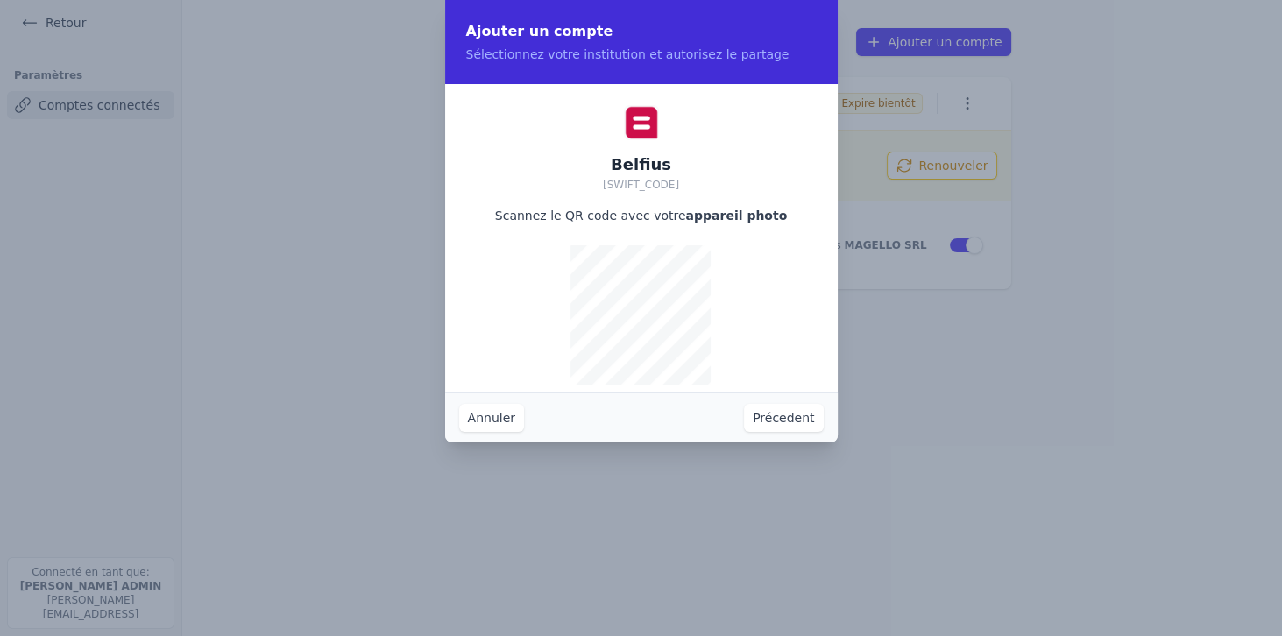
click at [799, 418] on button "Précedent" at bounding box center [783, 418] width 79 height 28
